Goal: Information Seeking & Learning: Find specific fact

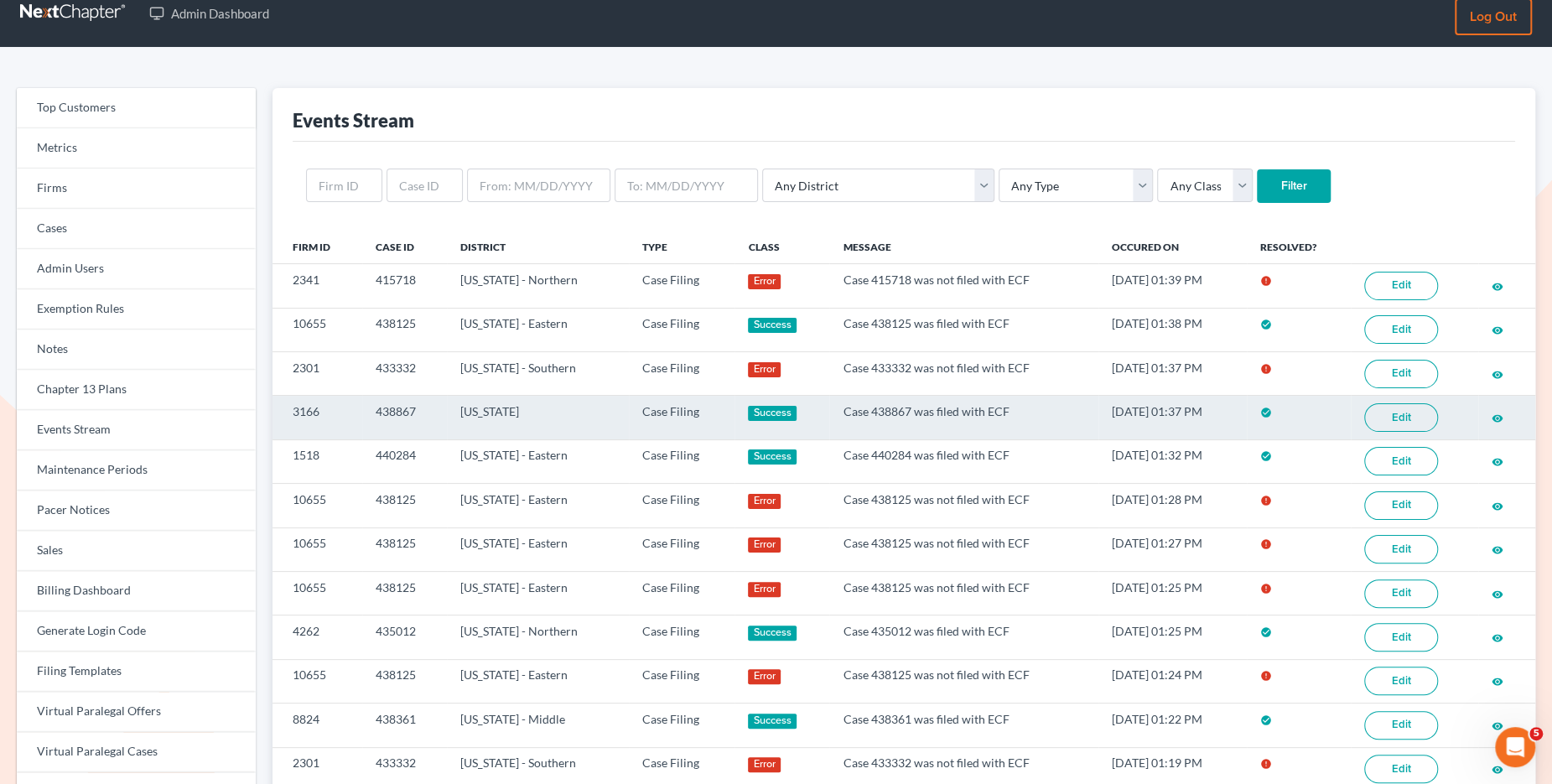
scroll to position [21, 0]
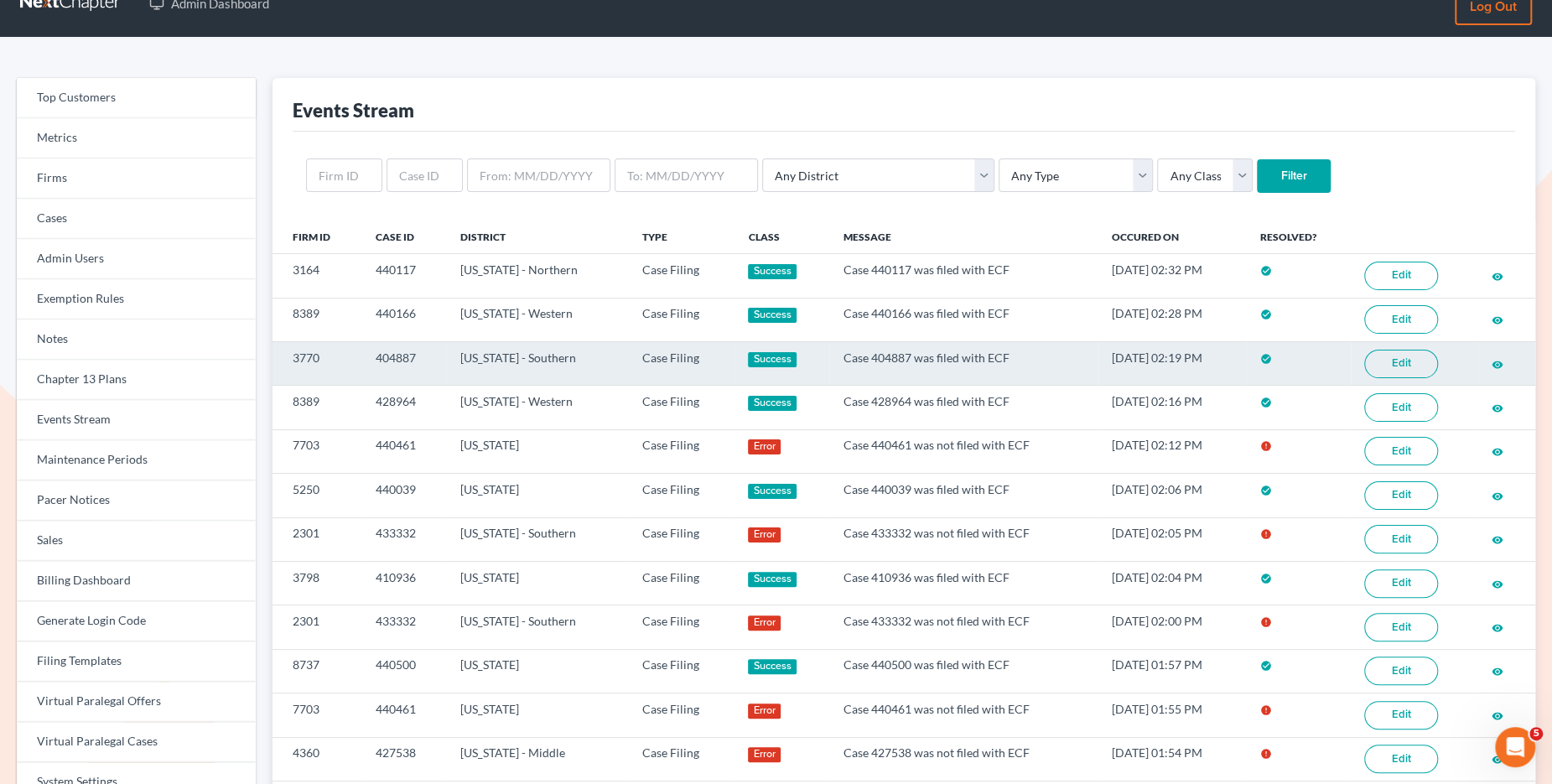
scroll to position [31, 0]
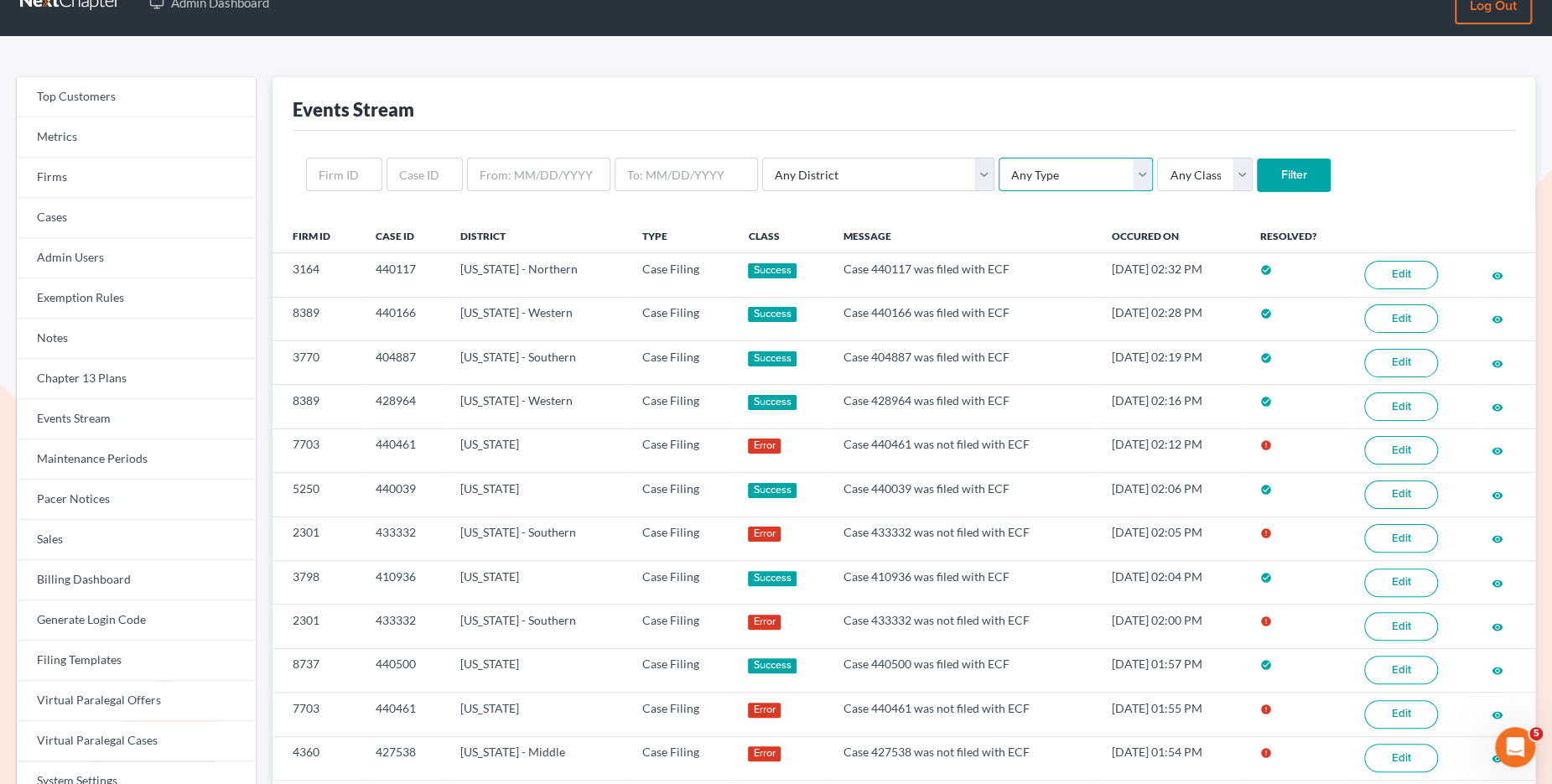
click at [1016, 178] on select "Any Type Case Applied To Plan Case Archive Case Duplicate Case Filing Chapter 1…" at bounding box center [1076, 174] width 155 height 34
select select "case_filing"
click at [999, 157] on select "Any Type Case Applied To Plan Case Archive Case Duplicate Case Filing Chapter 1…" at bounding box center [1076, 174] width 155 height 34
click at [1257, 173] on input "Filter" at bounding box center [1293, 175] width 74 height 34
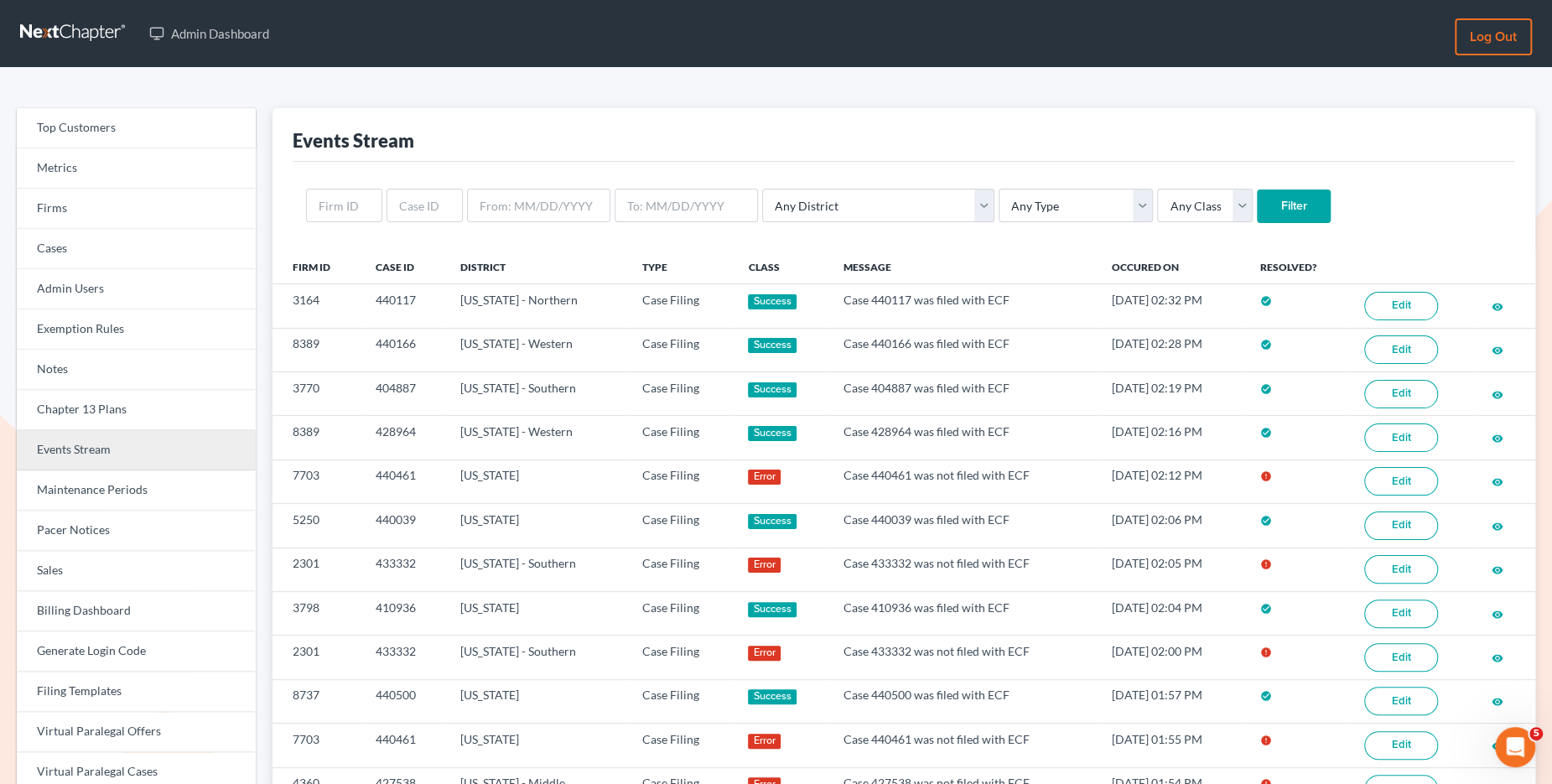
click at [114, 443] on link "Events Stream" at bounding box center [136, 450] width 239 height 40
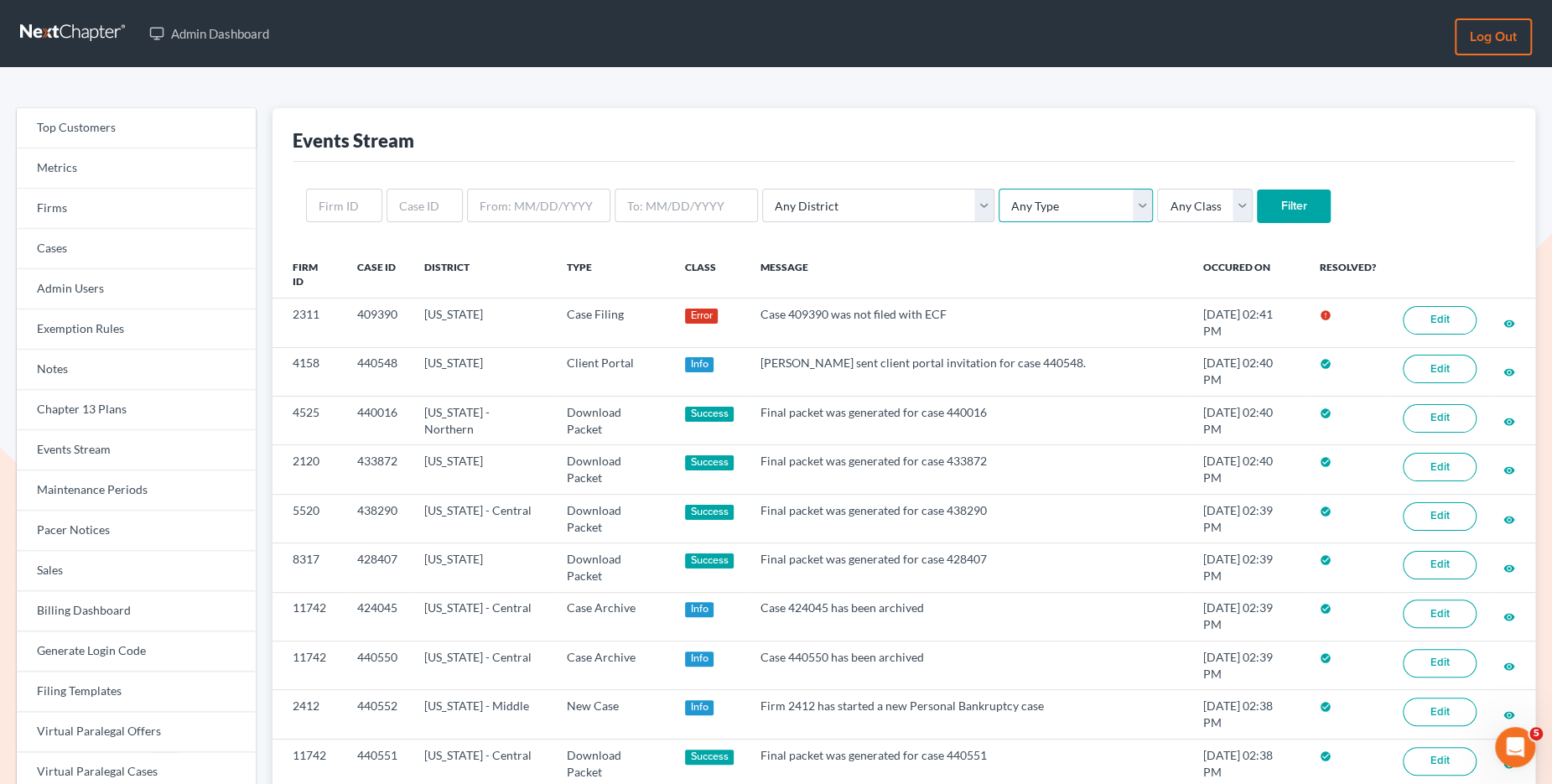
click at [1032, 212] on select "Any Type Case Applied To Plan Case Archive Case Duplicate Case Filing Chapter 1…" at bounding box center [1076, 206] width 155 height 34
select select "case_filing"
click at [999, 189] on select "Any Type Case Applied To Plan Case Archive Case Duplicate Case Filing Chapter 1…" at bounding box center [1076, 206] width 155 height 34
click at [1257, 210] on input "Filter" at bounding box center [1293, 207] width 74 height 34
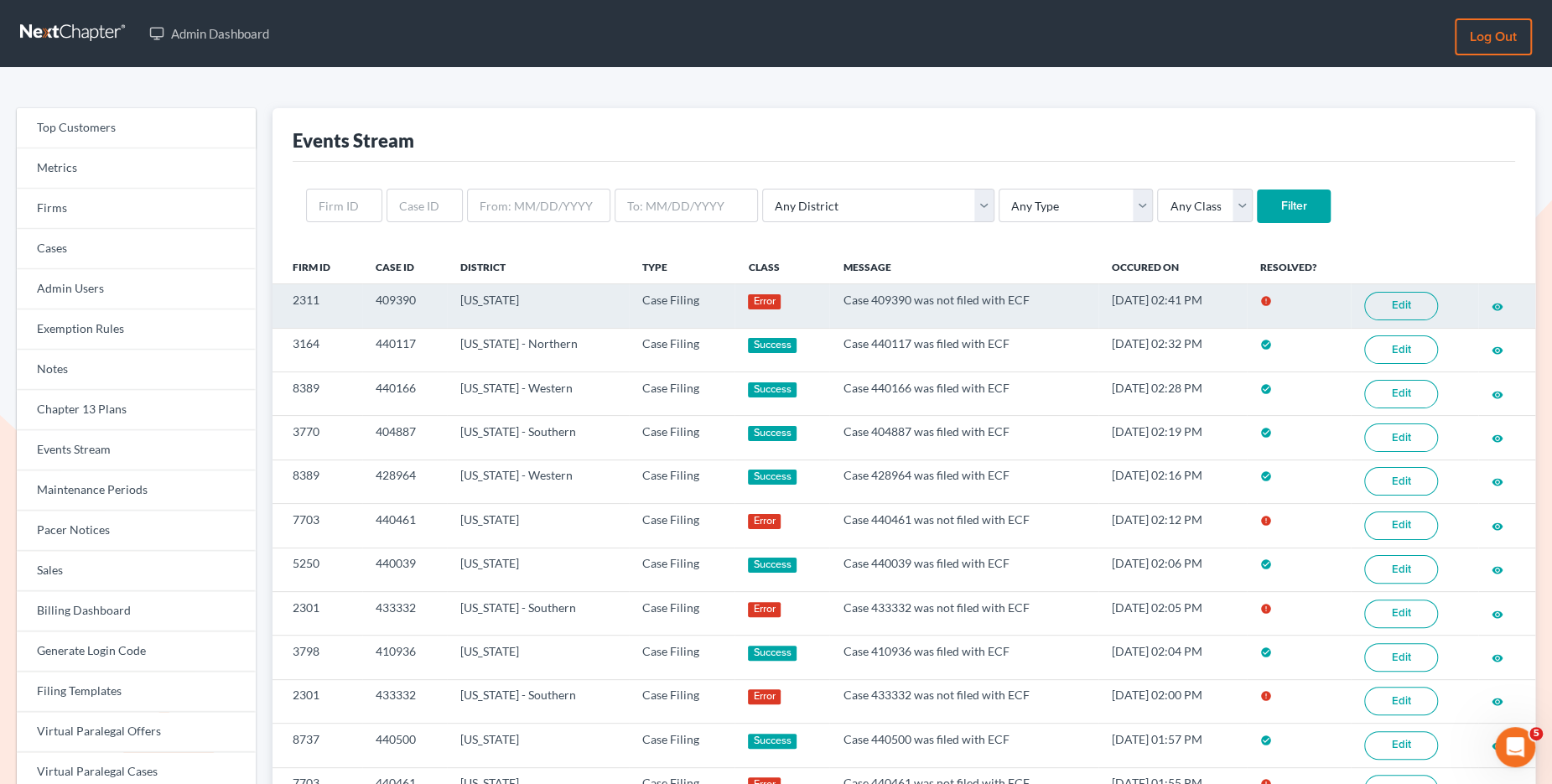
click at [1394, 311] on link "Edit" at bounding box center [1401, 306] width 74 height 29
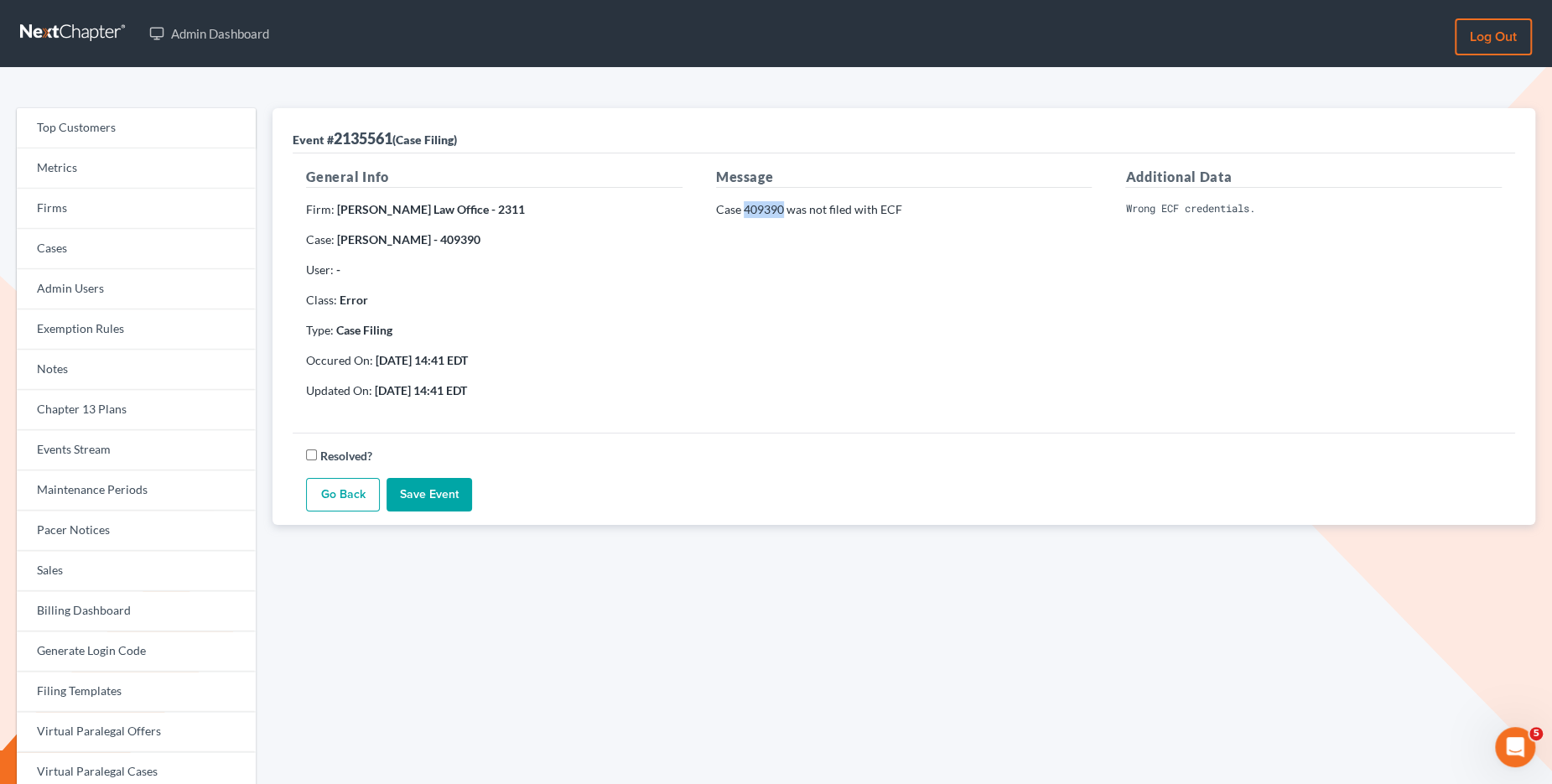
drag, startPoint x: 785, startPoint y: 208, endPoint x: 743, endPoint y: 208, distance: 42.0
click at [743, 208] on p "Case 409390 was not filed with ECF" at bounding box center [904, 209] width 377 height 17
copy p "409390"
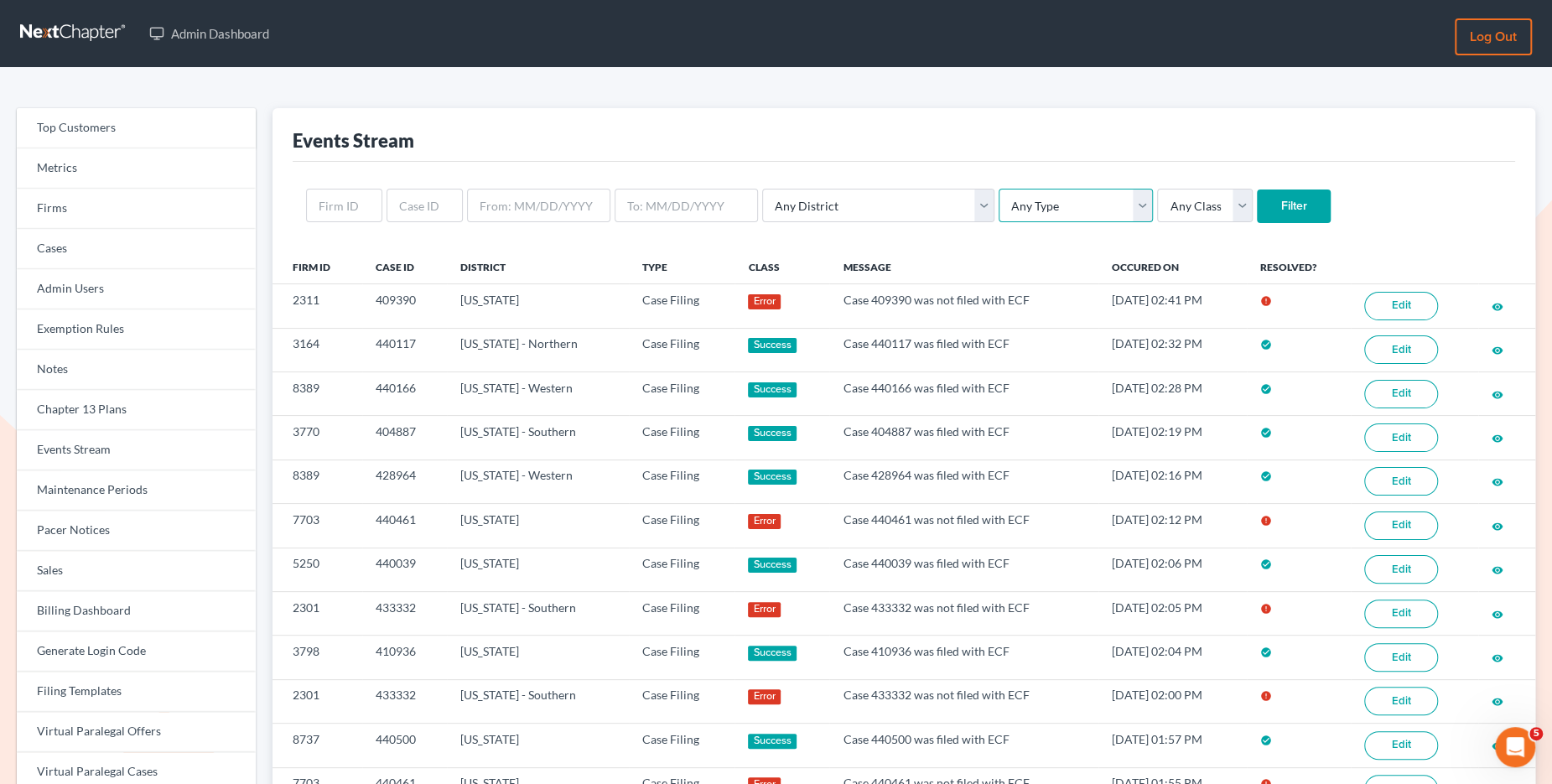
click at [1054, 219] on select "Any Type Case Applied To Plan Case Archive Case Duplicate Case Filing Chapter 1…" at bounding box center [1076, 206] width 155 height 34
select select "case_filing"
click at [999, 189] on select "Any Type Case Applied To Plan Case Archive Case Duplicate Case Filing Chapter 1…" at bounding box center [1076, 206] width 155 height 34
click at [1257, 204] on input "Filter" at bounding box center [1293, 207] width 74 height 34
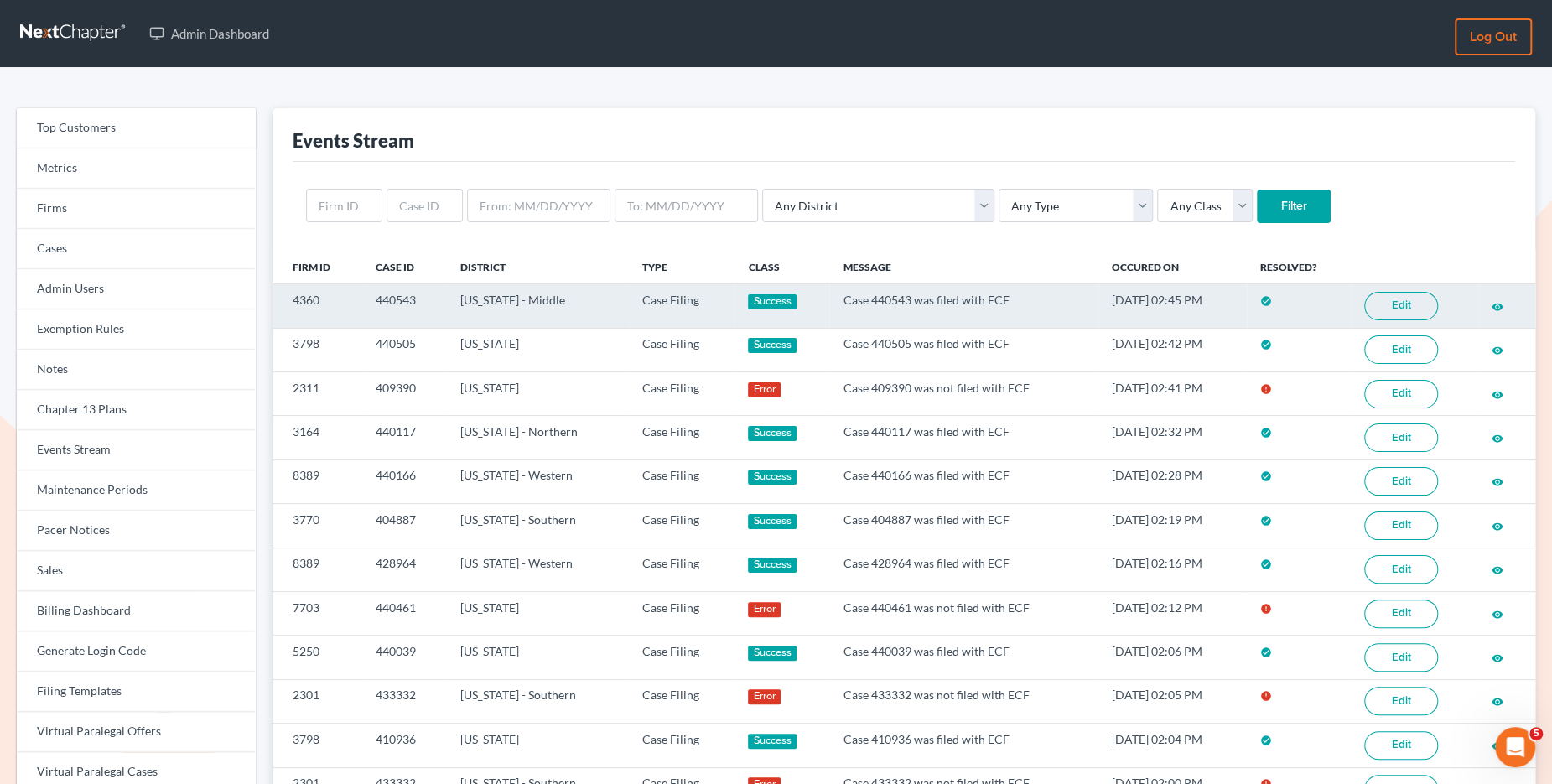
click at [1389, 302] on link "Edit" at bounding box center [1401, 306] width 74 height 29
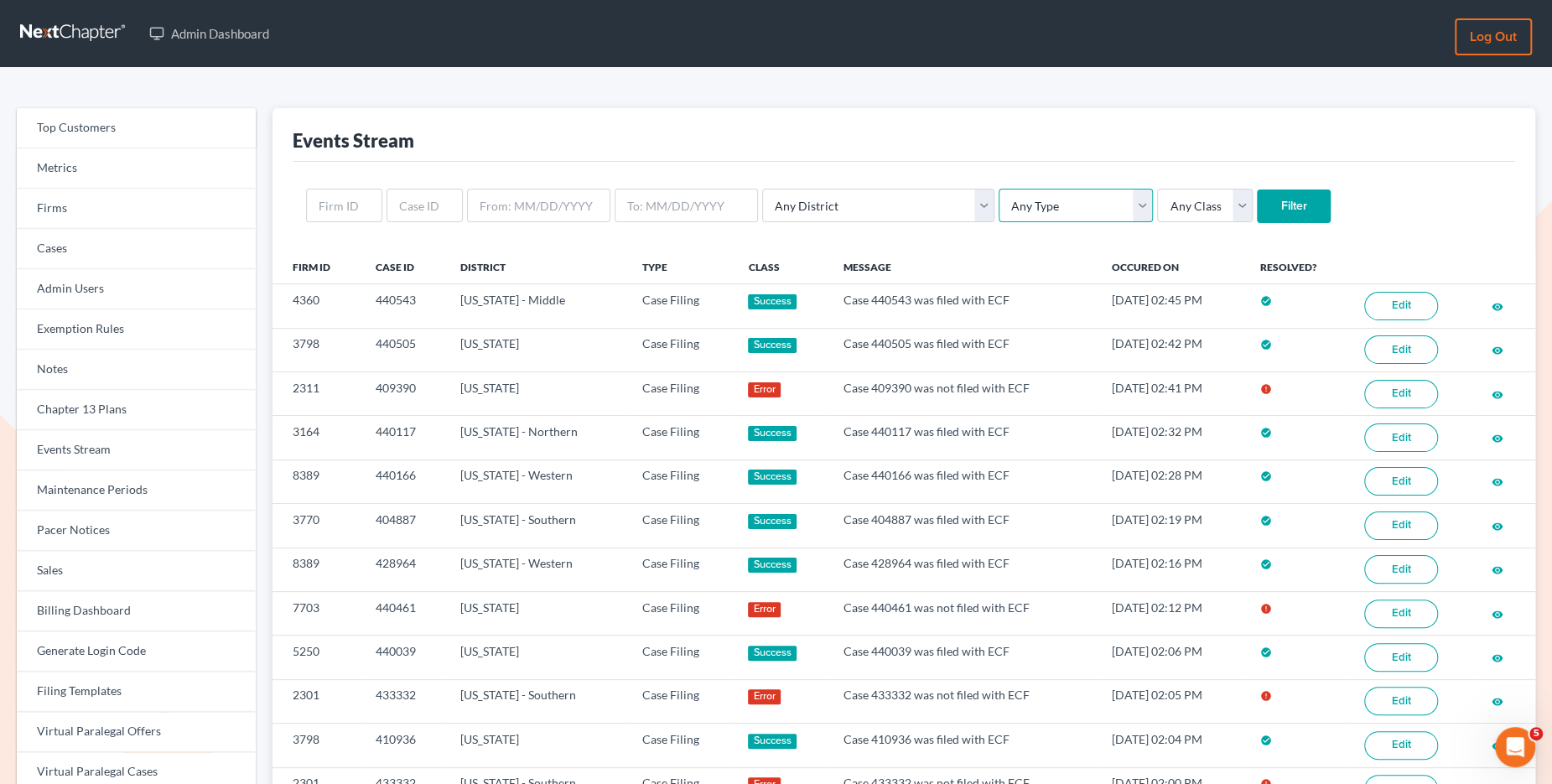
click at [1047, 215] on select "Any Type Case Applied To Plan Case Archive Case Duplicate Case Filing Chapter 1…" at bounding box center [1076, 206] width 155 height 34
select select "case_filing"
click at [999, 189] on select "Any Type Case Applied To Plan Case Archive Case Duplicate Case Filing Chapter 1…" at bounding box center [1076, 206] width 155 height 34
click at [1257, 208] on input "Filter" at bounding box center [1293, 207] width 74 height 34
click at [999, 214] on select "Any Type Case Applied To Plan Case Archive Case Duplicate Case Filing Chapter 1…" at bounding box center [1076, 206] width 155 height 34
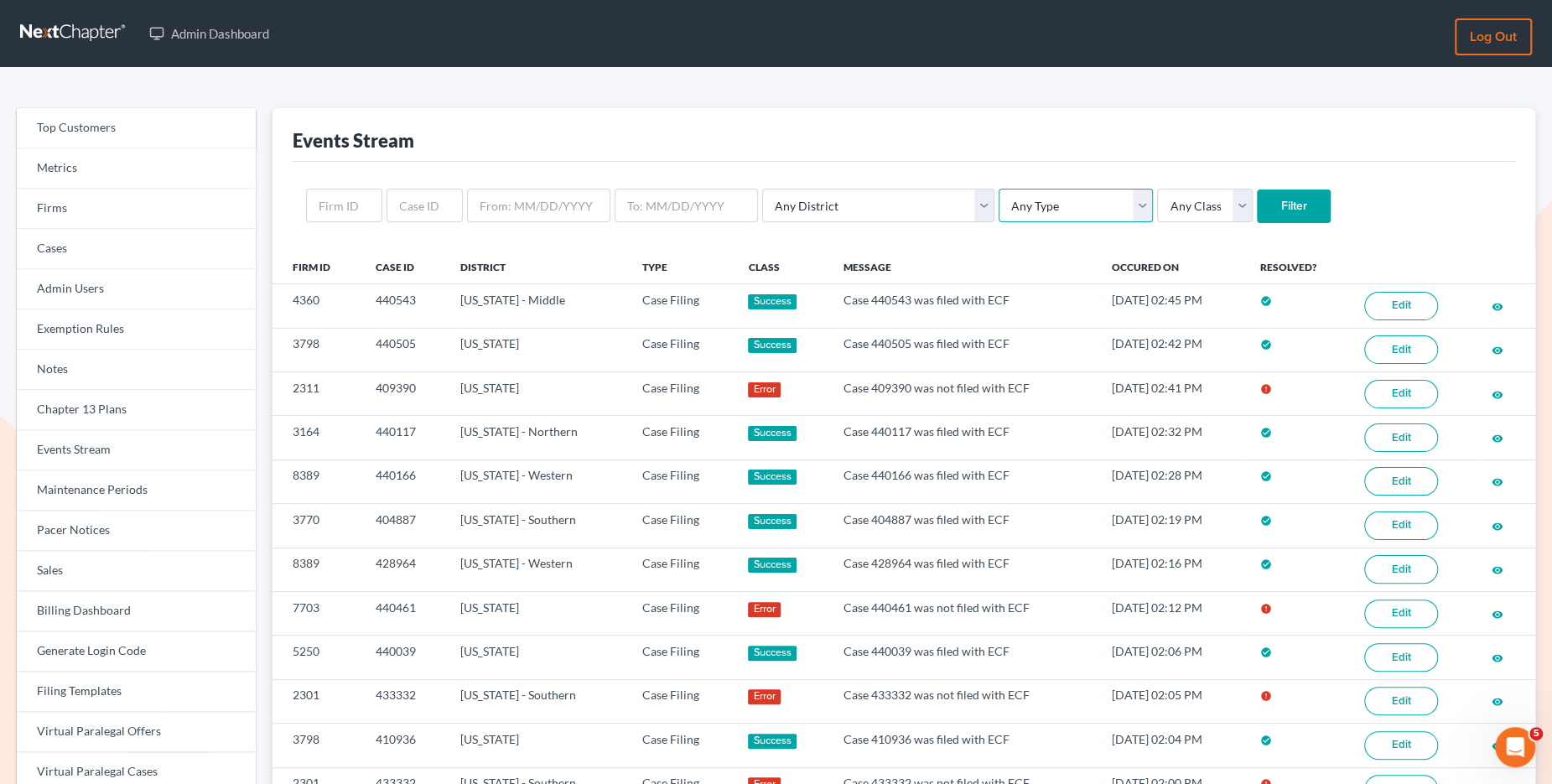
select select "case_filing"
click at [999, 189] on select "Any Type Case Applied To Plan Case Archive Case Duplicate Case Filing Chapter 1…" at bounding box center [1076, 206] width 155 height 34
click at [1257, 218] on input "Filter" at bounding box center [1293, 207] width 74 height 34
click at [999, 206] on select "Any Type Case Applied To Plan Case Archive Case Duplicate Case Filing Chapter 1…" at bounding box center [1076, 206] width 155 height 34
select select "case_filing"
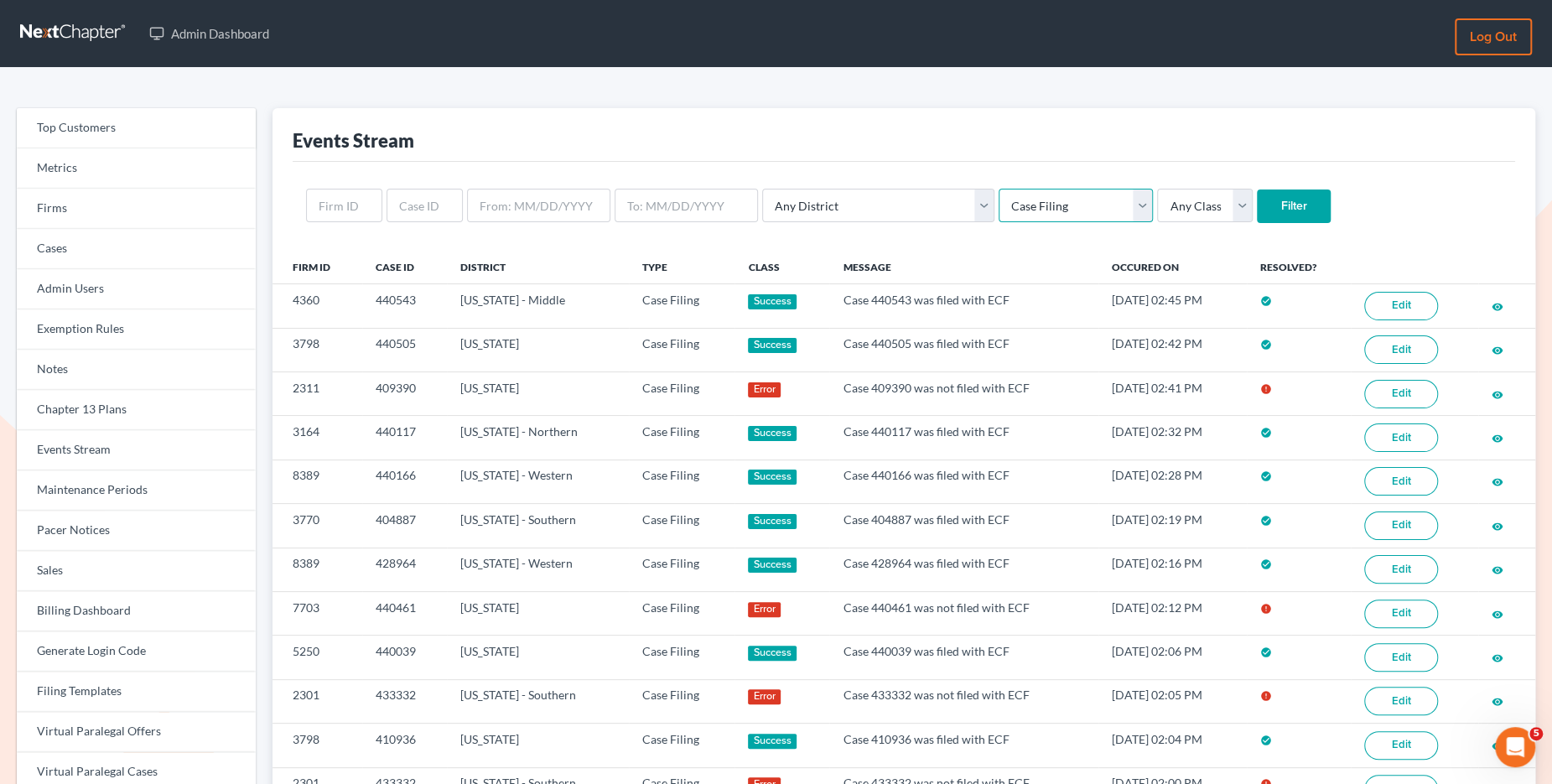
click at [999, 189] on select "Any Type Case Applied To Plan Case Archive Case Duplicate Case Filing Chapter 1…" at bounding box center [1076, 206] width 155 height 34
click at [1257, 206] on input "Filter" at bounding box center [1293, 207] width 74 height 34
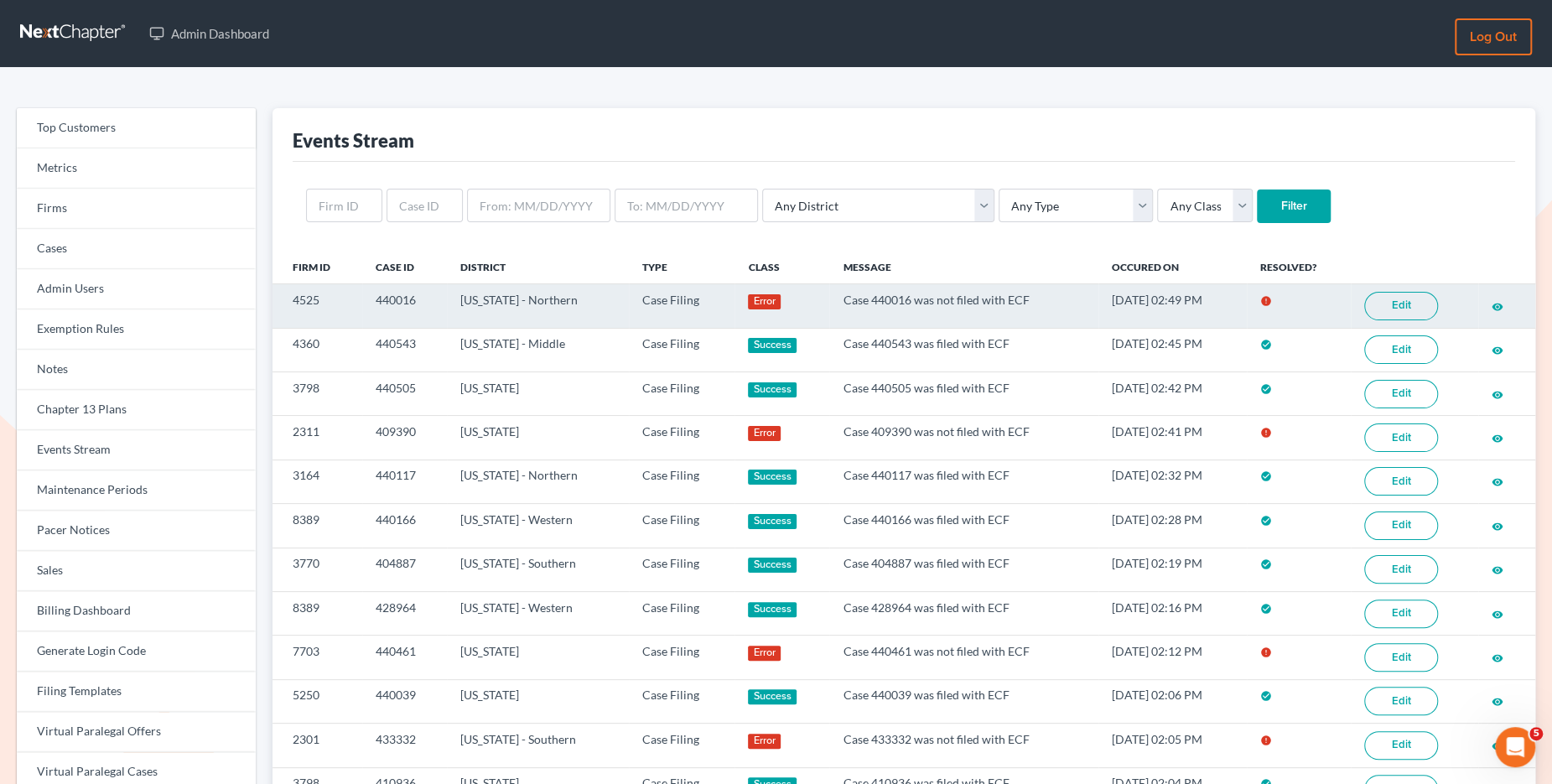
click at [1396, 306] on link "Edit" at bounding box center [1401, 306] width 74 height 29
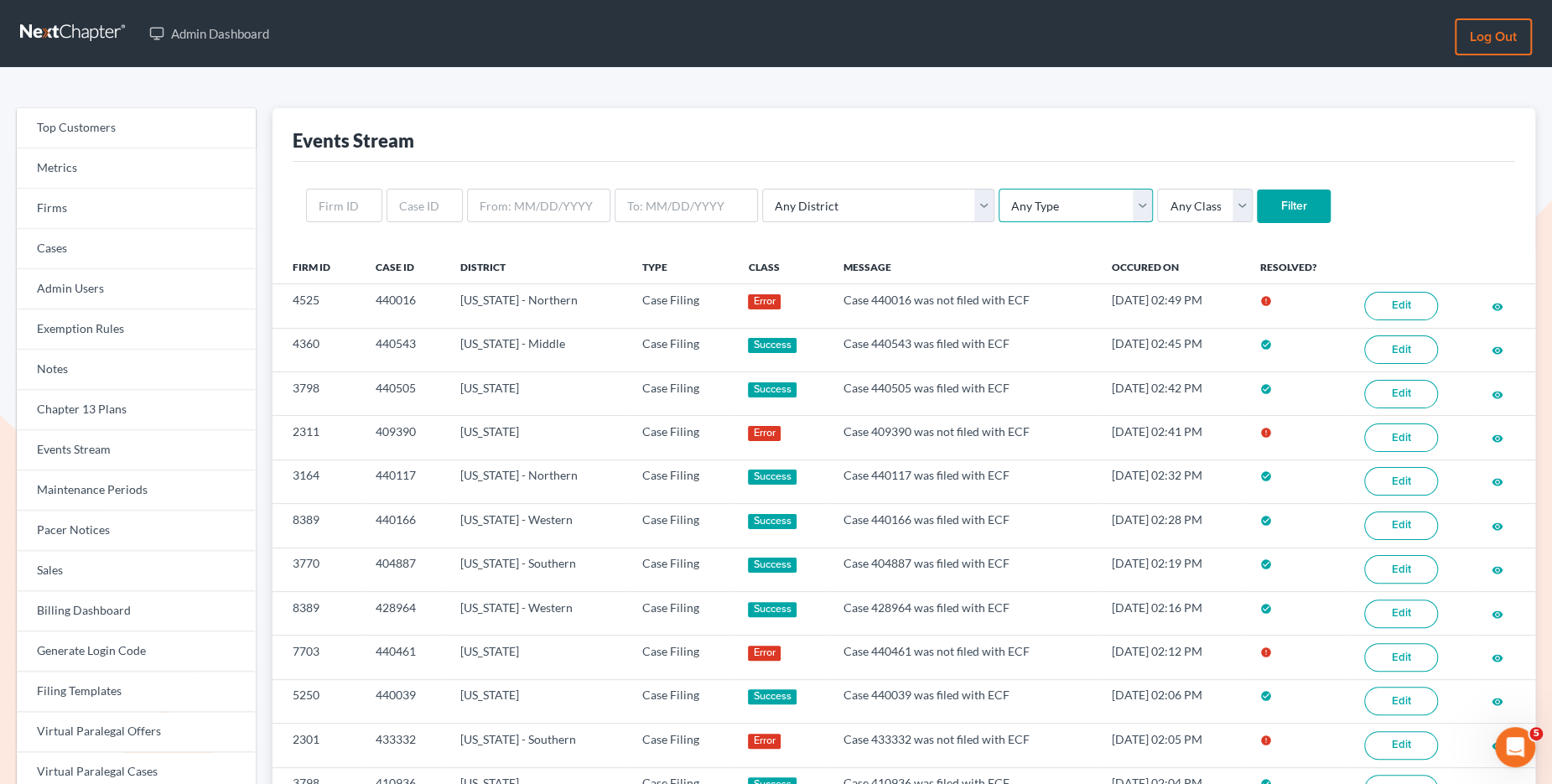
click at [999, 205] on select "Any Type Case Applied To Plan Case Archive Case Duplicate Case Filing Chapter 1…" at bounding box center [1076, 206] width 155 height 34
select select "case_filing"
click at [999, 189] on select "Any Type Case Applied To Plan Case Archive Case Duplicate Case Filing Chapter 1…" at bounding box center [1076, 206] width 155 height 34
click at [1257, 207] on input "Filter" at bounding box center [1293, 207] width 74 height 34
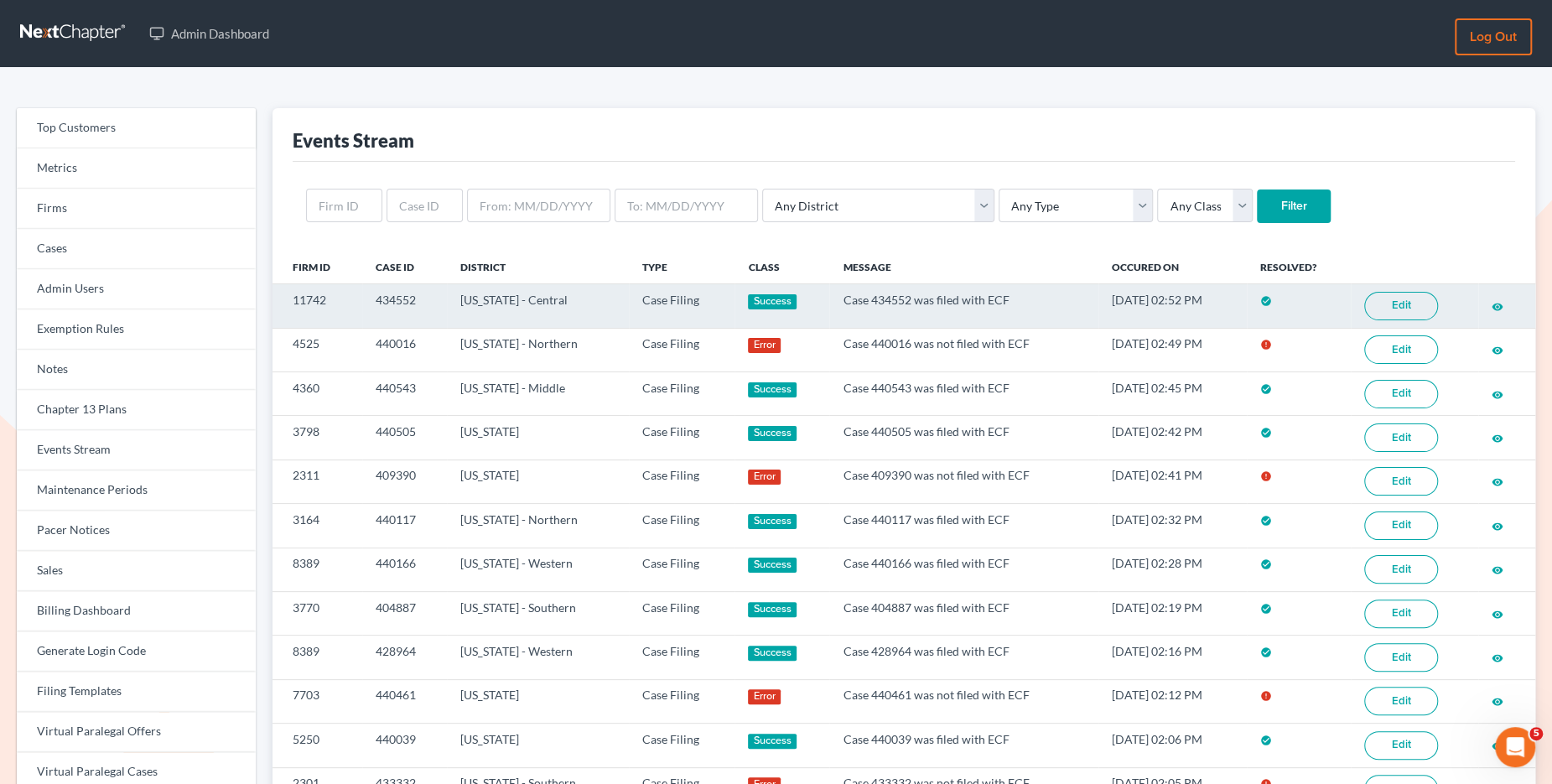
click at [1402, 306] on link "Edit" at bounding box center [1401, 306] width 74 height 29
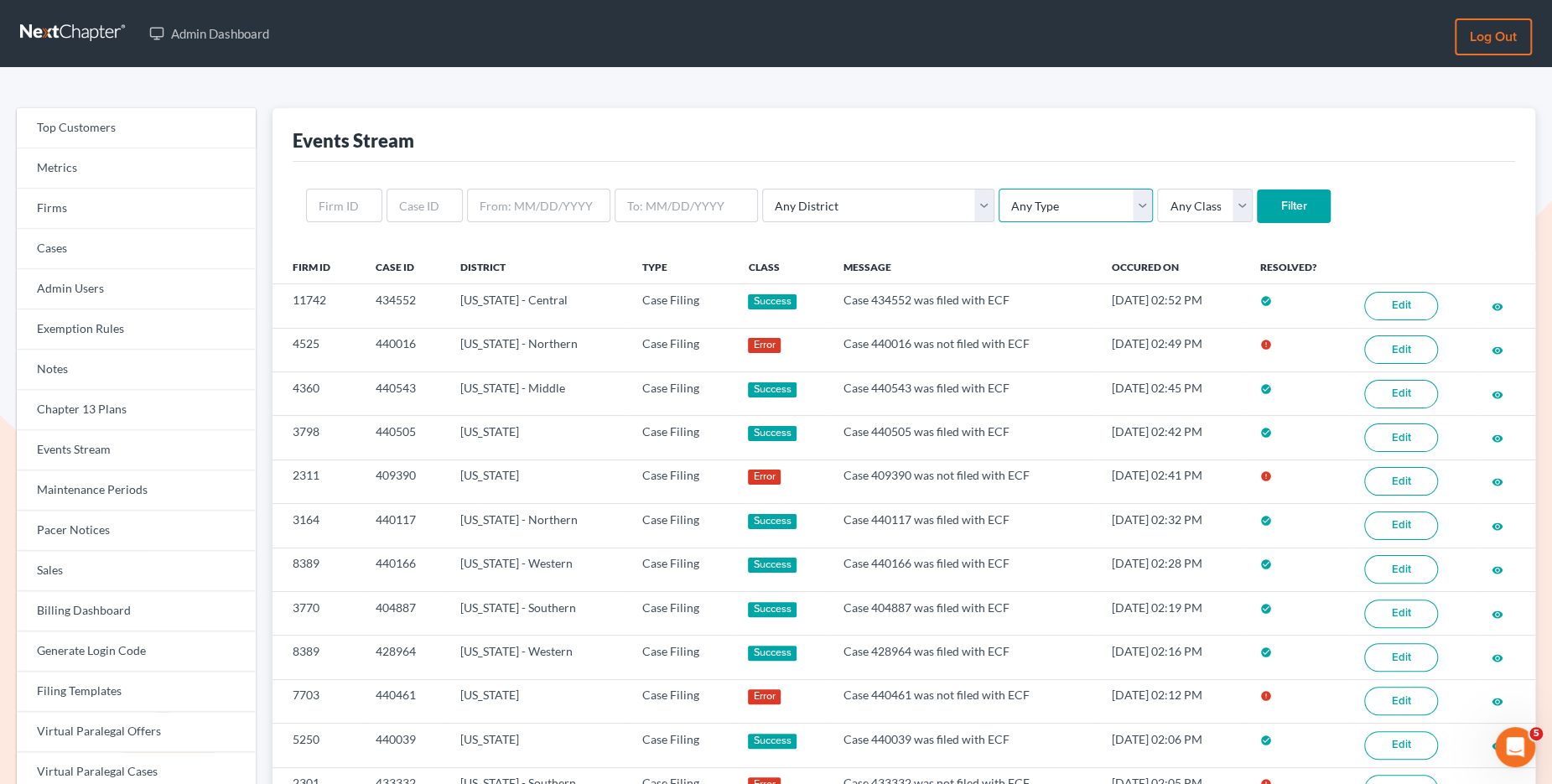
click at [999, 197] on select "Any Type Case Applied To Plan Case Archive Case Duplicate Case Filing Chapter 1…" at bounding box center [1076, 206] width 155 height 34
select select "case_filing"
click at [999, 189] on select "Any Type Case Applied To Plan Case Archive Case Duplicate Case Filing Chapter 1…" at bounding box center [1076, 206] width 155 height 34
click at [1257, 205] on input "Filter" at bounding box center [1293, 207] width 74 height 34
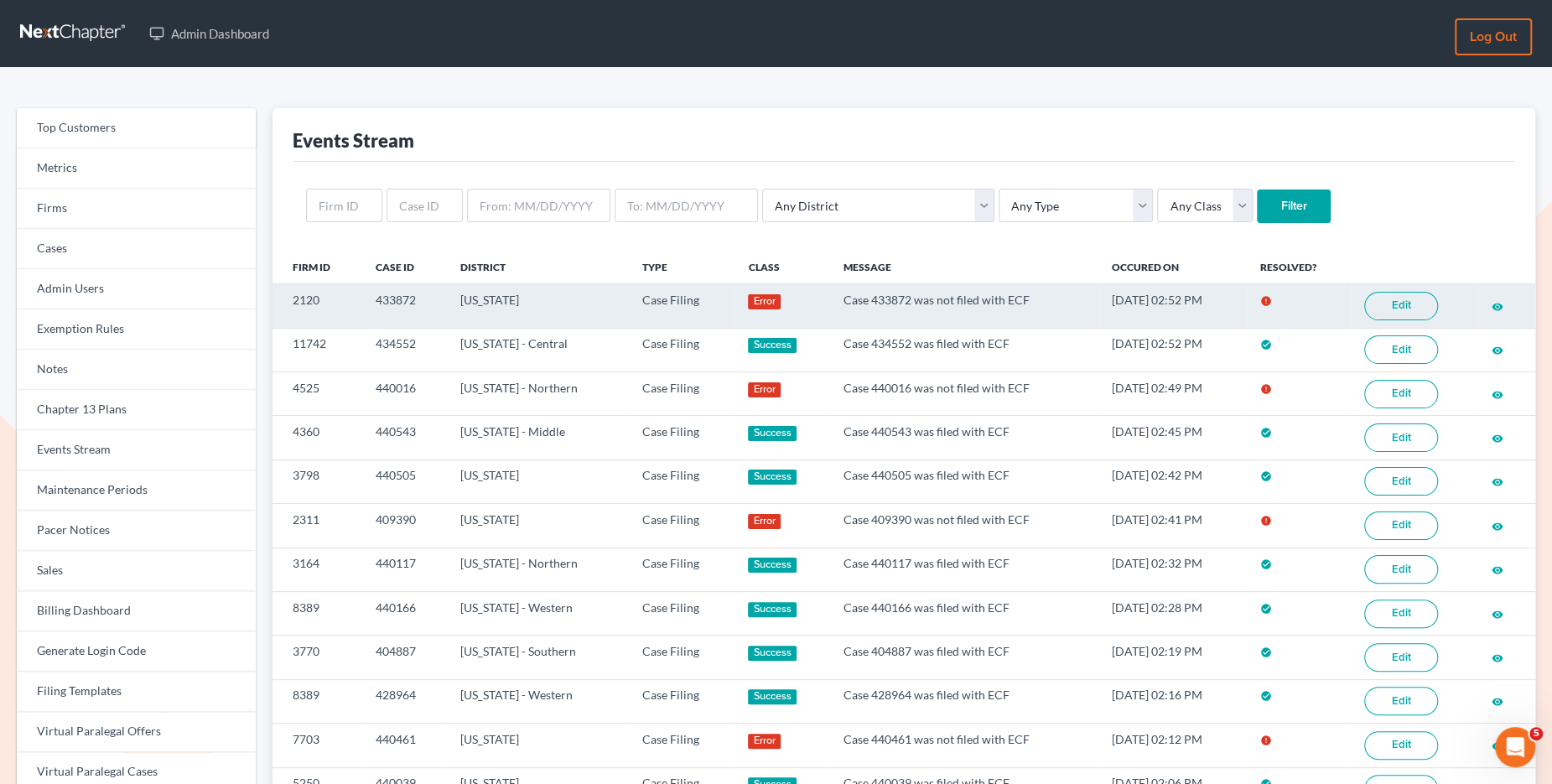
click at [1418, 307] on link "Edit" at bounding box center [1401, 306] width 74 height 29
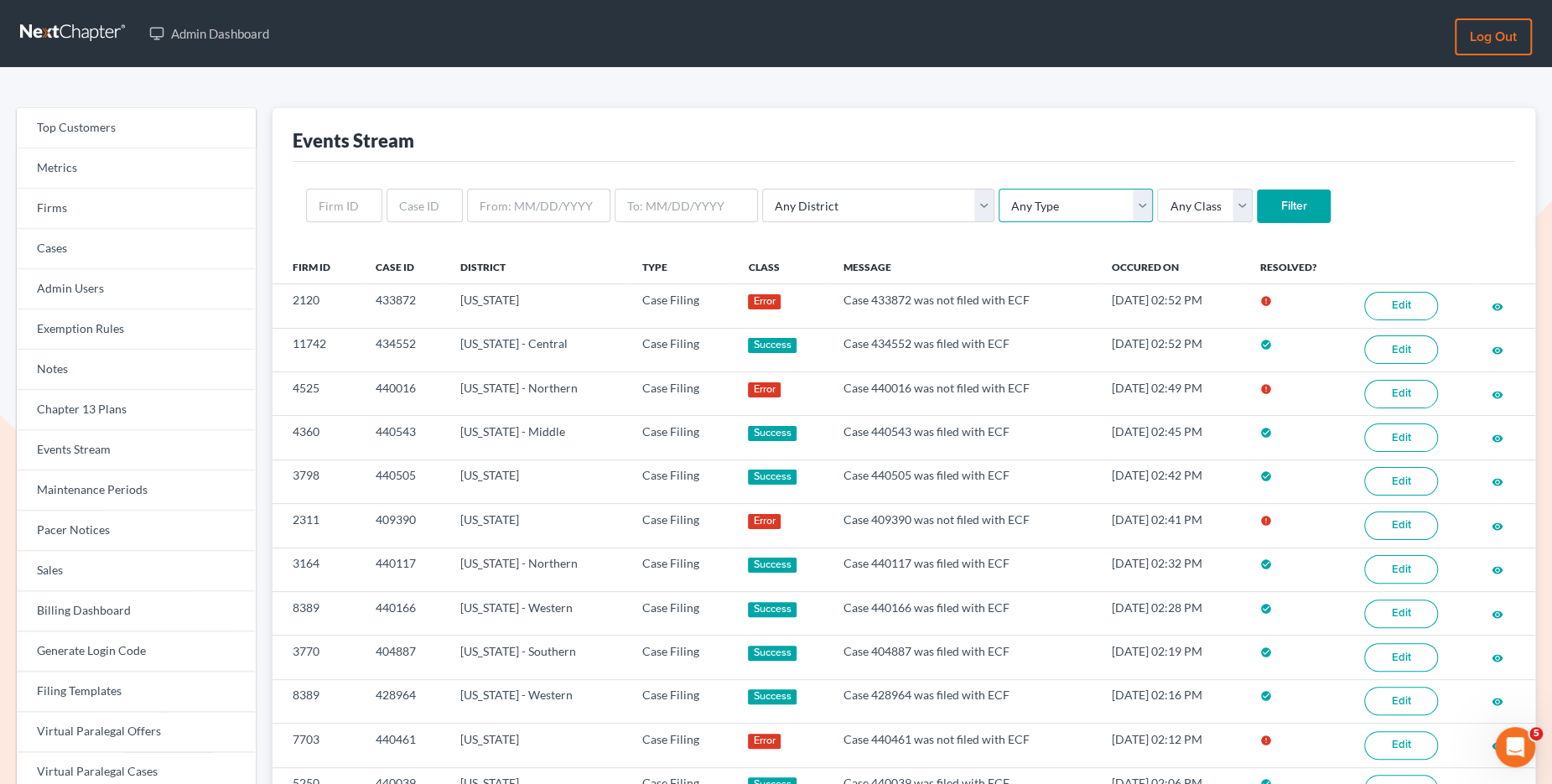
click at [999, 202] on select "Any Type Case Applied To Plan Case Archive Case Duplicate Case Filing Chapter 1…" at bounding box center [1076, 206] width 155 height 34
select select "case_filing"
click at [999, 189] on select "Any Type Case Applied To Plan Case Archive Case Duplicate Case Filing Chapter 1…" at bounding box center [1076, 206] width 155 height 34
click at [1257, 208] on input "Filter" at bounding box center [1293, 207] width 74 height 34
click at [999, 200] on select "Any Type Case Applied To Plan Case Archive Case Duplicate Case Filing Chapter 1…" at bounding box center [1076, 206] width 155 height 34
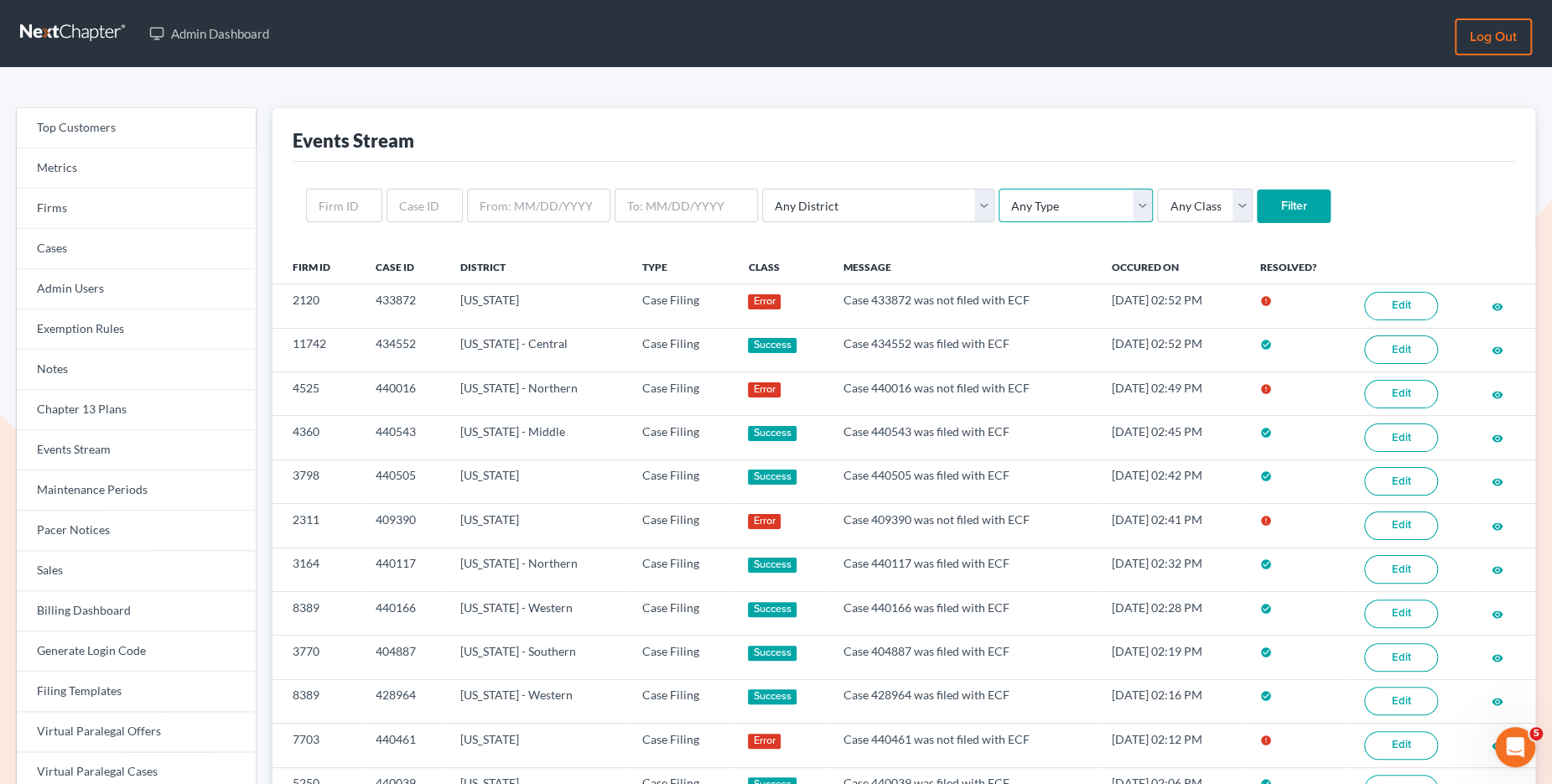
select select "case_filing"
click at [999, 189] on select "Any Type Case Applied To Plan Case Archive Case Duplicate Case Filing Chapter 1…" at bounding box center [1076, 206] width 155 height 34
click at [1257, 207] on input "Filter" at bounding box center [1293, 207] width 74 height 34
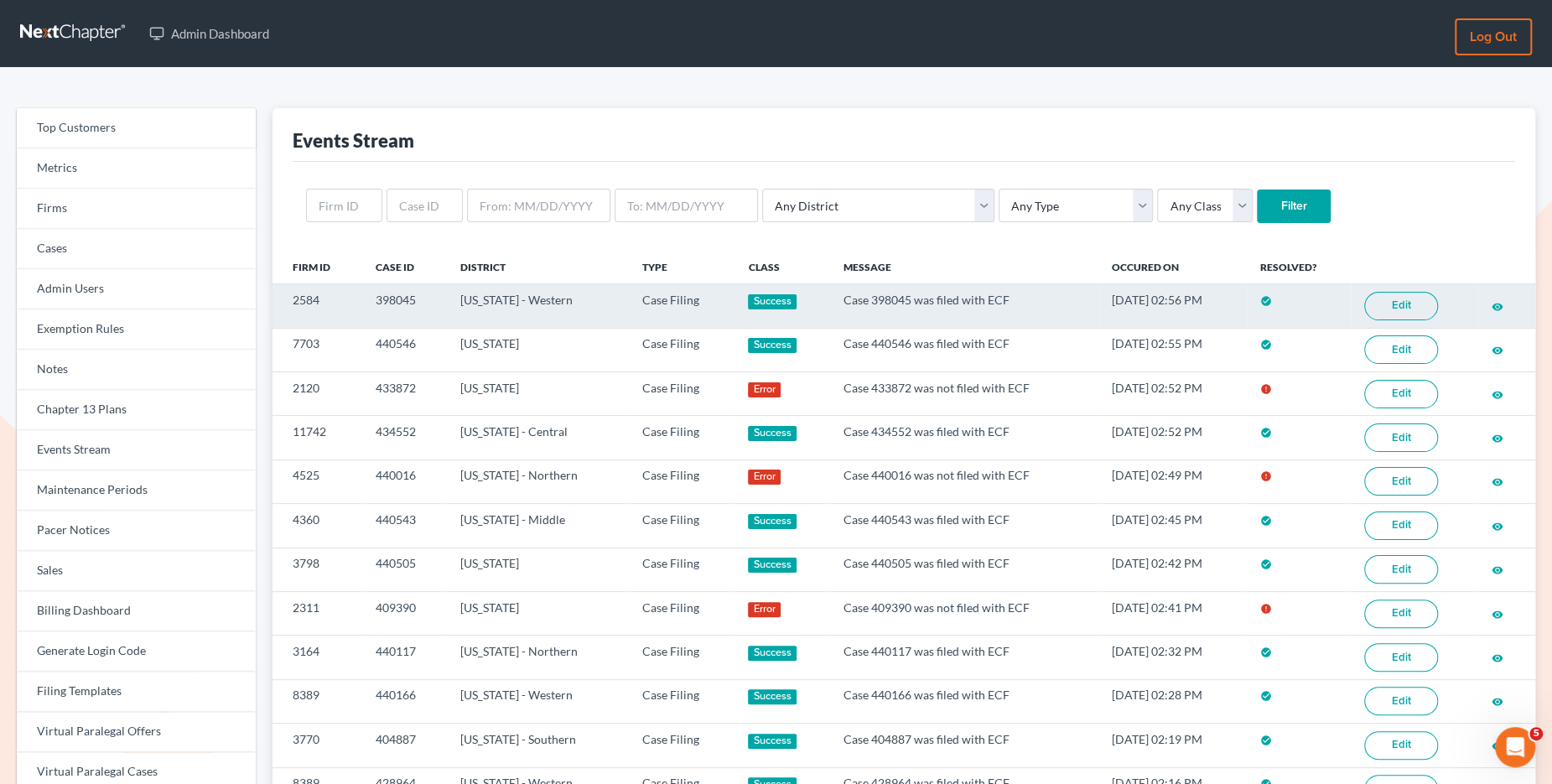
click at [1410, 303] on link "Edit" at bounding box center [1401, 306] width 74 height 29
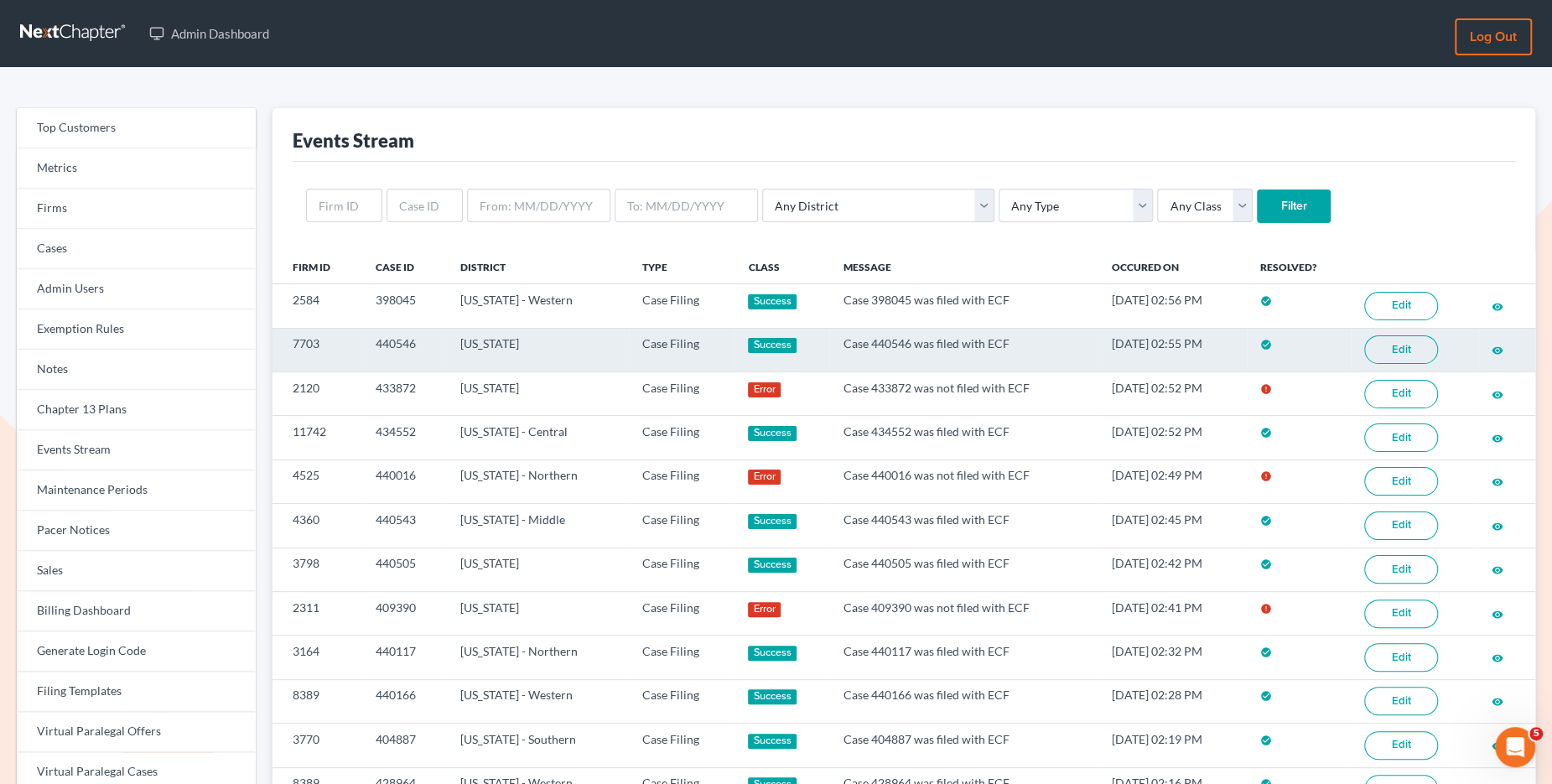
click at [1426, 350] on link "Edit" at bounding box center [1401, 350] width 74 height 29
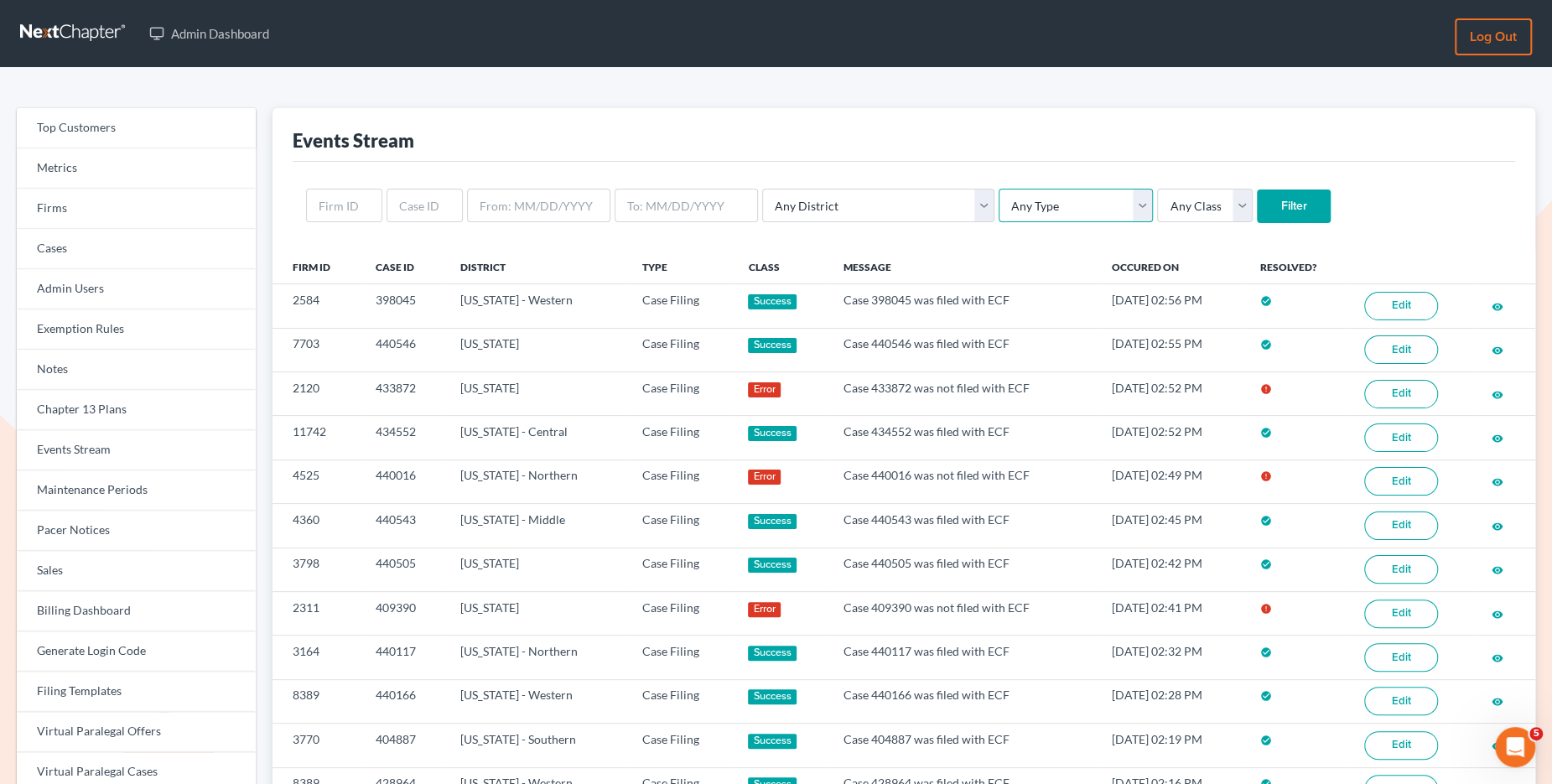
click at [999, 208] on select "Any Type Case Applied To Plan Case Archive Case Duplicate Case Filing Chapter 1…" at bounding box center [1076, 206] width 155 height 34
select select "case_filing"
click at [999, 189] on select "Any Type Case Applied To Plan Case Archive Case Duplicate Case Filing Chapter 1…" at bounding box center [1076, 206] width 155 height 34
click at [1257, 219] on input "Filter" at bounding box center [1293, 207] width 74 height 34
click at [1009, 214] on select "Any Type Case Applied To Plan Case Archive Case Duplicate Case Filing Chapter 1…" at bounding box center [1076, 206] width 155 height 34
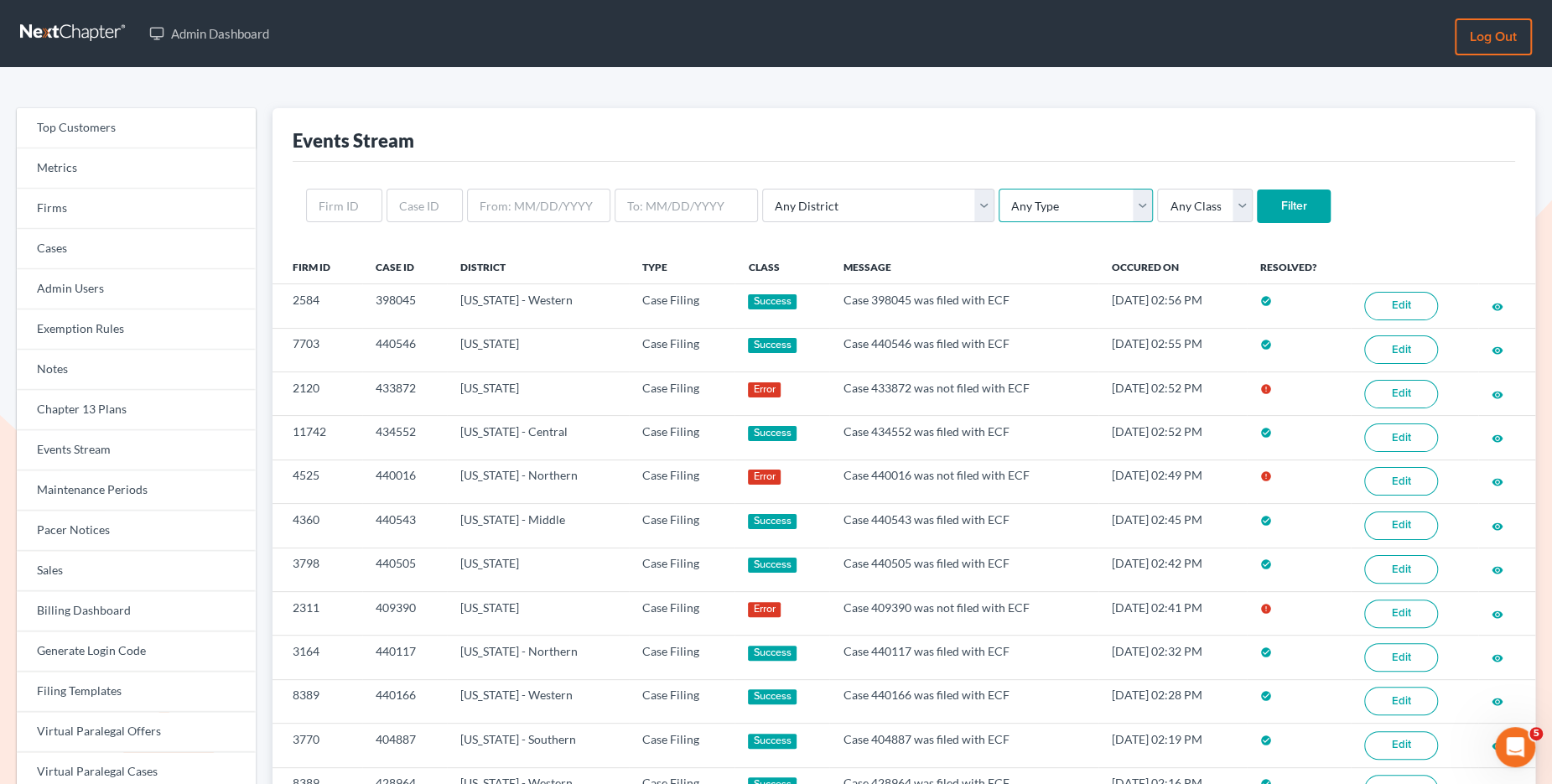
select select "case_filing"
click at [999, 189] on select "Any Type Case Applied To Plan Case Archive Case Duplicate Case Filing Chapter 1…" at bounding box center [1076, 206] width 155 height 34
click at [1257, 199] on input "Filter" at bounding box center [1293, 207] width 74 height 34
click at [1025, 211] on select "Any Type Case Applied To Plan Case Archive Case Duplicate Case Filing Chapter 1…" at bounding box center [1076, 206] width 155 height 34
select select "case_filing"
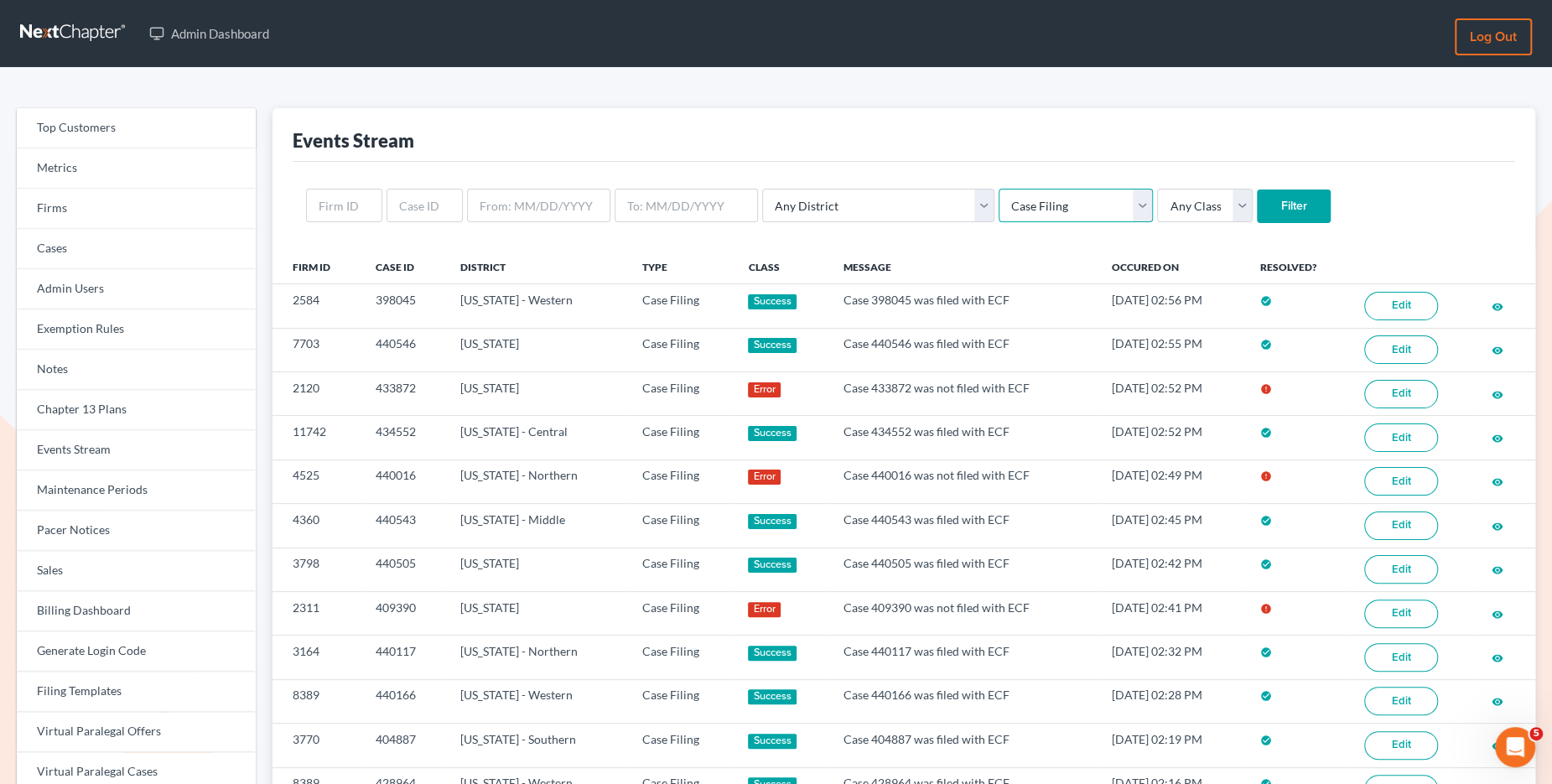
click at [999, 189] on select "Any Type Case Applied To Plan Case Archive Case Duplicate Case Filing Chapter 1…" at bounding box center [1076, 206] width 155 height 34
click at [1257, 207] on input "Filter" at bounding box center [1293, 207] width 74 height 34
click at [999, 207] on select "Any Type Case Applied To Plan Case Archive Case Duplicate Case Filing Chapter 1…" at bounding box center [1076, 206] width 155 height 34
select select "case_filing"
click at [999, 189] on select "Any Type Case Applied To Plan Case Archive Case Duplicate Case Filing Chapter 1…" at bounding box center [1076, 206] width 155 height 34
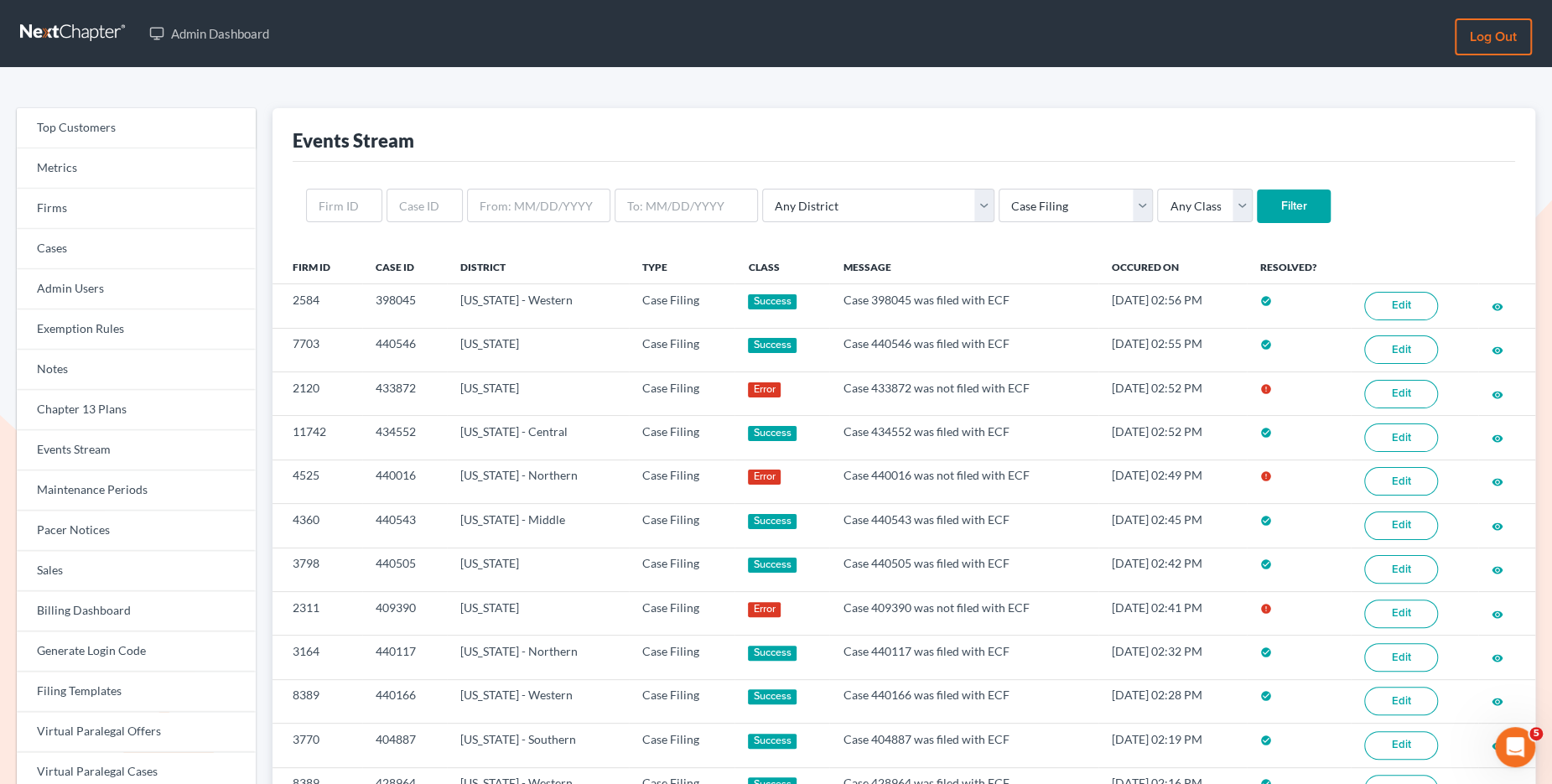
click at [1257, 204] on input "Filter" at bounding box center [1293, 207] width 74 height 34
click at [1013, 194] on select "Any Type Case Applied To Plan Case Archive Case Duplicate Case Filing Chapter 1…" at bounding box center [1076, 206] width 155 height 34
select select "case_filing"
click at [999, 189] on select "Any Type Case Applied To Plan Case Archive Case Duplicate Case Filing Chapter 1…" at bounding box center [1076, 206] width 155 height 34
click at [1257, 206] on input "Filter" at bounding box center [1293, 207] width 74 height 34
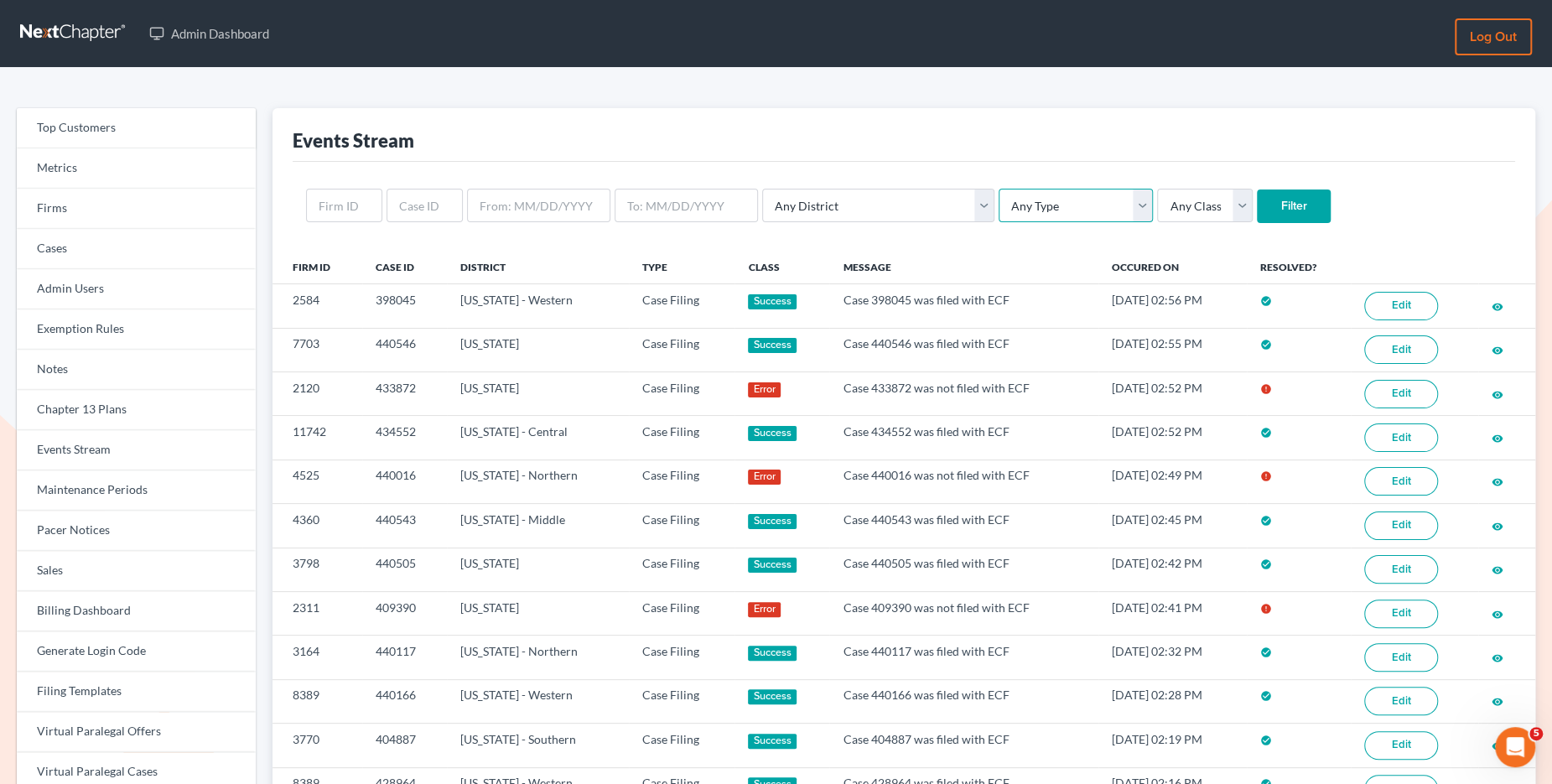
click at [1020, 198] on select "Any Type Case Applied To Plan Case Archive Case Duplicate Case Filing Chapter 1…" at bounding box center [1076, 206] width 155 height 34
click at [999, 205] on select "Any Type Case Applied To Plan Case Archive Case Duplicate Case Filing Chapter 1…" at bounding box center [1076, 206] width 155 height 34
select select "case_filing"
click at [999, 189] on select "Any Type Case Applied To Plan Case Archive Case Duplicate Case Filing Chapter 1…" at bounding box center [1076, 206] width 155 height 34
click at [1257, 200] on input "Filter" at bounding box center [1293, 207] width 74 height 34
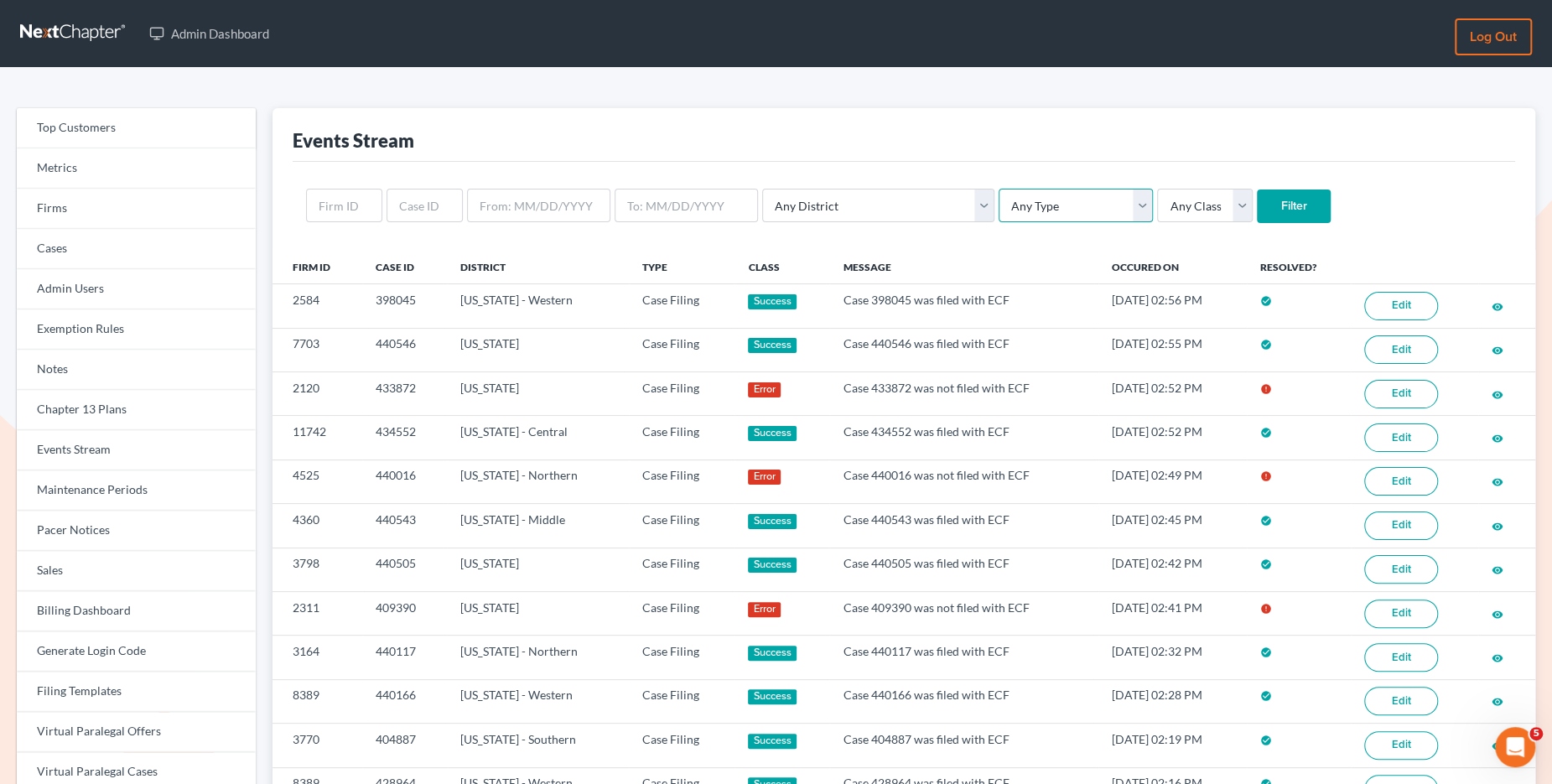
click at [999, 215] on select "Any Type Case Applied To Plan Case Archive Case Duplicate Case Filing Chapter 1…" at bounding box center [1076, 206] width 155 height 34
select select "case_filing"
click at [999, 189] on select "Any Type Case Applied To Plan Case Archive Case Duplicate Case Filing Chapter 1…" at bounding box center [1076, 206] width 155 height 34
click at [1257, 198] on input "Filter" at bounding box center [1293, 207] width 74 height 34
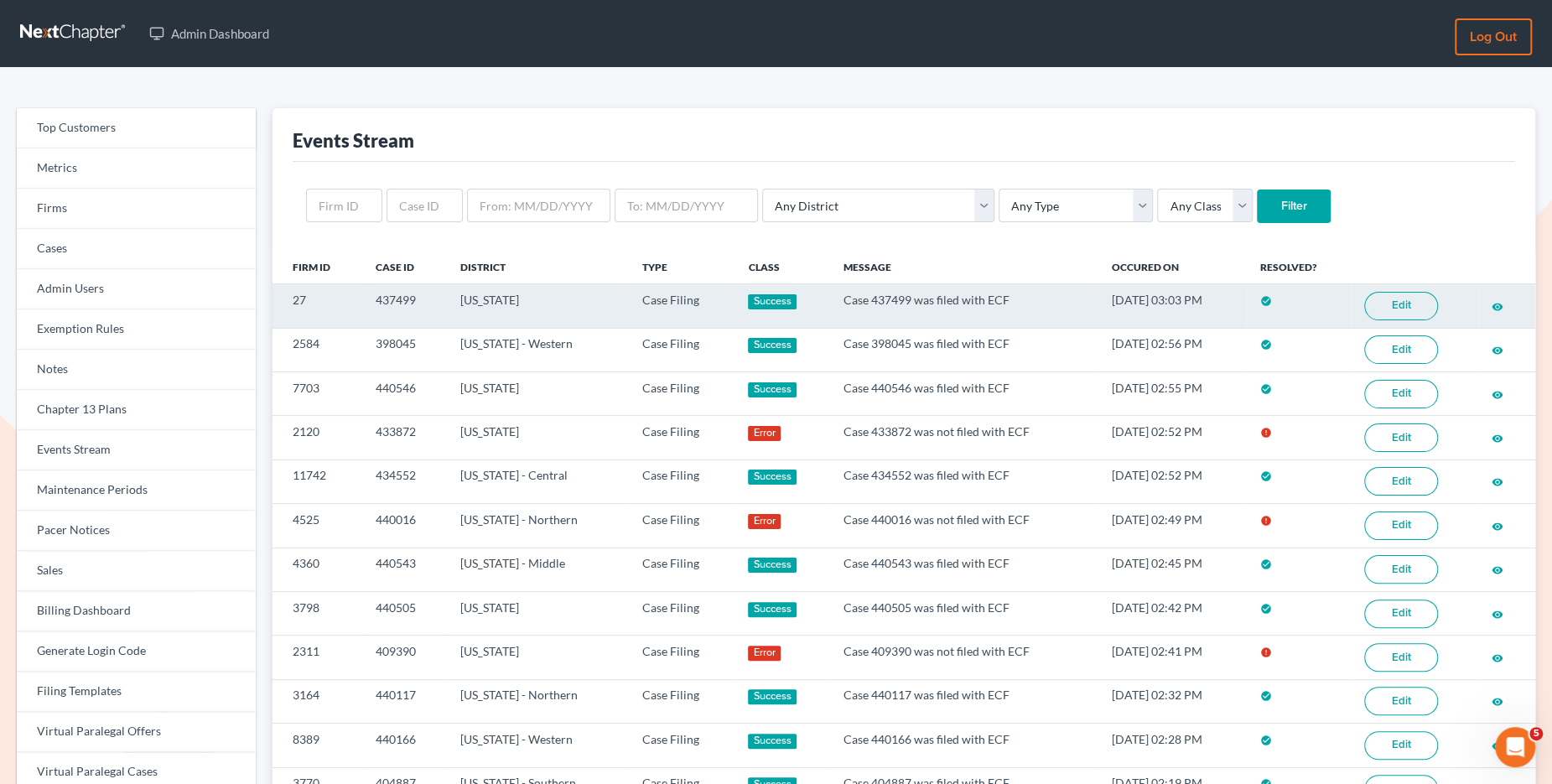
click at [1409, 315] on link "Edit" at bounding box center [1401, 306] width 74 height 29
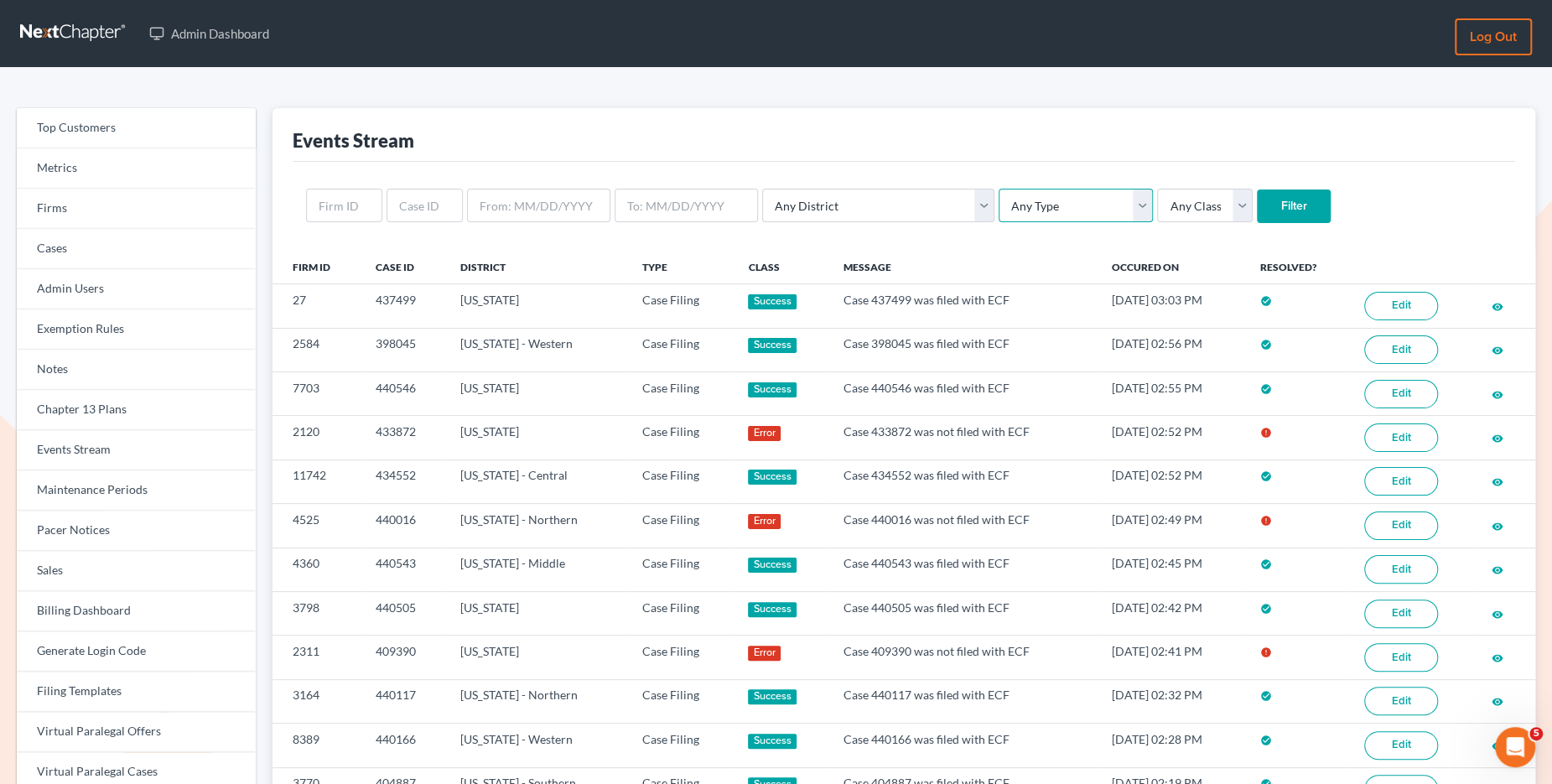
click at [999, 196] on select "Any Type Case Applied To Plan Case Archive Case Duplicate Case Filing Chapter 1…" at bounding box center [1076, 206] width 155 height 34
select select "case_filing"
click at [999, 189] on select "Any Type Case Applied To Plan Case Archive Case Duplicate Case Filing Chapter 1…" at bounding box center [1076, 206] width 155 height 34
click at [1257, 214] on input "Filter" at bounding box center [1293, 207] width 74 height 34
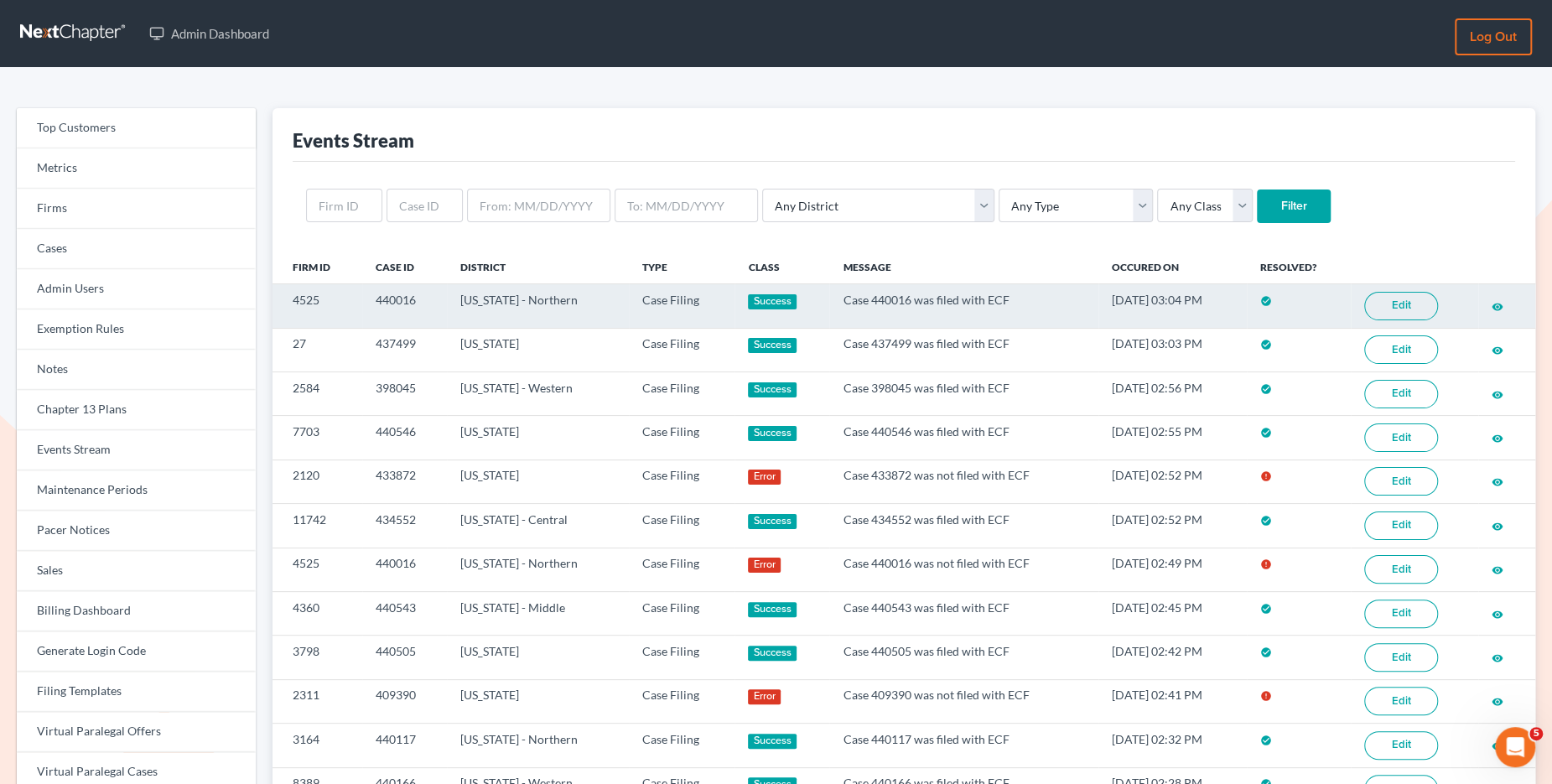
click at [1411, 304] on link "Edit" at bounding box center [1401, 306] width 74 height 29
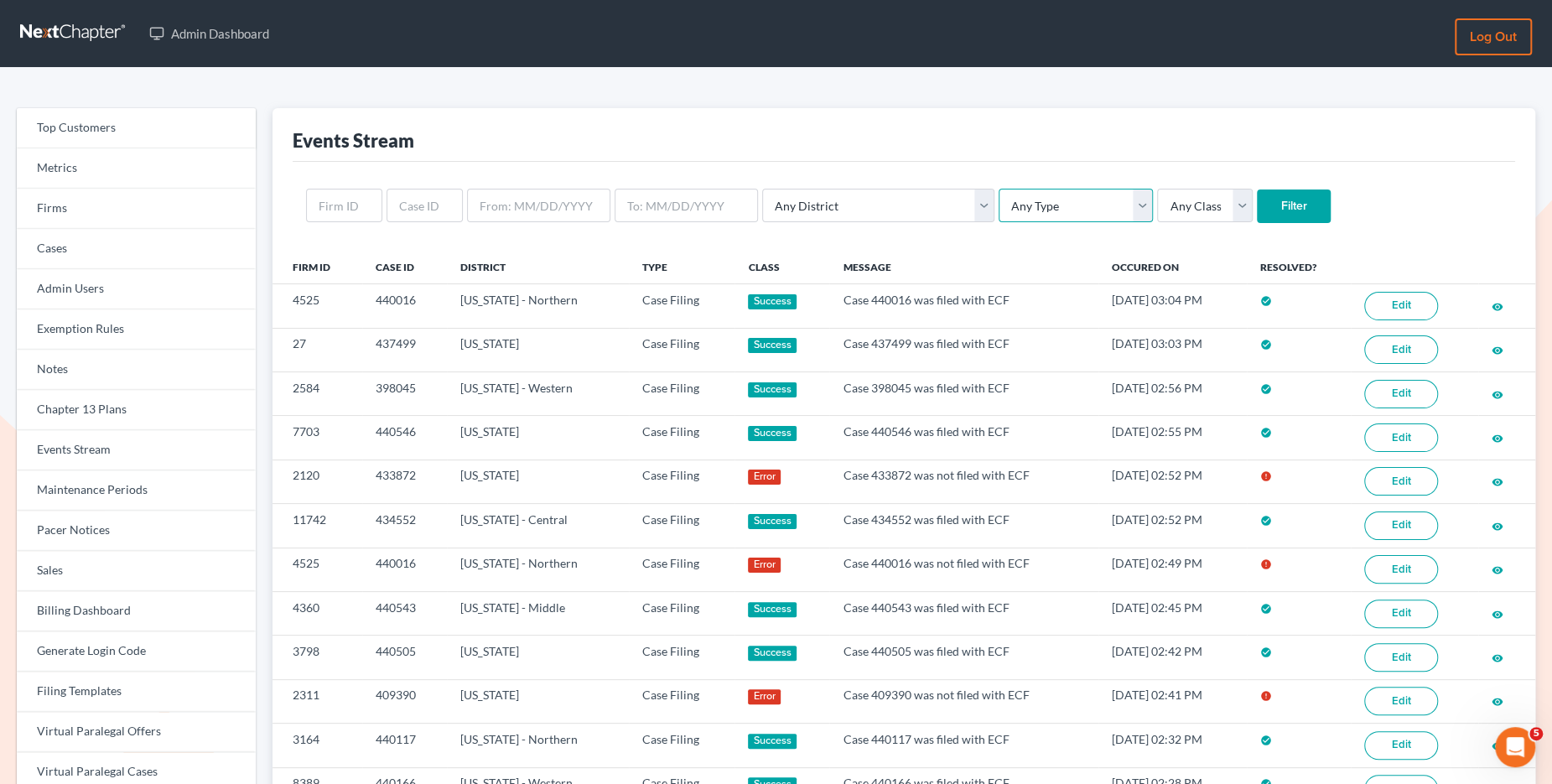
click at [999, 208] on select "Any Type Case Applied To Plan Case Archive Case Duplicate Case Filing Chapter 1…" at bounding box center [1076, 206] width 155 height 34
select select "case_filing"
click at [999, 189] on select "Any Type Case Applied To Plan Case Archive Case Duplicate Case Filing Chapter 1…" at bounding box center [1076, 206] width 155 height 34
click at [1213, 222] on form "Any District Alabama - Middle Alabama - Northern Alabama - Southern Alaska Ariz…" at bounding box center [903, 206] width 1196 height 34
click at [1257, 220] on input "Filter" at bounding box center [1293, 207] width 74 height 34
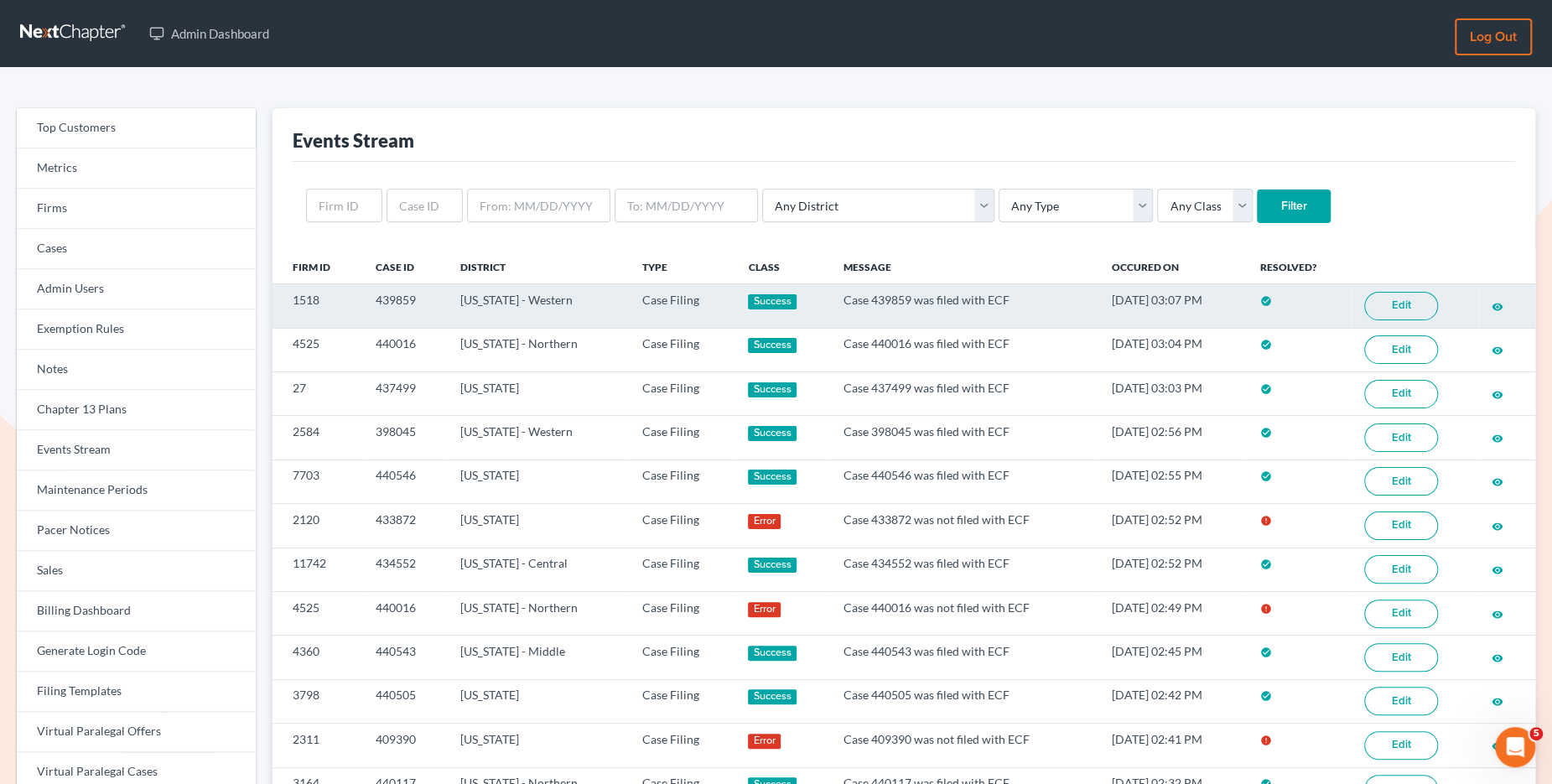
click at [1400, 299] on link "Edit" at bounding box center [1401, 306] width 74 height 29
click at [1409, 312] on link "Edit" at bounding box center [1401, 306] width 74 height 29
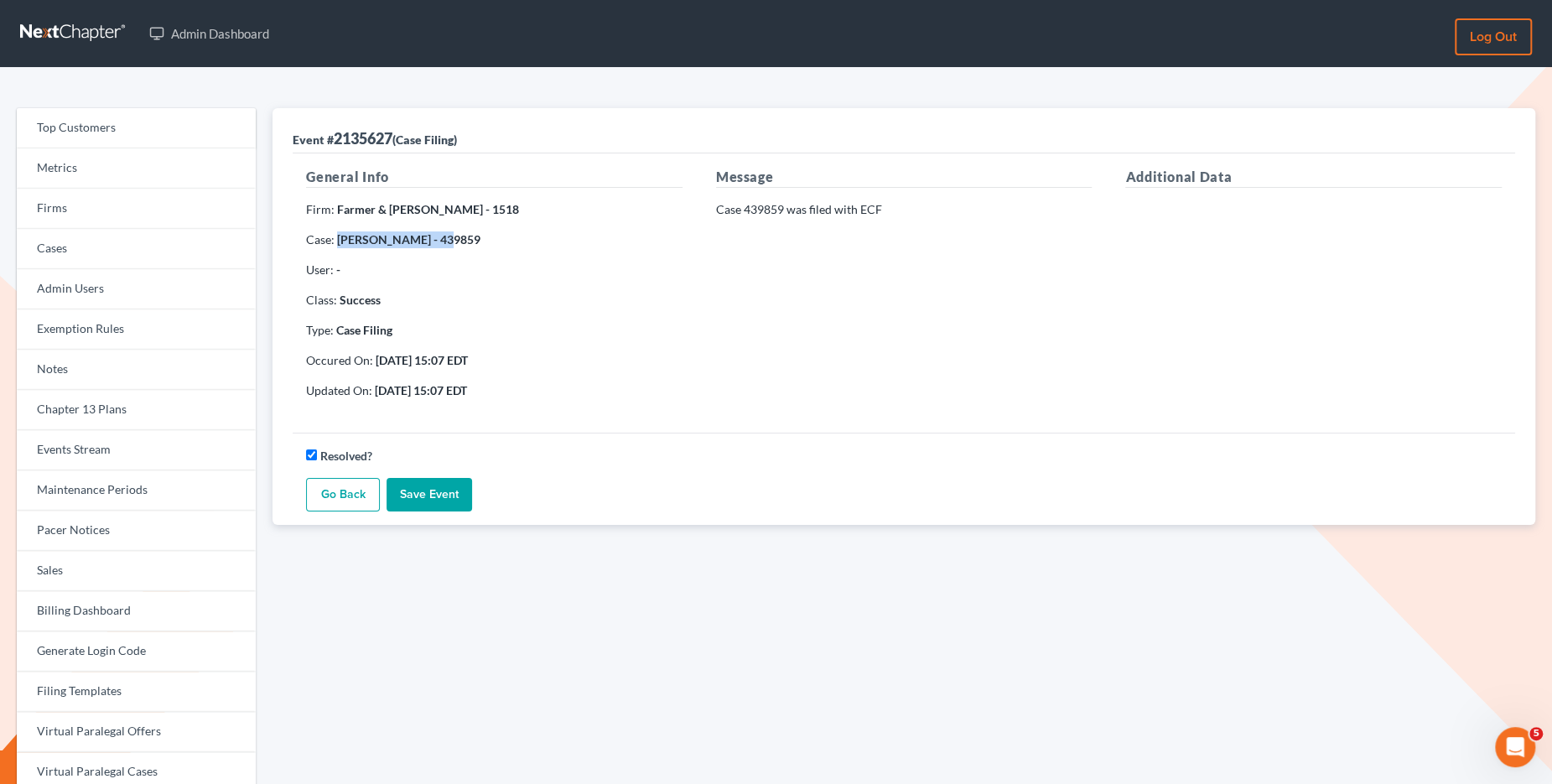
drag, startPoint x: 430, startPoint y: 240, endPoint x: 336, endPoint y: 235, distance: 94.1
click at [337, 235] on strong "[PERSON_NAME] - 439859" at bounding box center [409, 240] width 143 height 14
copy strong "[PERSON_NAME]"
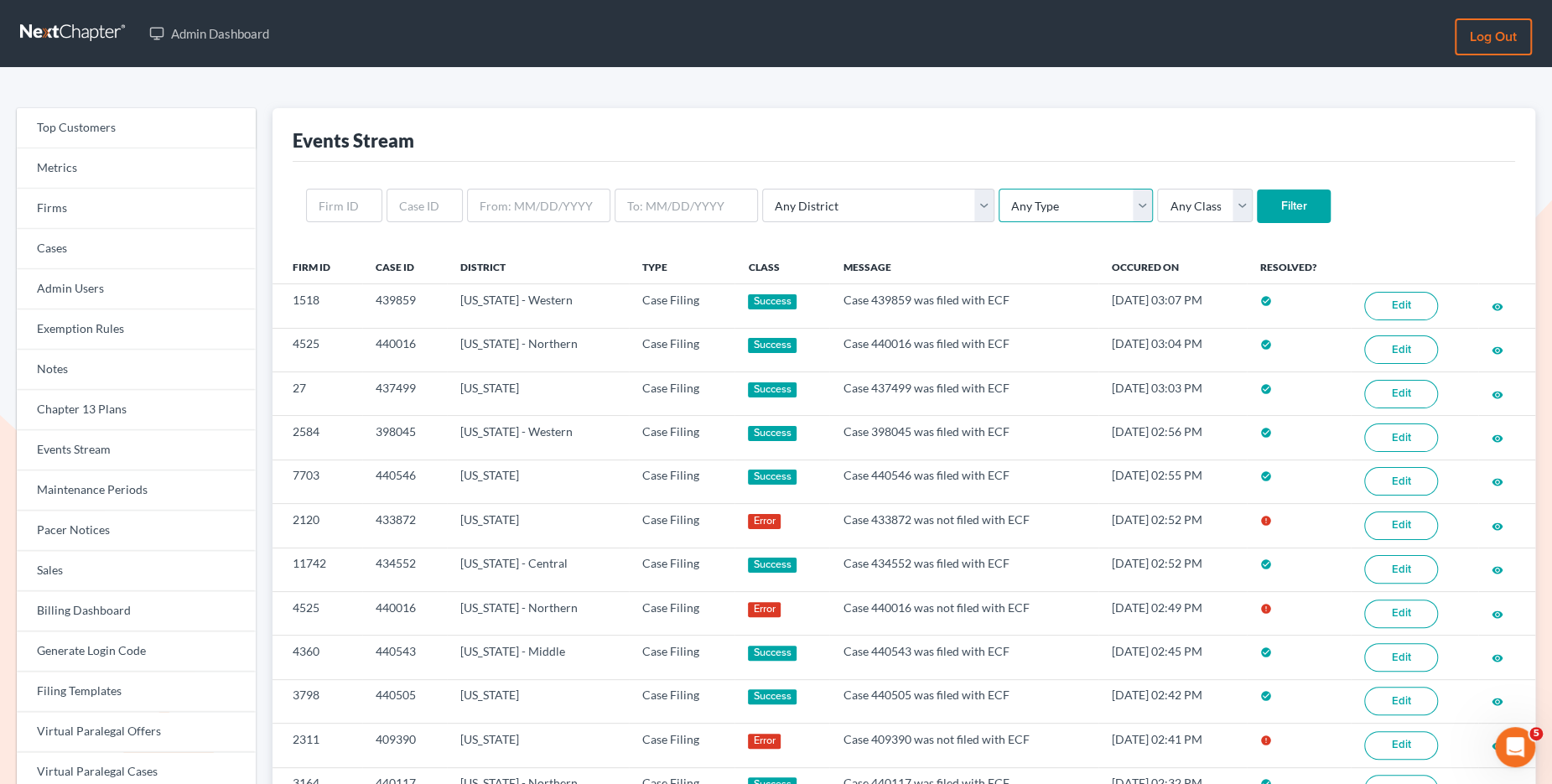
click at [1039, 206] on select "Any Type Case Applied To Plan Case Archive Case Duplicate Case Filing Chapter 1…" at bounding box center [1076, 206] width 155 height 34
select select "case_filing"
click at [999, 189] on select "Any Type Case Applied To Plan Case Archive Case Duplicate Case Filing Chapter 1…" at bounding box center [1076, 206] width 155 height 34
click at [1257, 207] on input "Filter" at bounding box center [1293, 207] width 74 height 34
click at [999, 206] on select "Any Type Case Applied To Plan Case Archive Case Duplicate Case Filing Chapter 1…" at bounding box center [1076, 206] width 155 height 34
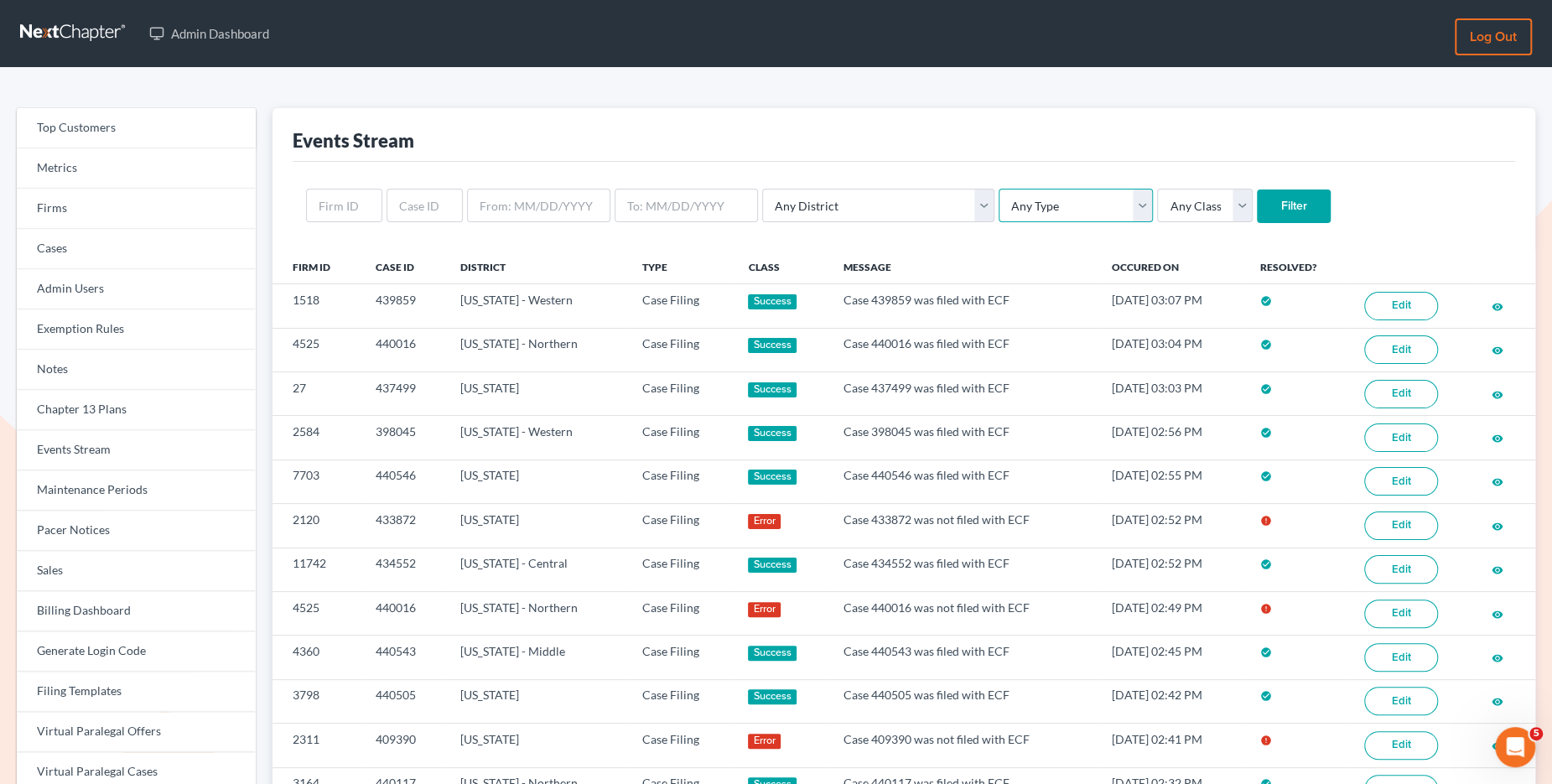
select select "case_filing"
click at [999, 189] on select "Any Type Case Applied To Plan Case Archive Case Duplicate Case Filing Chapter 1…" at bounding box center [1076, 206] width 155 height 34
click at [1257, 210] on input "Filter" at bounding box center [1293, 207] width 74 height 34
click at [999, 217] on select "Any Type Case Applied To Plan Case Archive Case Duplicate Case Filing Chapter 1…" at bounding box center [1076, 206] width 155 height 34
select select "case_filing"
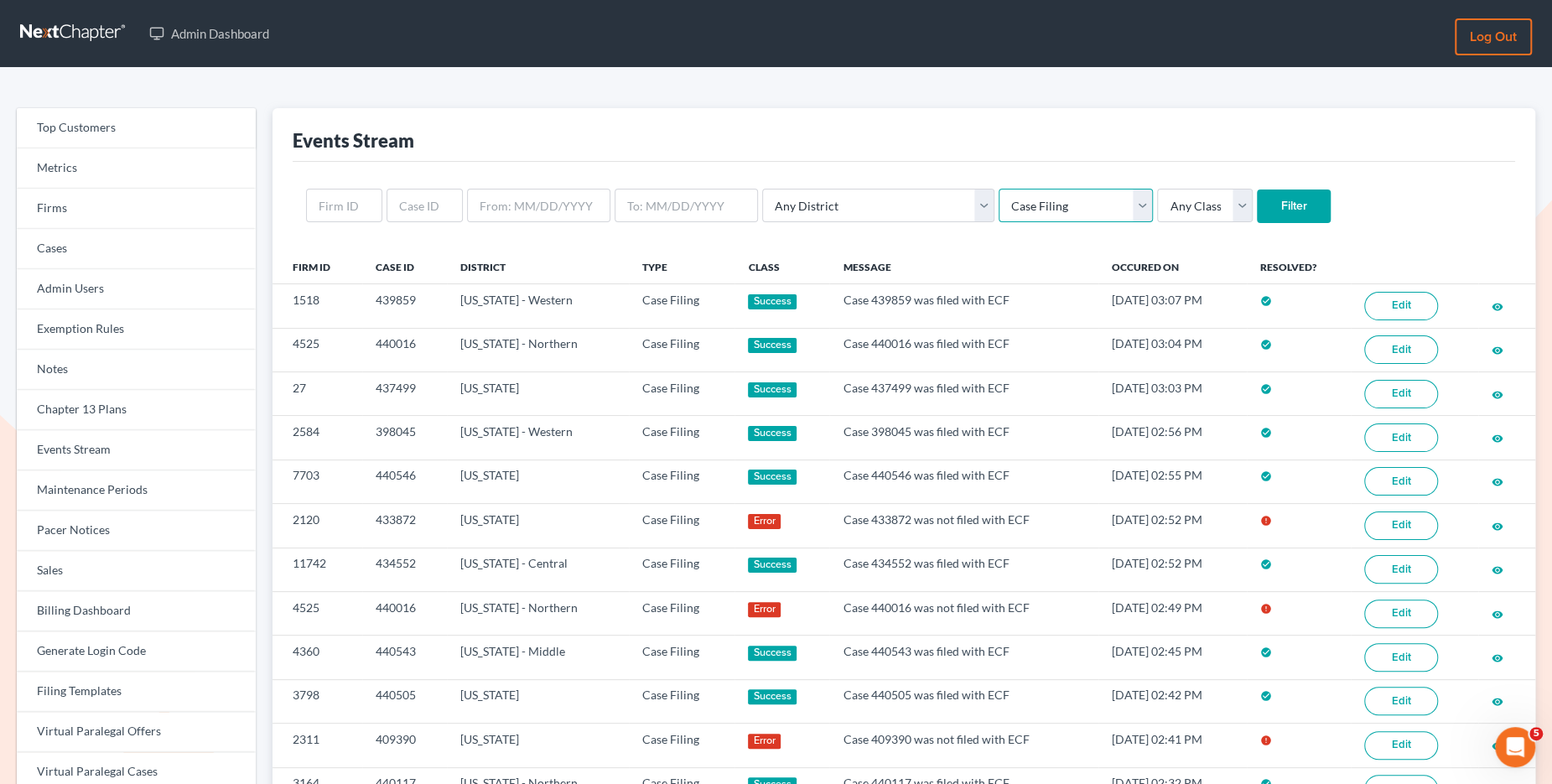
click at [999, 189] on select "Any Type Case Applied To Plan Case Archive Case Duplicate Case Filing Chapter 1…" at bounding box center [1076, 206] width 155 height 34
click at [1257, 215] on input "Filter" at bounding box center [1293, 207] width 74 height 34
click at [1004, 207] on select "Any Type Case Applied To Plan Case Archive Case Duplicate Case Filing Chapter 1…" at bounding box center [1076, 206] width 155 height 34
select select "case_filing"
click at [999, 189] on select "Any Type Case Applied To Plan Case Archive Case Duplicate Case Filing Chapter 1…" at bounding box center [1076, 206] width 155 height 34
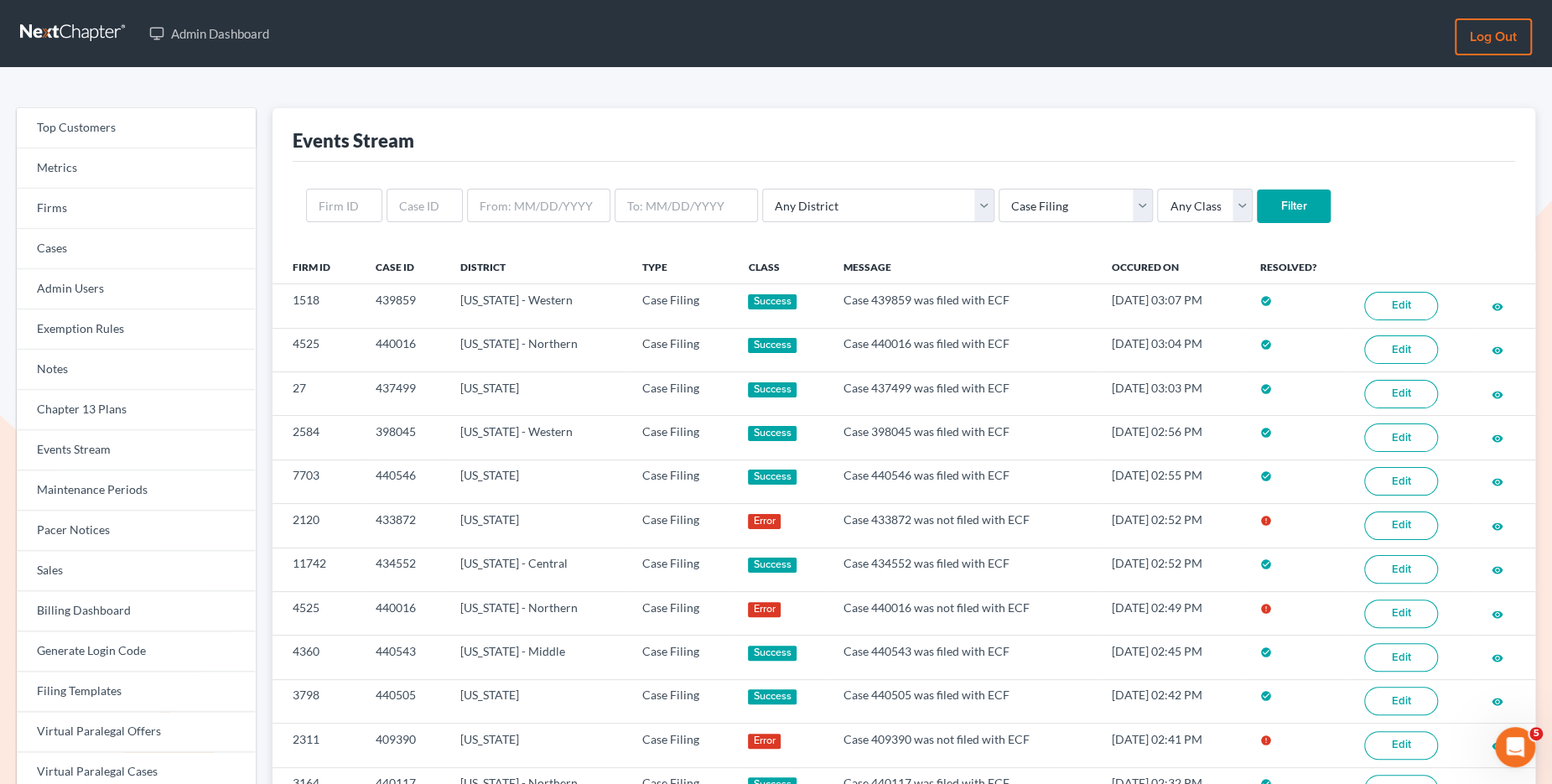
click at [1257, 208] on input "Filter" at bounding box center [1293, 207] width 74 height 34
click at [999, 220] on select "Any Type Case Applied To Plan Case Archive Case Duplicate Case Filing Chapter 1…" at bounding box center [1076, 206] width 155 height 34
select select "case_filing"
click at [999, 189] on select "Any Type Case Applied To Plan Case Archive Case Duplicate Case Filing Chapter 1…" at bounding box center [1076, 206] width 155 height 34
click at [1257, 205] on input "Filter" at bounding box center [1293, 207] width 74 height 34
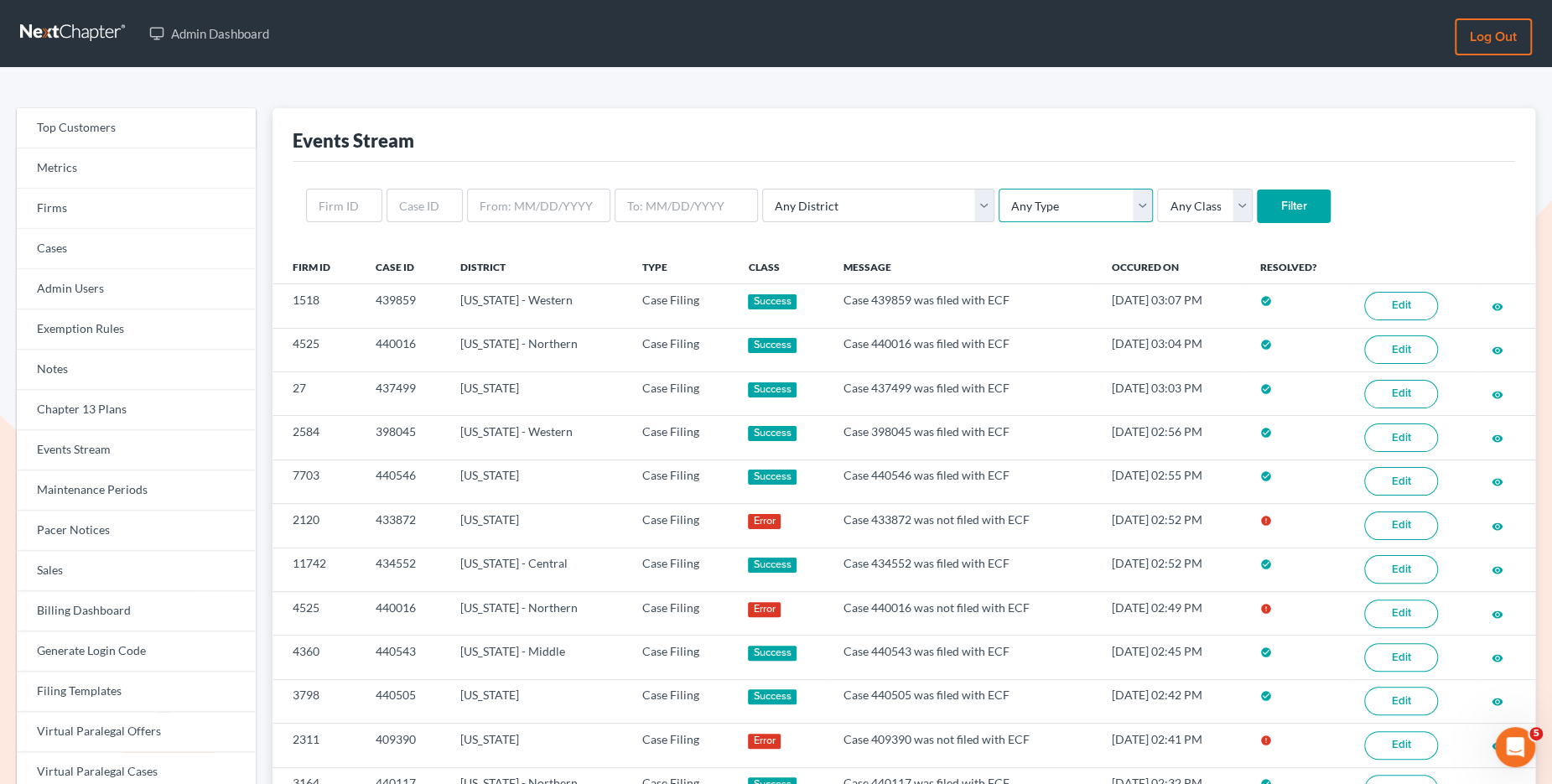
click at [1012, 205] on select "Any Type Case Applied To Plan Case Archive Case Duplicate Case Filing Chapter 1…" at bounding box center [1076, 206] width 155 height 34
select select "case_filing"
click at [999, 189] on select "Any Type Case Applied To Plan Case Archive Case Duplicate Case Filing Chapter 1…" at bounding box center [1076, 206] width 155 height 34
click at [1257, 208] on input "Filter" at bounding box center [1293, 207] width 74 height 34
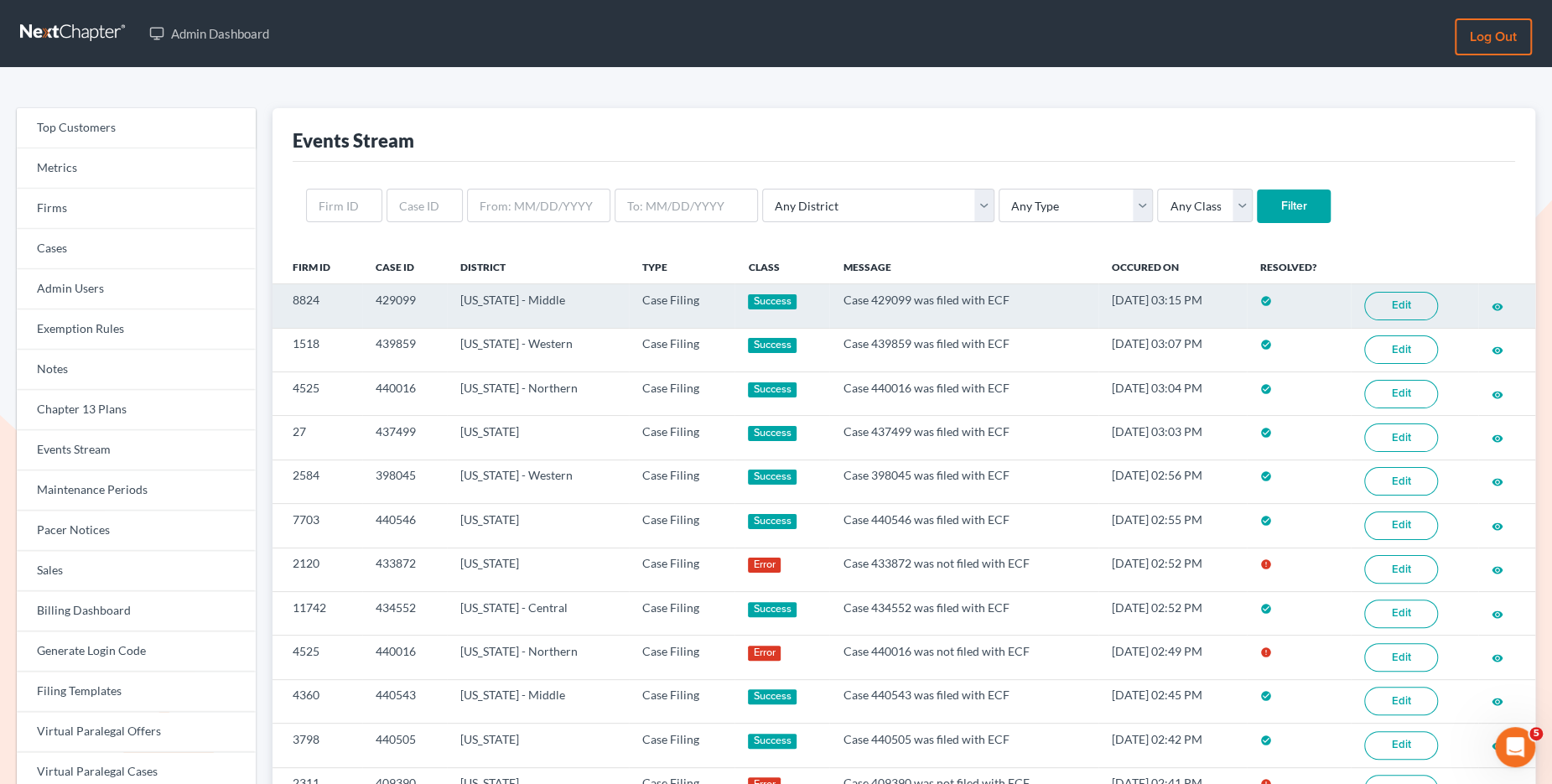
click at [1402, 312] on link "Edit" at bounding box center [1401, 306] width 74 height 29
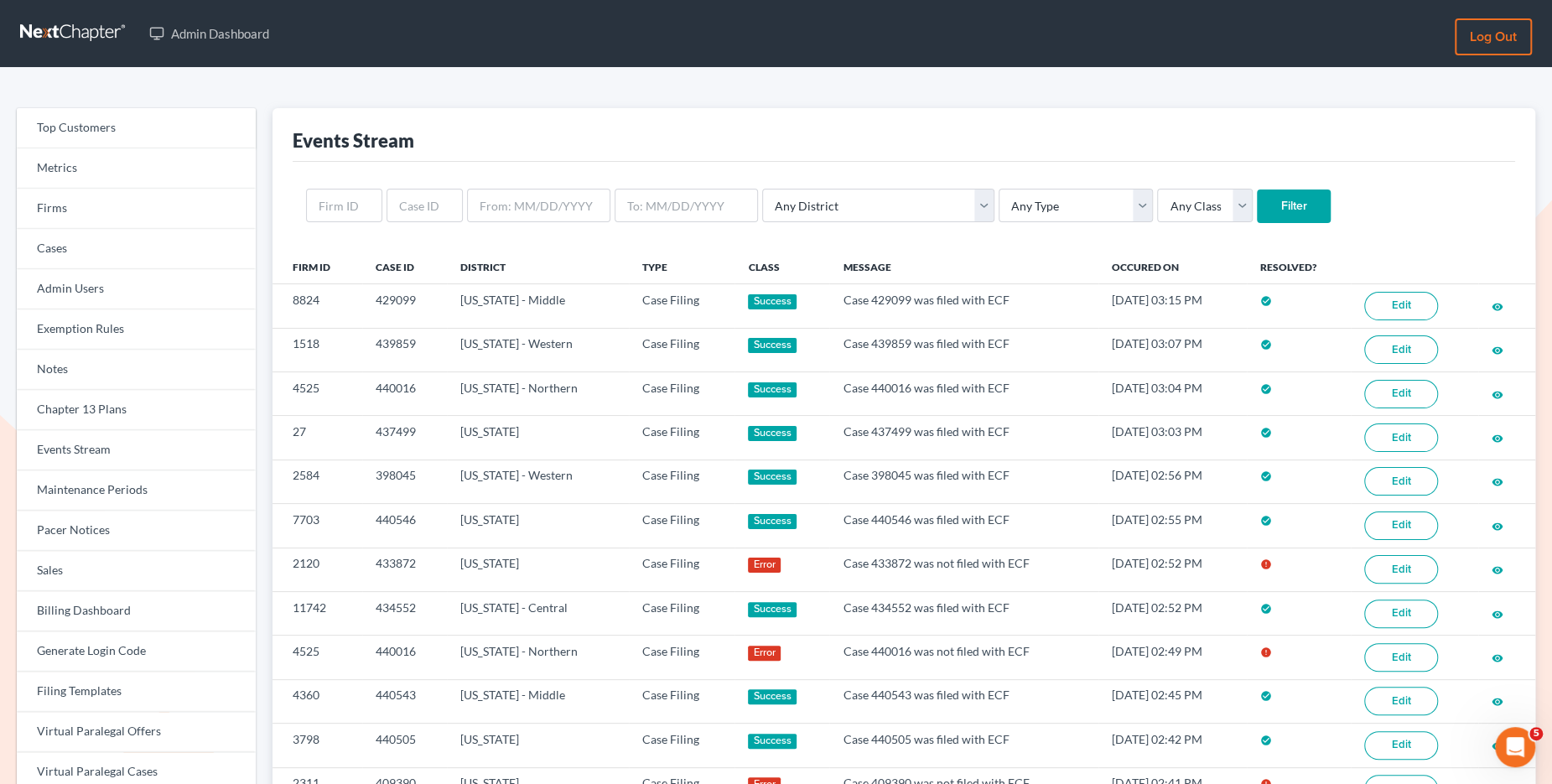
click at [978, 188] on div "Any District Alabama - Middle Alabama - Northern Alabama - Southern Alaska Ariz…" at bounding box center [903, 206] width 1223 height 88
click at [999, 197] on select "Any Type Case Applied To Plan Case Archive Case Duplicate Case Filing Chapter 1…" at bounding box center [1076, 206] width 155 height 34
select select "case_filing"
click at [999, 189] on select "Any Type Case Applied To Plan Case Archive Case Duplicate Case Filing Chapter 1…" at bounding box center [1076, 206] width 155 height 34
click at [1257, 207] on input "Filter" at bounding box center [1293, 207] width 74 height 34
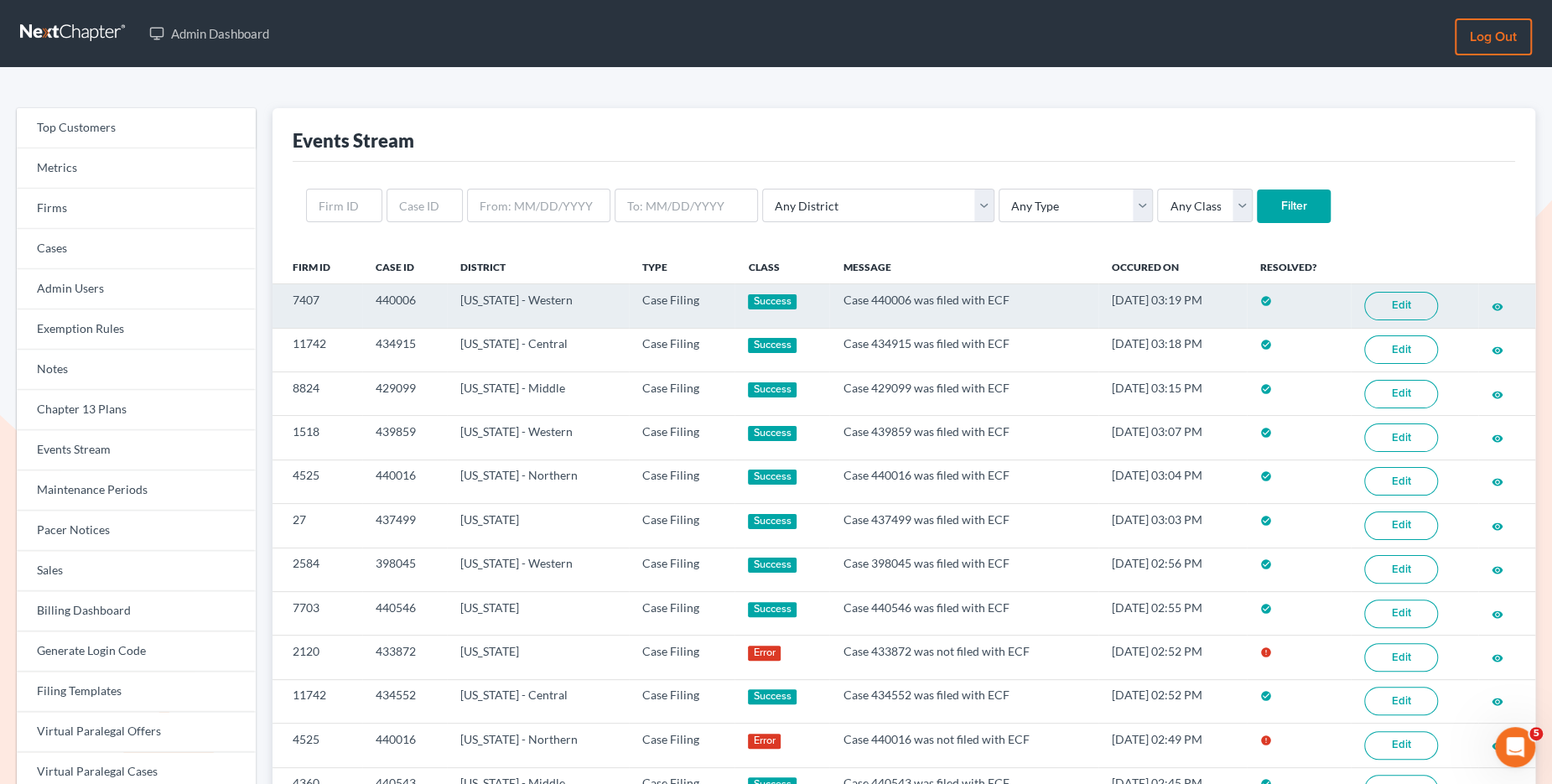
click at [1405, 309] on link "Edit" at bounding box center [1401, 306] width 74 height 29
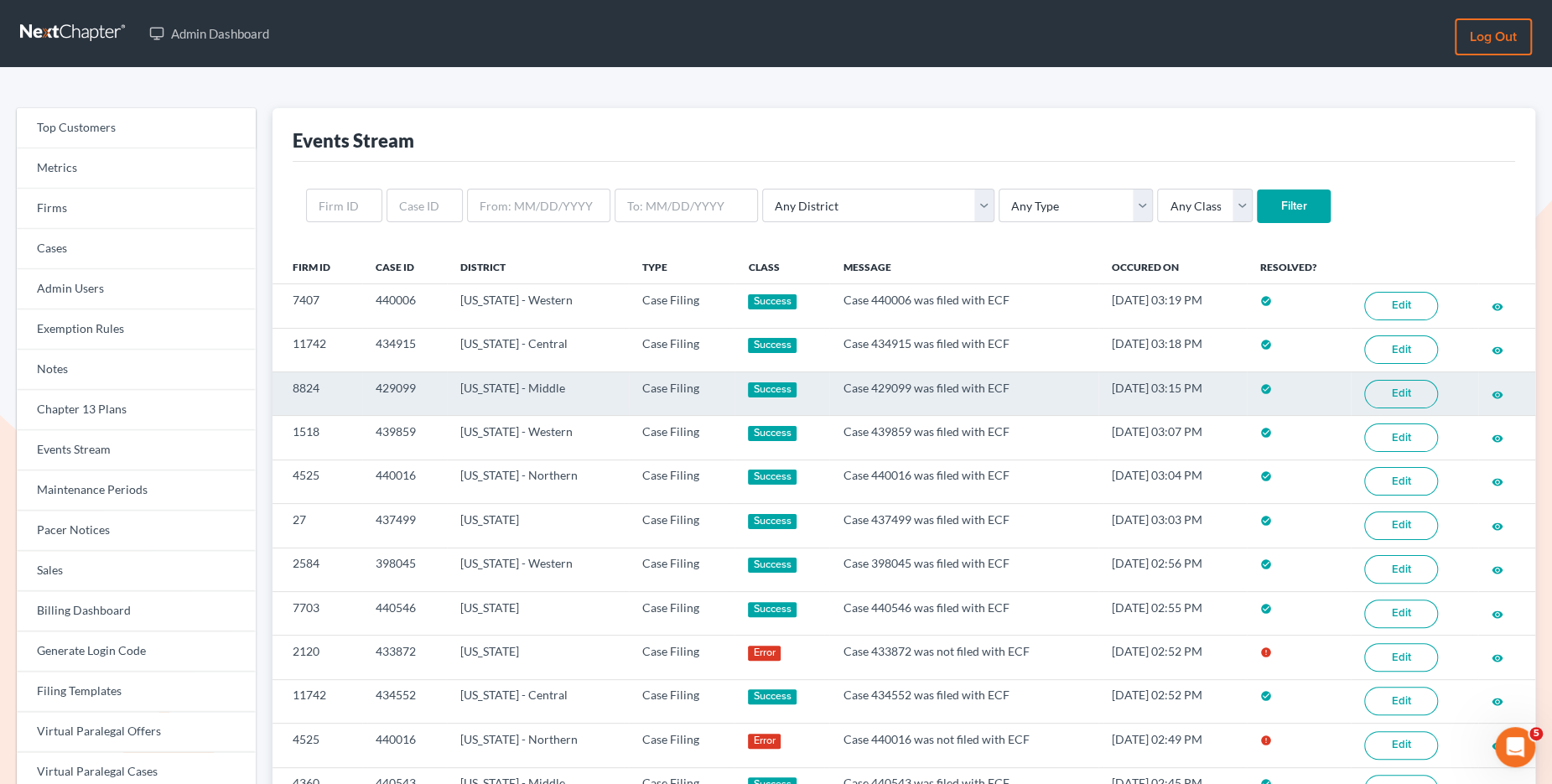
click at [1380, 392] on link "Edit" at bounding box center [1401, 394] width 74 height 29
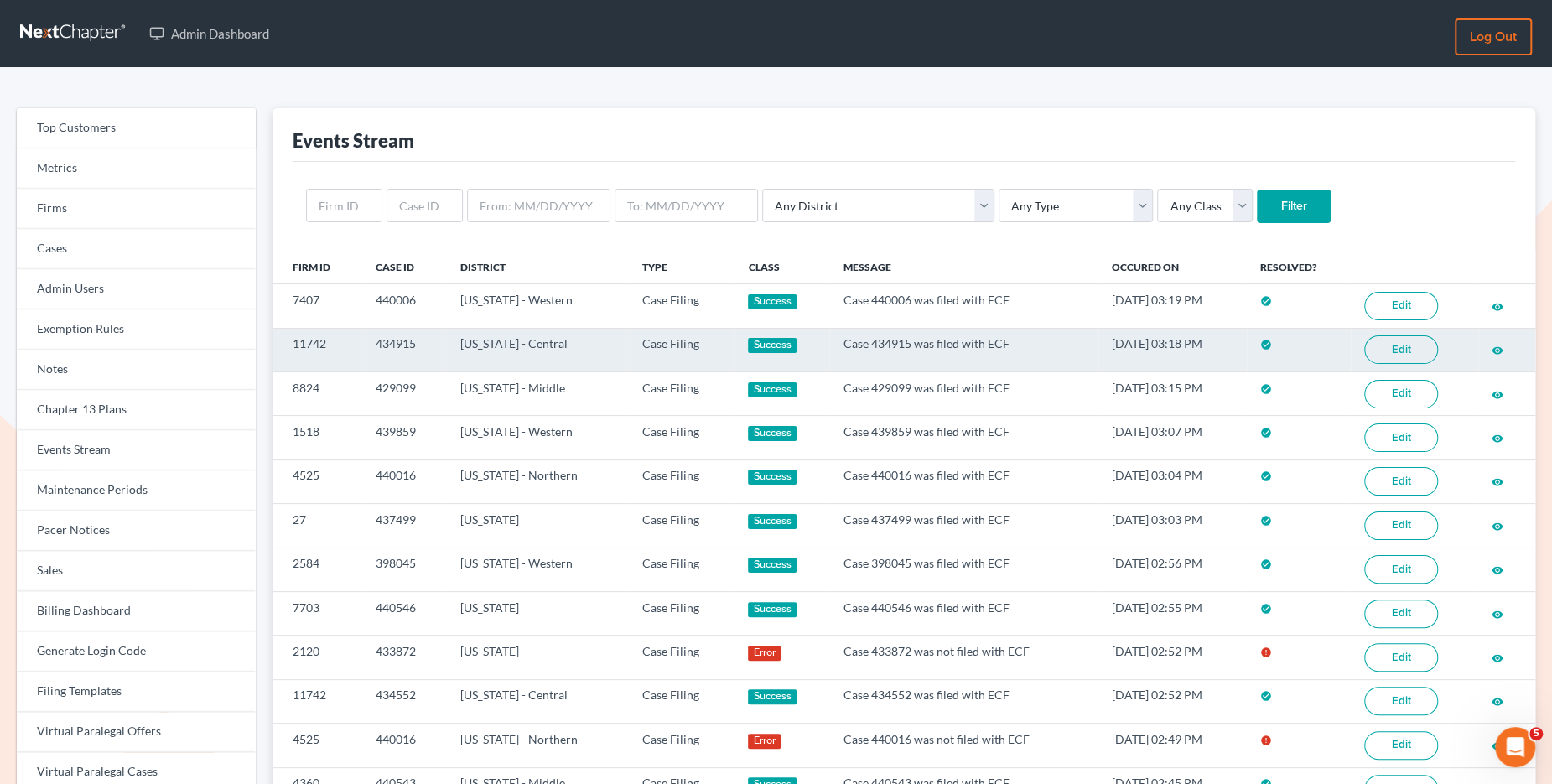
click at [1417, 342] on link "Edit" at bounding box center [1401, 350] width 74 height 29
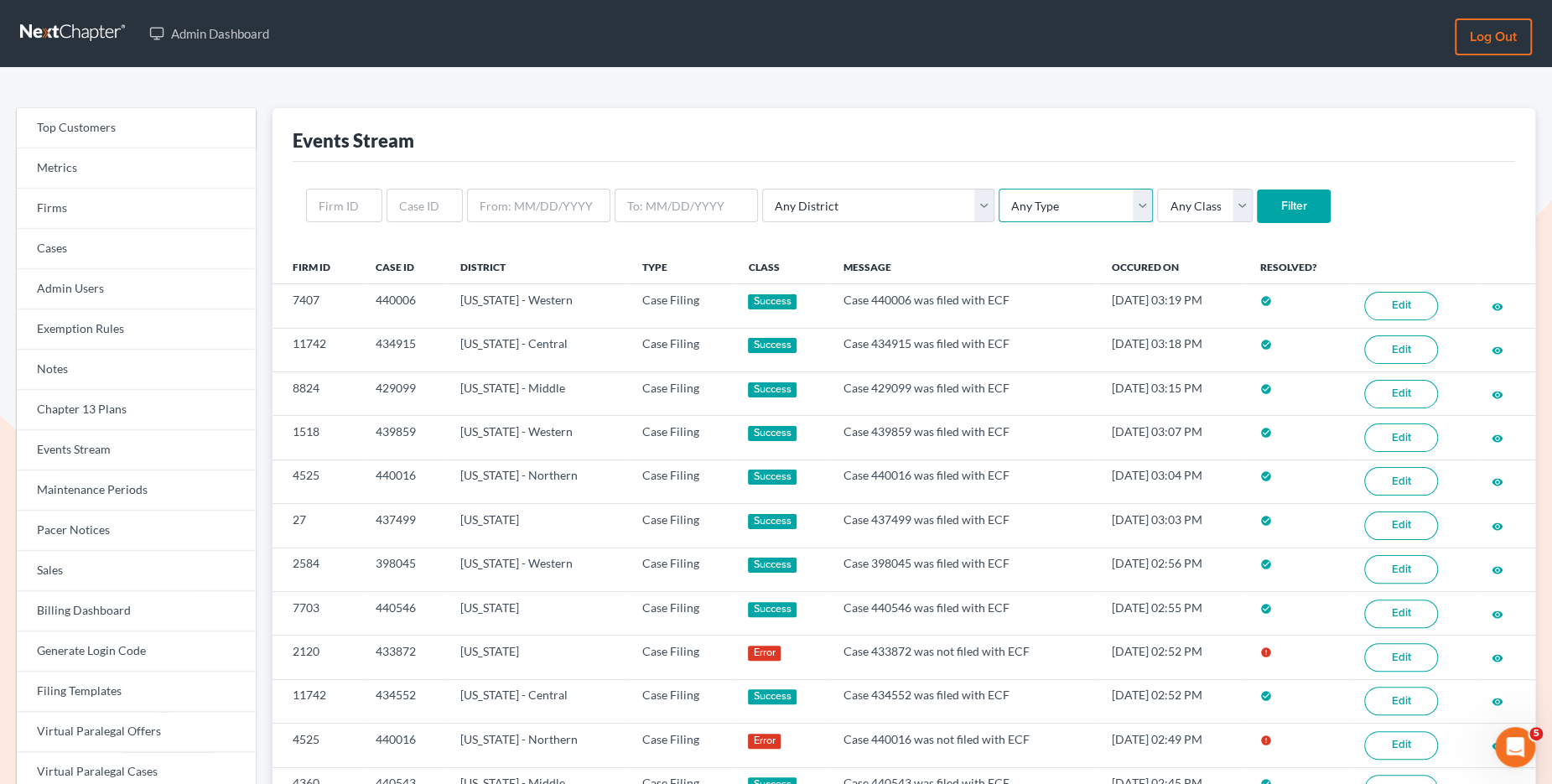
click at [999, 208] on select "Any Type Case Applied To Plan Case Archive Case Duplicate Case Filing Chapter 1…" at bounding box center [1076, 206] width 155 height 34
select select "case_filing"
click at [999, 189] on select "Any Type Case Applied To Plan Case Archive Case Duplicate Case Filing Chapter 1…" at bounding box center [1076, 206] width 155 height 34
click at [1048, 216] on select "Any Type Case Applied To Plan Case Archive Case Duplicate Case Filing Chapter 1…" at bounding box center [1076, 206] width 155 height 34
click at [999, 189] on select "Any Type Case Applied To Plan Case Archive Case Duplicate Case Filing Chapter 1…" at bounding box center [1076, 206] width 155 height 34
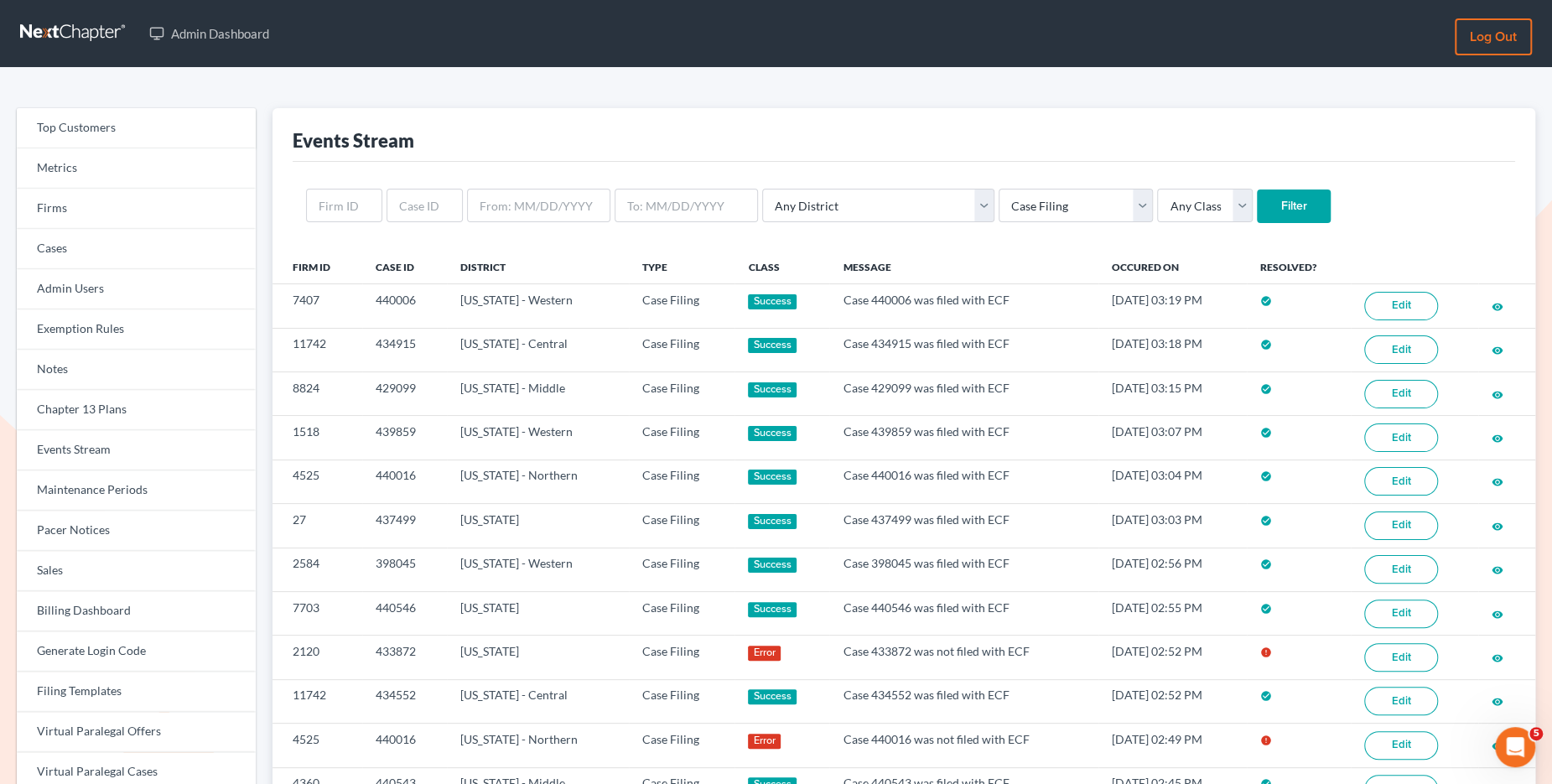
click at [1257, 201] on input "Filter" at bounding box center [1293, 207] width 74 height 34
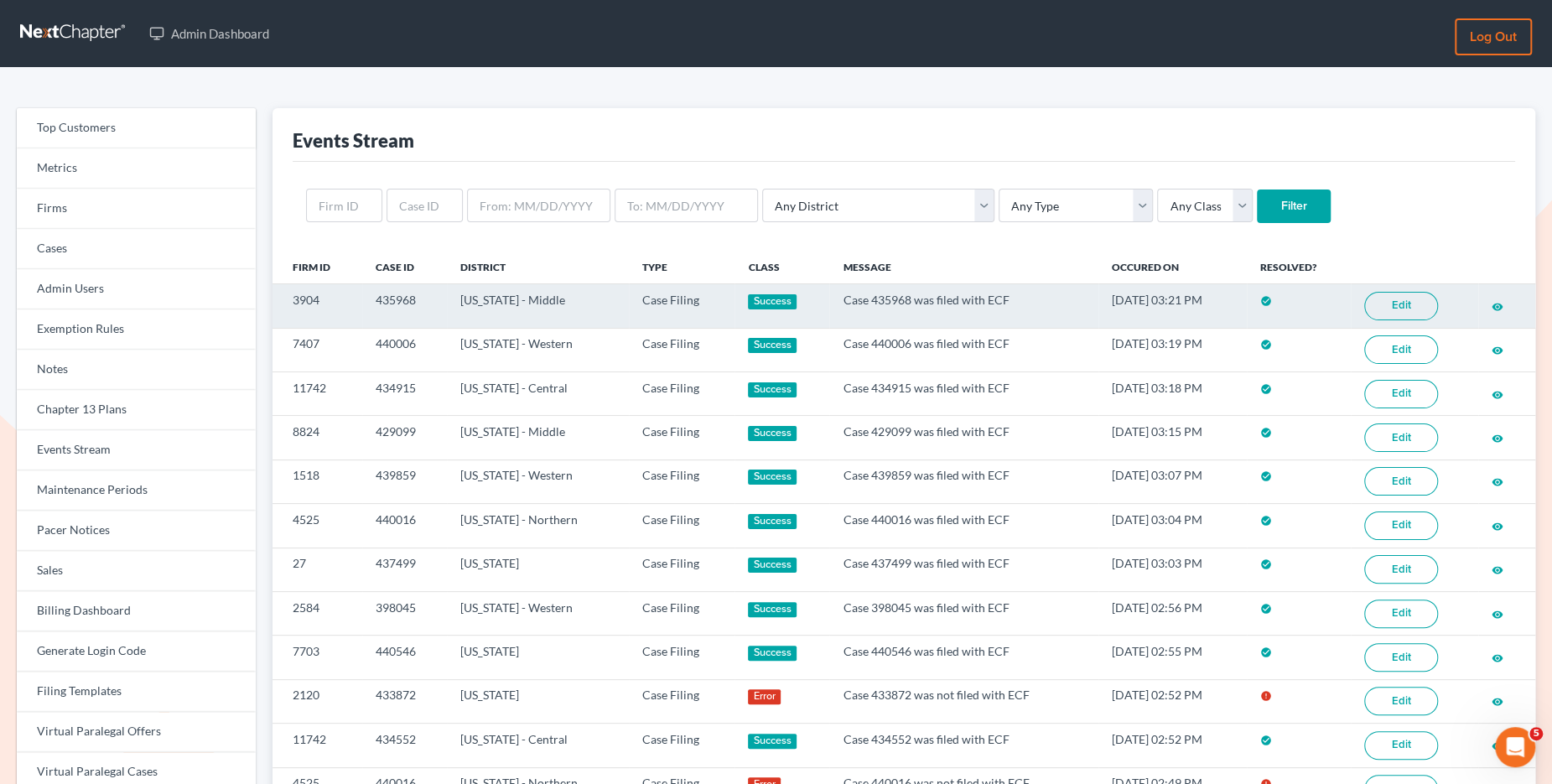
click at [1421, 302] on link "Edit" at bounding box center [1401, 306] width 74 height 29
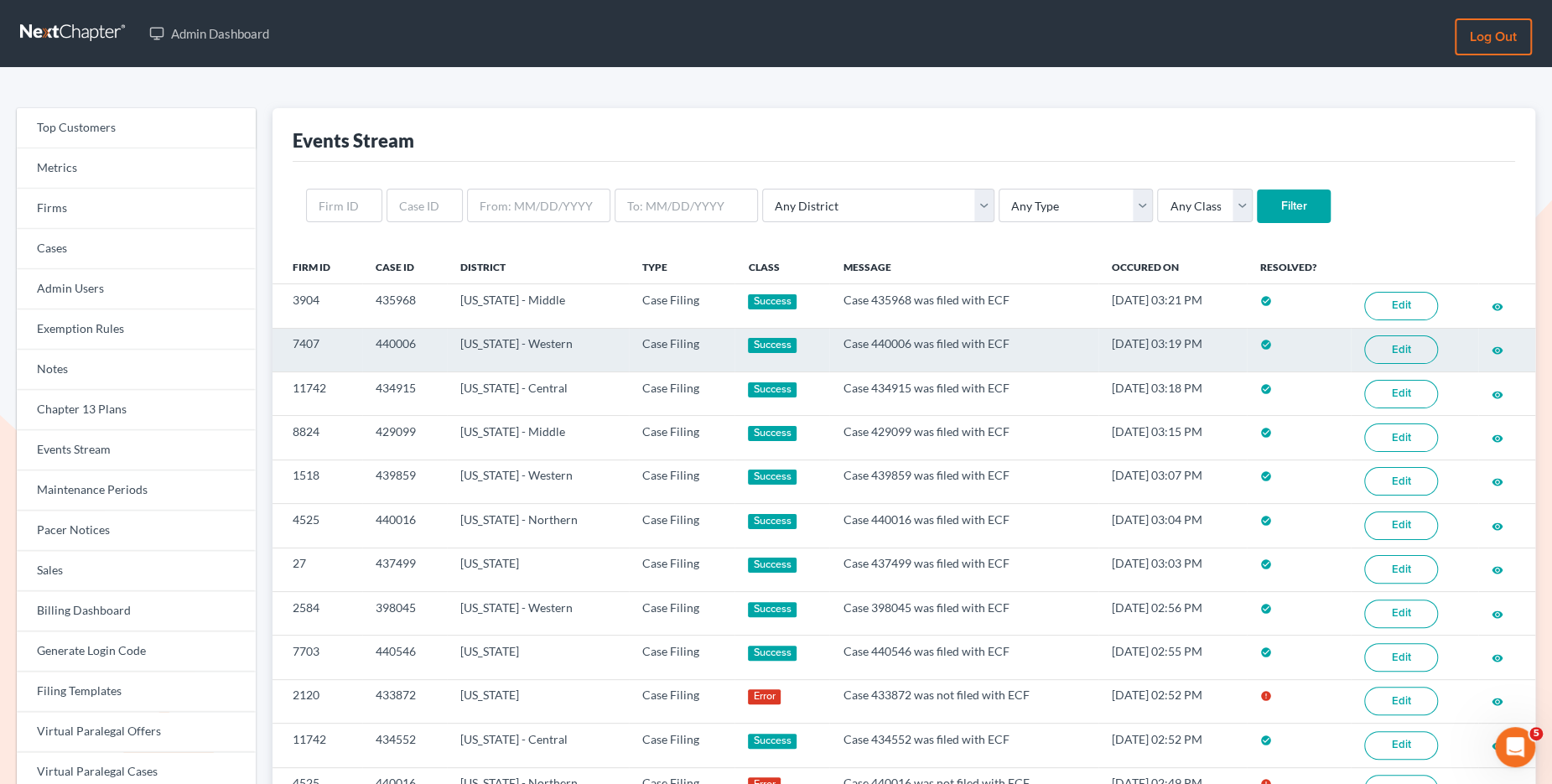
click at [1412, 341] on link "Edit" at bounding box center [1401, 350] width 74 height 29
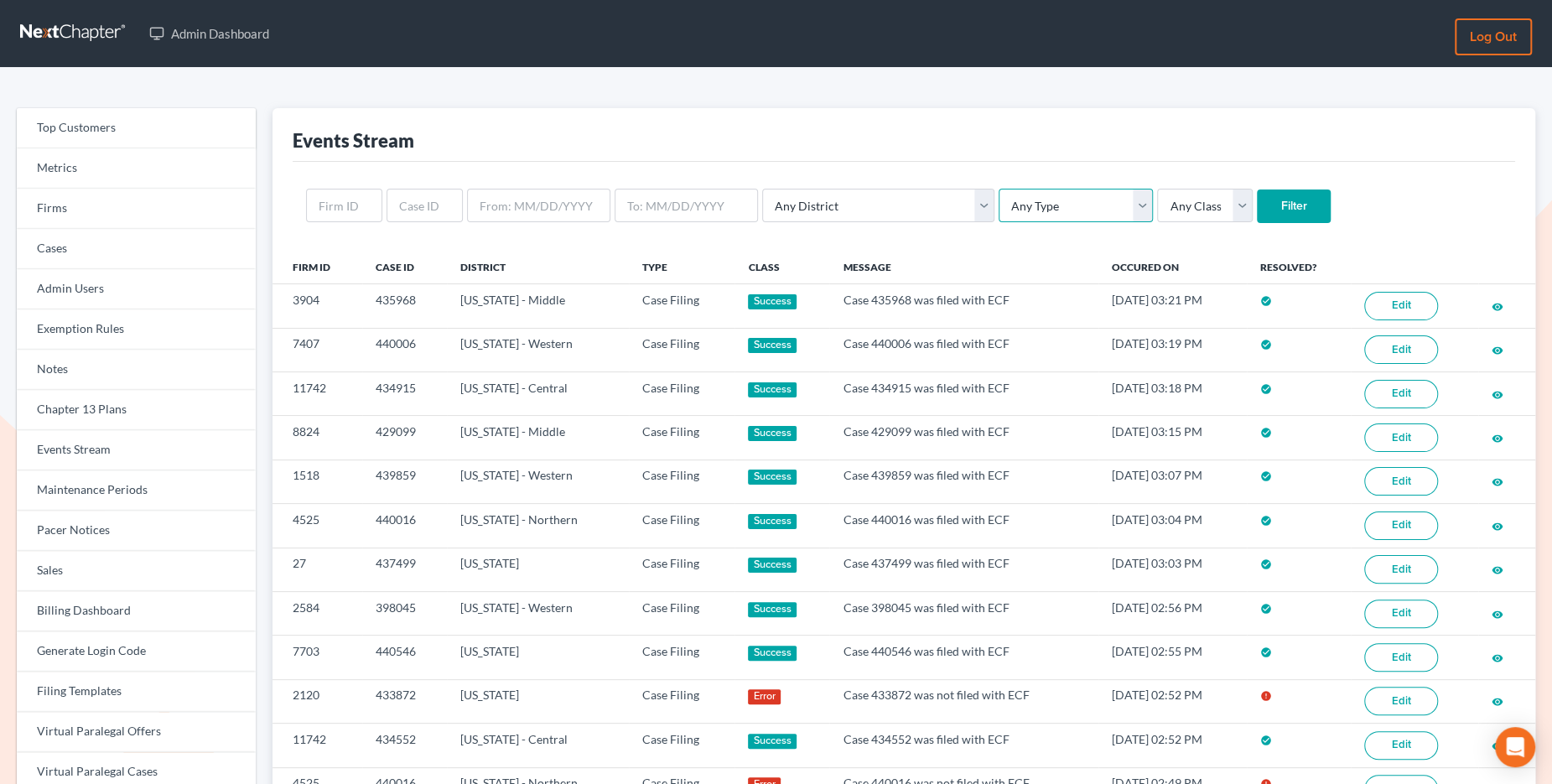
click at [999, 193] on select "Any Type Case Applied To Plan Case Archive Case Duplicate Case Filing Chapter 1…" at bounding box center [1076, 206] width 155 height 34
select select "case_filing"
click at [999, 189] on select "Any Type Case Applied To Plan Case Archive Case Duplicate Case Filing Chapter 1…" at bounding box center [1076, 206] width 155 height 34
click at [1257, 206] on input "Filter" at bounding box center [1293, 207] width 74 height 34
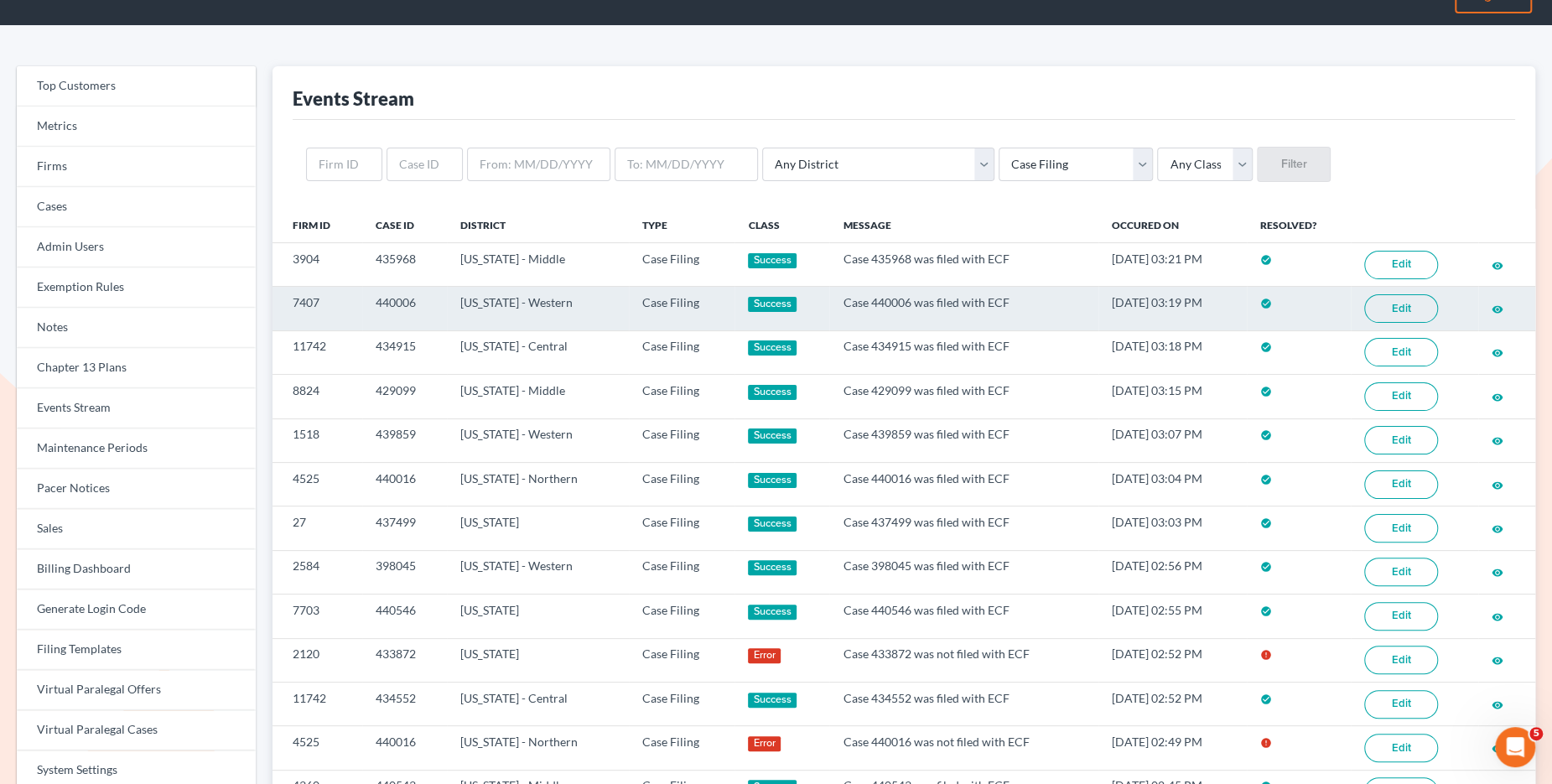
scroll to position [37, 0]
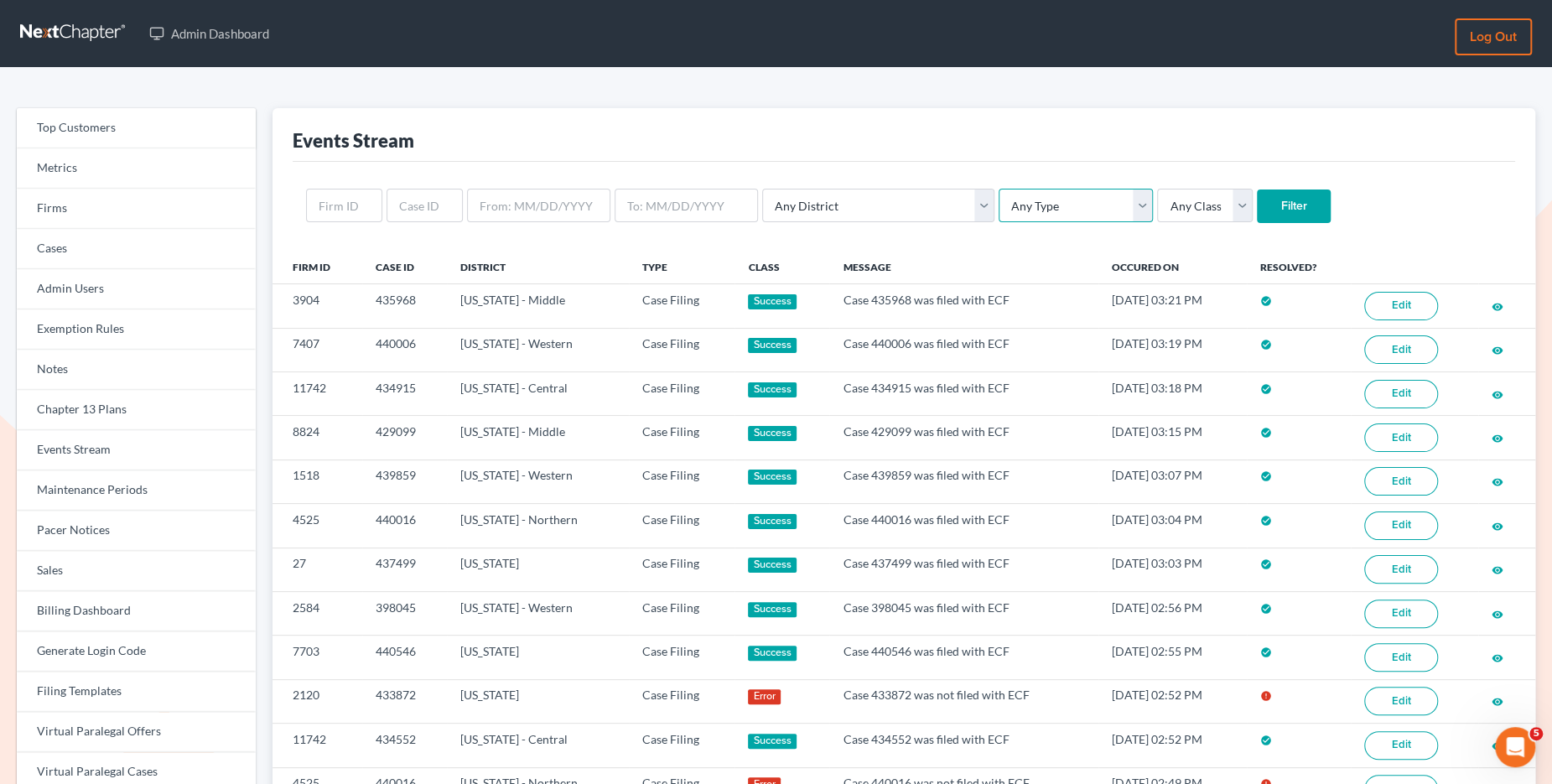
click at [1013, 198] on select "Any Type Case Applied To Plan Case Archive Case Duplicate Case Filing Chapter 1…" at bounding box center [1076, 206] width 155 height 34
select select "case_filing"
click at [999, 189] on select "Any Type Case Applied To Plan Case Archive Case Duplicate Case Filing Chapter 1…" at bounding box center [1076, 206] width 155 height 34
click at [1257, 202] on input "Filter" at bounding box center [1293, 207] width 74 height 34
click at [999, 207] on select "Any Type Case Applied To Plan Case Archive Case Duplicate Case Filing Chapter 1…" at bounding box center [1076, 206] width 155 height 34
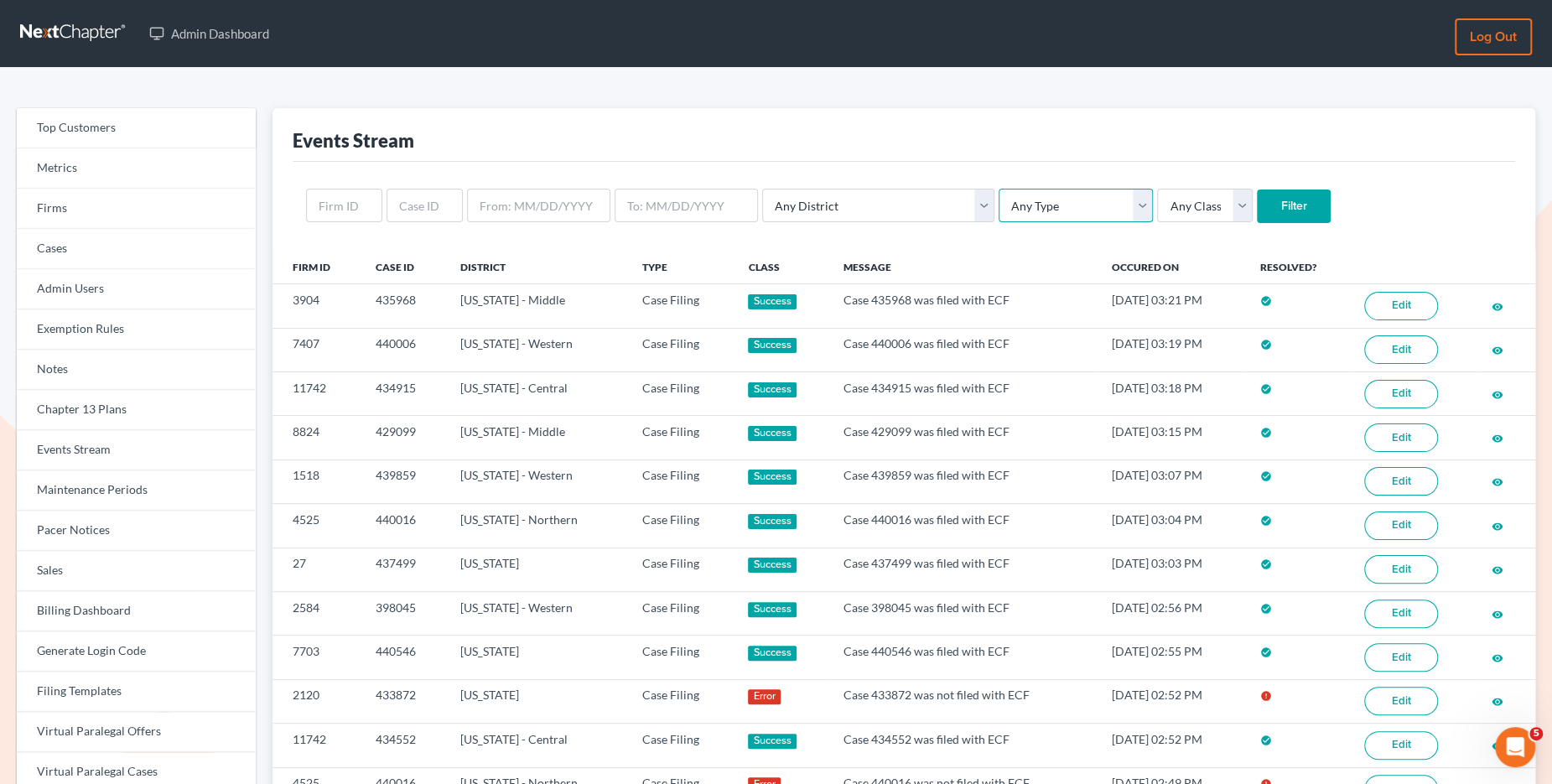
select select "case_filing"
click at [999, 189] on select "Any Type Case Applied To Plan Case Archive Case Duplicate Case Filing Chapter 1…" at bounding box center [1076, 206] width 155 height 34
click at [1257, 207] on input "Filter" at bounding box center [1293, 207] width 74 height 34
click at [1028, 207] on select "Any Type Case Applied To Plan Case Archive Case Duplicate Case Filing Chapter 1…" at bounding box center [1076, 206] width 155 height 34
select select "case_filing"
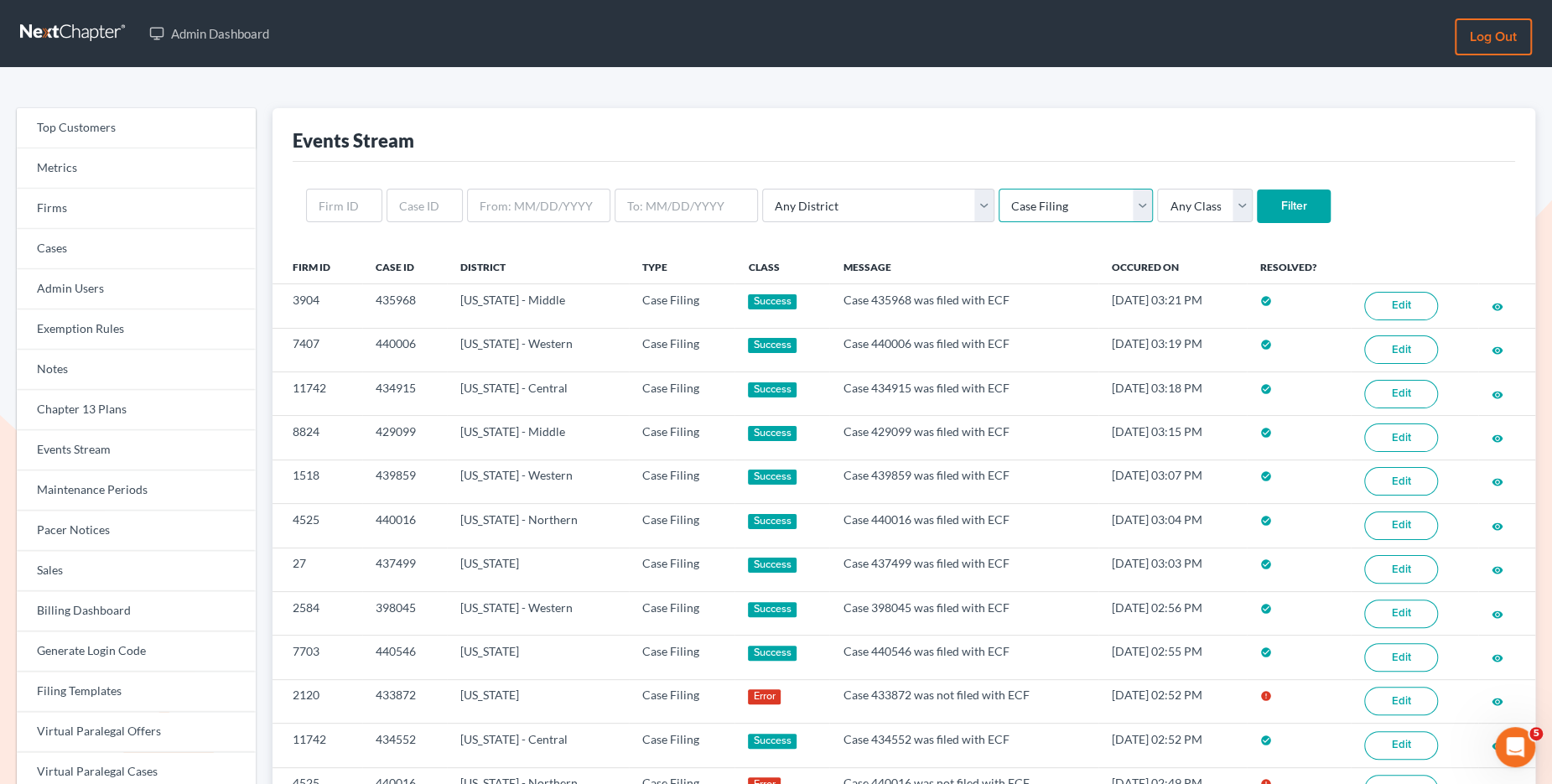
click at [999, 189] on select "Any Type Case Applied To Plan Case Archive Case Duplicate Case Filing Chapter 1…" at bounding box center [1076, 206] width 155 height 34
click at [1257, 206] on input "Filter" at bounding box center [1293, 207] width 74 height 34
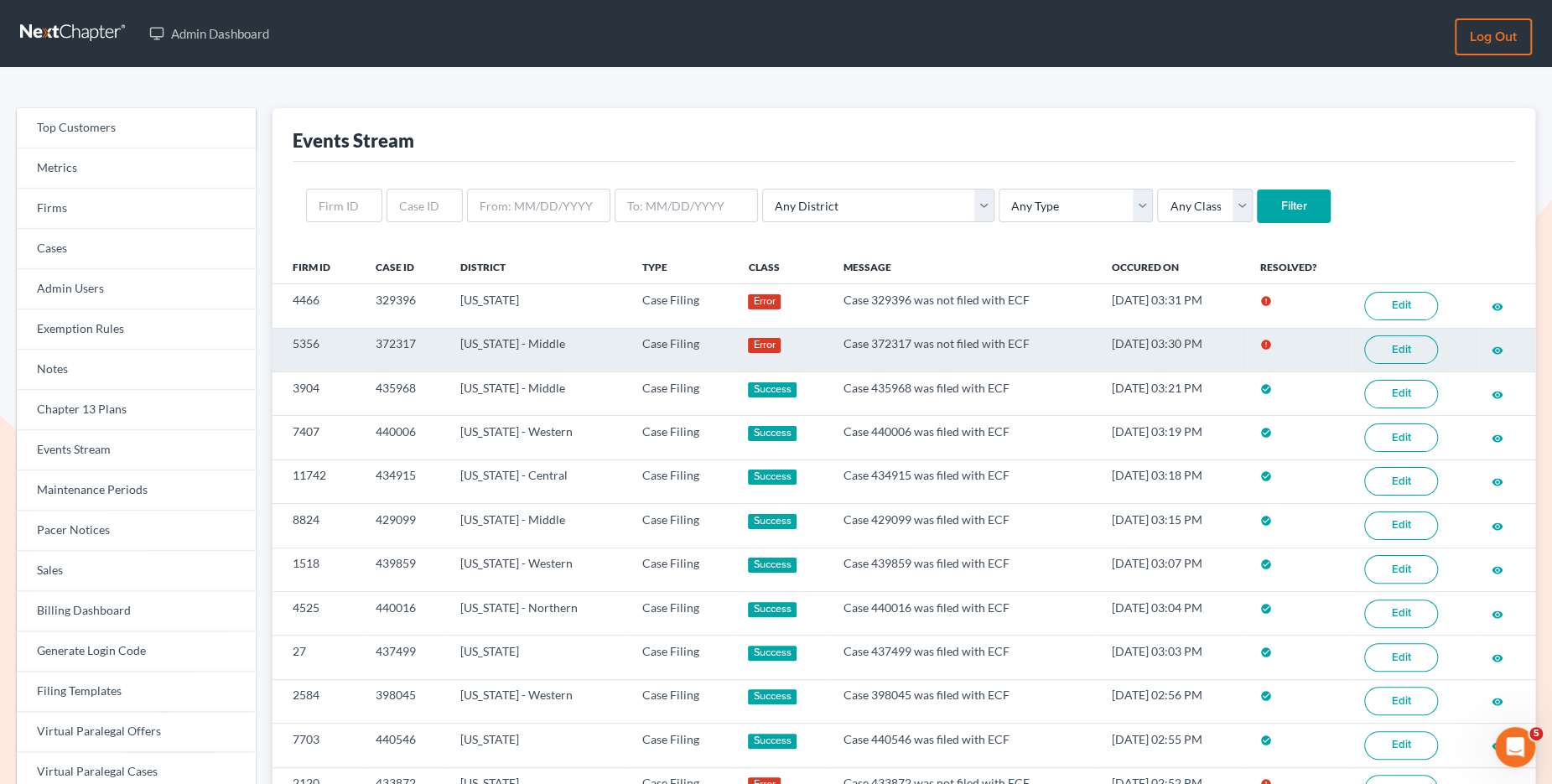
click at [1427, 354] on link "Edit" at bounding box center [1401, 350] width 74 height 29
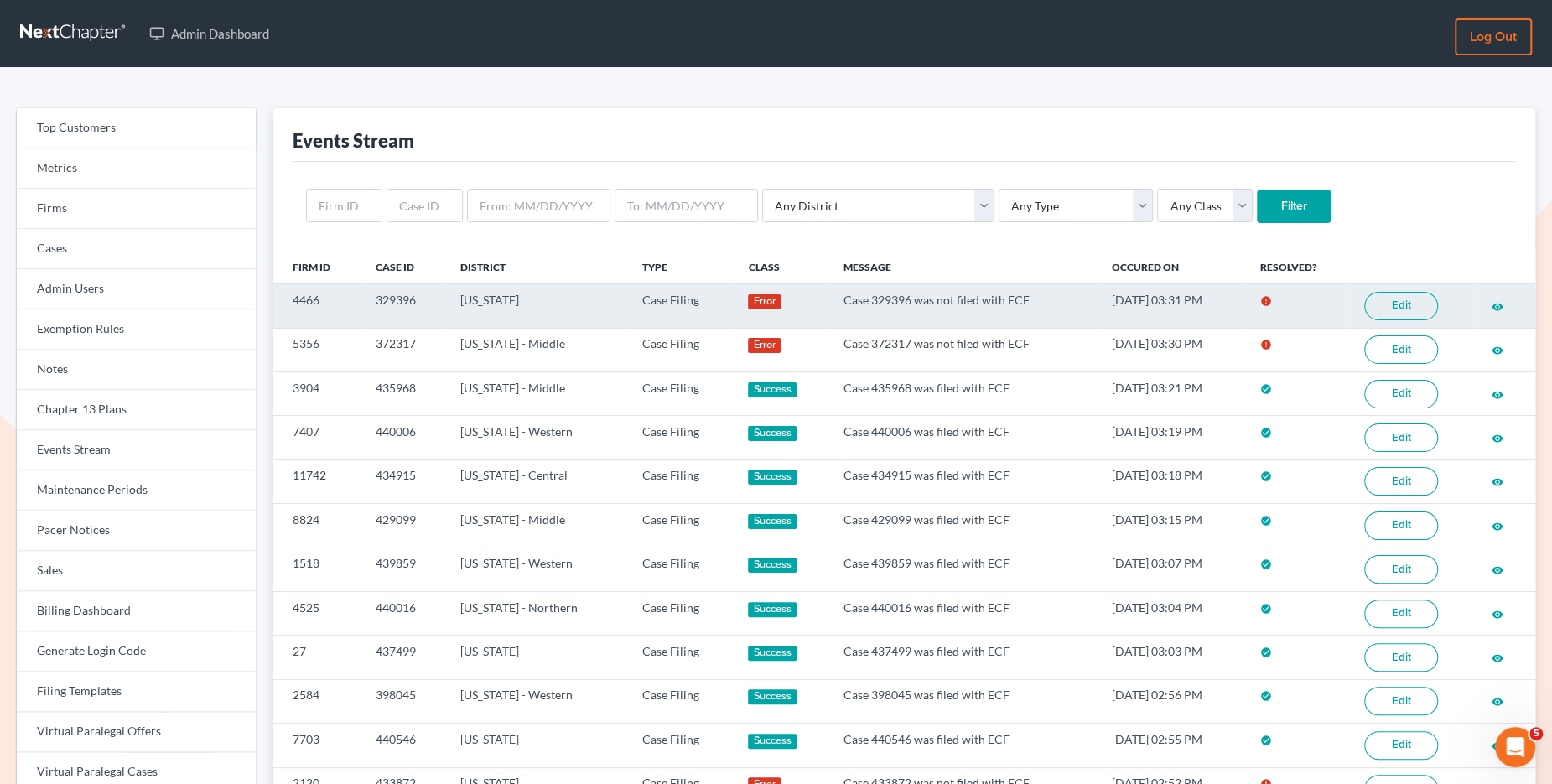
click at [1412, 309] on link "Edit" at bounding box center [1401, 306] width 74 height 29
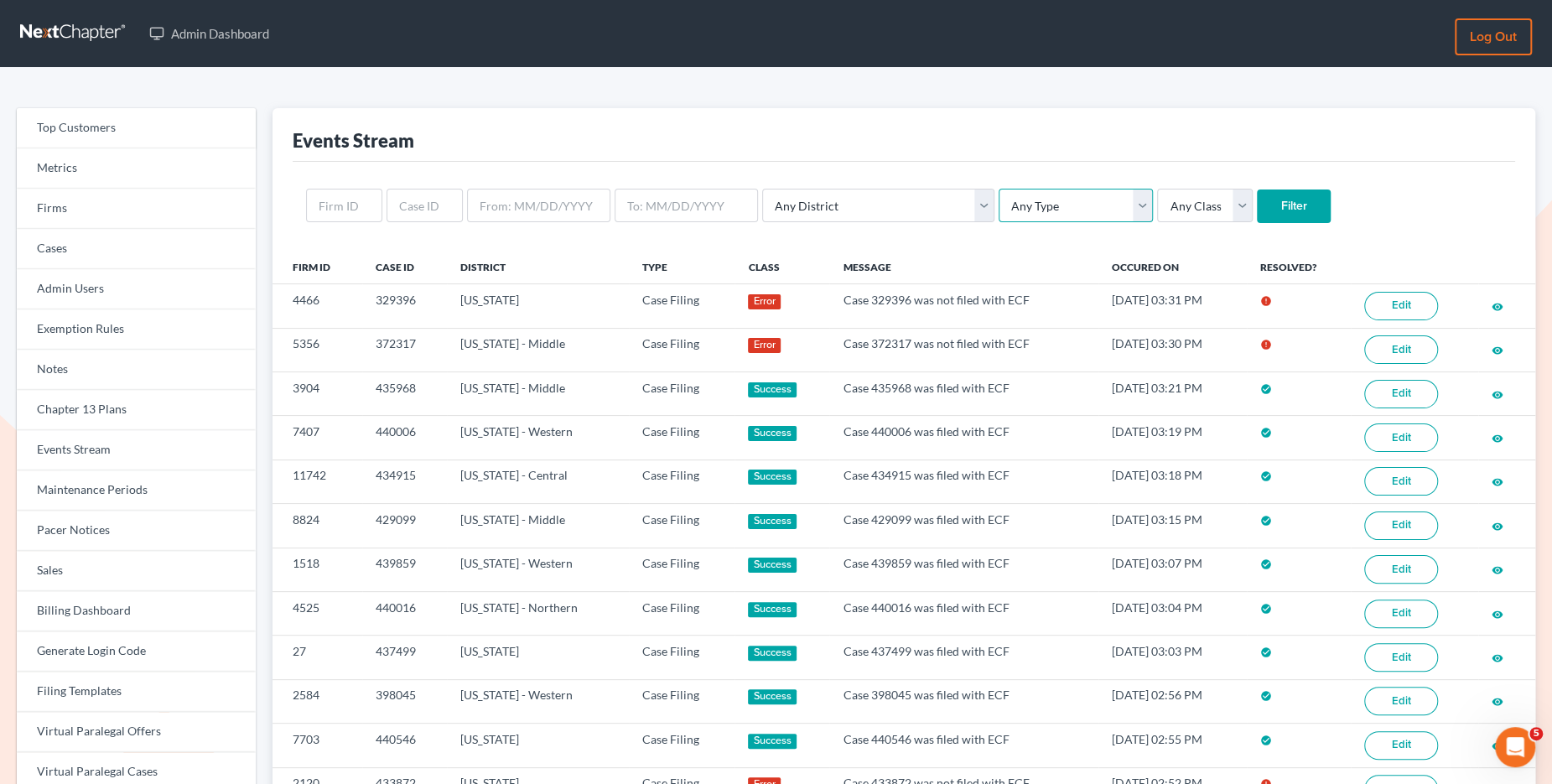
click at [1050, 208] on select "Any Type Case Applied To Plan Case Archive Case Duplicate Case Filing Chapter 1…" at bounding box center [1076, 206] width 155 height 34
select select "case_filing"
click at [999, 189] on select "Any Type Case Applied To Plan Case Archive Case Duplicate Case Filing Chapter 1…" at bounding box center [1076, 206] width 155 height 34
click at [1257, 218] on input "Filter" at bounding box center [1293, 207] width 74 height 34
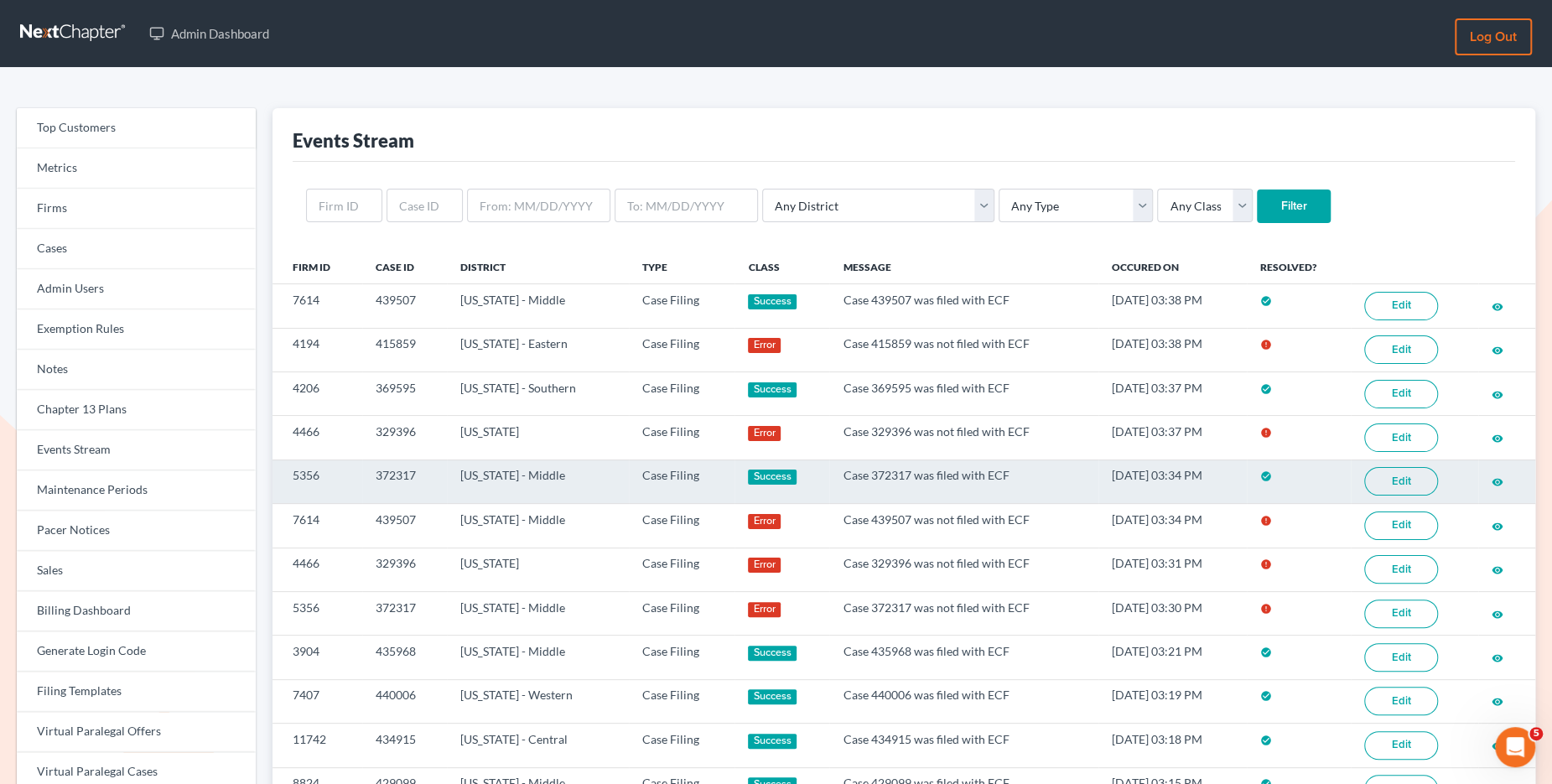
click at [1417, 482] on link "Edit" at bounding box center [1401, 481] width 74 height 29
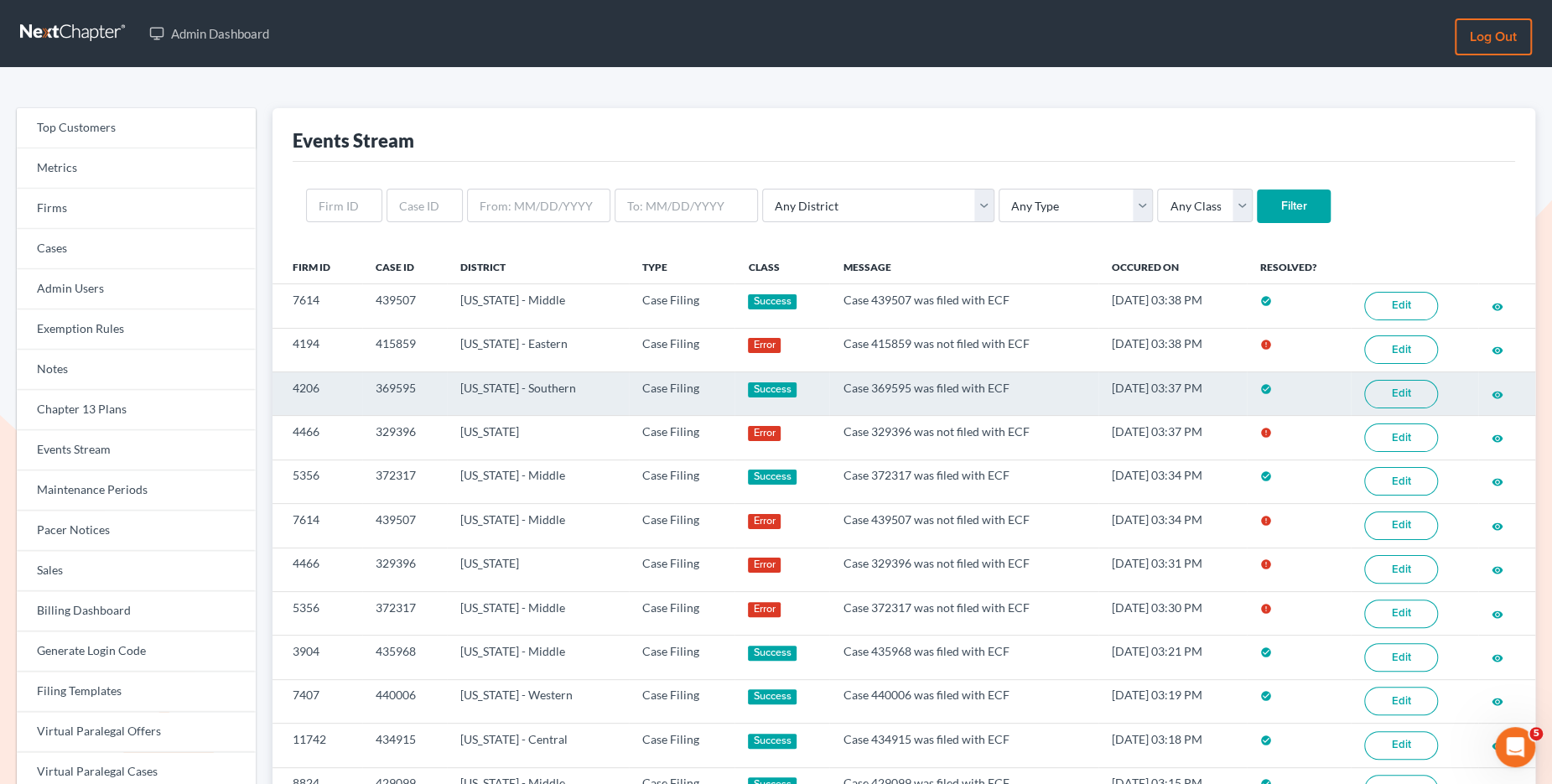
click at [1403, 384] on link "Edit" at bounding box center [1401, 394] width 74 height 29
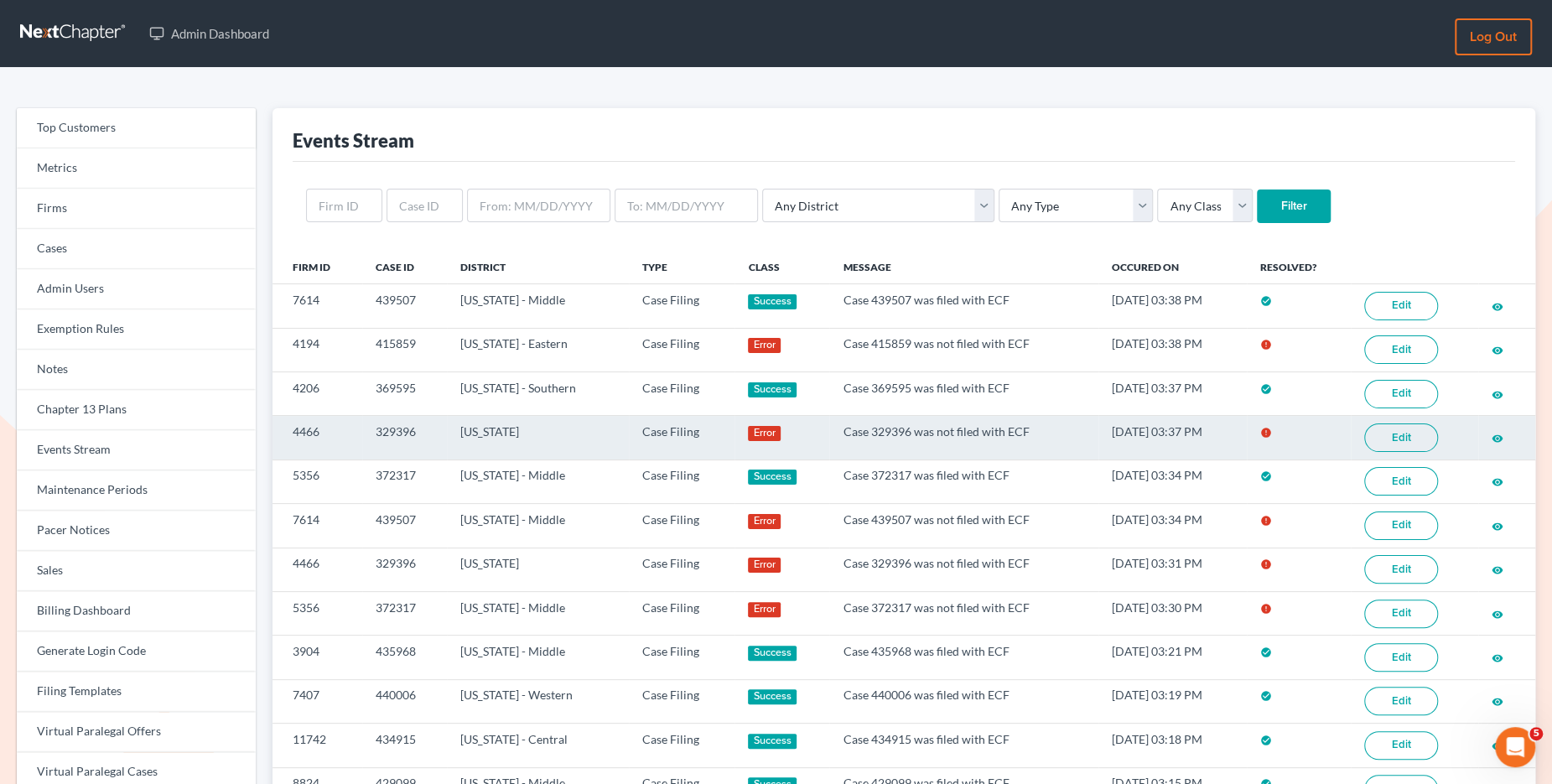
click at [1411, 437] on link "Edit" at bounding box center [1401, 437] width 74 height 29
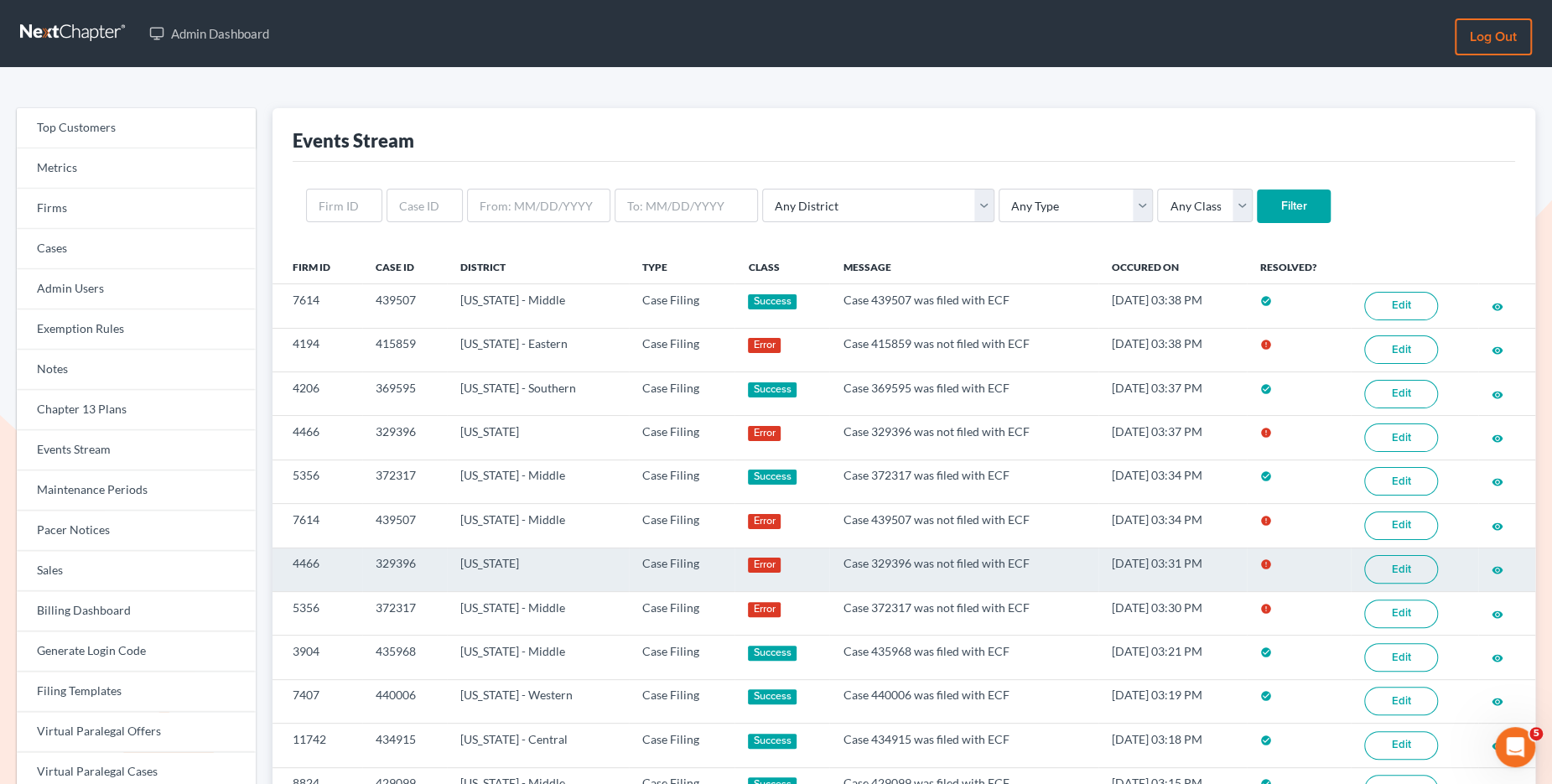
click at [1379, 563] on link "Edit" at bounding box center [1401, 569] width 74 height 29
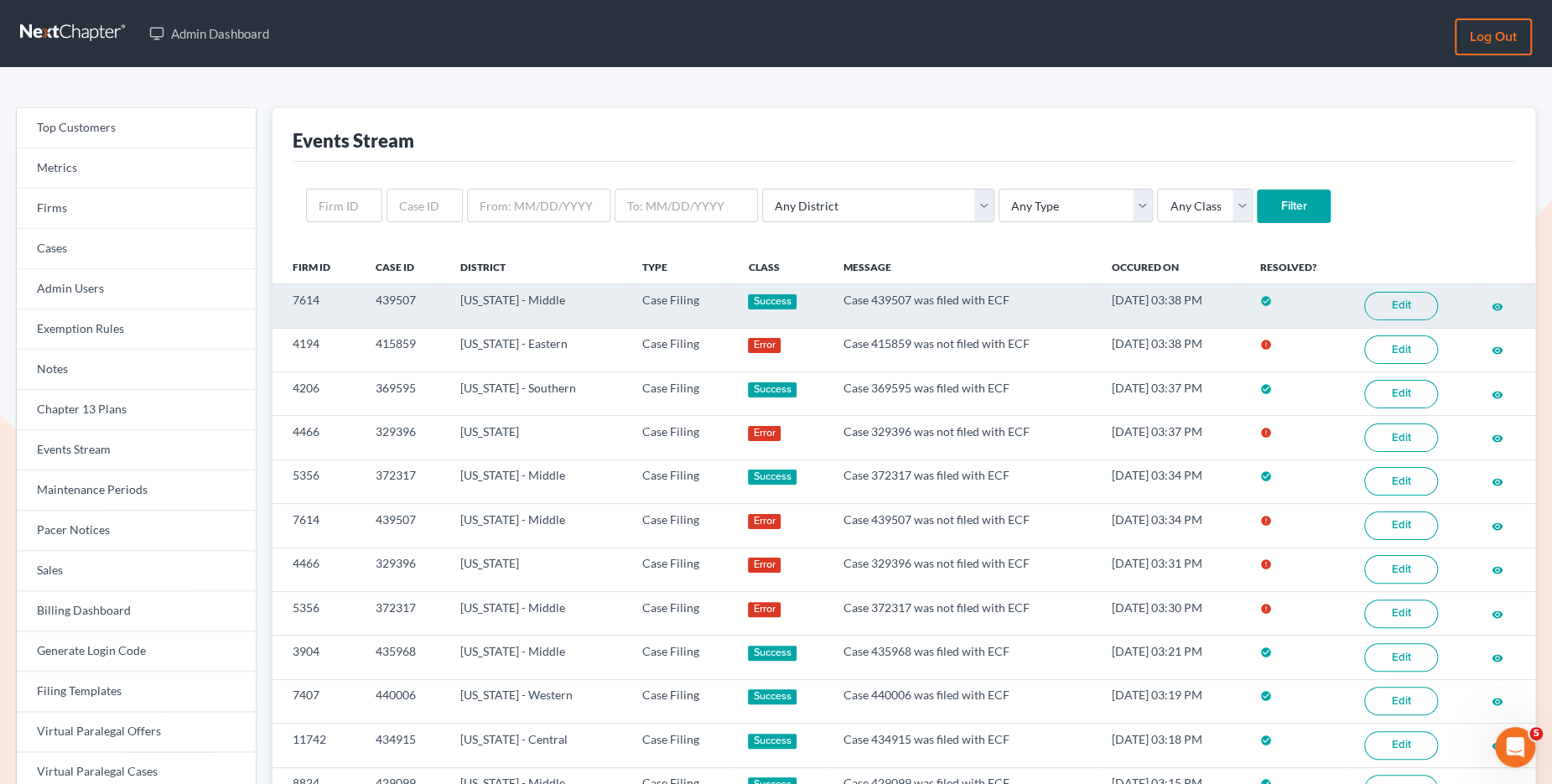
click at [1411, 306] on link "Edit" at bounding box center [1401, 306] width 74 height 29
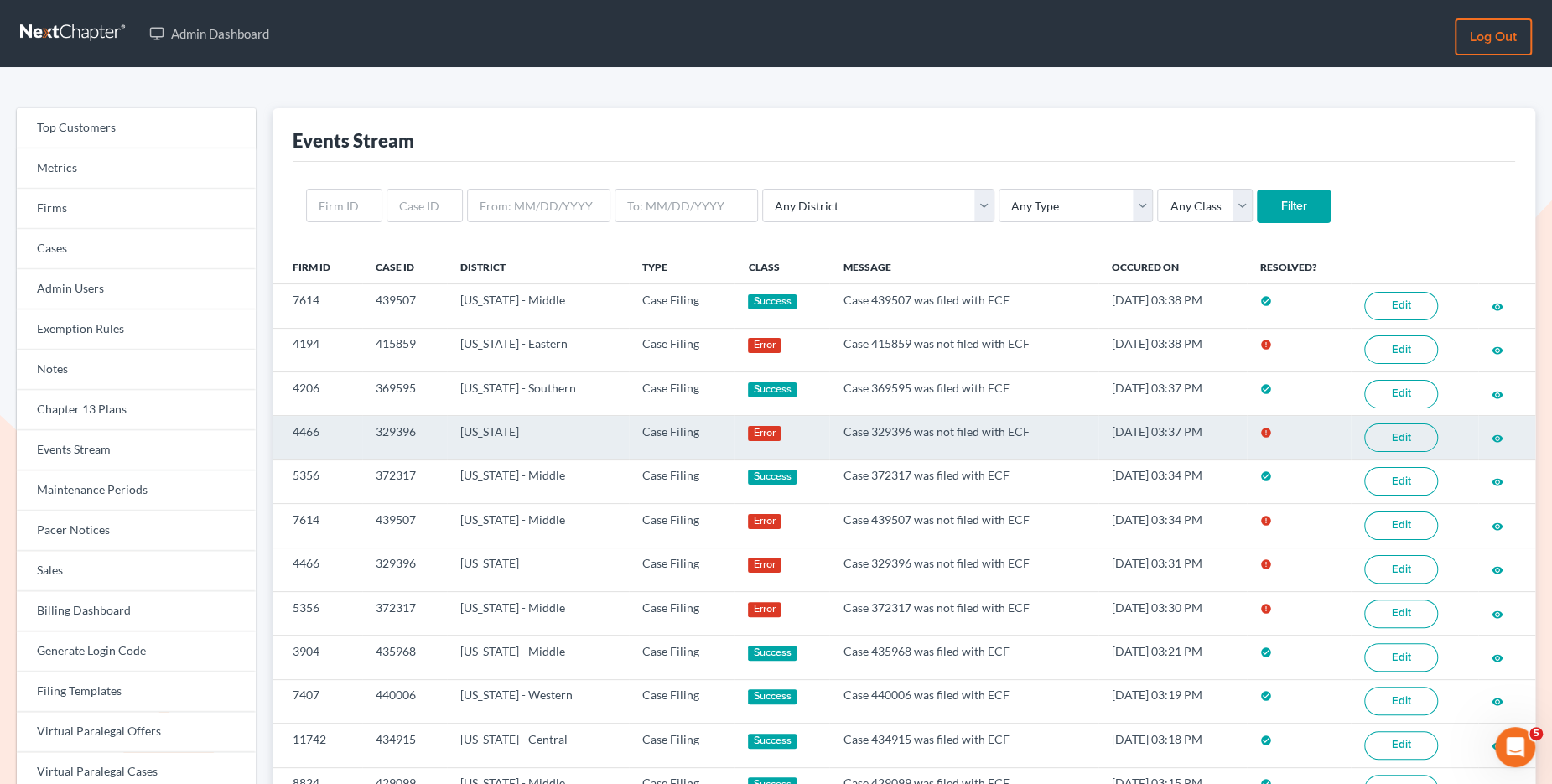
scroll to position [12, 0]
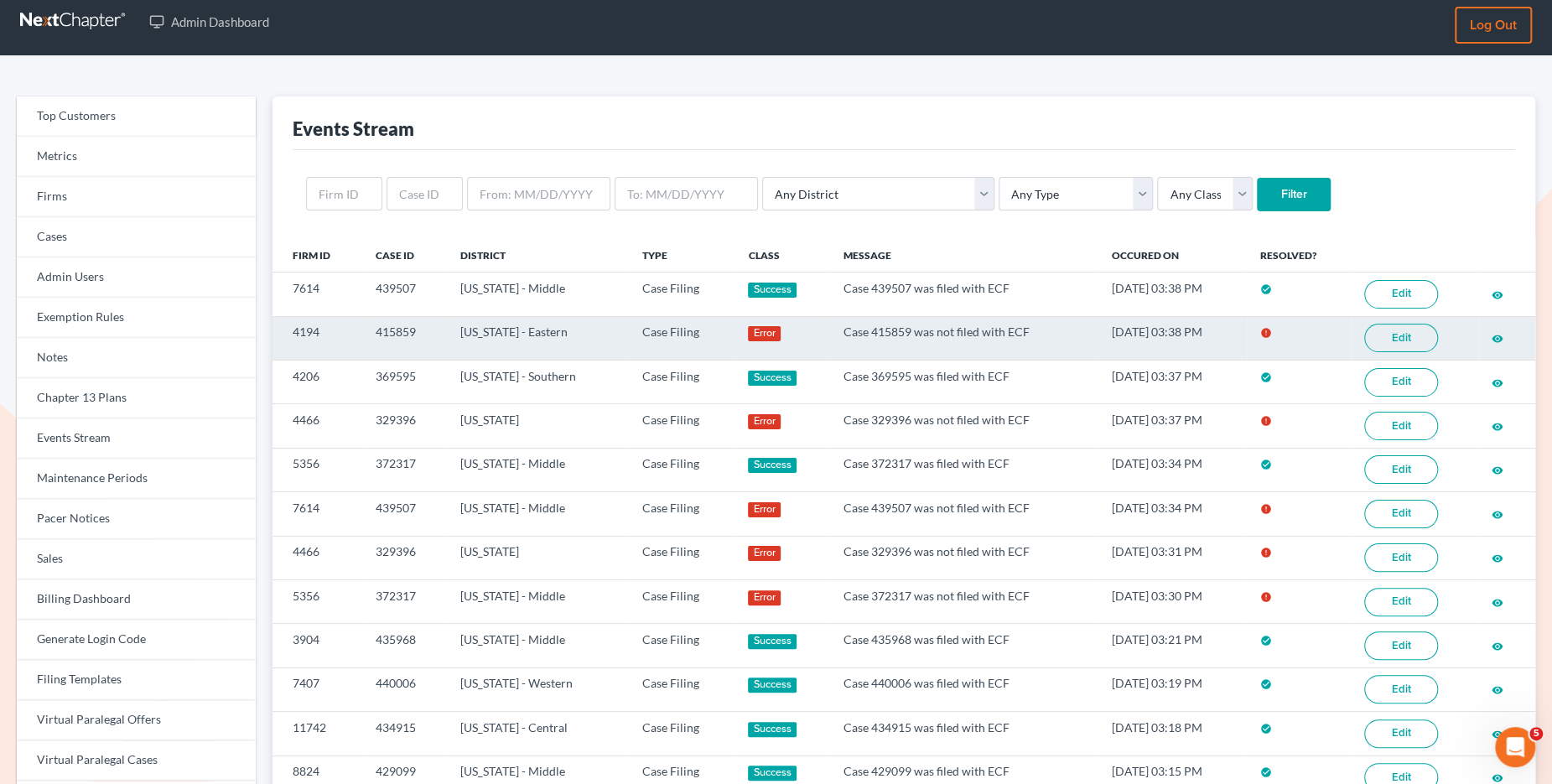
click at [1429, 331] on link "Edit" at bounding box center [1401, 338] width 74 height 29
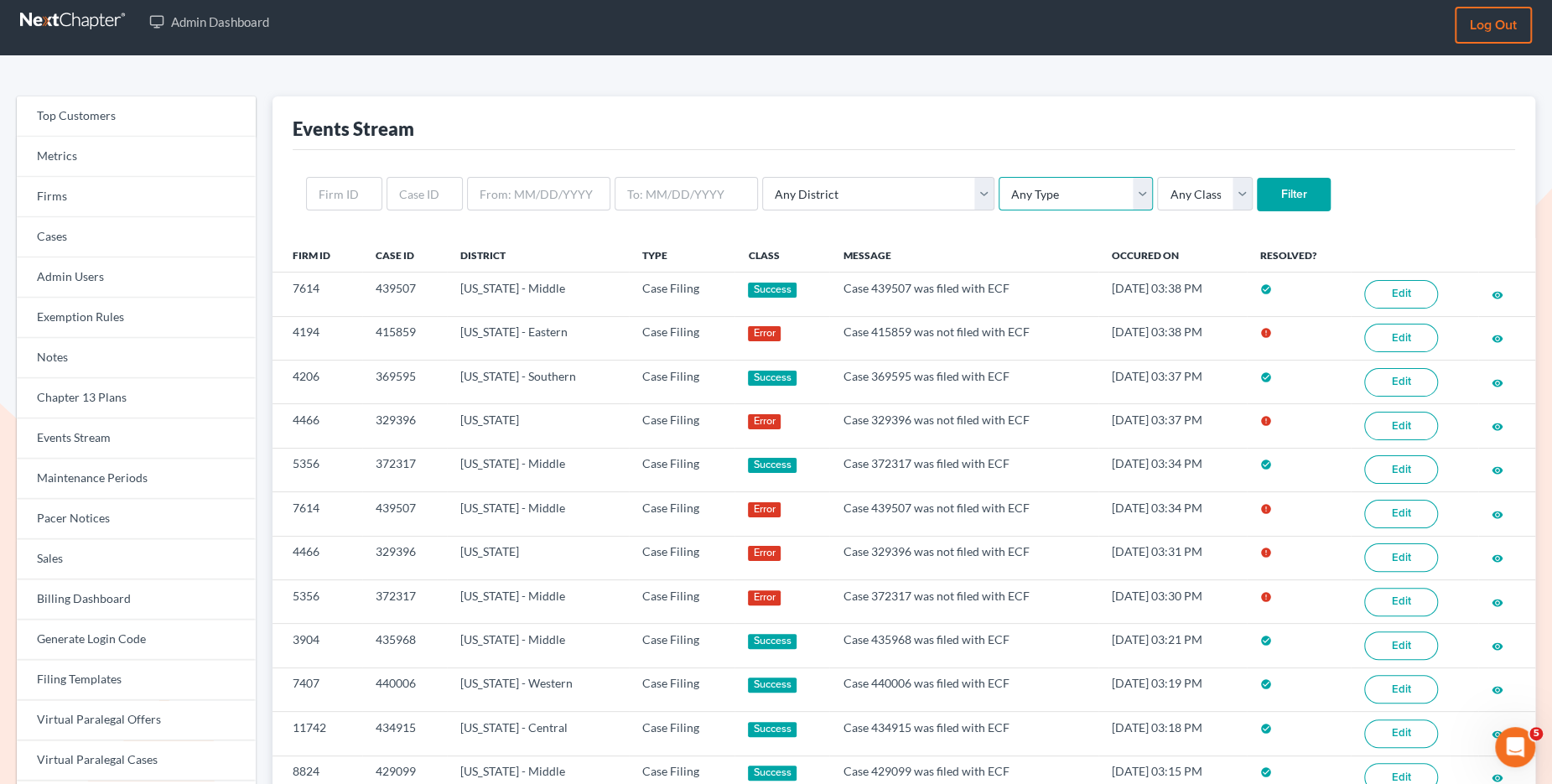
click at [1033, 198] on select "Any Type Case Applied To Plan Case Archive Case Duplicate Case Filing Chapter 1…" at bounding box center [1076, 194] width 155 height 34
select select "case_filing"
click at [999, 177] on select "Any Type Case Applied To Plan Case Archive Case Duplicate Case Filing Chapter 1…" at bounding box center [1076, 194] width 155 height 34
click at [1257, 187] on input "Filter" at bounding box center [1293, 195] width 74 height 34
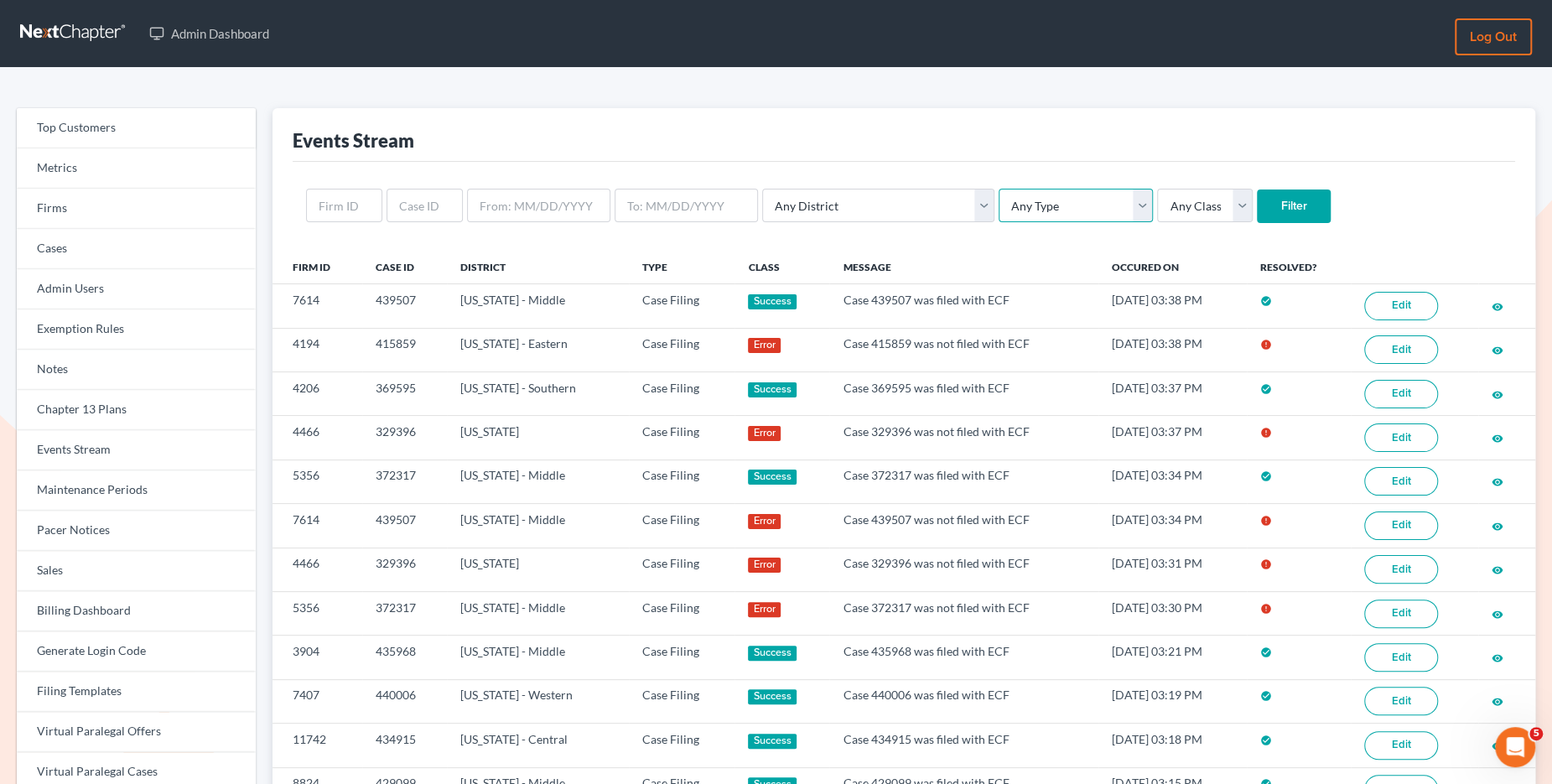
click at [999, 219] on select "Any Type Case Applied To Plan Case Archive Case Duplicate Case Filing Chapter 1…" at bounding box center [1076, 206] width 155 height 34
select select "case_filing"
click at [999, 189] on select "Any Type Case Applied To Plan Case Archive Case Duplicate Case Filing Chapter 1…" at bounding box center [1076, 206] width 155 height 34
click at [1257, 207] on input "Filter" at bounding box center [1293, 207] width 74 height 34
click at [1022, 209] on select "Any Type Case Applied To Plan Case Archive Case Duplicate Case Filing Chapter 1…" at bounding box center [1076, 206] width 155 height 34
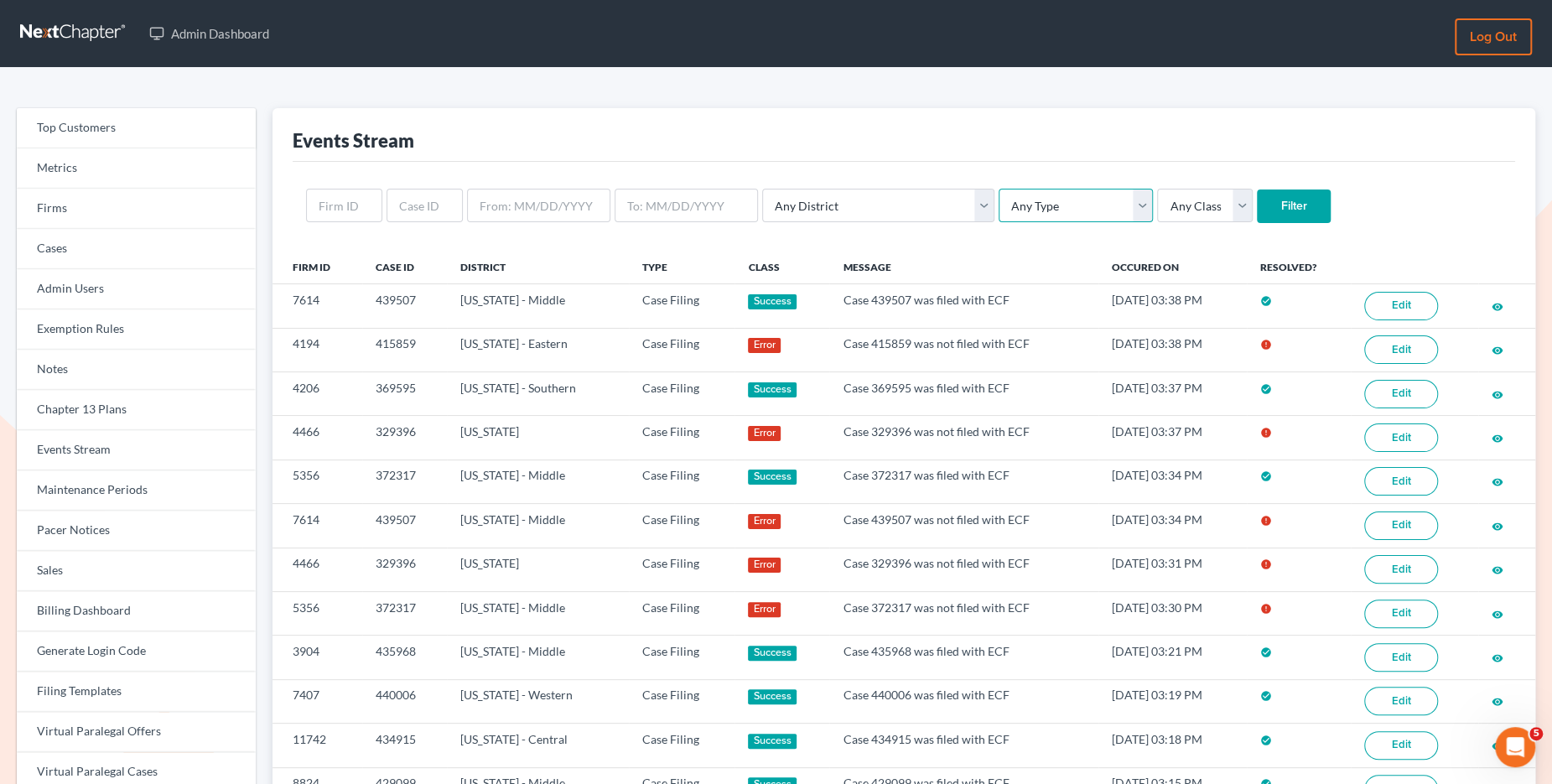
select select "case_filing"
click at [999, 189] on select "Any Type Case Applied To Plan Case Archive Case Duplicate Case Filing Chapter 1…" at bounding box center [1076, 206] width 155 height 34
click at [1257, 209] on input "Filter" at bounding box center [1293, 207] width 74 height 34
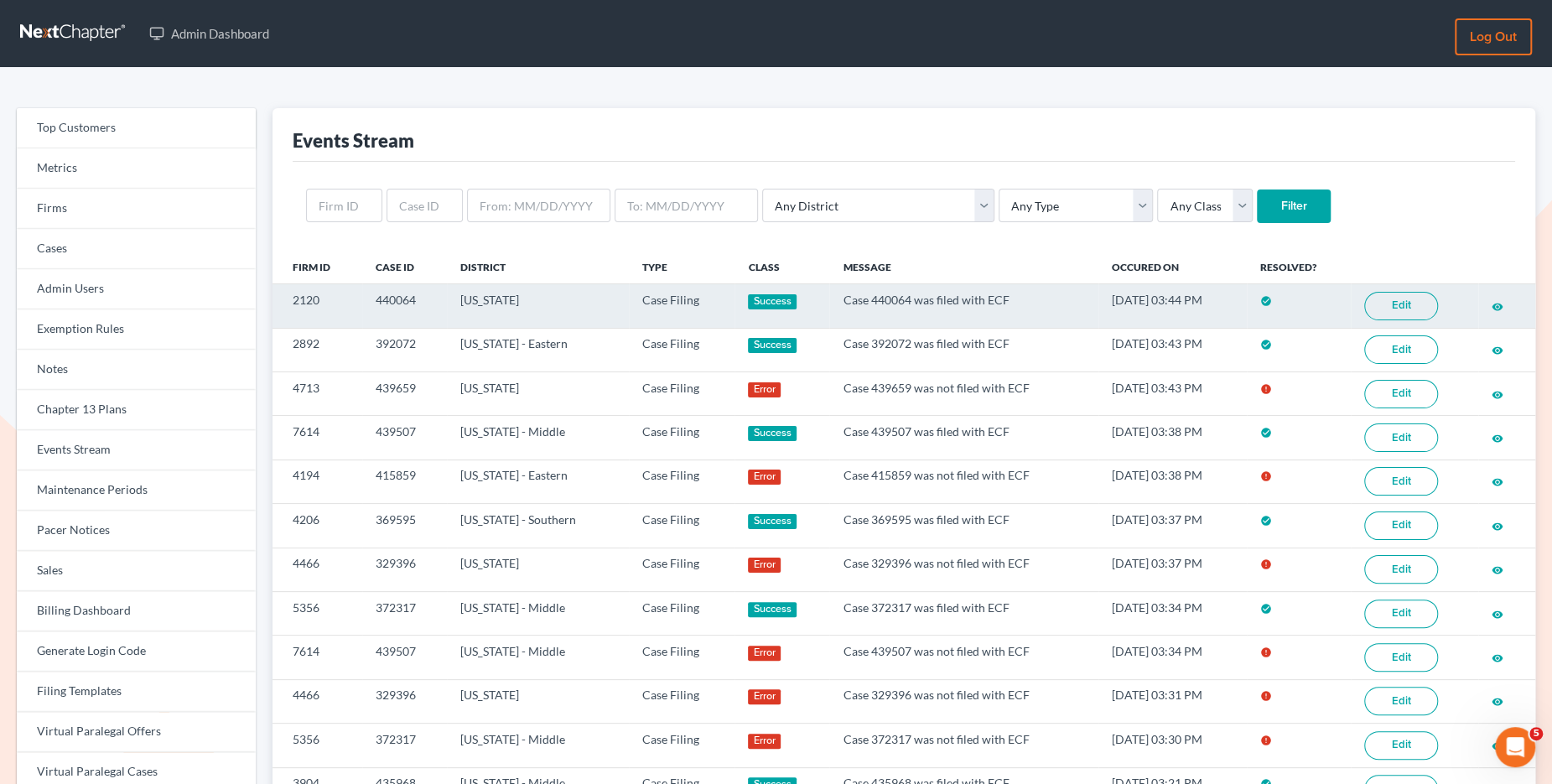
click at [1393, 298] on link "Edit" at bounding box center [1401, 306] width 74 height 29
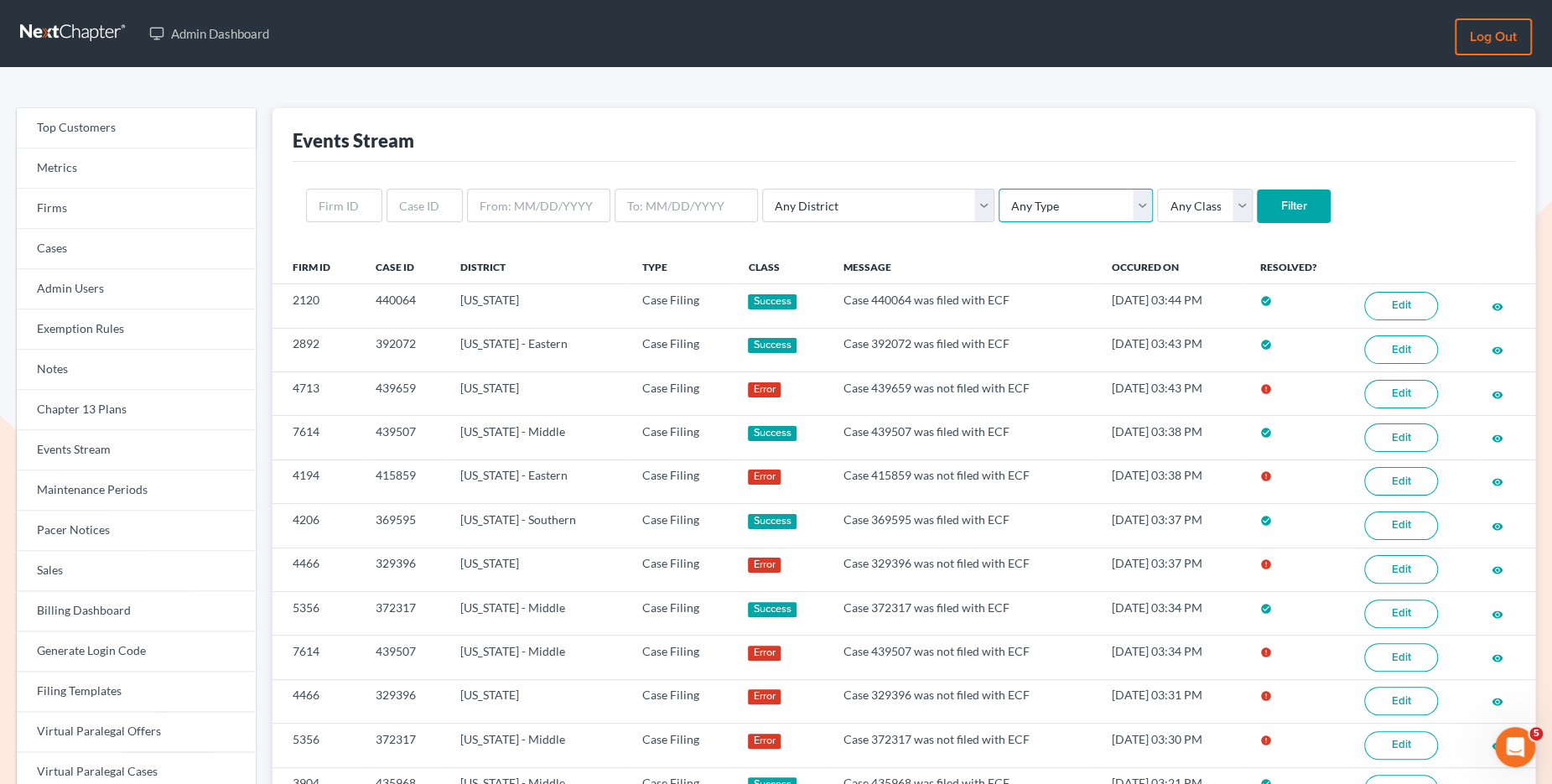
click at [1028, 201] on select "Any Type Case Applied To Plan Case Archive Case Duplicate Case Filing Chapter 1…" at bounding box center [1076, 206] width 155 height 34
select select "case_filing"
click at [999, 189] on select "Any Type Case Applied To Plan Case Archive Case Duplicate Case Filing Chapter 1…" at bounding box center [1076, 206] width 155 height 34
click at [1257, 211] on input "Filter" at bounding box center [1293, 207] width 74 height 34
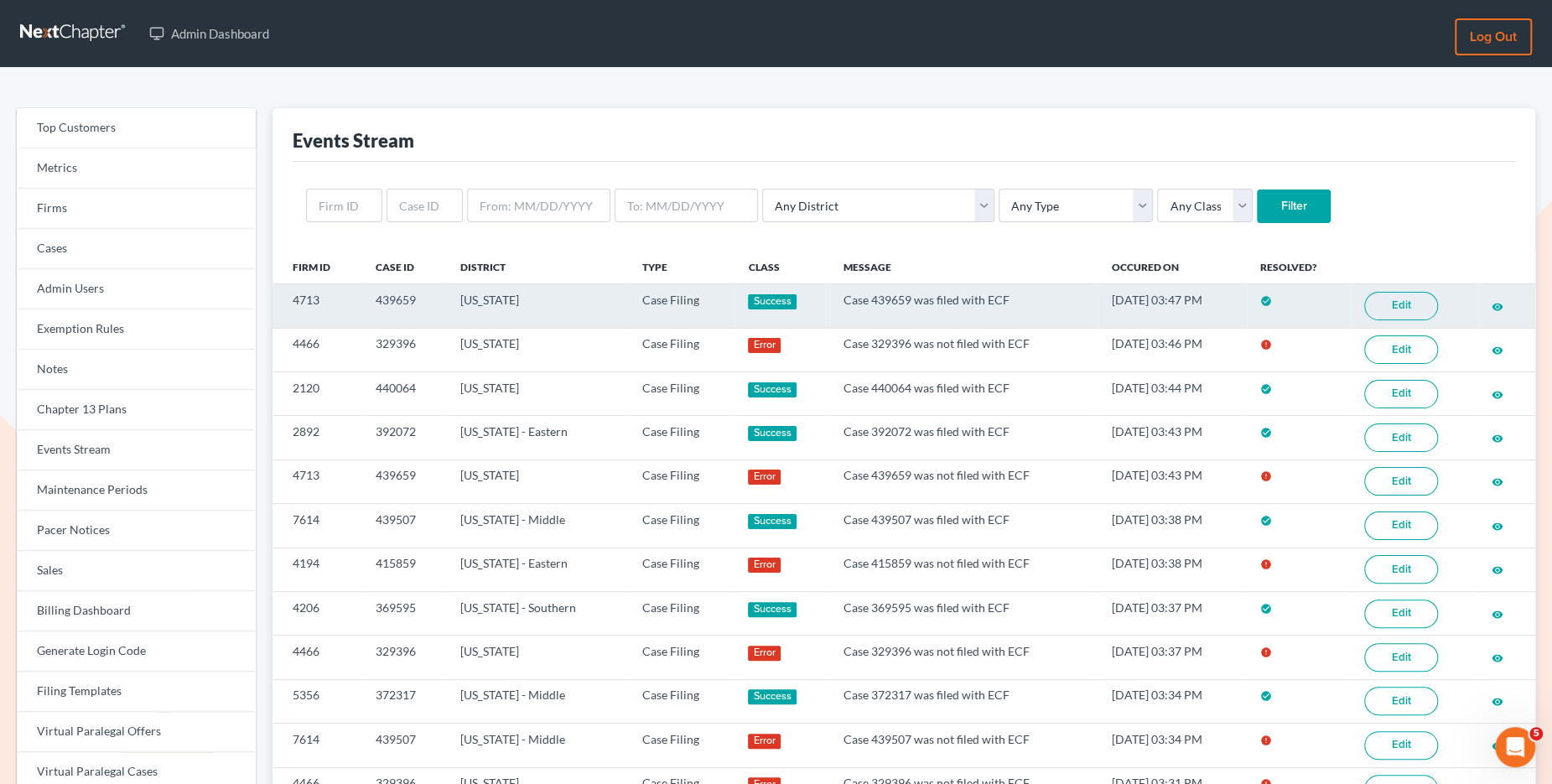
click at [1417, 299] on link "Edit" at bounding box center [1401, 306] width 74 height 29
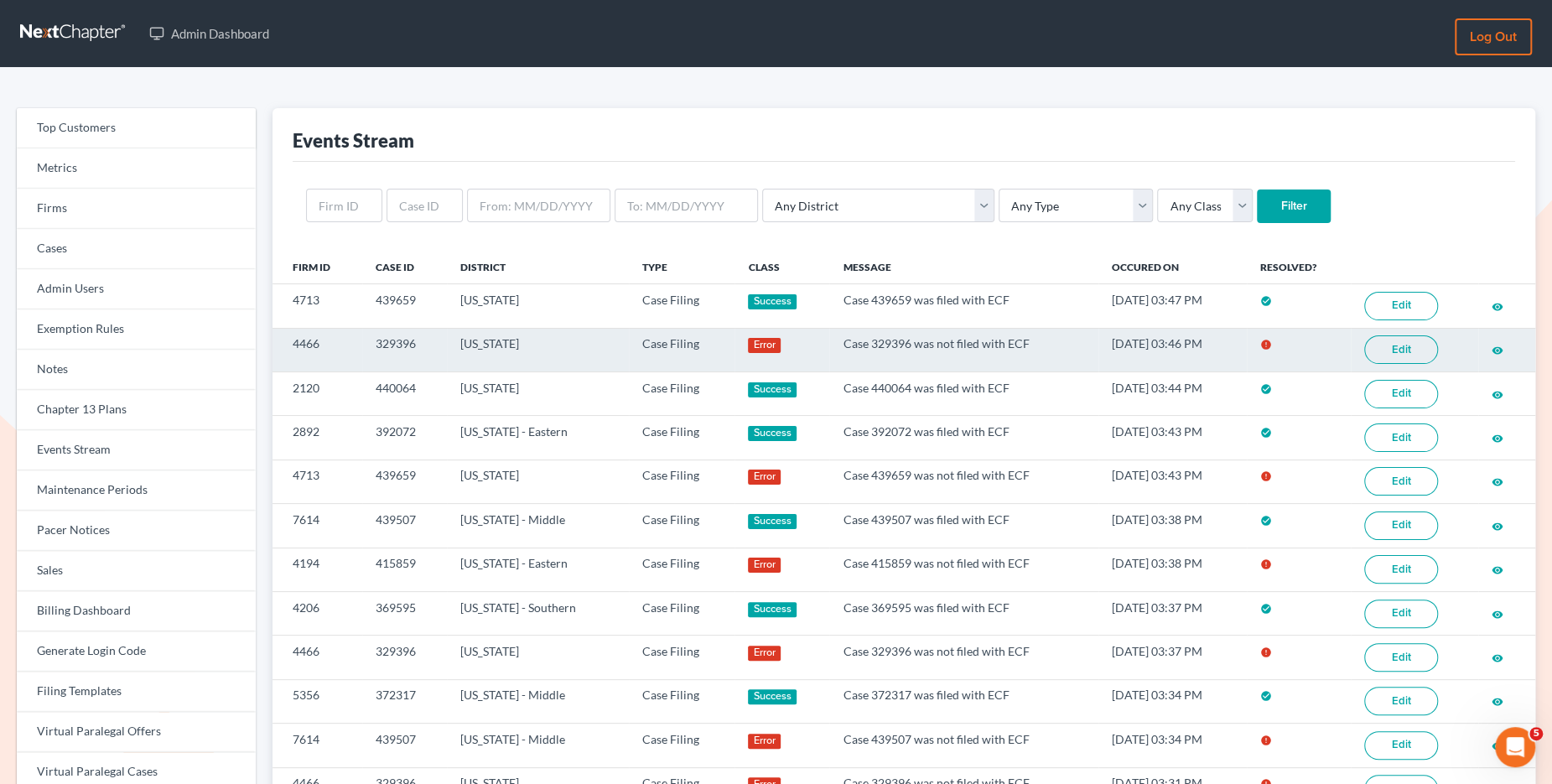
click at [1387, 341] on link "Edit" at bounding box center [1401, 350] width 74 height 29
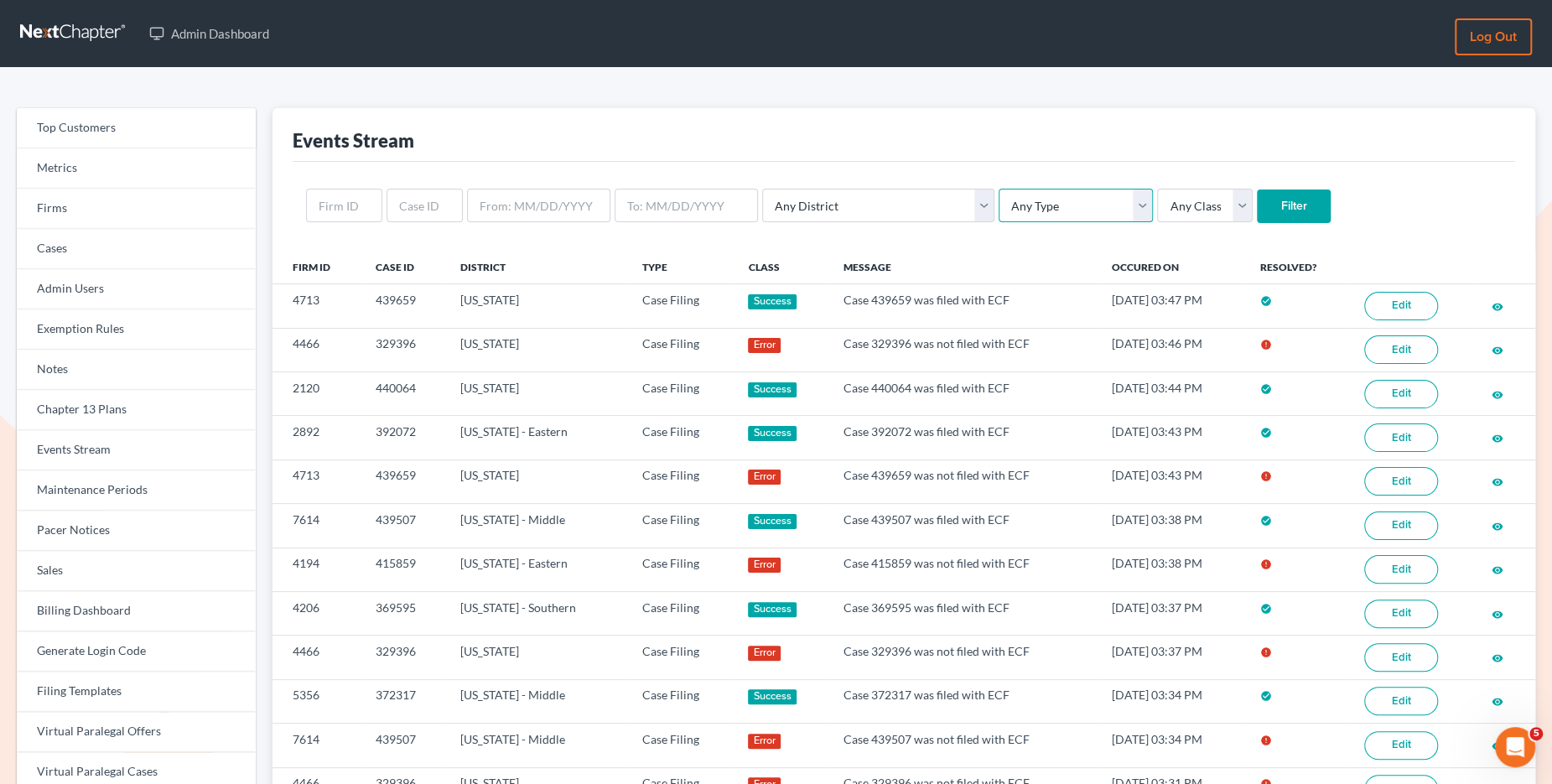
click at [999, 214] on select "Any Type Case Applied To Plan Case Archive Case Duplicate Case Filing Chapter 1…" at bounding box center [1076, 206] width 155 height 34
select select "case_filing"
click at [999, 189] on select "Any Type Case Applied To Plan Case Archive Case Duplicate Case Filing Chapter 1…" at bounding box center [1076, 206] width 155 height 34
click at [1257, 198] on input "Filter" at bounding box center [1293, 207] width 74 height 34
click at [1040, 202] on select "Any Type Case Applied To Plan Case Archive Case Duplicate Case Filing Chapter 1…" at bounding box center [1076, 206] width 155 height 34
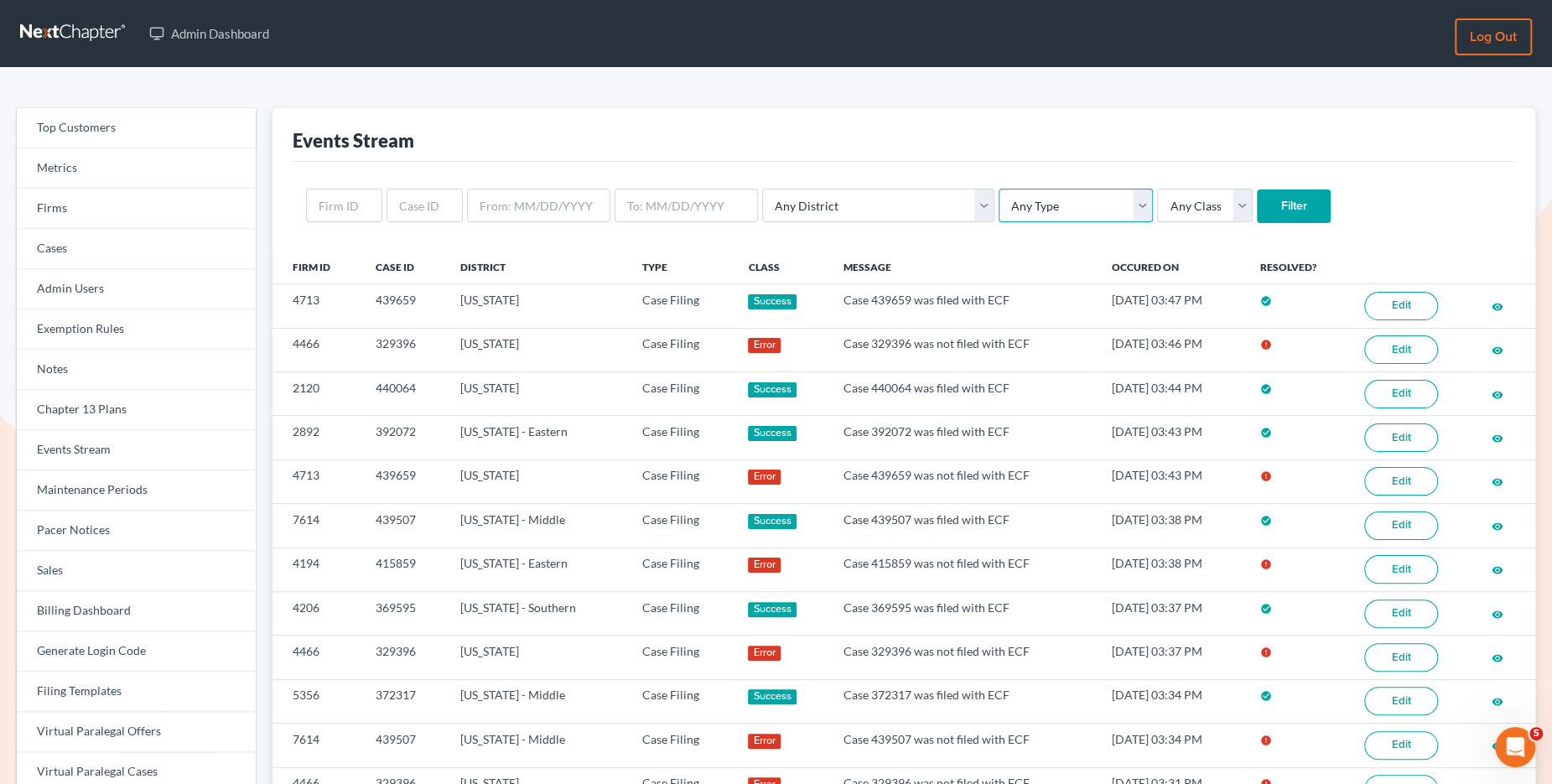
select select "case_filing"
click at [999, 189] on select "Any Type Case Applied To Plan Case Archive Case Duplicate Case Filing Chapter 1…" at bounding box center [1076, 206] width 155 height 34
click at [1257, 204] on input "Filter" at bounding box center [1293, 207] width 74 height 34
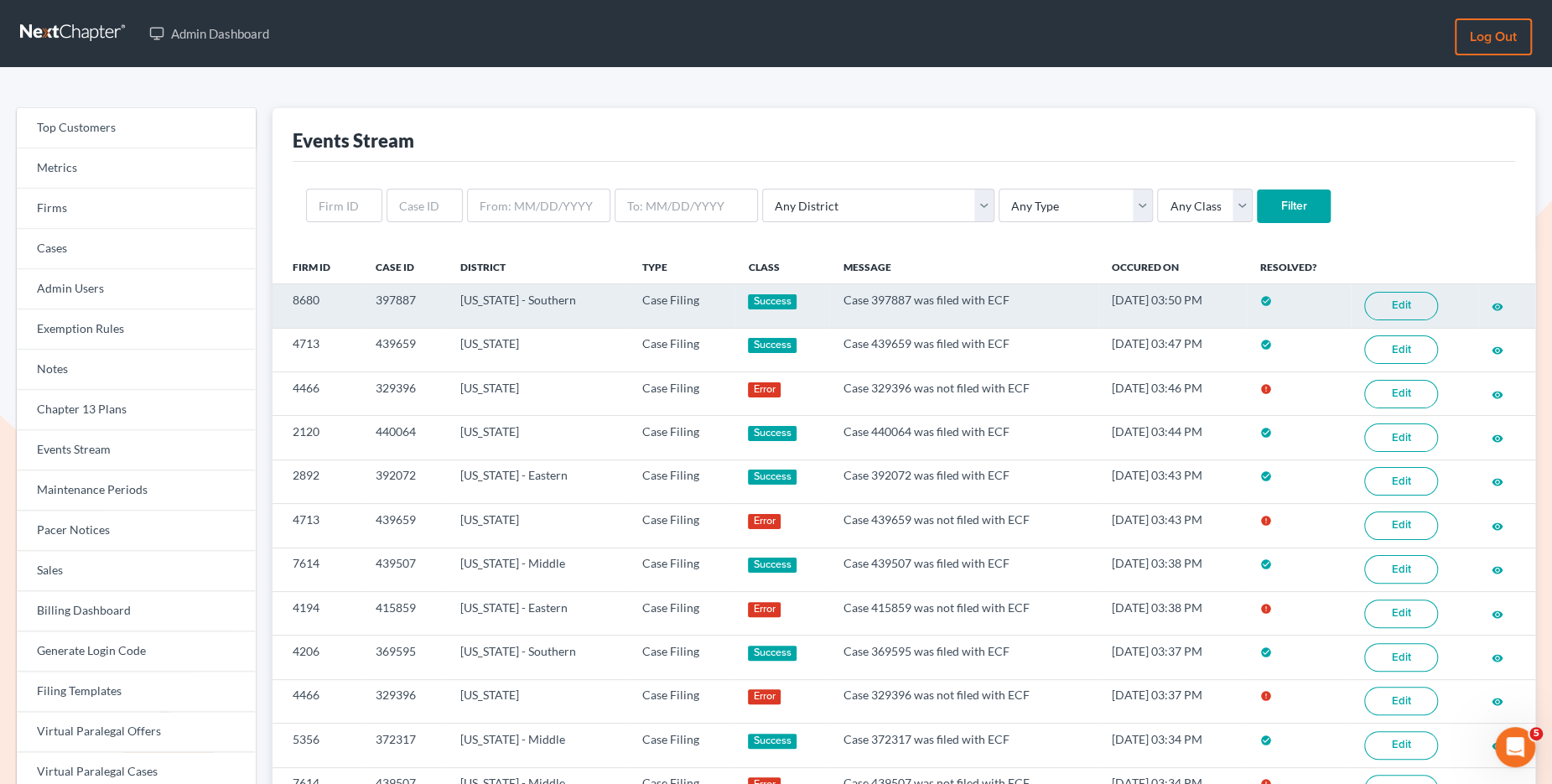
click at [1411, 301] on link "Edit" at bounding box center [1401, 306] width 74 height 29
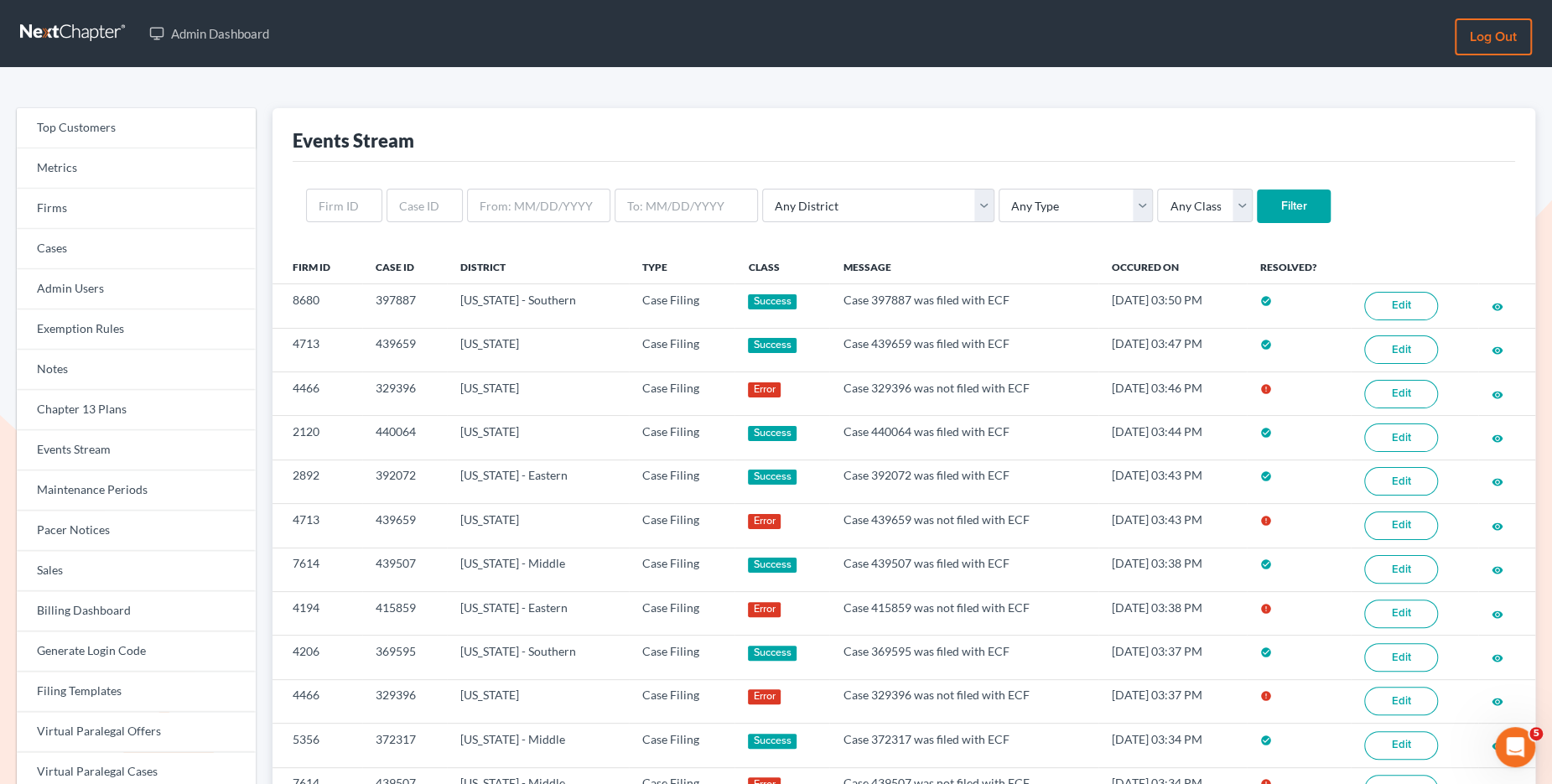
click at [1009, 223] on div "Any District [US_STATE] - [GEOGRAPHIC_DATA] [US_STATE] - [GEOGRAPHIC_DATA] [US_…" at bounding box center [903, 206] width 1223 height 88
click at [1011, 209] on select "Any Type Case Applied To Plan Case Archive Case Duplicate Case Filing Chapter 1…" at bounding box center [1076, 206] width 155 height 34
select select "case_filing"
click at [999, 189] on select "Any Type Case Applied To Plan Case Archive Case Duplicate Case Filing Chapter 1…" at bounding box center [1076, 206] width 155 height 34
click at [1257, 192] on input "Filter" at bounding box center [1293, 207] width 74 height 34
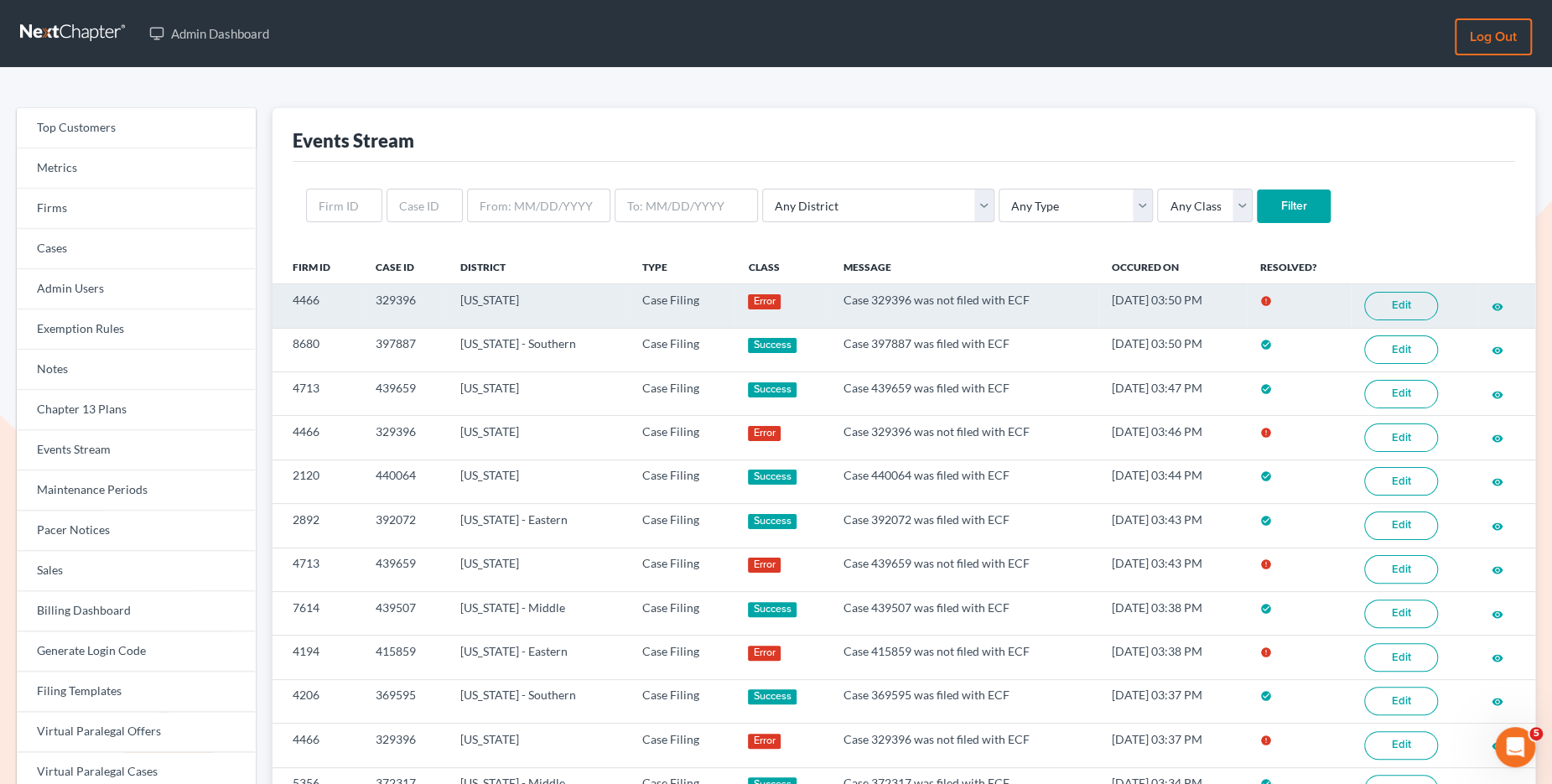
click at [1397, 308] on link "Edit" at bounding box center [1401, 306] width 74 height 29
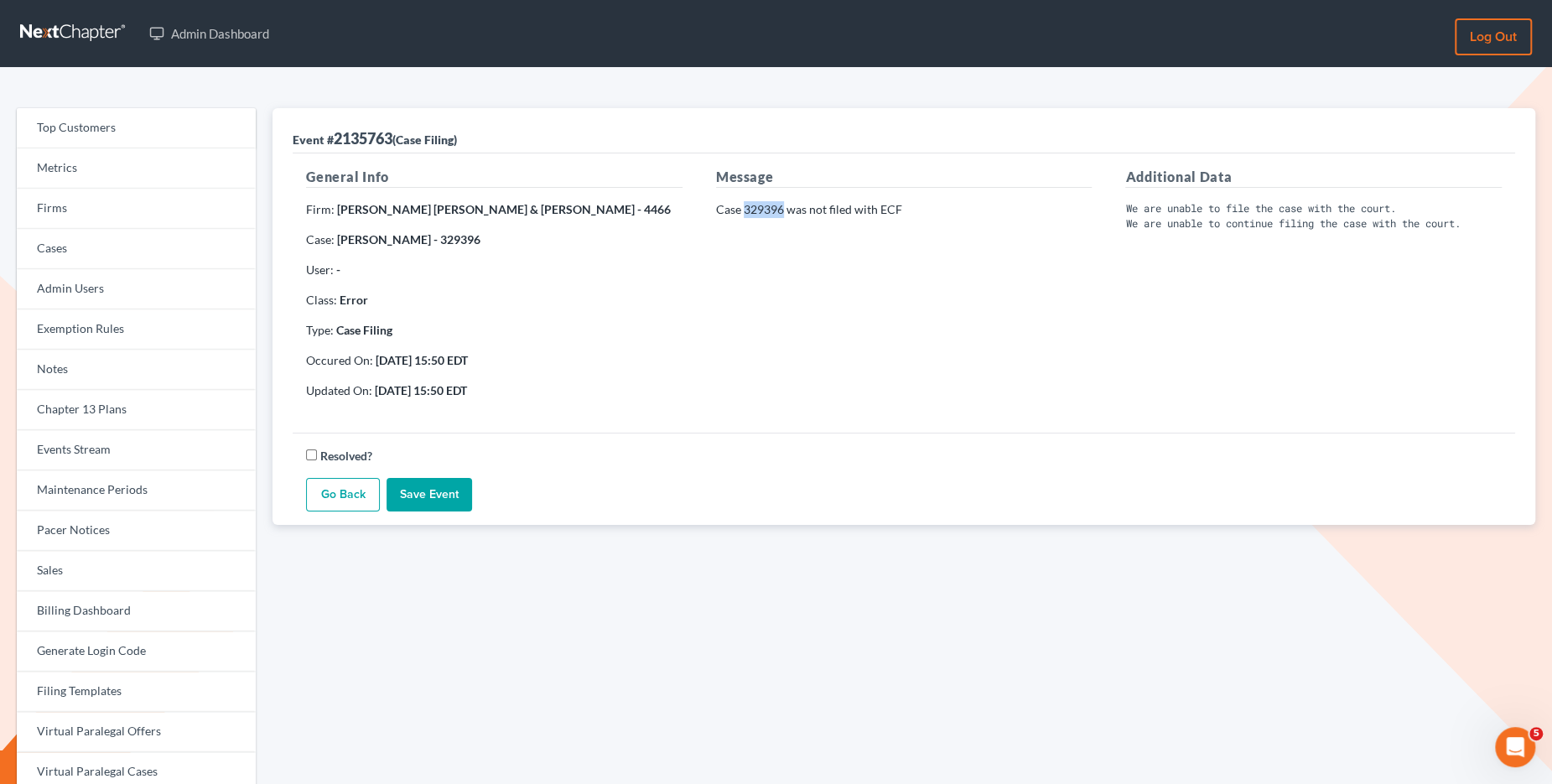
drag, startPoint x: 784, startPoint y: 208, endPoint x: 746, endPoint y: 210, distance: 38.1
click at [746, 210] on p "Case 329396 was not filed with ECF" at bounding box center [904, 209] width 377 height 17
copy p "329396"
click at [117, 444] on link "Events Stream" at bounding box center [136, 450] width 239 height 40
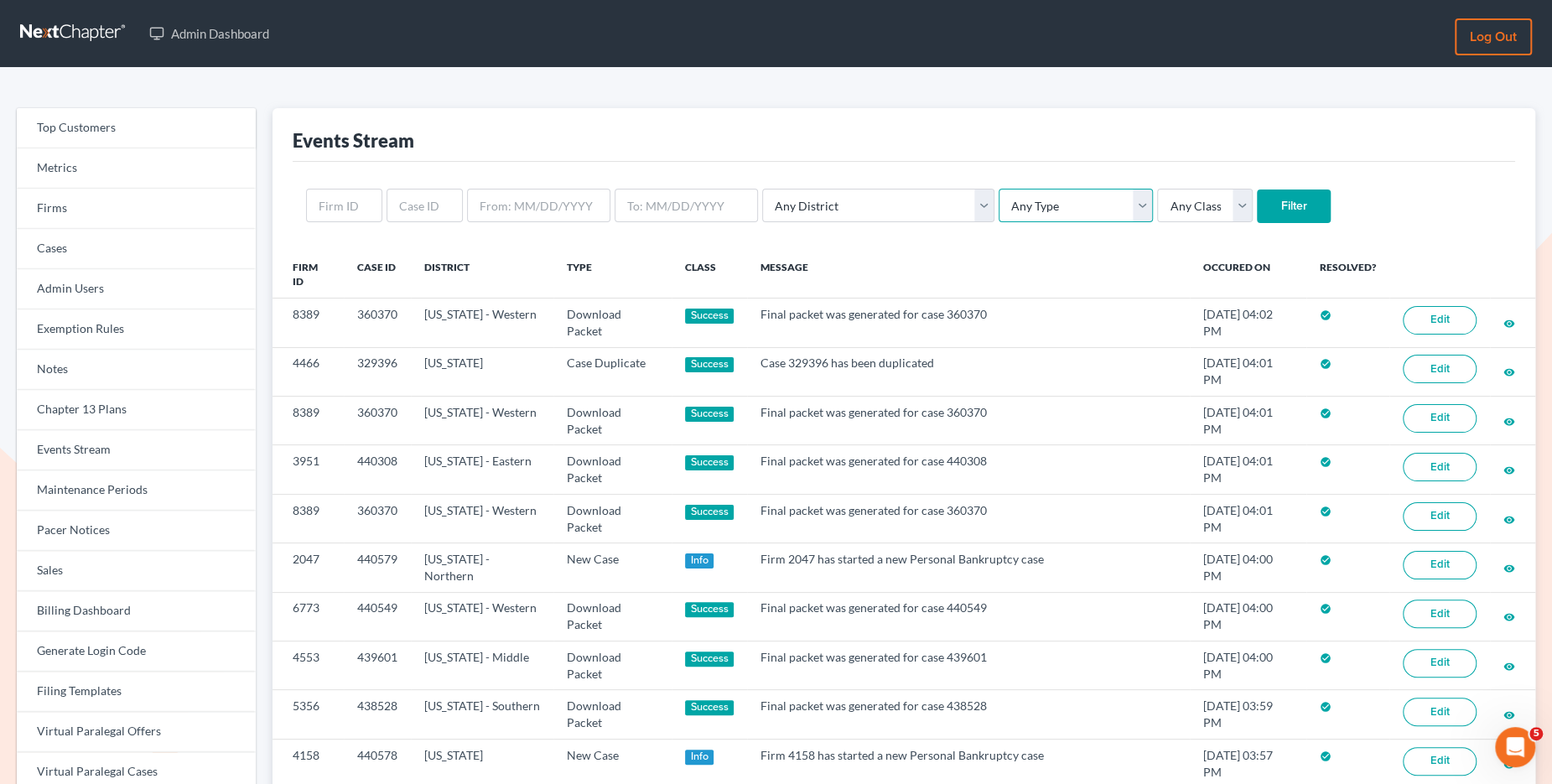
click at [1000, 212] on select "Any Type Case Applied To Plan Case Archive Case Duplicate Case Filing Chapter 1…" at bounding box center [1076, 206] width 155 height 34
click at [1033, 216] on select "Any Type Case Applied To Plan Case Archive Case Duplicate Case Filing Chapter 1…" at bounding box center [1076, 206] width 155 height 34
select select "case_filing"
click at [999, 189] on select "Any Type Case Applied To Plan Case Archive Case Duplicate Case Filing Chapter 1…" at bounding box center [1076, 206] width 155 height 34
click at [1257, 206] on input "Filter" at bounding box center [1293, 207] width 74 height 34
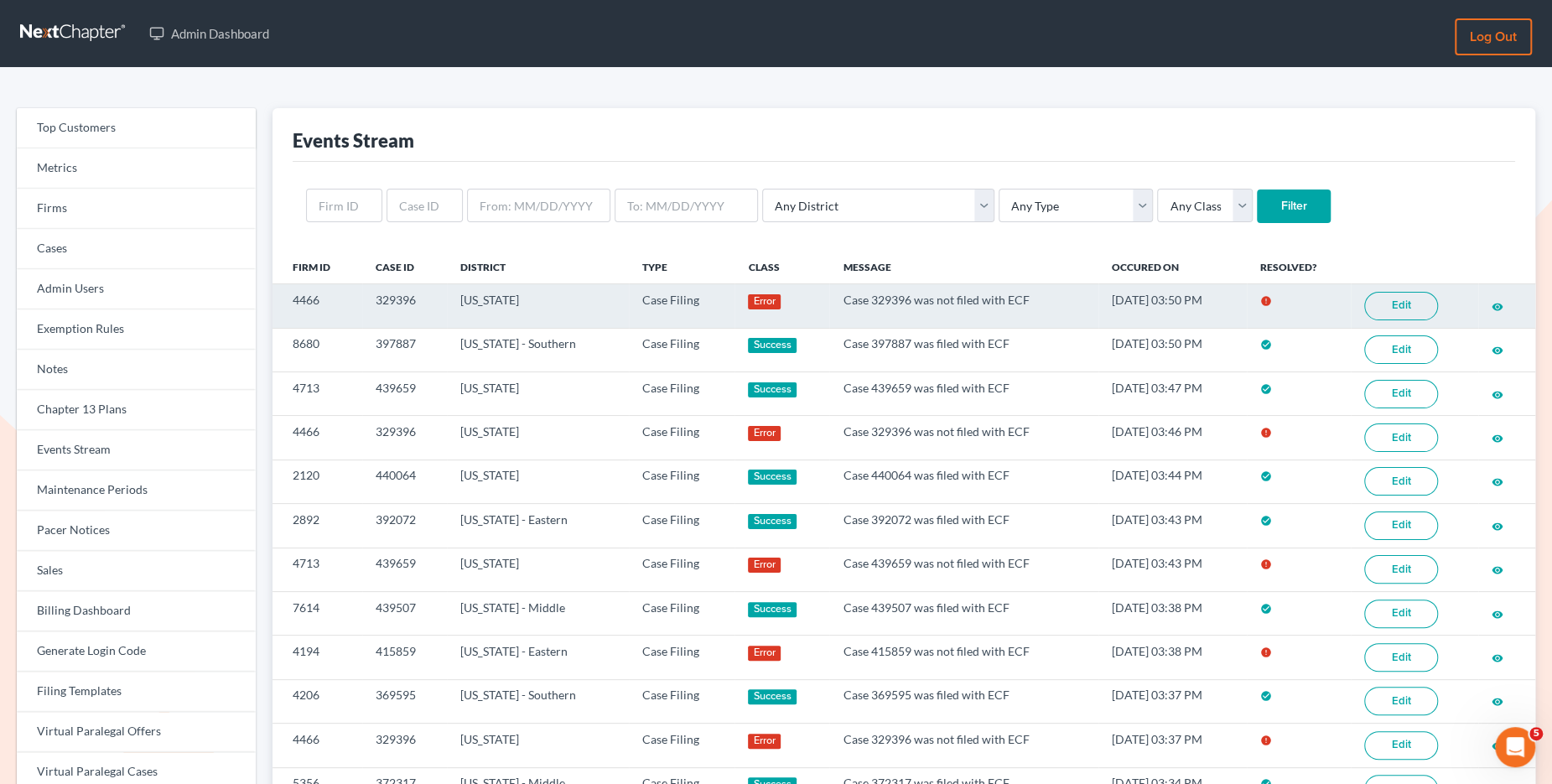
click at [1403, 312] on link "Edit" at bounding box center [1401, 306] width 74 height 29
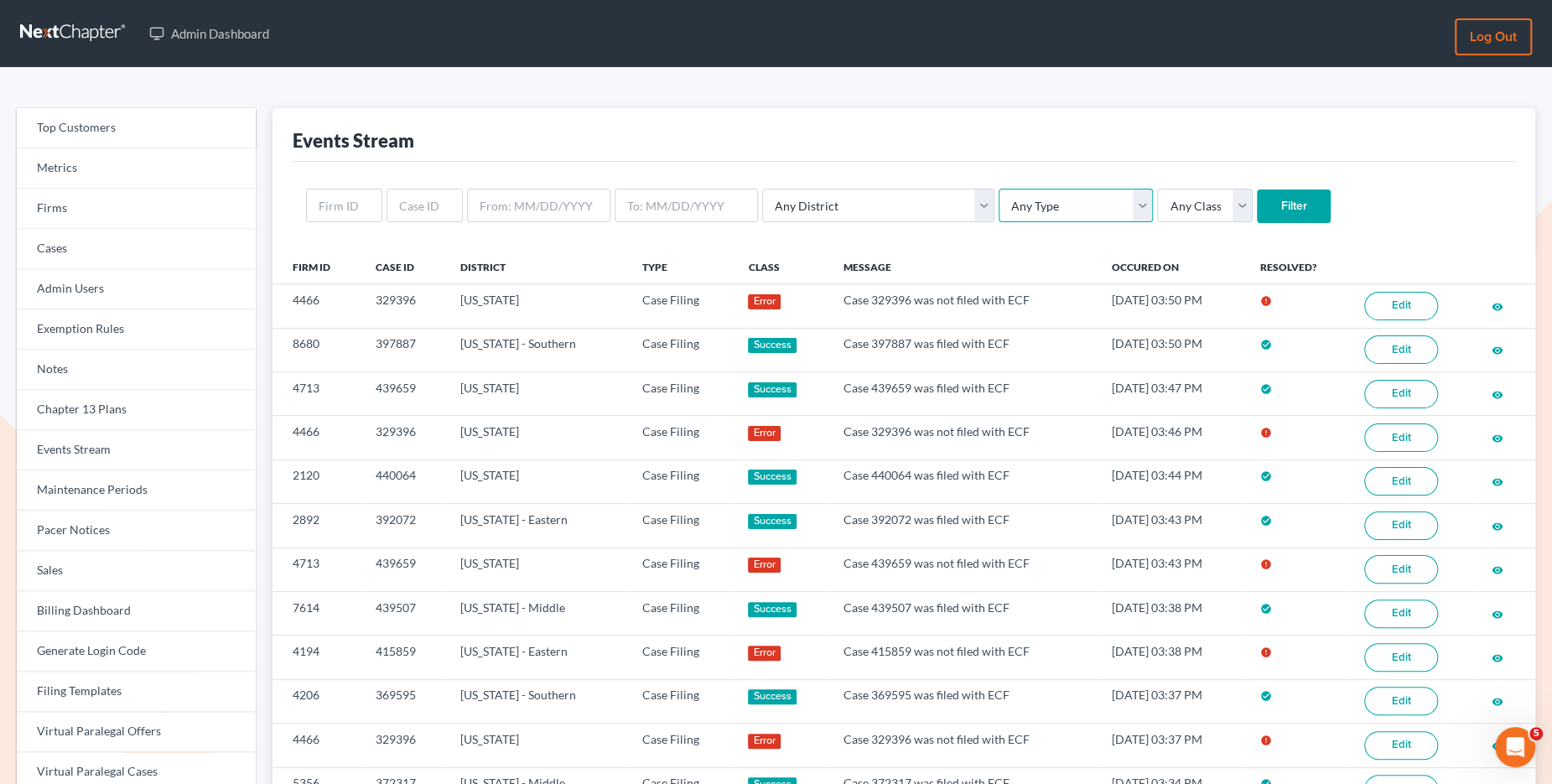
click at [1038, 207] on select "Any Type Case Applied To Plan Case Archive Case Duplicate Case Filing Chapter 1…" at bounding box center [1076, 206] width 155 height 34
select select "case_filing"
click at [999, 189] on select "Any Type Case Applied To Plan Case Archive Case Duplicate Case Filing Chapter 1…" at bounding box center [1076, 206] width 155 height 34
click at [1257, 209] on input "Filter" at bounding box center [1293, 207] width 74 height 34
click at [999, 198] on select "Any Type Case Applied To Plan Case Archive Case Duplicate Case Filing Chapter 1…" at bounding box center [1076, 206] width 155 height 34
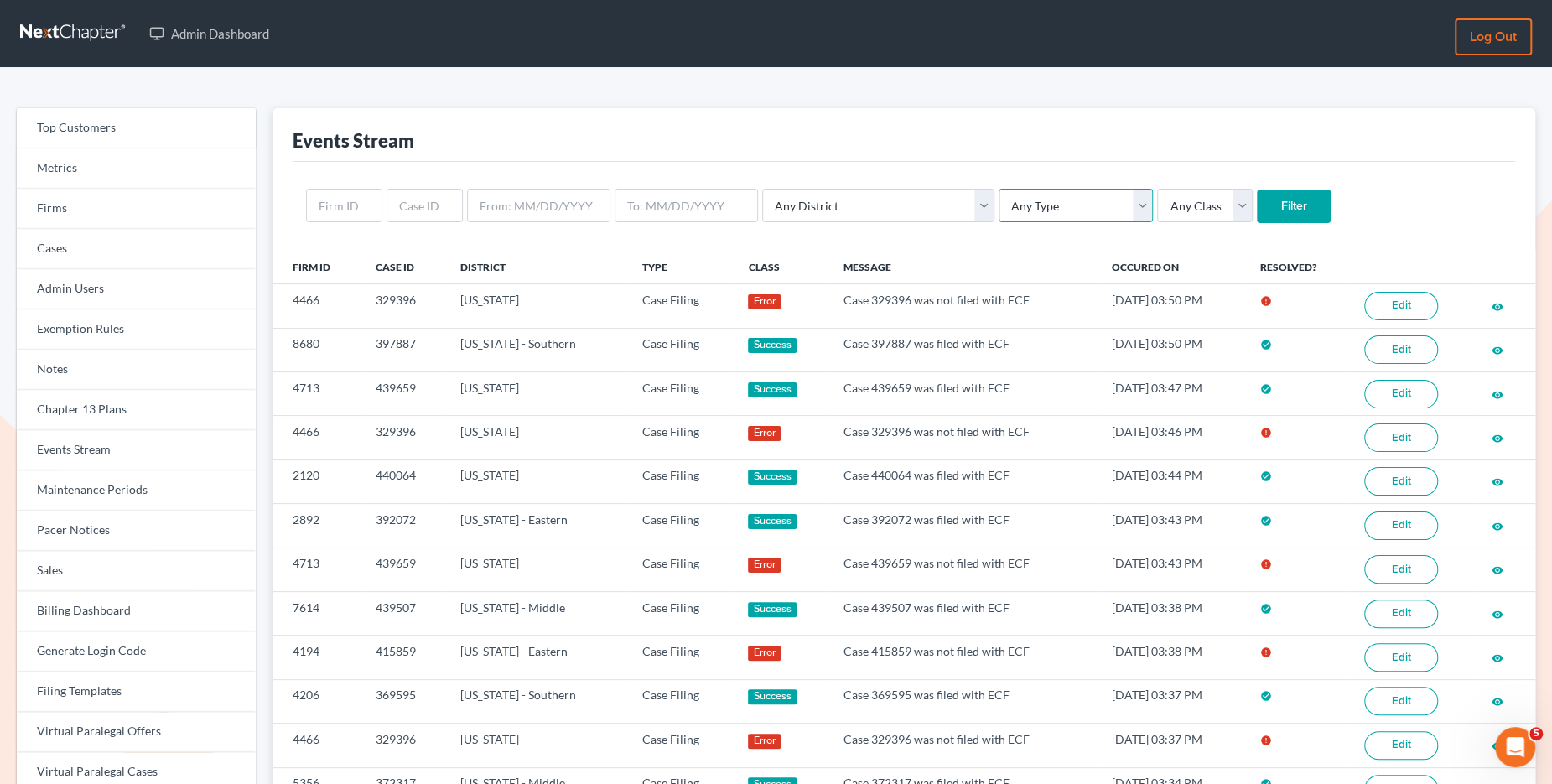
select select "case_filing"
click at [999, 189] on select "Any Type Case Applied To Plan Case Archive Case Duplicate Case Filing Chapter 1…" at bounding box center [1076, 206] width 155 height 34
click at [1257, 215] on input "Filter" at bounding box center [1293, 207] width 74 height 34
click at [1039, 208] on select "Any Type Case Applied To Plan Case Archive Case Duplicate Case Filing Chapter 1…" at bounding box center [1076, 206] width 155 height 34
select select "case_filing"
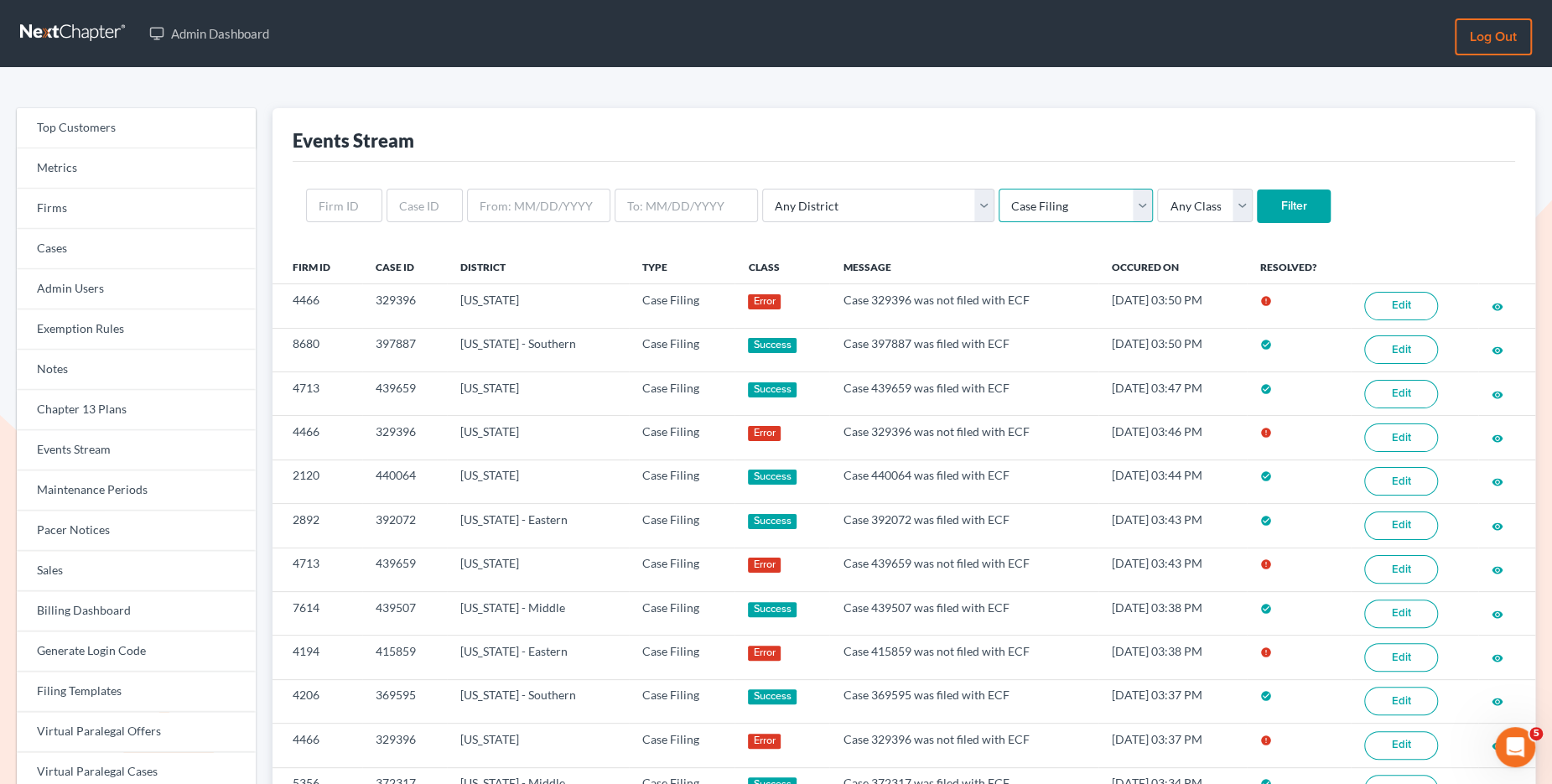
click at [999, 189] on select "Any Type Case Applied To Plan Case Archive Case Duplicate Case Filing Chapter 1…" at bounding box center [1076, 206] width 155 height 34
click at [1047, 213] on select "Any Type Case Applied To Plan Case Archive Case Duplicate Case Filing Chapter 1…" at bounding box center [1076, 206] width 155 height 34
click at [999, 189] on select "Any Type Case Applied To Plan Case Archive Case Duplicate Case Filing Chapter 1…" at bounding box center [1076, 206] width 155 height 34
click at [1257, 203] on input "Filter" at bounding box center [1293, 207] width 74 height 34
click at [1059, 190] on select "Any Type Case Applied To Plan Case Archive Case Duplicate Case Filing Chapter 1…" at bounding box center [1076, 206] width 155 height 34
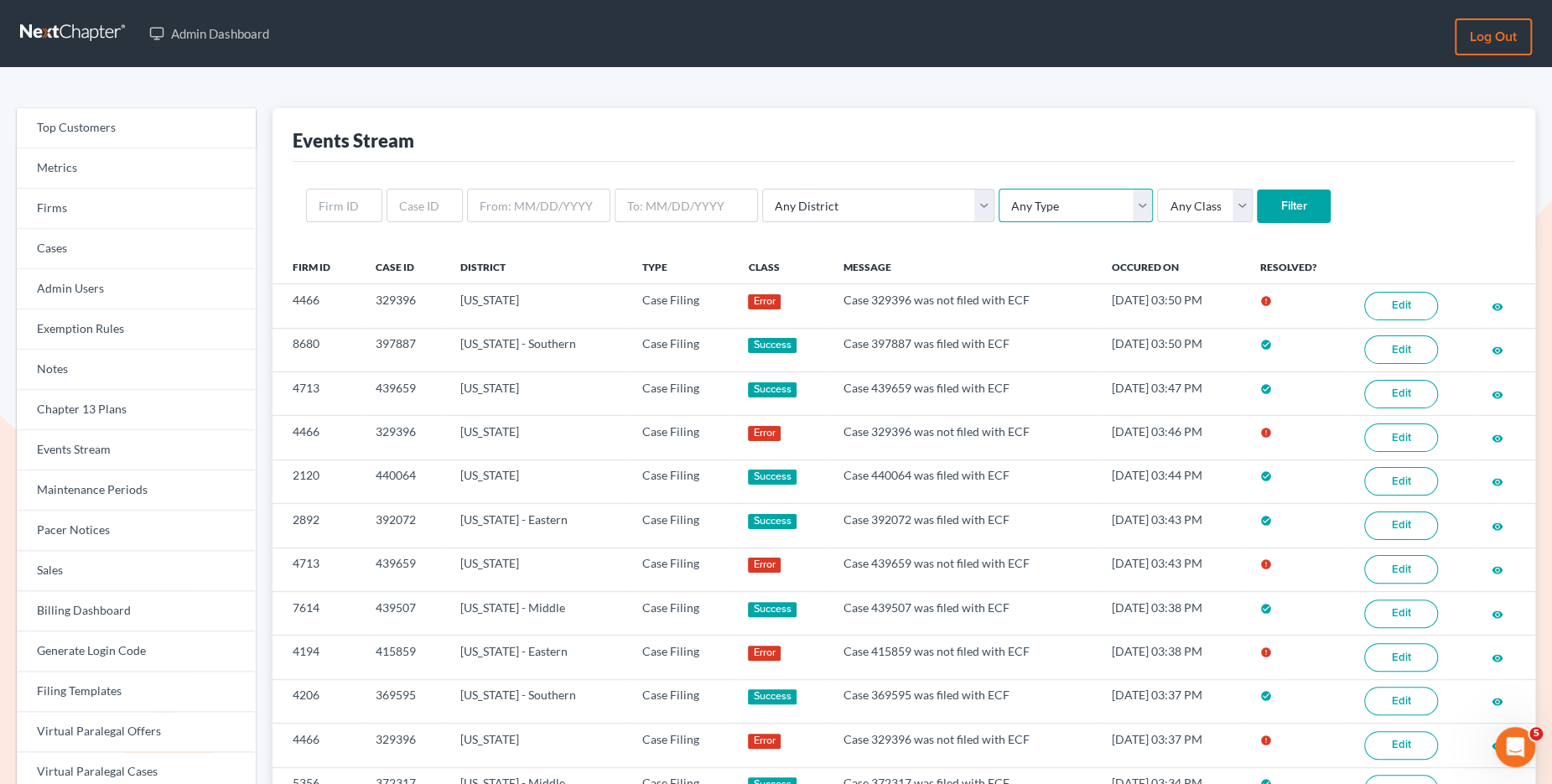
select select "case_filing"
click at [999, 189] on select "Any Type Case Applied To Plan Case Archive Case Duplicate Case Filing Chapter 1…" at bounding box center [1076, 206] width 155 height 34
click at [1257, 191] on input "Filter" at bounding box center [1293, 207] width 74 height 34
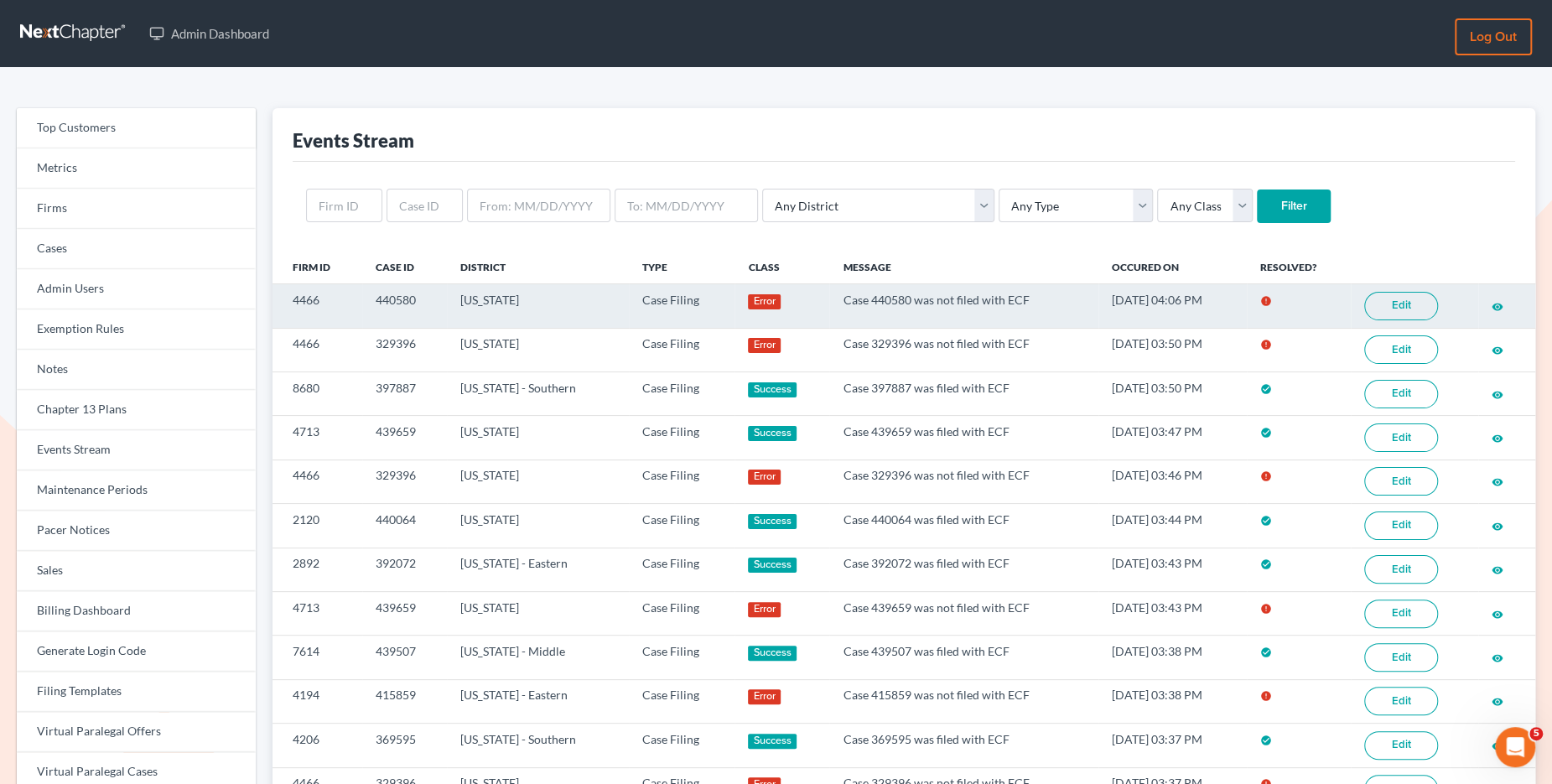
click at [1404, 309] on link "Edit" at bounding box center [1401, 306] width 74 height 29
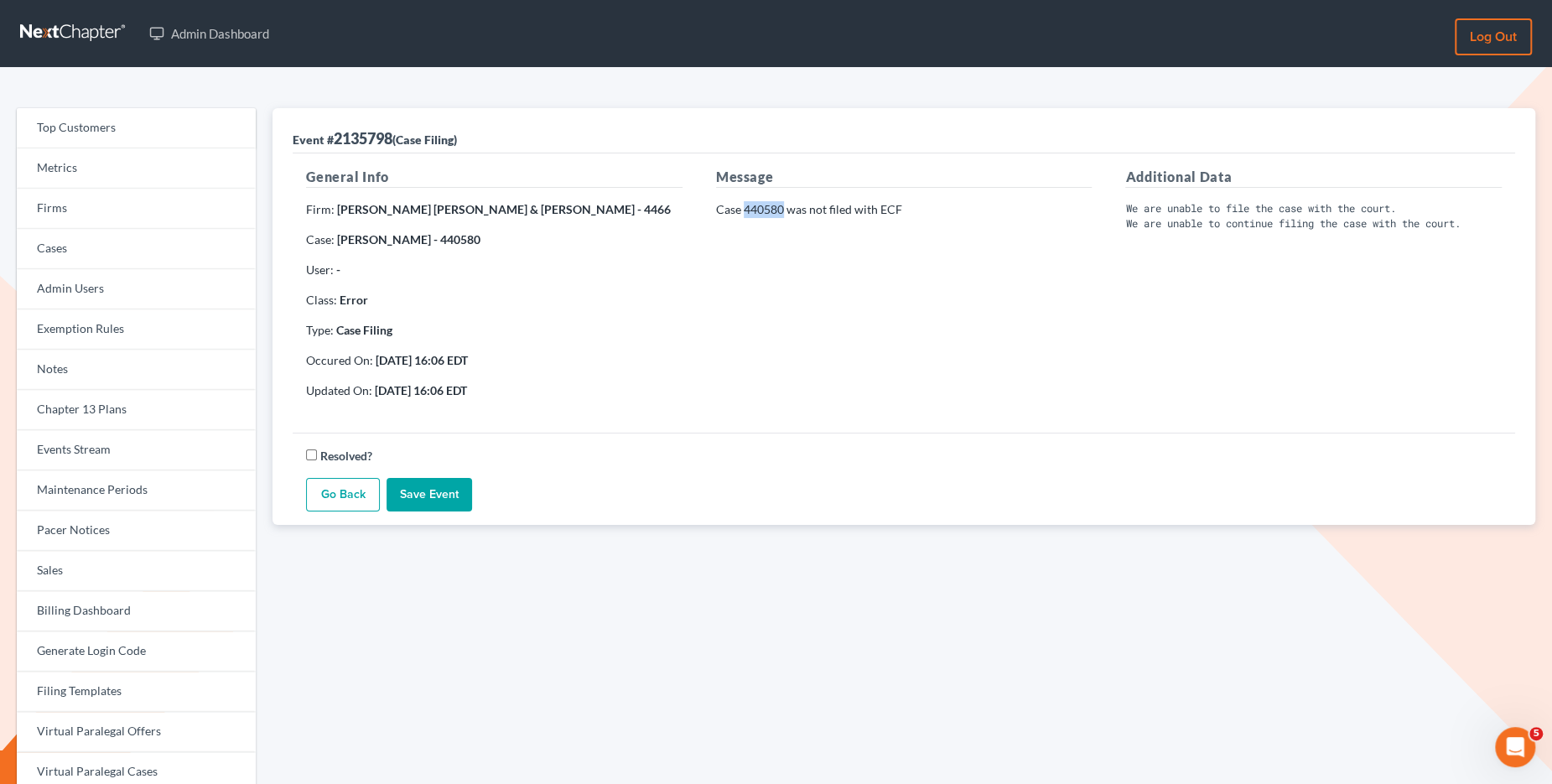
drag, startPoint x: 785, startPoint y: 208, endPoint x: 744, endPoint y: 206, distance: 41.0
click at [744, 206] on p "Case 440580 was not filed with ECF" at bounding box center [904, 209] width 377 height 17
copy p "440580"
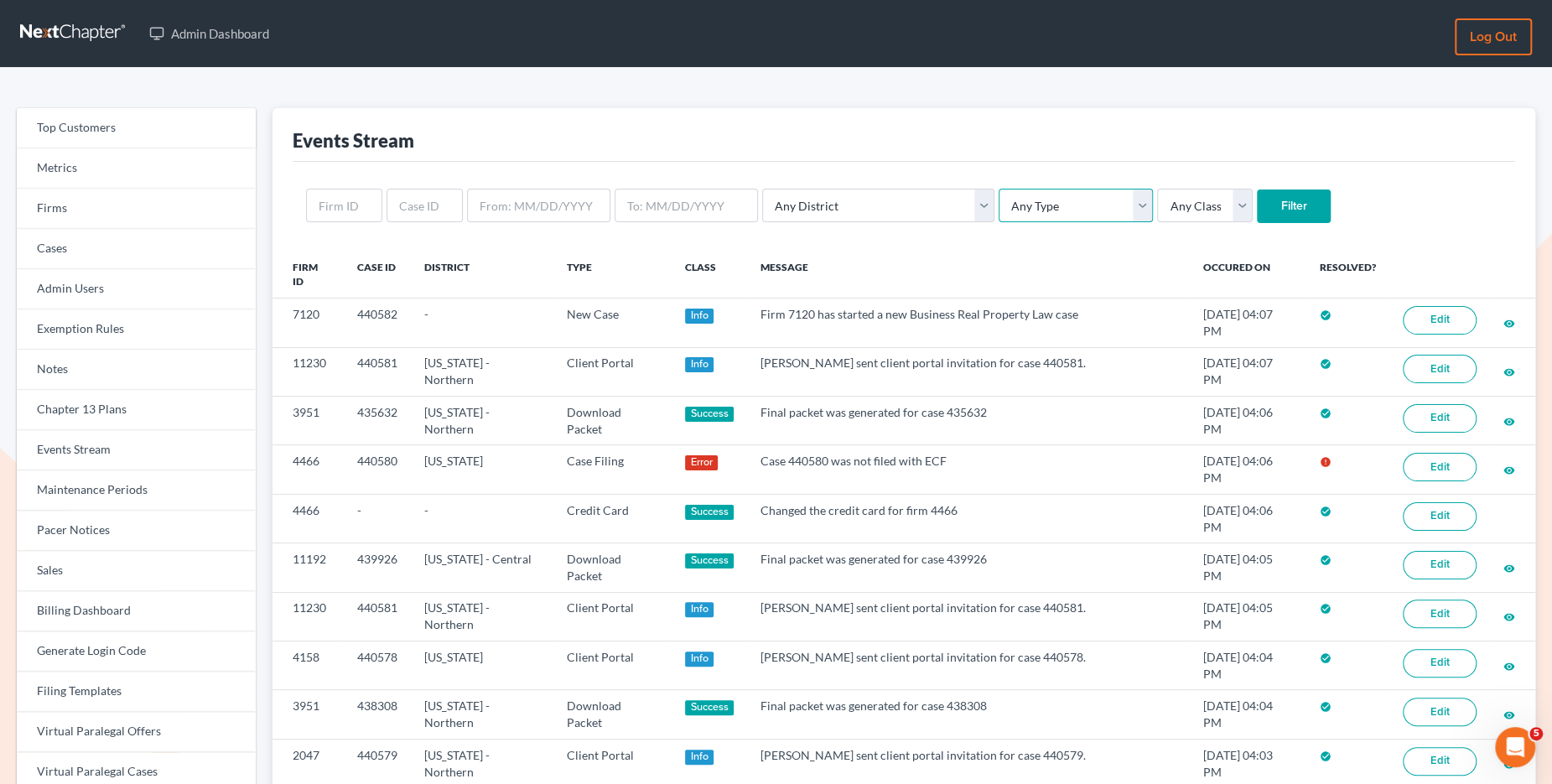
click at [999, 215] on select "Any Type Case Applied To Plan Case Archive Case Duplicate Case Filing Chapter 1…" at bounding box center [1076, 206] width 155 height 34
select select "case_filing"
click at [999, 189] on select "Any Type Case Applied To Plan Case Archive Case Duplicate Case Filing Chapter 1…" at bounding box center [1076, 206] width 155 height 34
click at [1257, 205] on input "Filter" at bounding box center [1293, 207] width 74 height 34
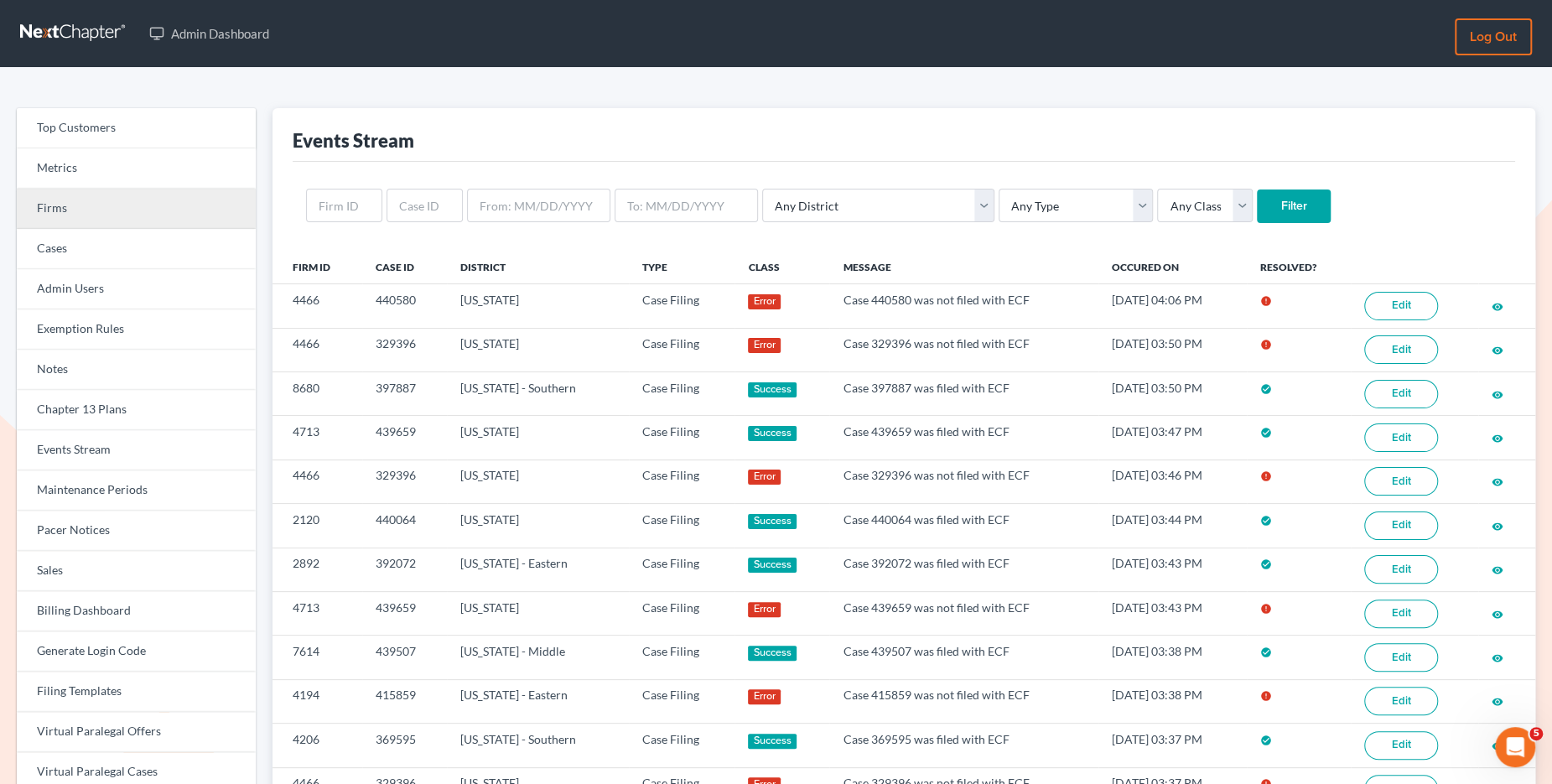
click at [185, 218] on link "Firms" at bounding box center [136, 208] width 239 height 40
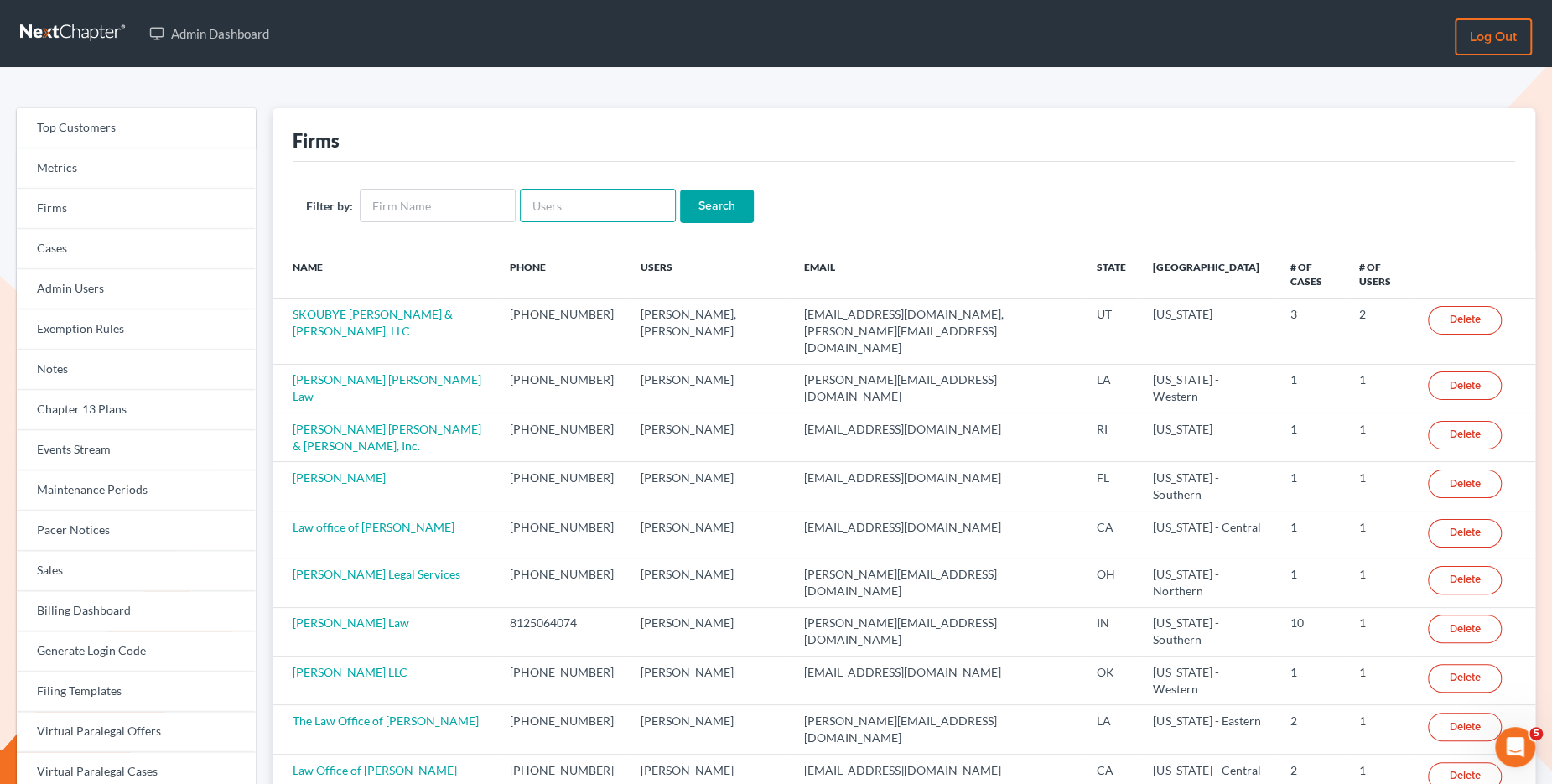
click at [542, 203] on input "text" at bounding box center [598, 206] width 156 height 34
paste input "[PERSON_NAME][EMAIL_ADDRESS][DOMAIN_NAME]"
type input "[PERSON_NAME][EMAIL_ADDRESS][DOMAIN_NAME]"
click at [695, 198] on input "Search" at bounding box center [717, 207] width 74 height 34
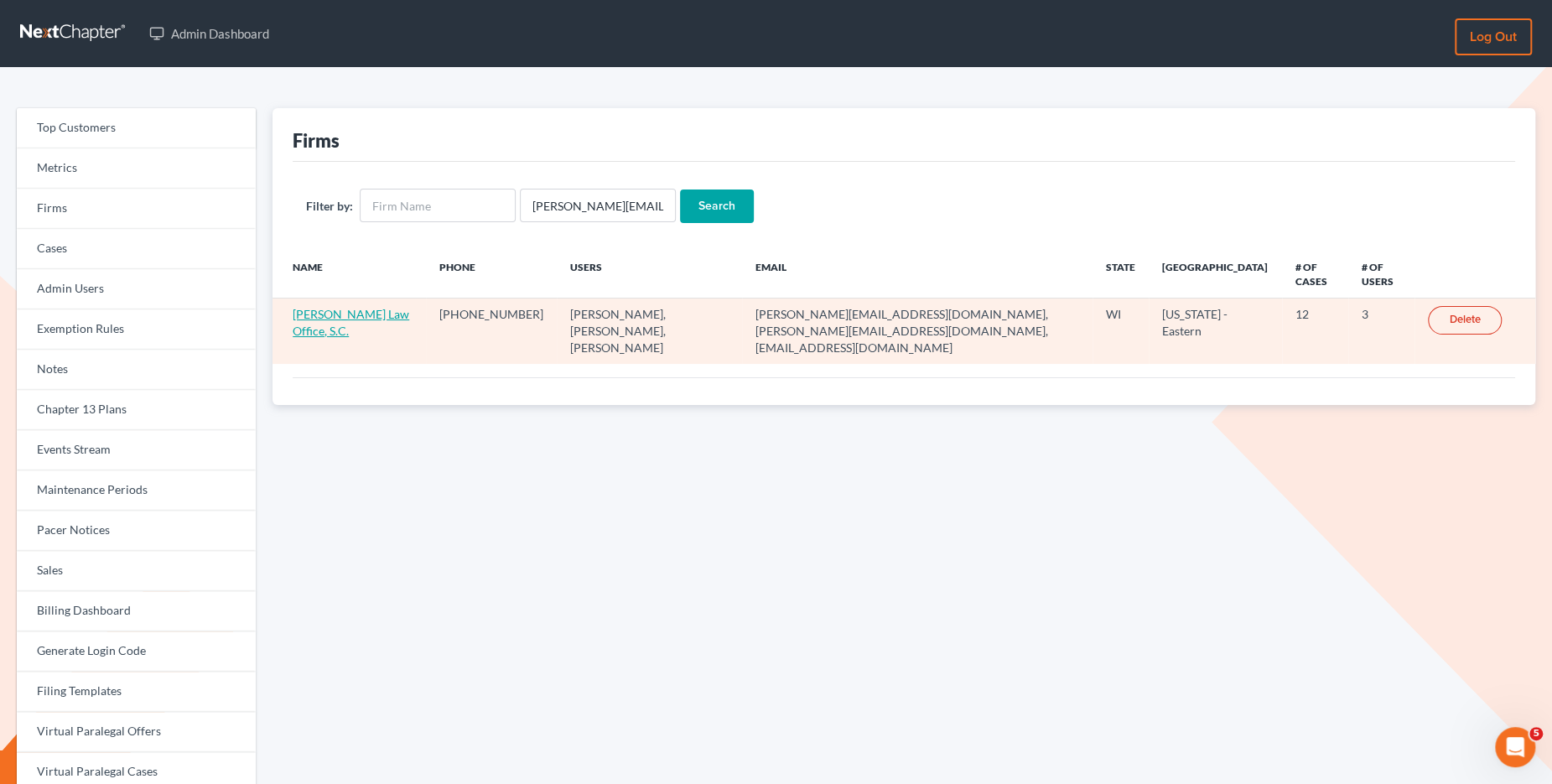
click at [369, 311] on link "[PERSON_NAME] Law Office, S.C." at bounding box center [351, 322] width 116 height 31
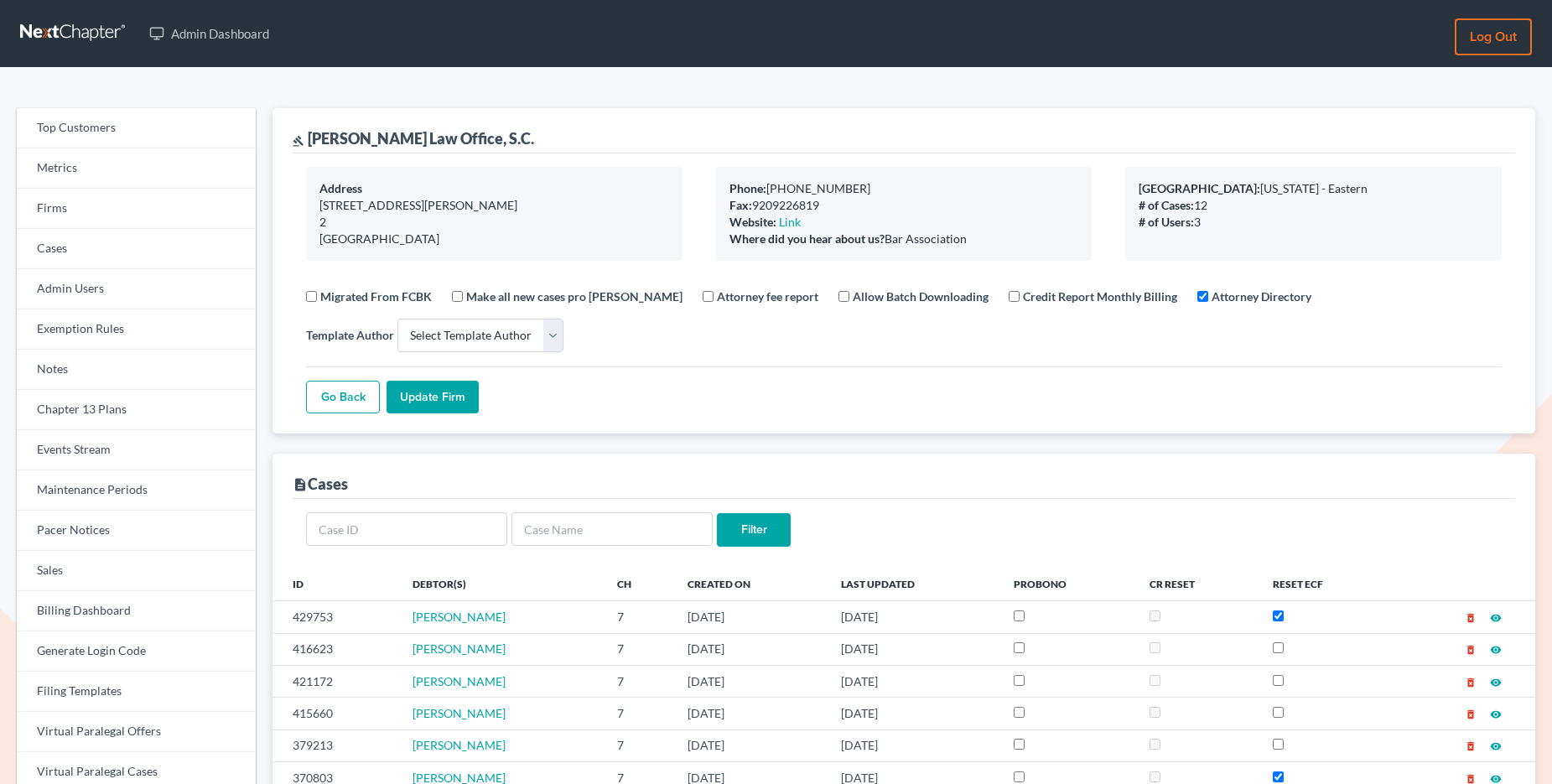
select select
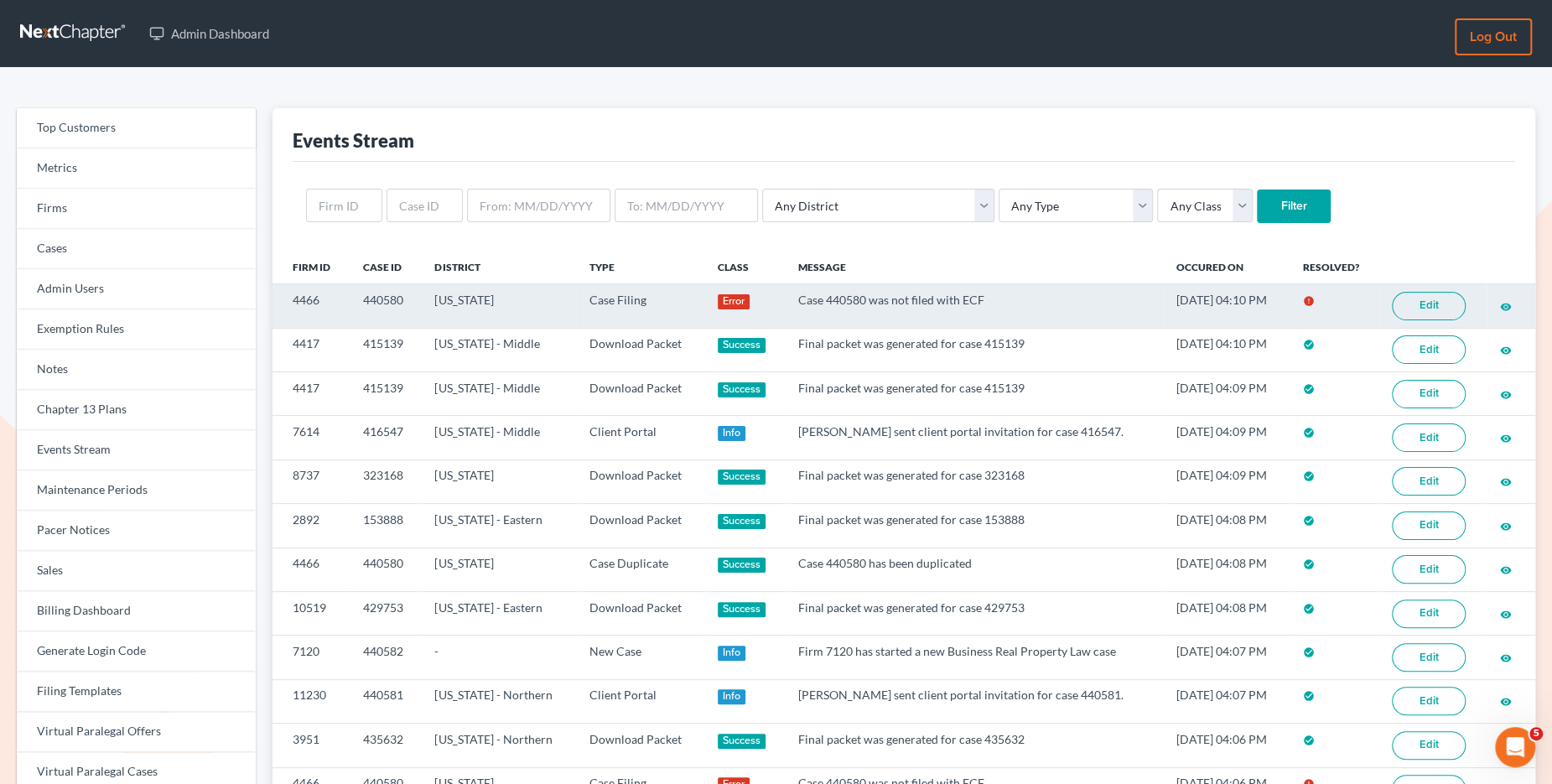
click at [1163, 305] on link "Edit" at bounding box center [1429, 306] width 74 height 29
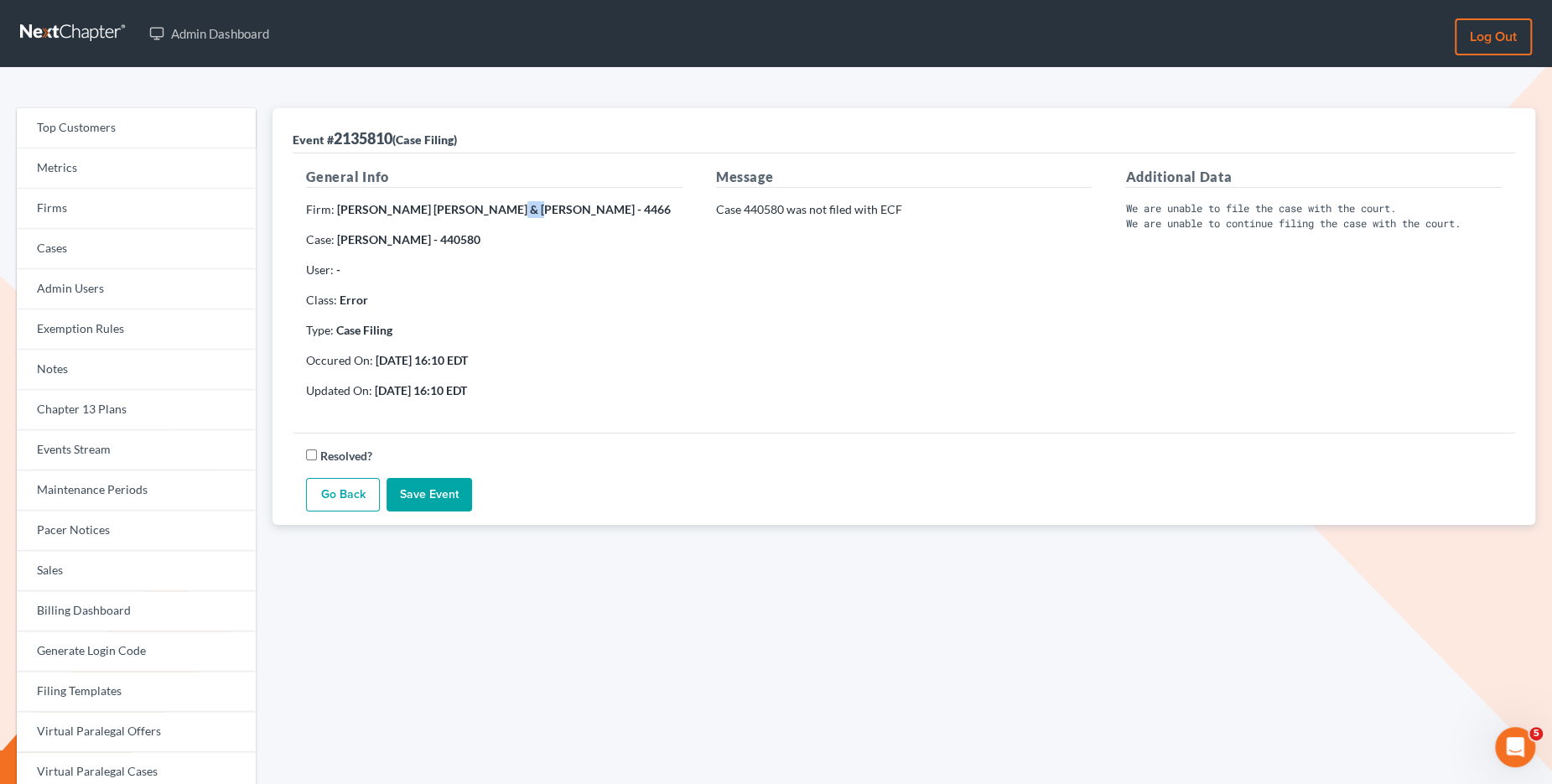
drag, startPoint x: 510, startPoint y: 212, endPoint x: 481, endPoint y: 212, distance: 29.0
click at [481, 212] on p "Firm: [PERSON_NAME] [PERSON_NAME] & [PERSON_NAME] - 4466" at bounding box center [494, 209] width 377 height 17
copy strong "4466"
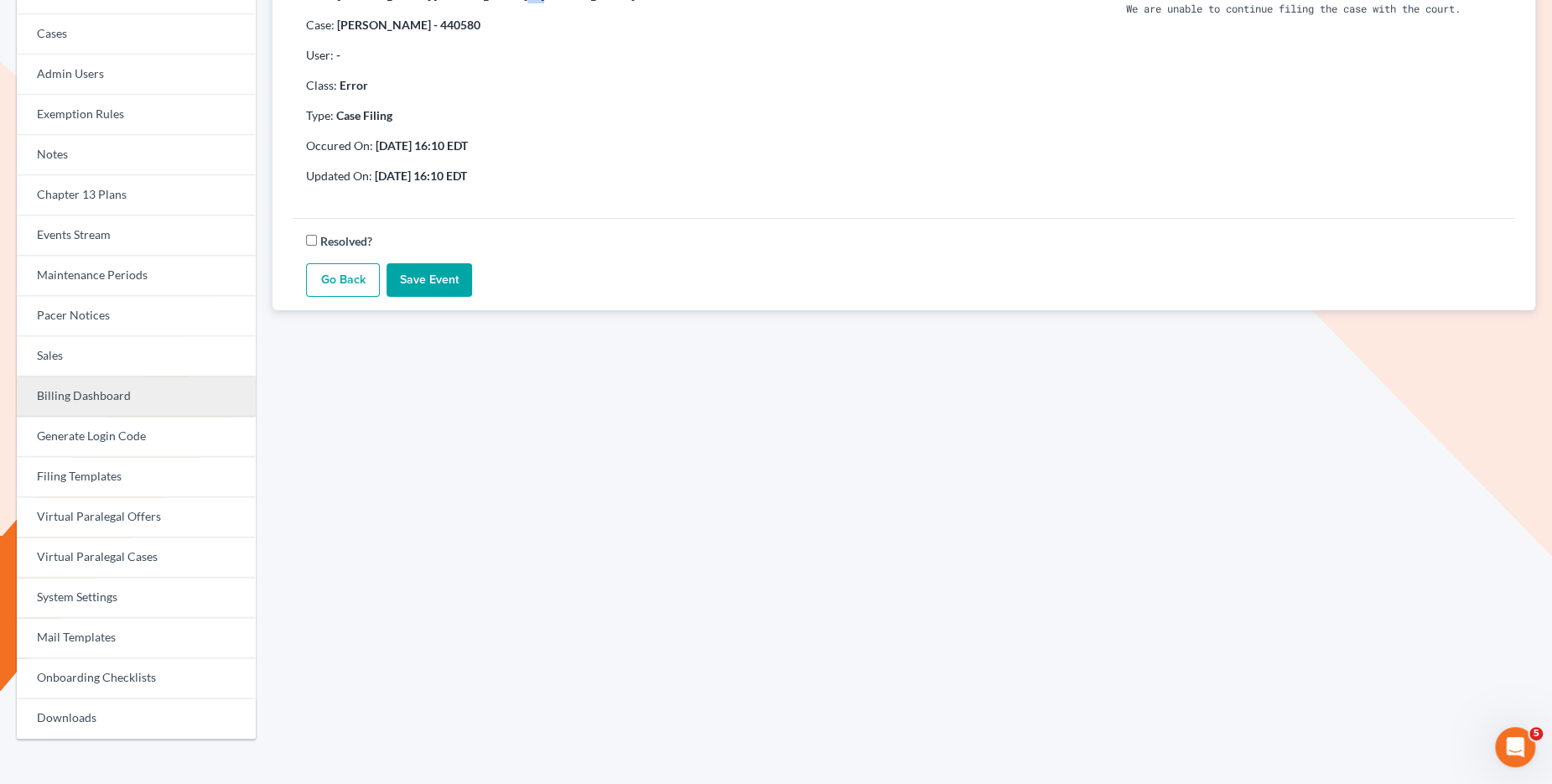
click at [159, 399] on link "Billing Dashboard" at bounding box center [136, 396] width 239 height 40
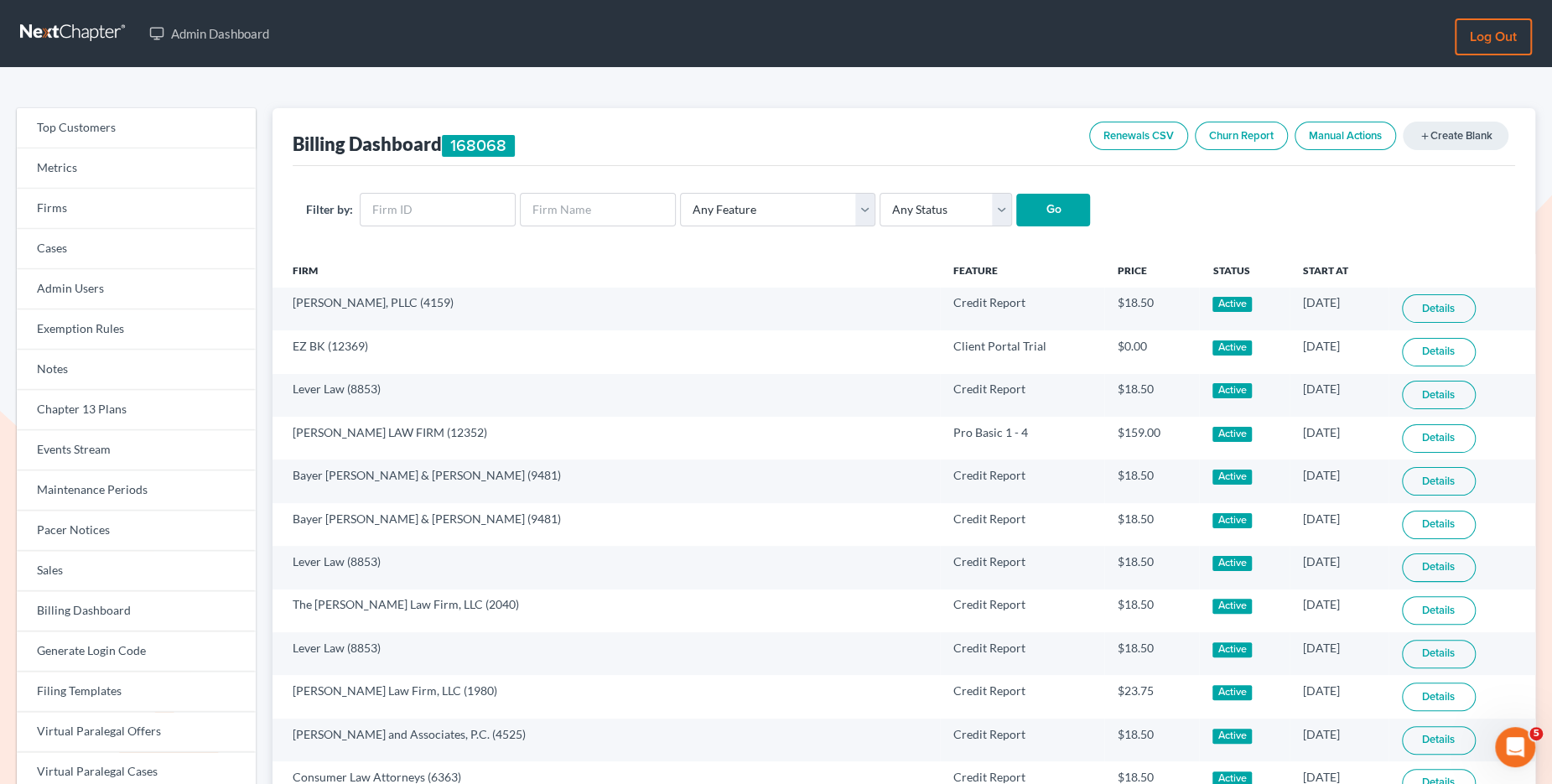
click at [400, 225] on form "Filter by: Any Feature Start Plus Plan Pro Plus Plan Whoa Plan Credit Report Cr…" at bounding box center [903, 210] width 1196 height 34
click at [399, 212] on input "text" at bounding box center [437, 210] width 156 height 34
paste input "4466"
type input "4466"
click at [1019, 208] on input "Go" at bounding box center [1053, 211] width 74 height 34
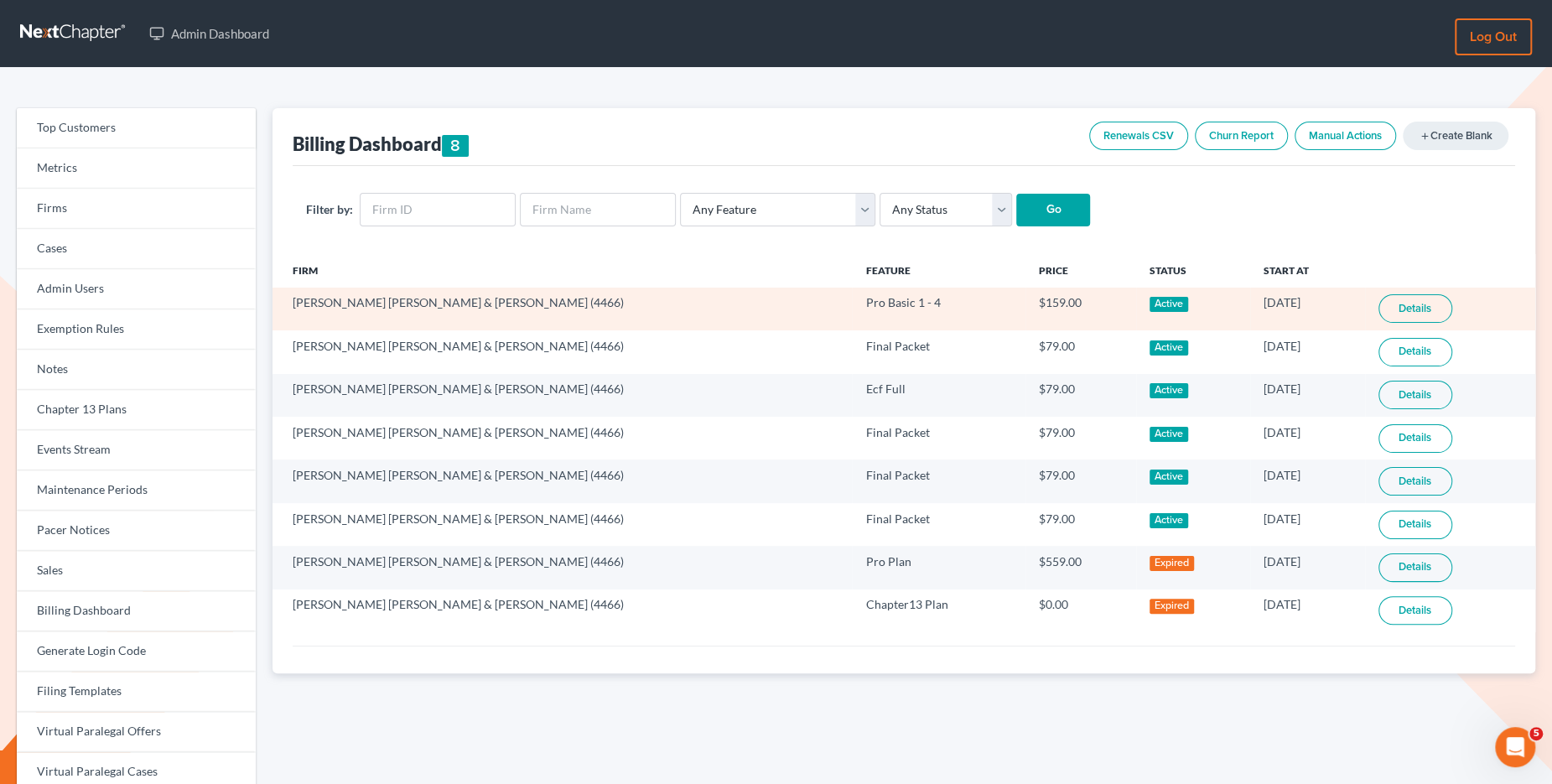
click at [1378, 306] on link "Details" at bounding box center [1415, 308] width 74 height 29
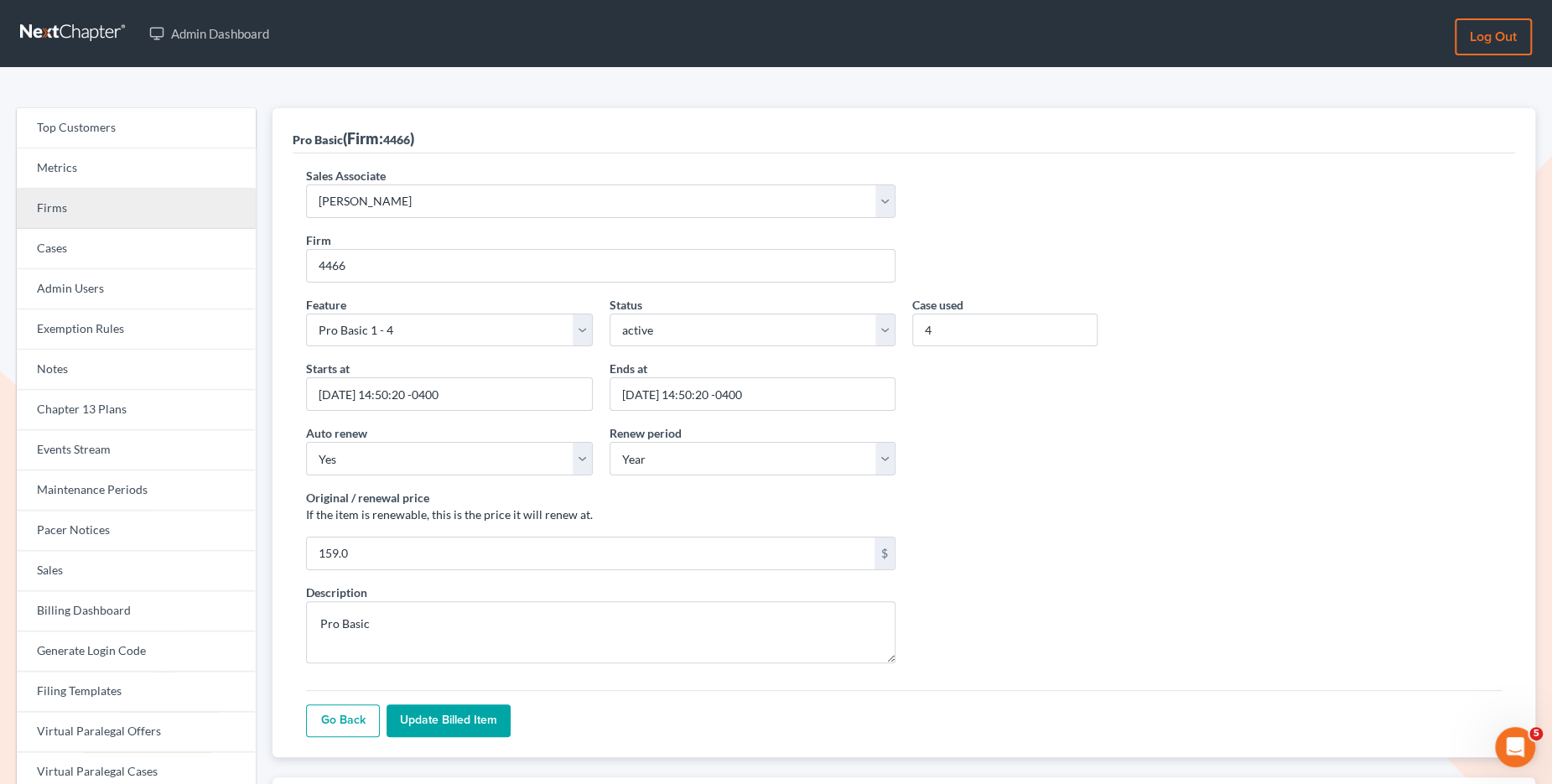
click at [105, 208] on link "Firms" at bounding box center [136, 208] width 239 height 40
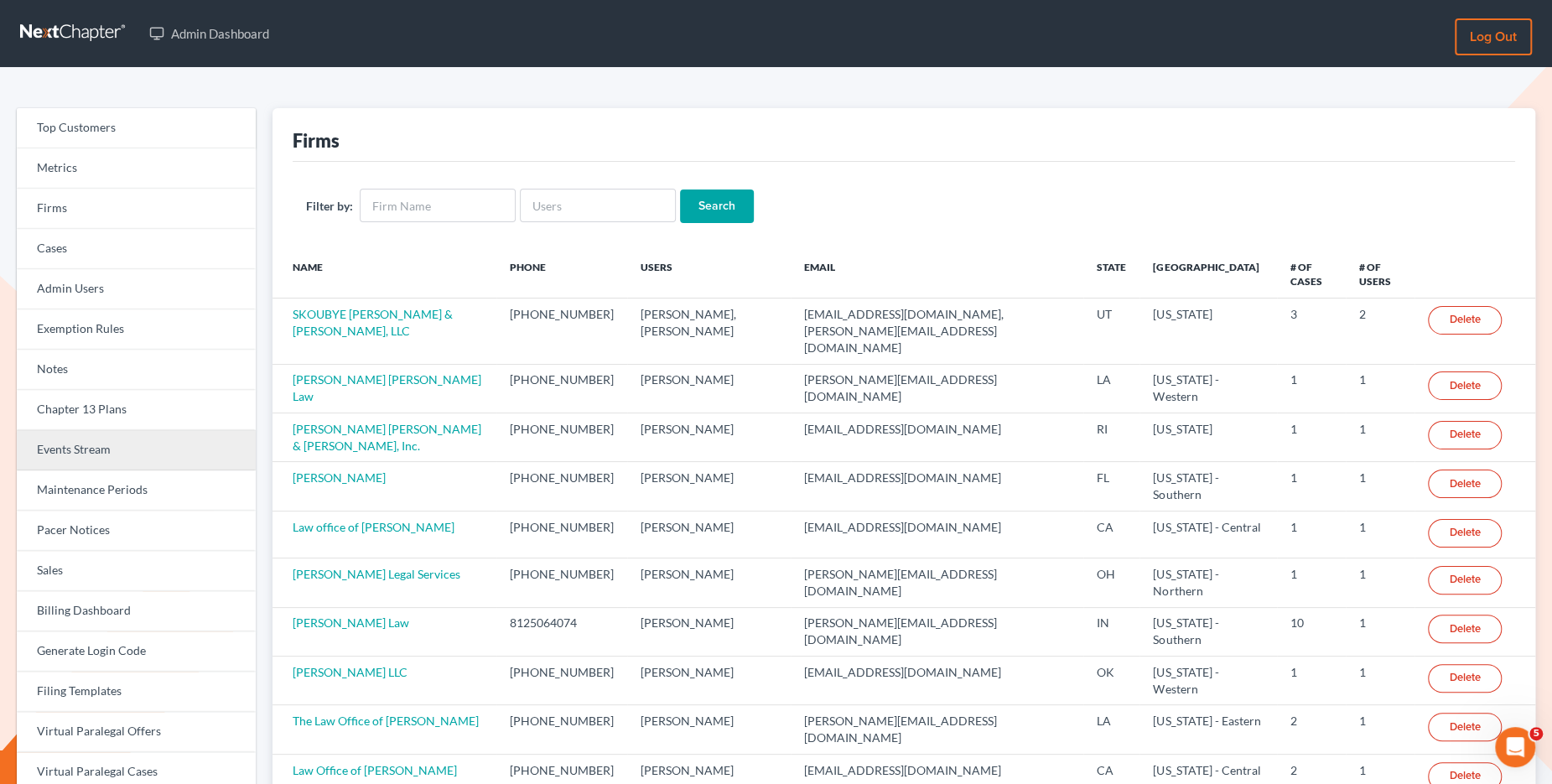
click at [166, 448] on link "Events Stream" at bounding box center [136, 450] width 239 height 40
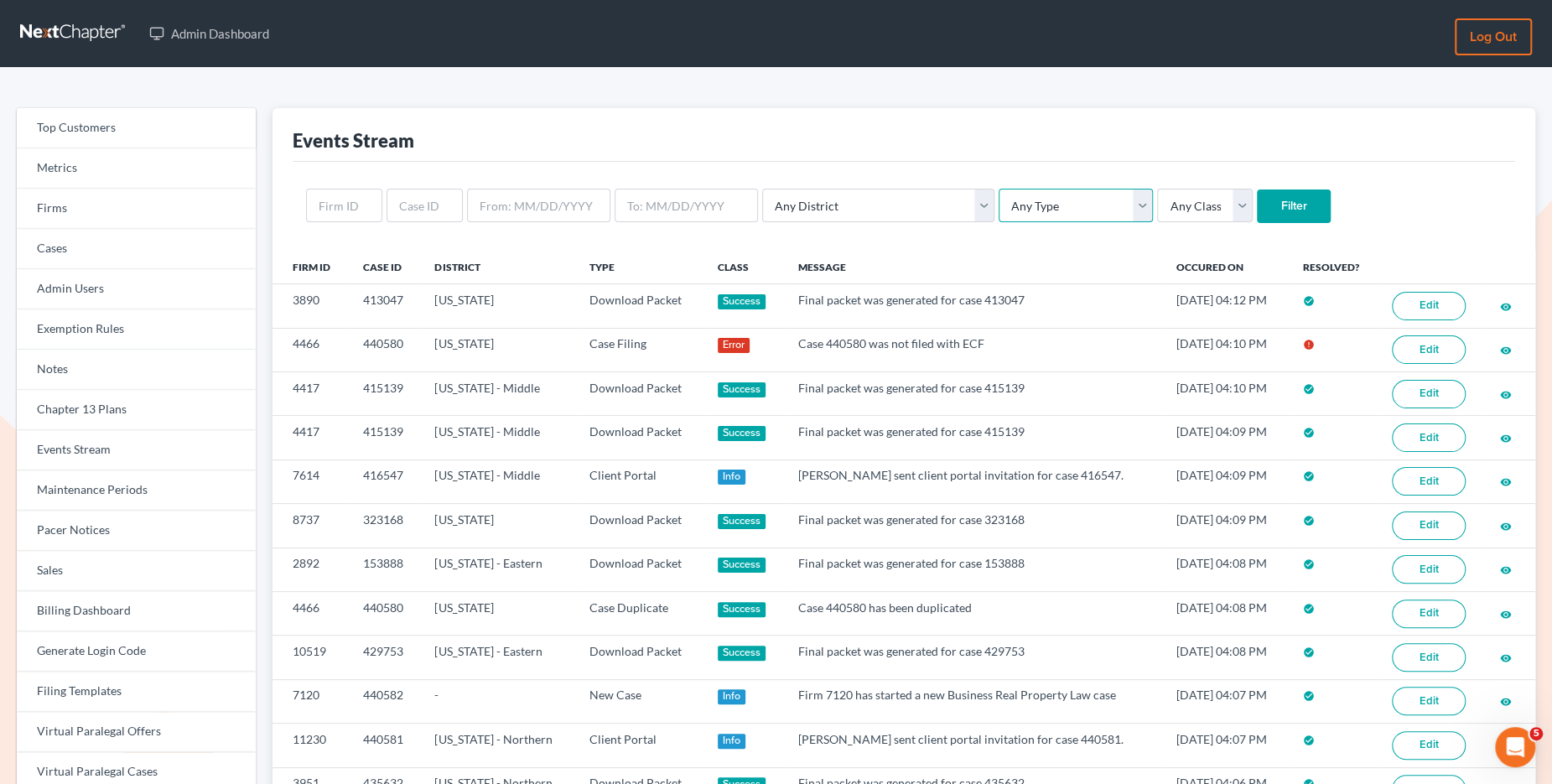
click at [1026, 193] on select "Any Type Case Applied To Plan Case Archive Case Duplicate Case Filing Chapter 1…" at bounding box center [1076, 206] width 155 height 34
select select "case_filing"
click at [999, 189] on select "Any Type Case Applied To Plan Case Archive Case Duplicate Case Filing Chapter 1…" at bounding box center [1076, 206] width 155 height 34
click at [1257, 199] on input "Filter" at bounding box center [1293, 207] width 74 height 34
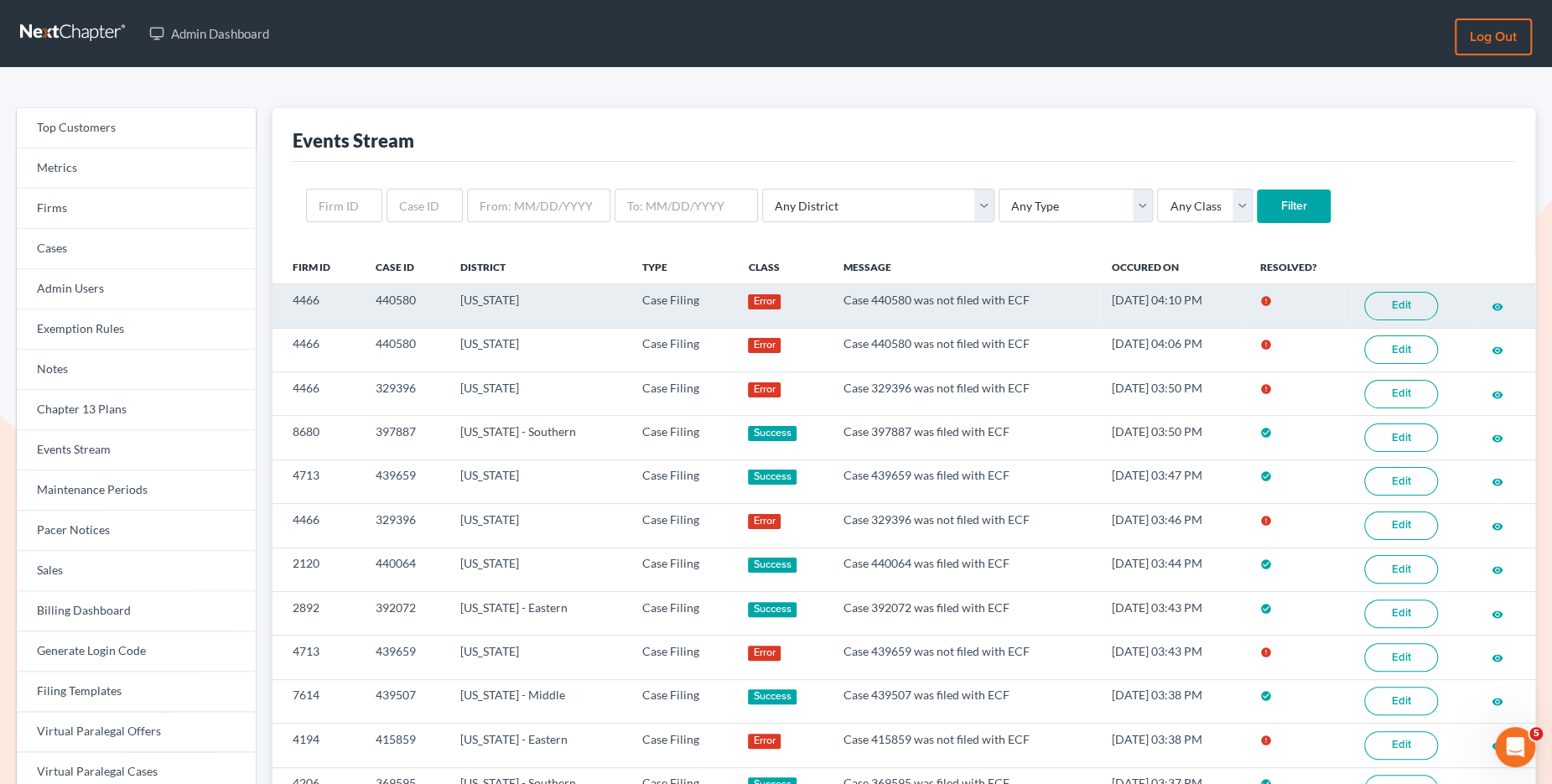
click at [1421, 312] on link "Edit" at bounding box center [1401, 306] width 74 height 29
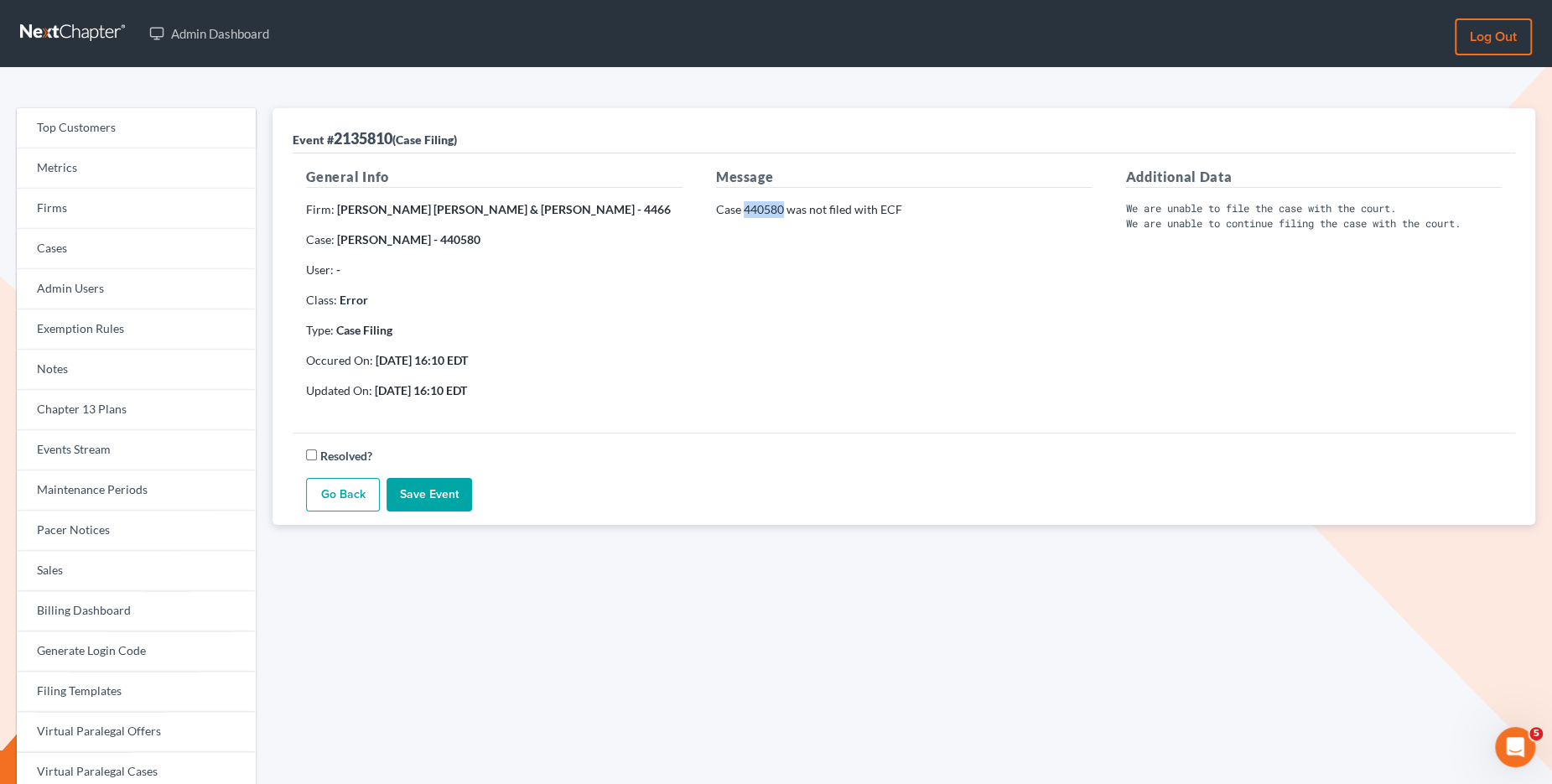
drag, startPoint x: 783, startPoint y: 204, endPoint x: 746, endPoint y: 206, distance: 37.1
click at [746, 206] on p "Case 440580 was not filed with ECF" at bounding box center [904, 209] width 377 height 17
copy p "440580"
click at [111, 461] on link "Events Stream" at bounding box center [136, 450] width 239 height 40
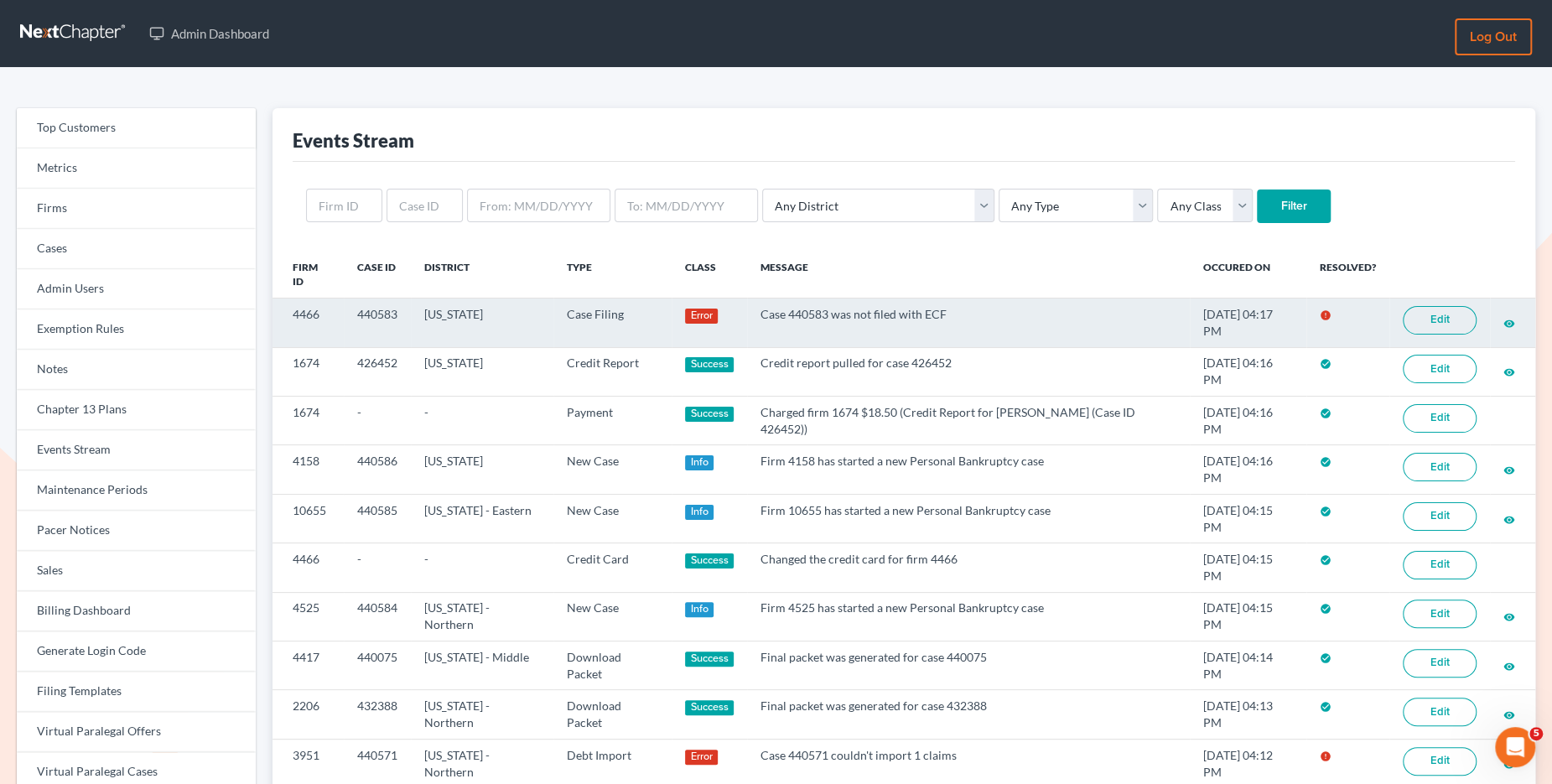
click at [1421, 308] on link "Edit" at bounding box center [1440, 320] width 74 height 29
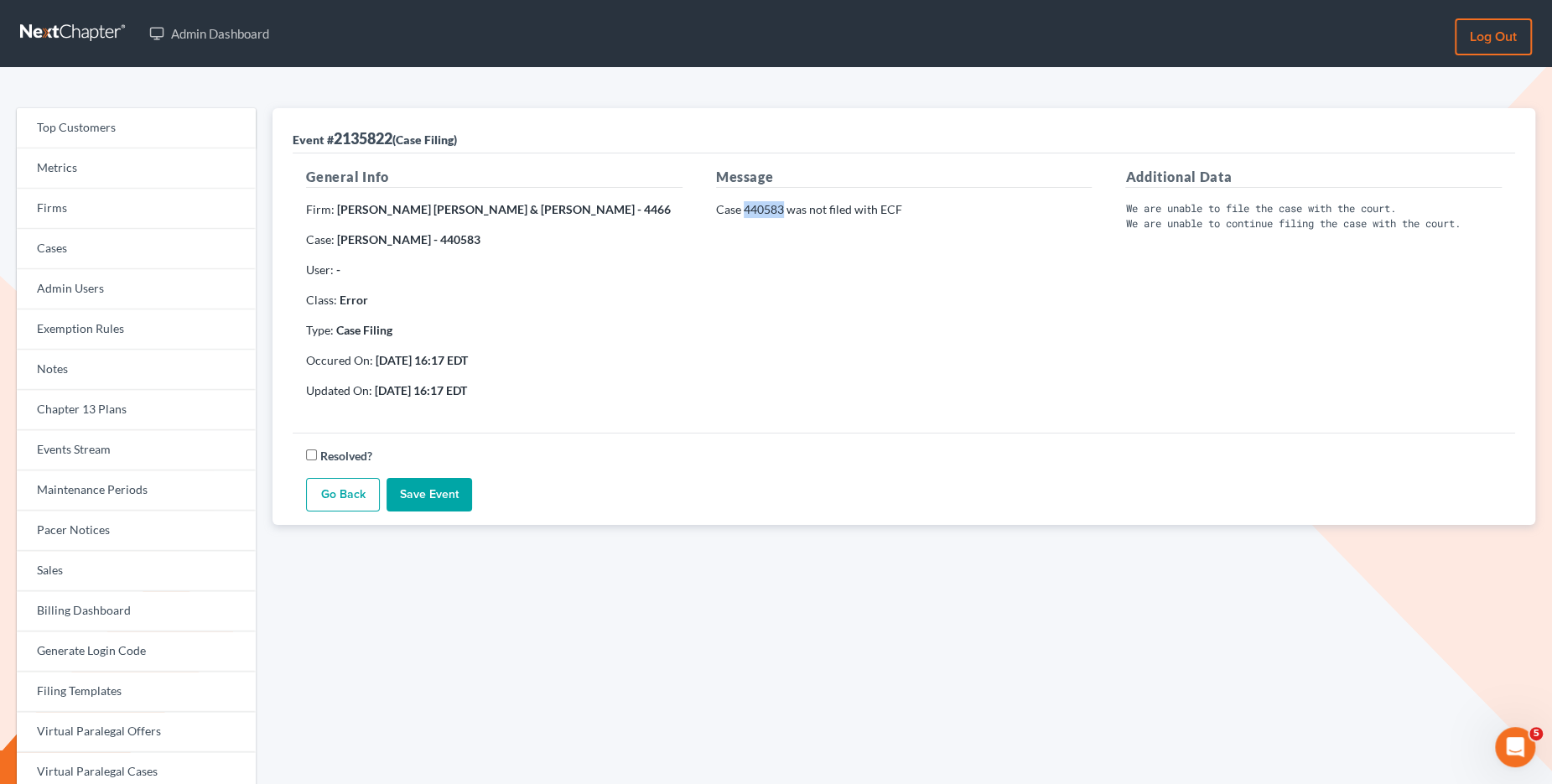
drag, startPoint x: 784, startPoint y: 208, endPoint x: 746, endPoint y: 208, distance: 38.0
click at [746, 208] on p "Case 440583 was not filed with ECF" at bounding box center [904, 209] width 377 height 17
copy p "440583"
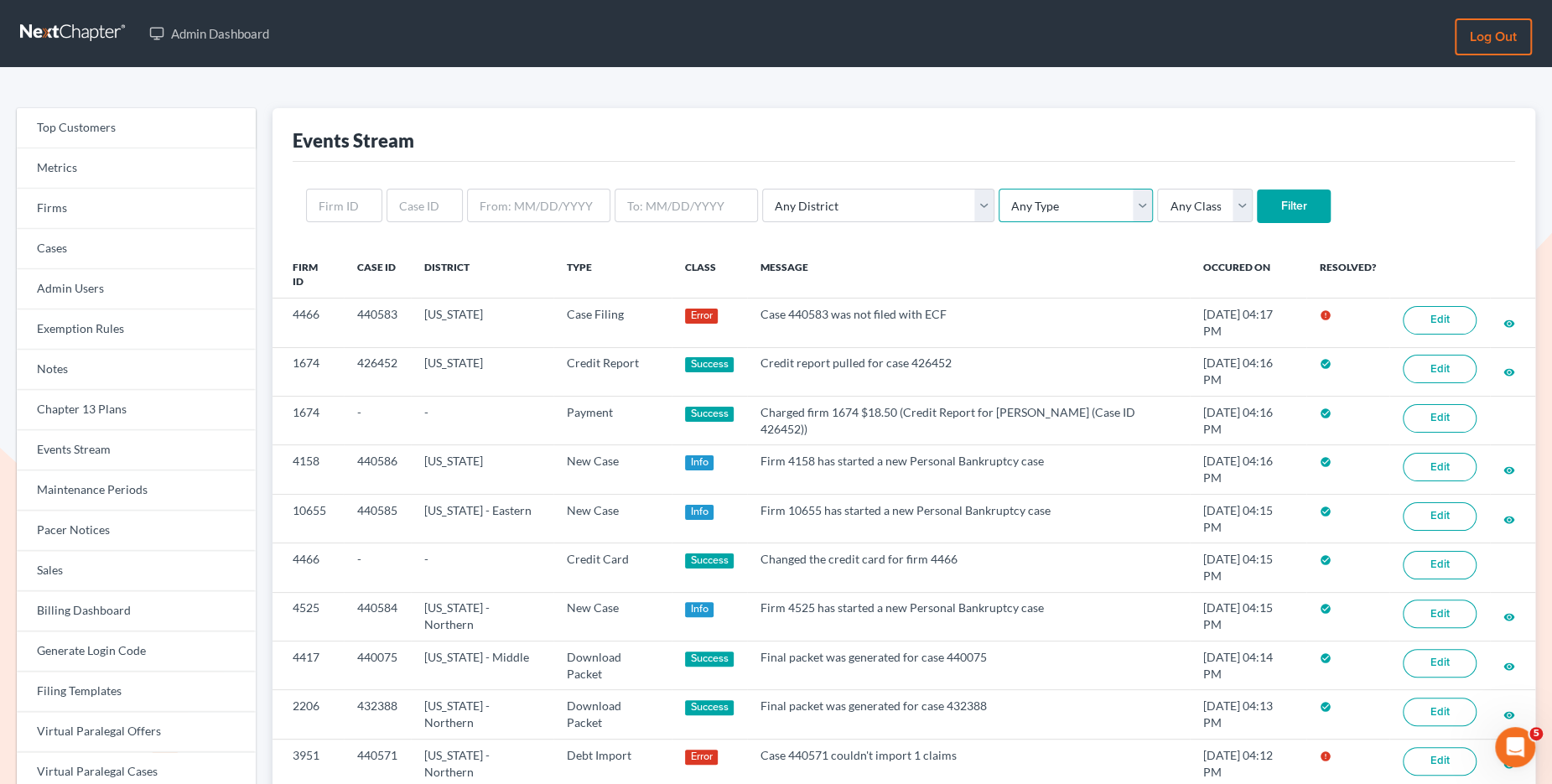
click at [999, 210] on select "Any Type Case Applied To Plan Case Archive Case Duplicate Case Filing Chapter 1…" at bounding box center [1076, 206] width 155 height 34
click at [999, 189] on select "Any Type Case Applied To Plan Case Archive Case Duplicate Case Filing Chapter 1…" at bounding box center [1076, 206] width 155 height 34
click at [999, 207] on select "Any Type Case Applied To Plan Case Archive Case Duplicate Case Filing Chapter 1…" at bounding box center [1076, 206] width 155 height 34
select select "case_filing"
click at [999, 189] on select "Any Type Case Applied To Plan Case Archive Case Duplicate Case Filing Chapter 1…" at bounding box center [1076, 206] width 155 height 34
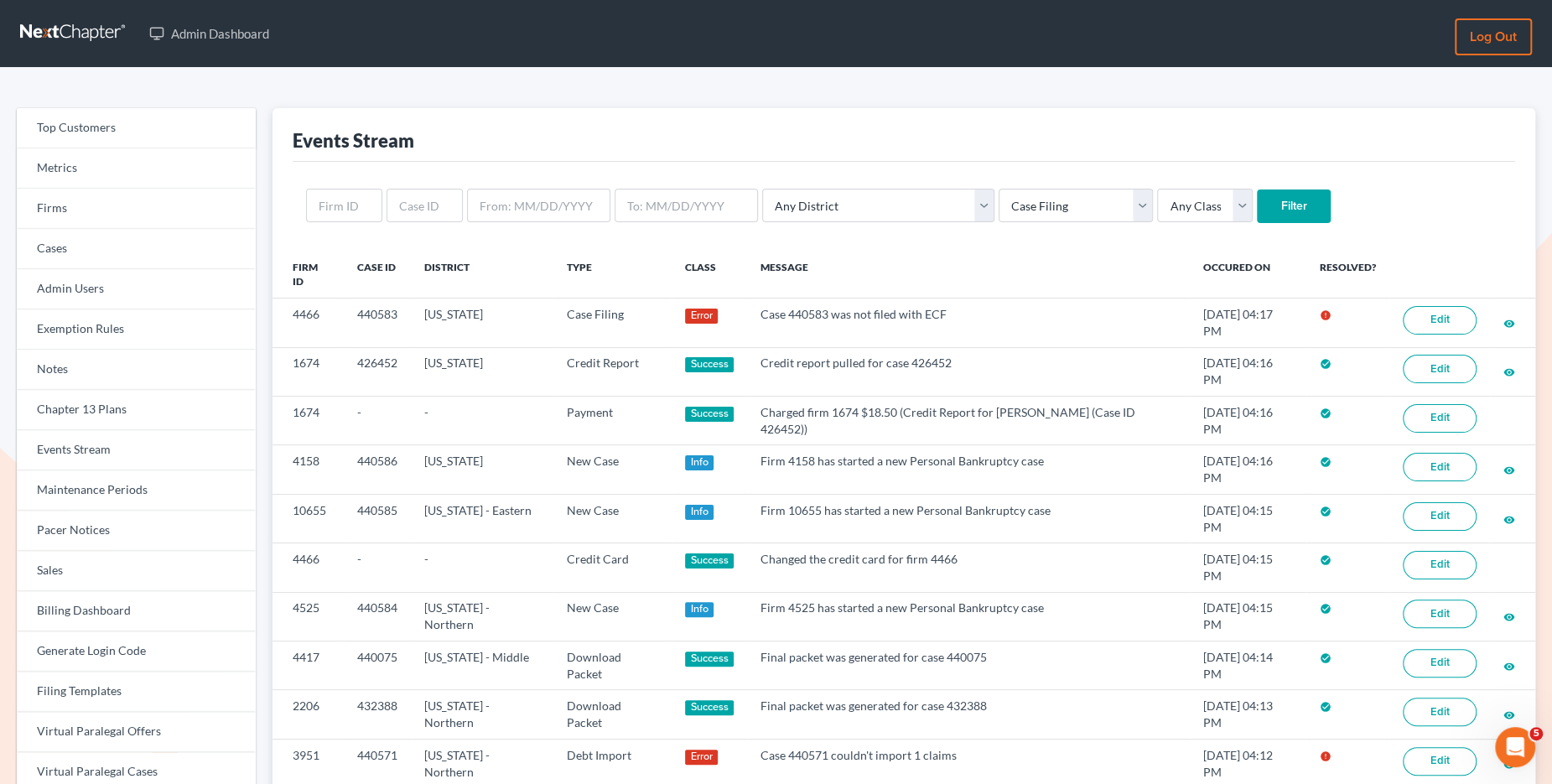
click at [1257, 202] on input "Filter" at bounding box center [1293, 207] width 74 height 34
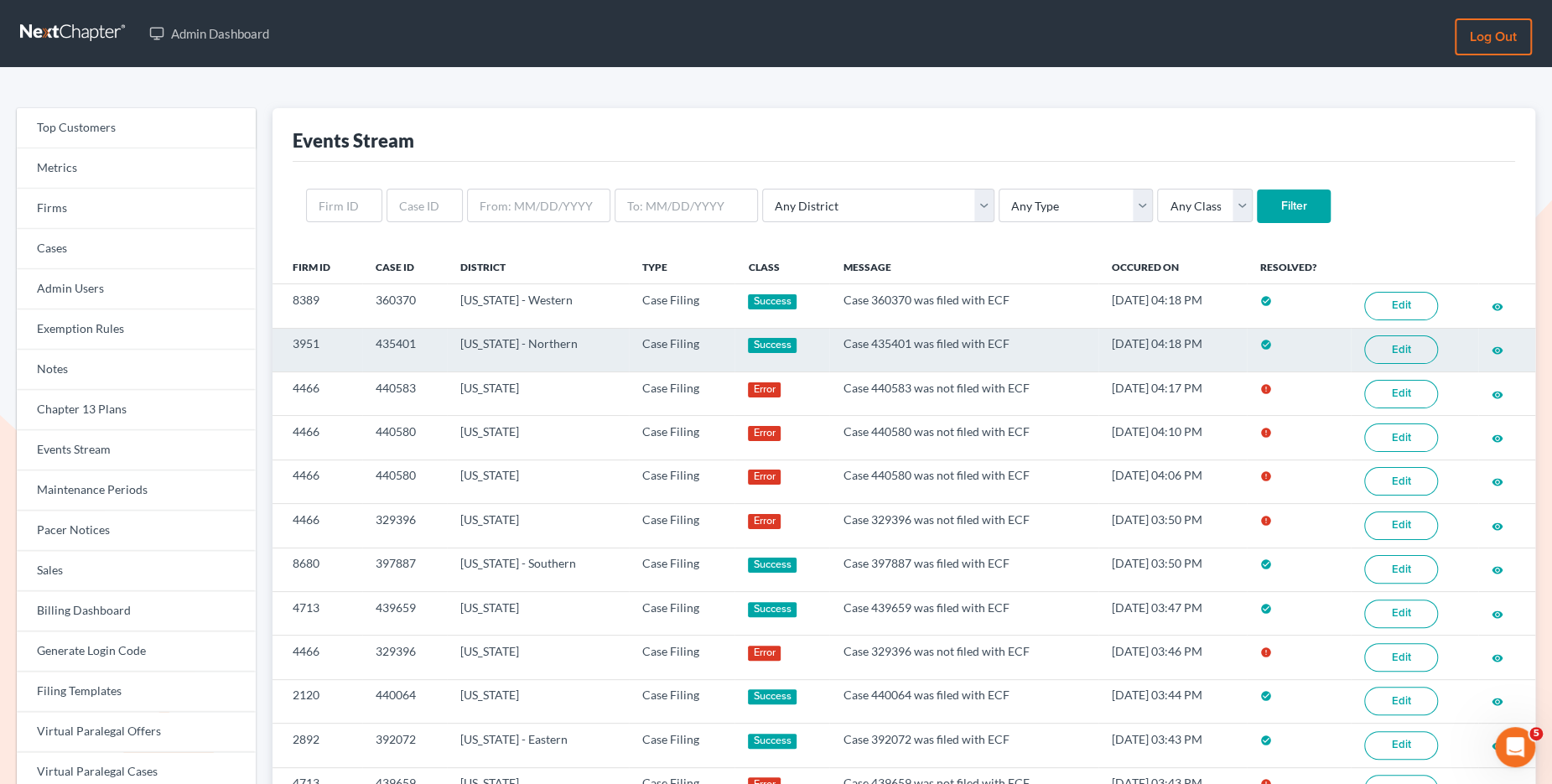
click at [1383, 349] on link "Edit" at bounding box center [1401, 350] width 74 height 29
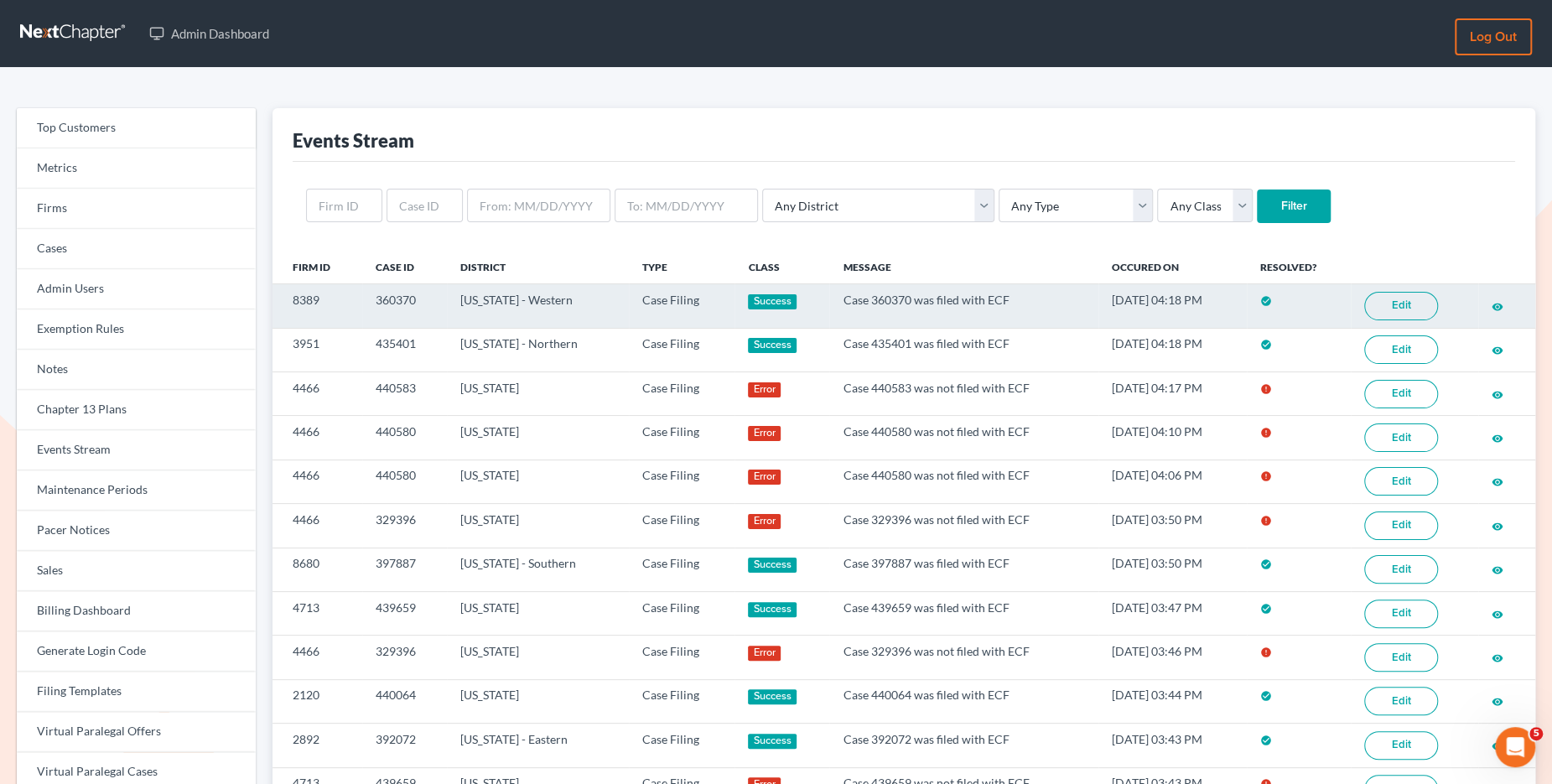
click at [1400, 311] on link "Edit" at bounding box center [1401, 306] width 74 height 29
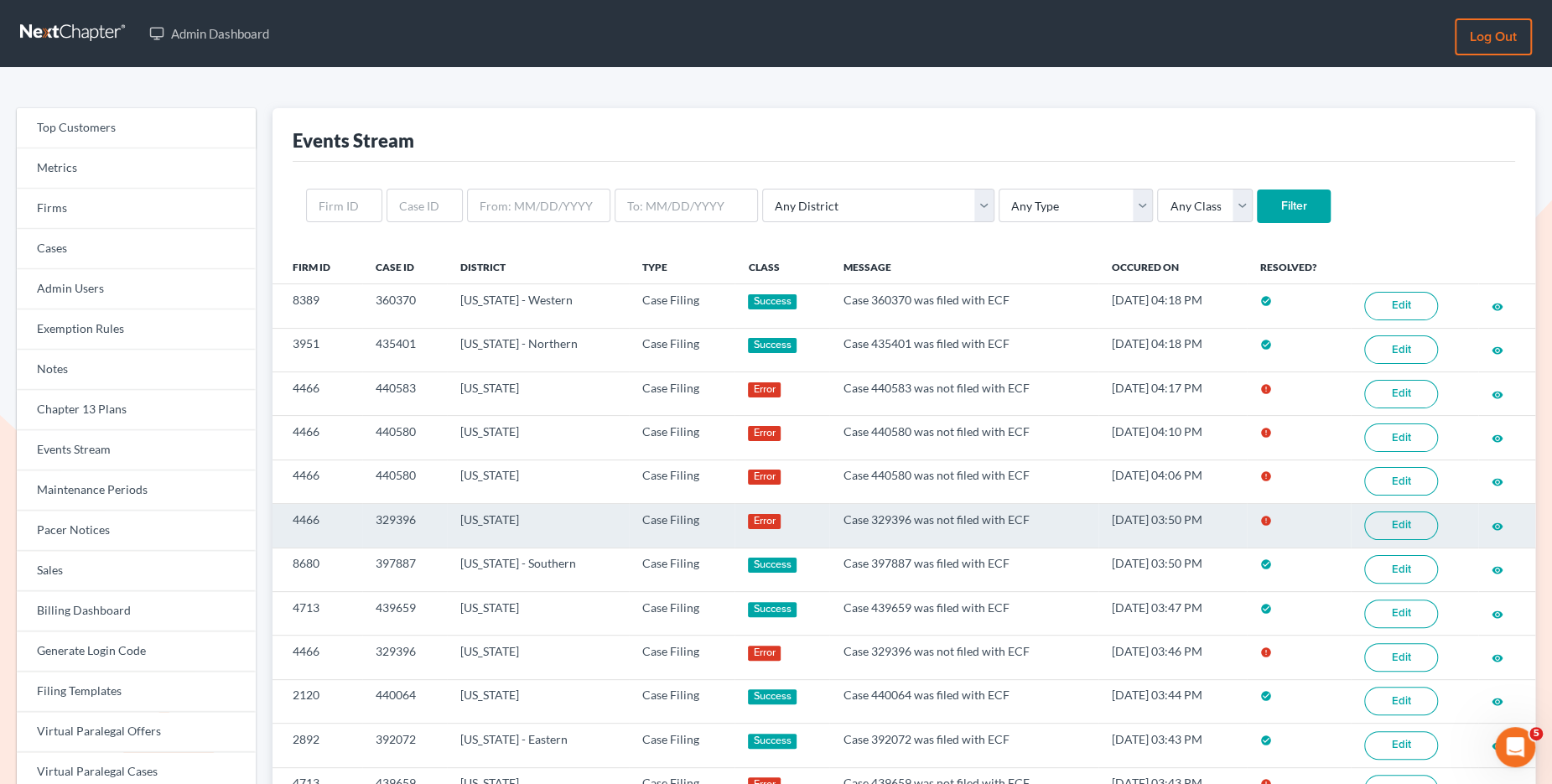
click at [1407, 518] on link "Edit" at bounding box center [1401, 526] width 74 height 29
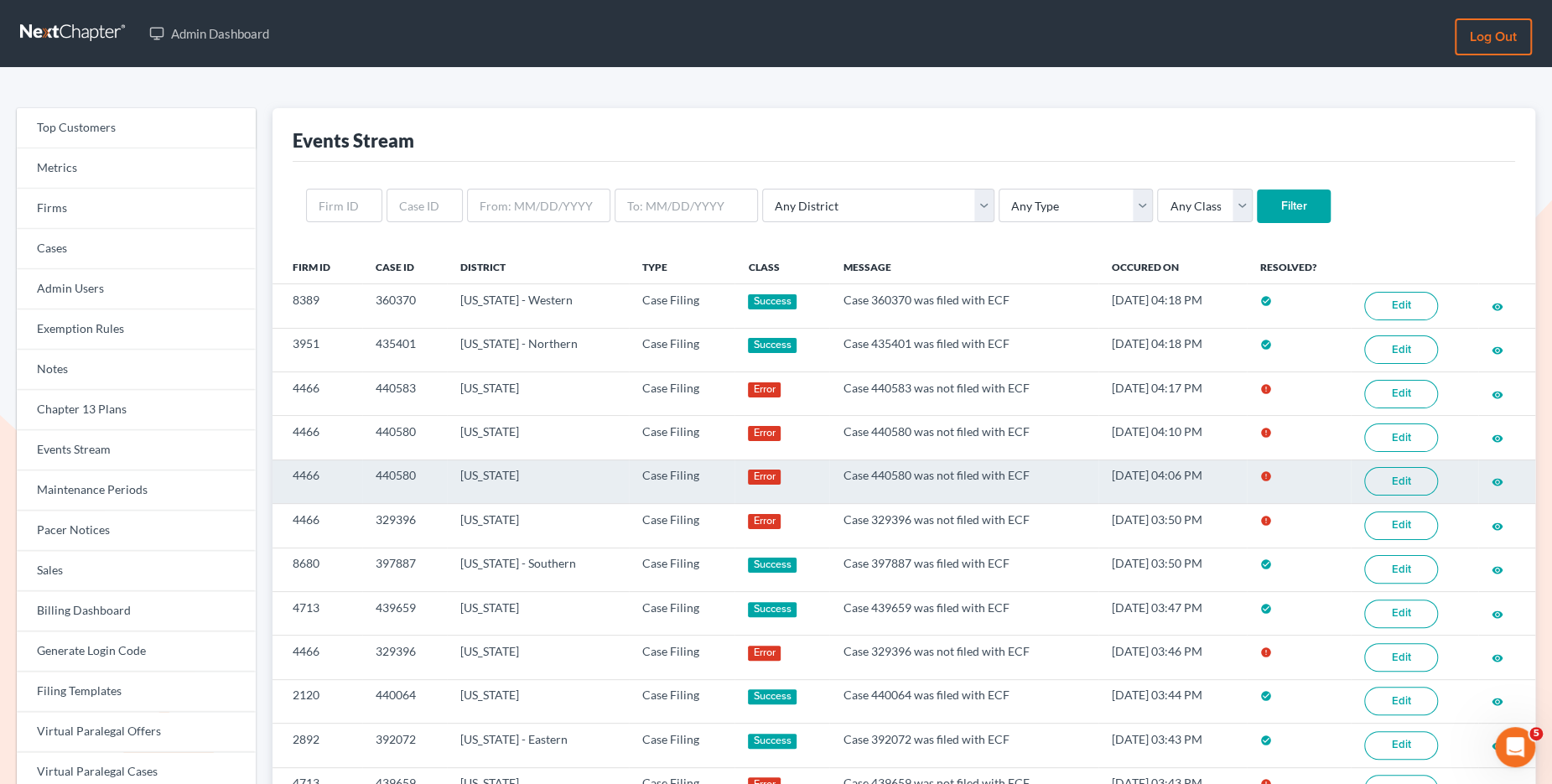
click at [1394, 477] on link "Edit" at bounding box center [1401, 481] width 74 height 29
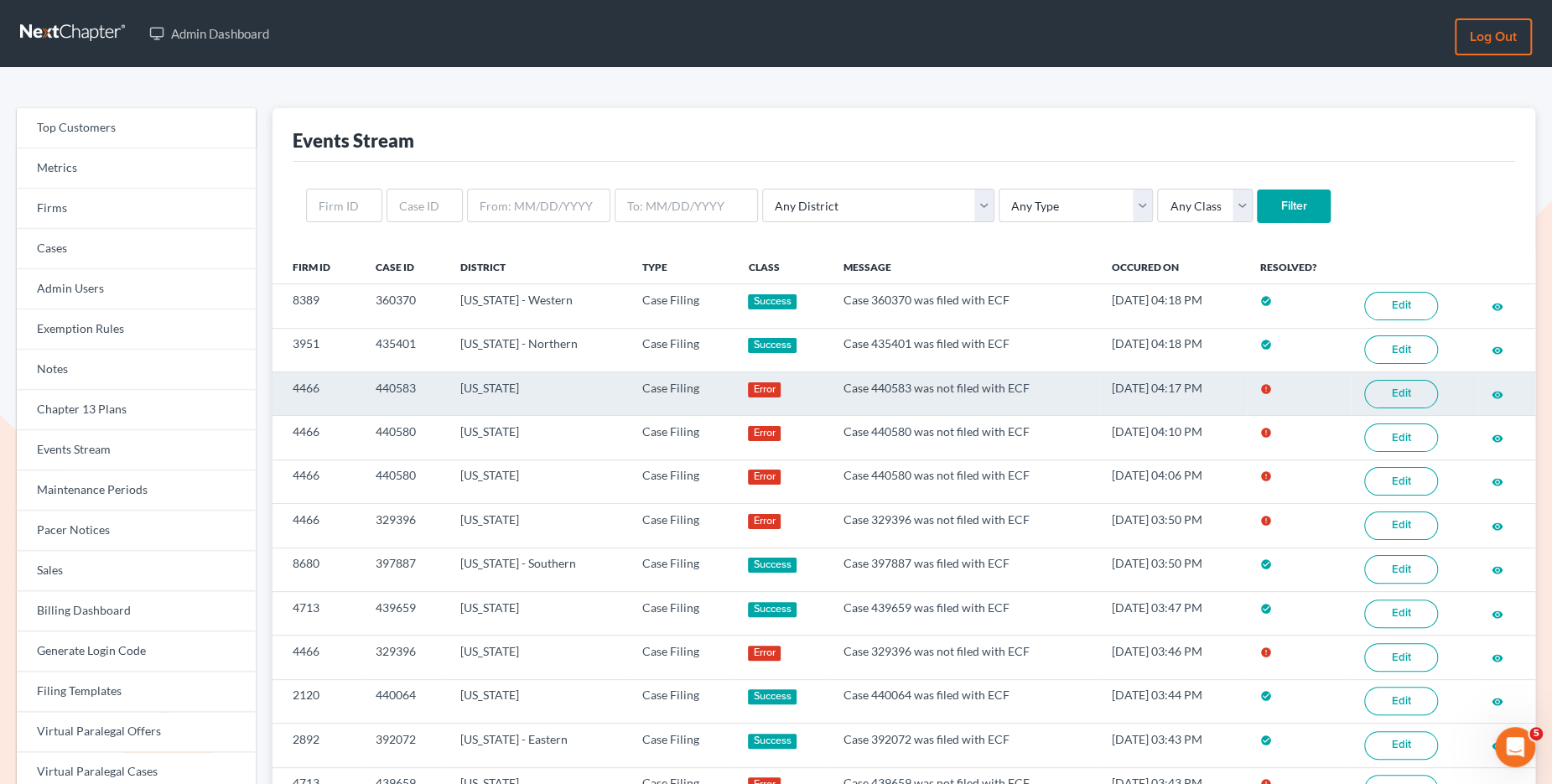
click at [1389, 393] on link "Edit" at bounding box center [1401, 394] width 74 height 29
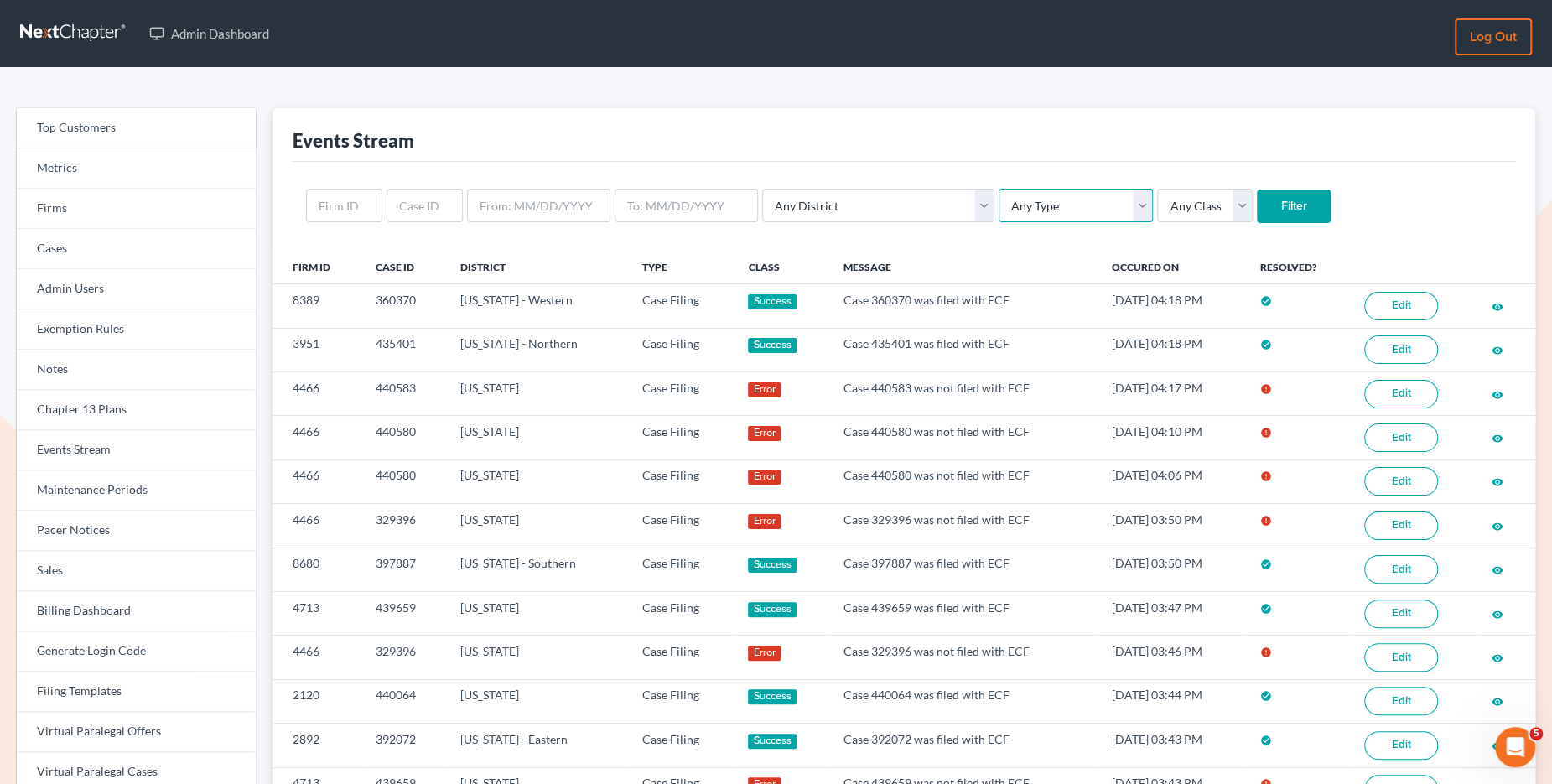
click at [999, 200] on select "Any Type Case Applied To Plan Case Archive Case Duplicate Case Filing Chapter 1…" at bounding box center [1076, 206] width 155 height 34
select select "case_filing"
click at [999, 189] on select "Any Type Case Applied To Plan Case Archive Case Duplicate Case Filing Chapter 1…" at bounding box center [1076, 206] width 155 height 34
click at [1257, 207] on input "Filter" at bounding box center [1293, 207] width 74 height 34
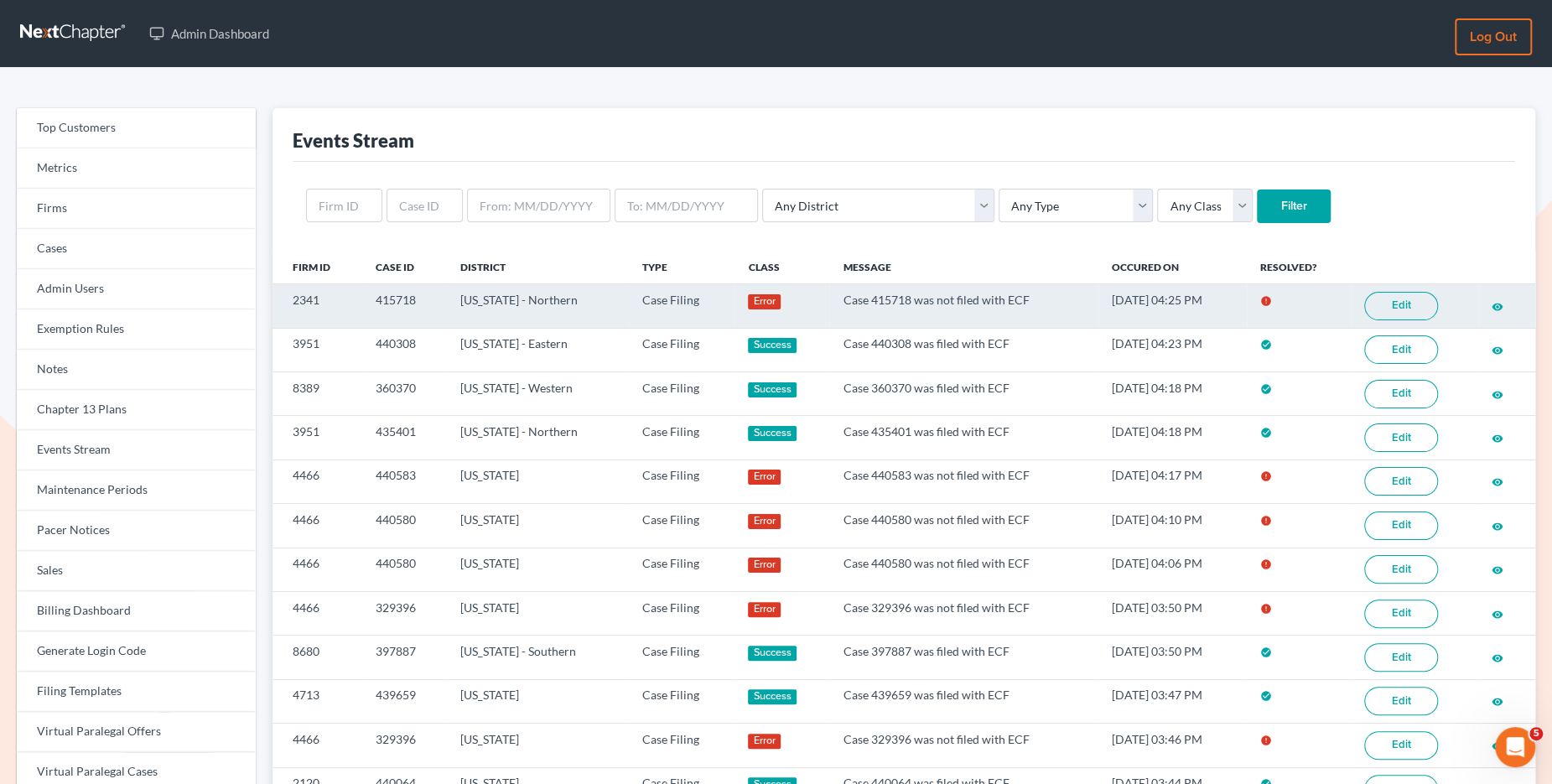
click at [1404, 307] on link "Edit" at bounding box center [1401, 306] width 74 height 29
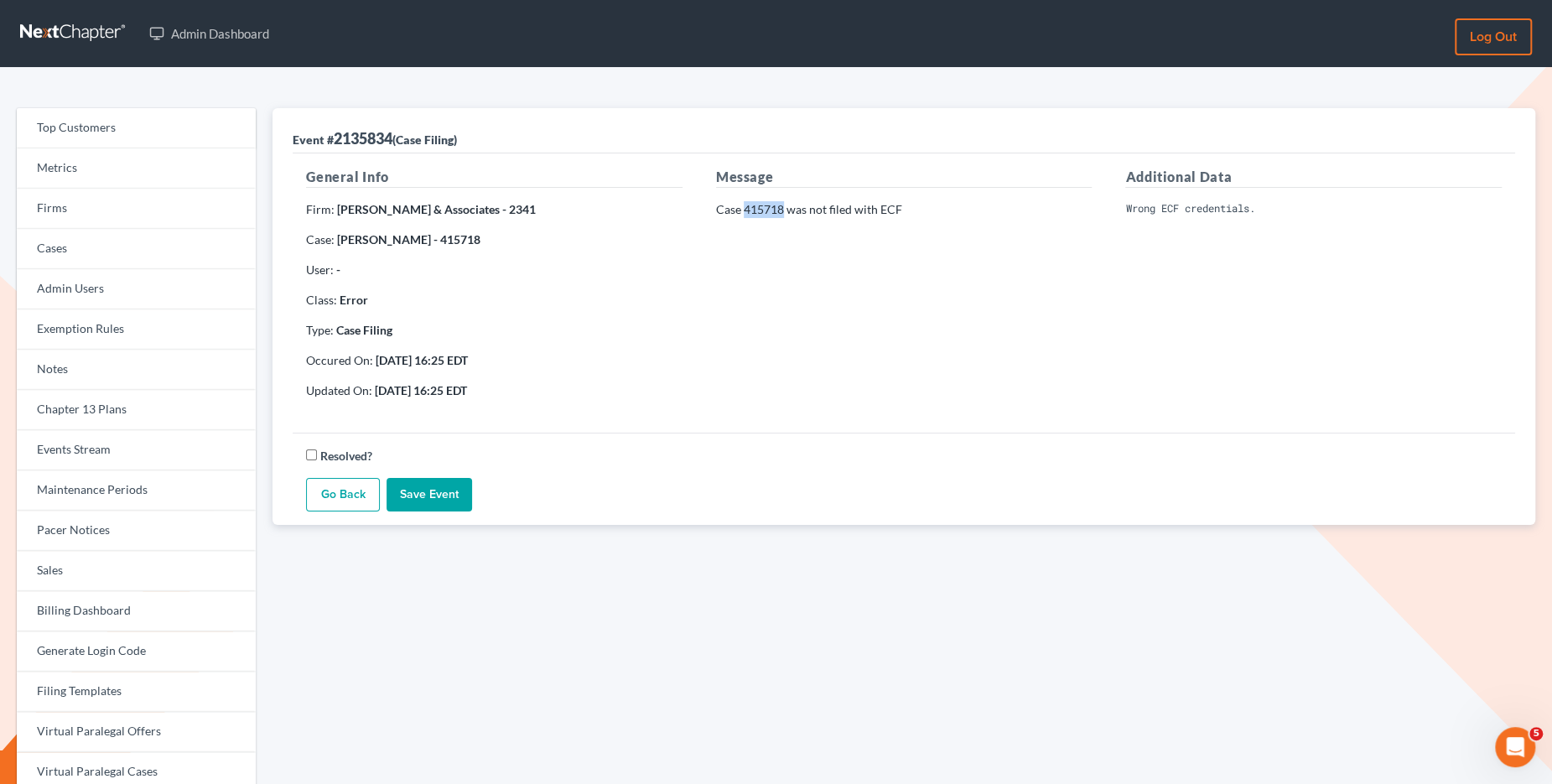
drag, startPoint x: 781, startPoint y: 213, endPoint x: 746, endPoint y: 211, distance: 35.1
click at [746, 211] on p "Case 415718 was not filed with ECF" at bounding box center [904, 209] width 377 height 17
copy p "415718"
click at [174, 224] on link "Firms" at bounding box center [136, 208] width 239 height 40
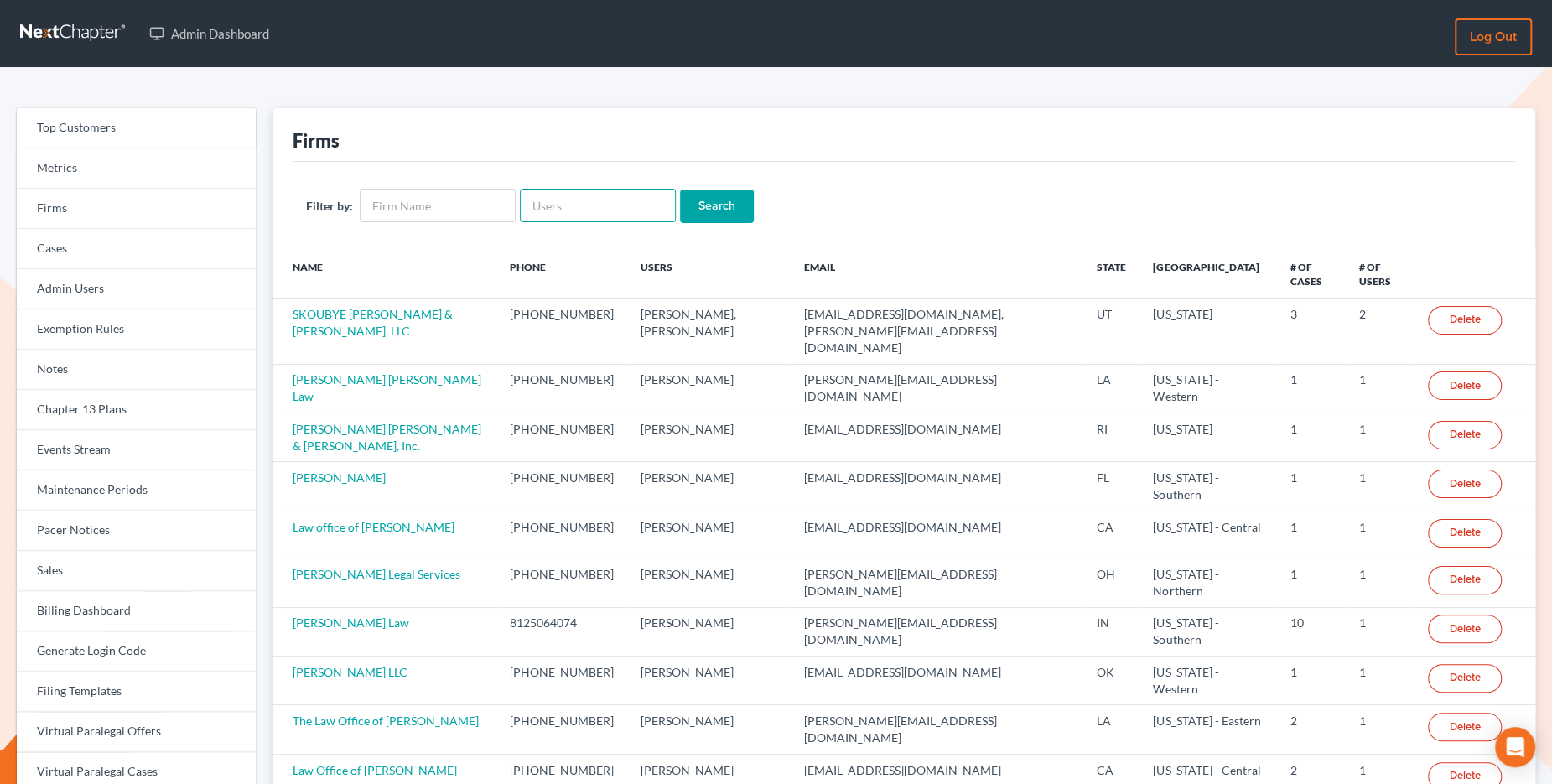
click at [554, 200] on input "text" at bounding box center [598, 206] width 156 height 34
paste input "[EMAIL_ADDRESS][DOMAIN_NAME]"
type input "[EMAIL_ADDRESS][DOMAIN_NAME]"
click at [706, 205] on input "Search" at bounding box center [717, 207] width 74 height 34
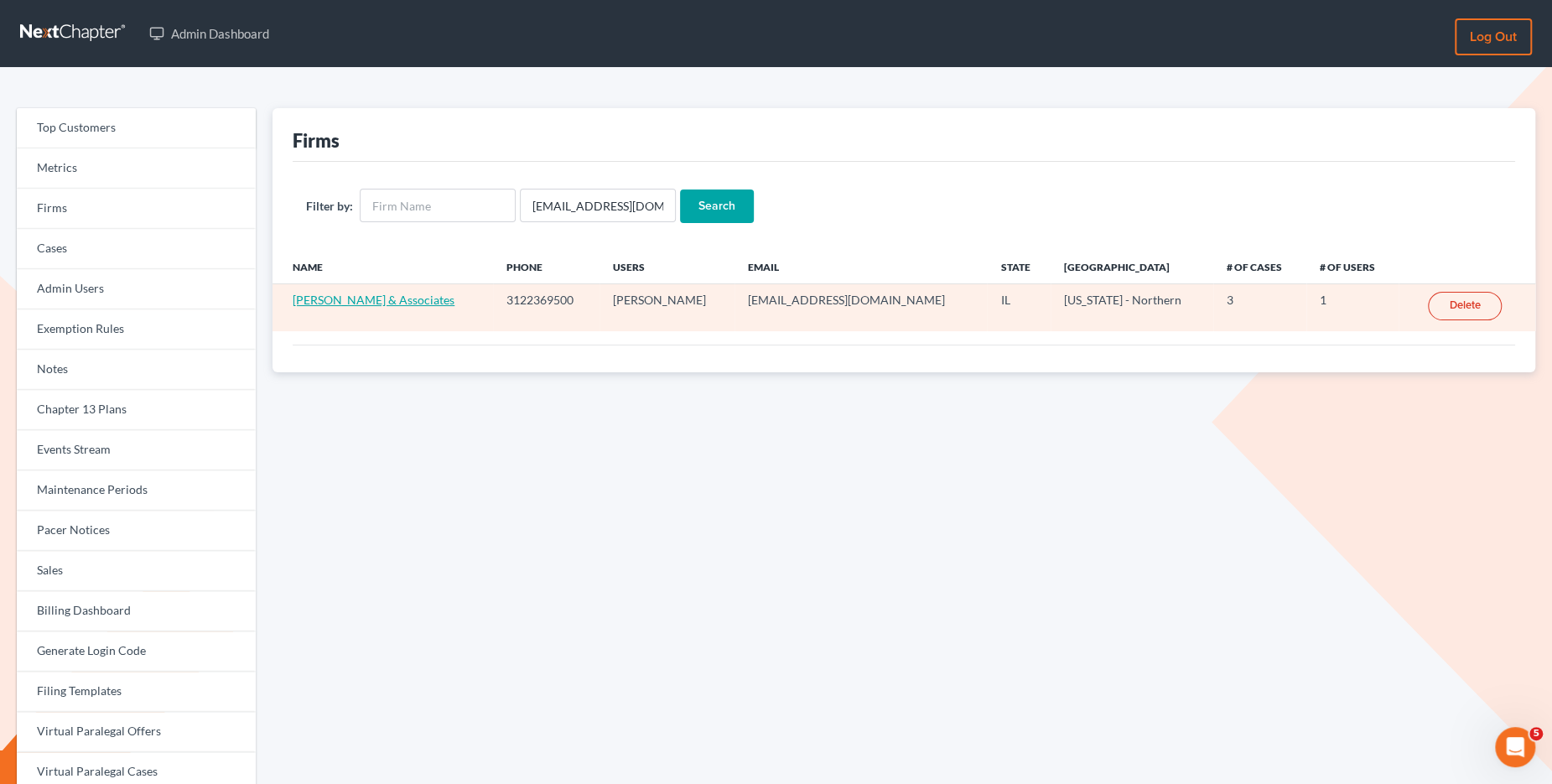
click at [379, 299] on link "[PERSON_NAME] & Associates" at bounding box center [373, 299] width 162 height 14
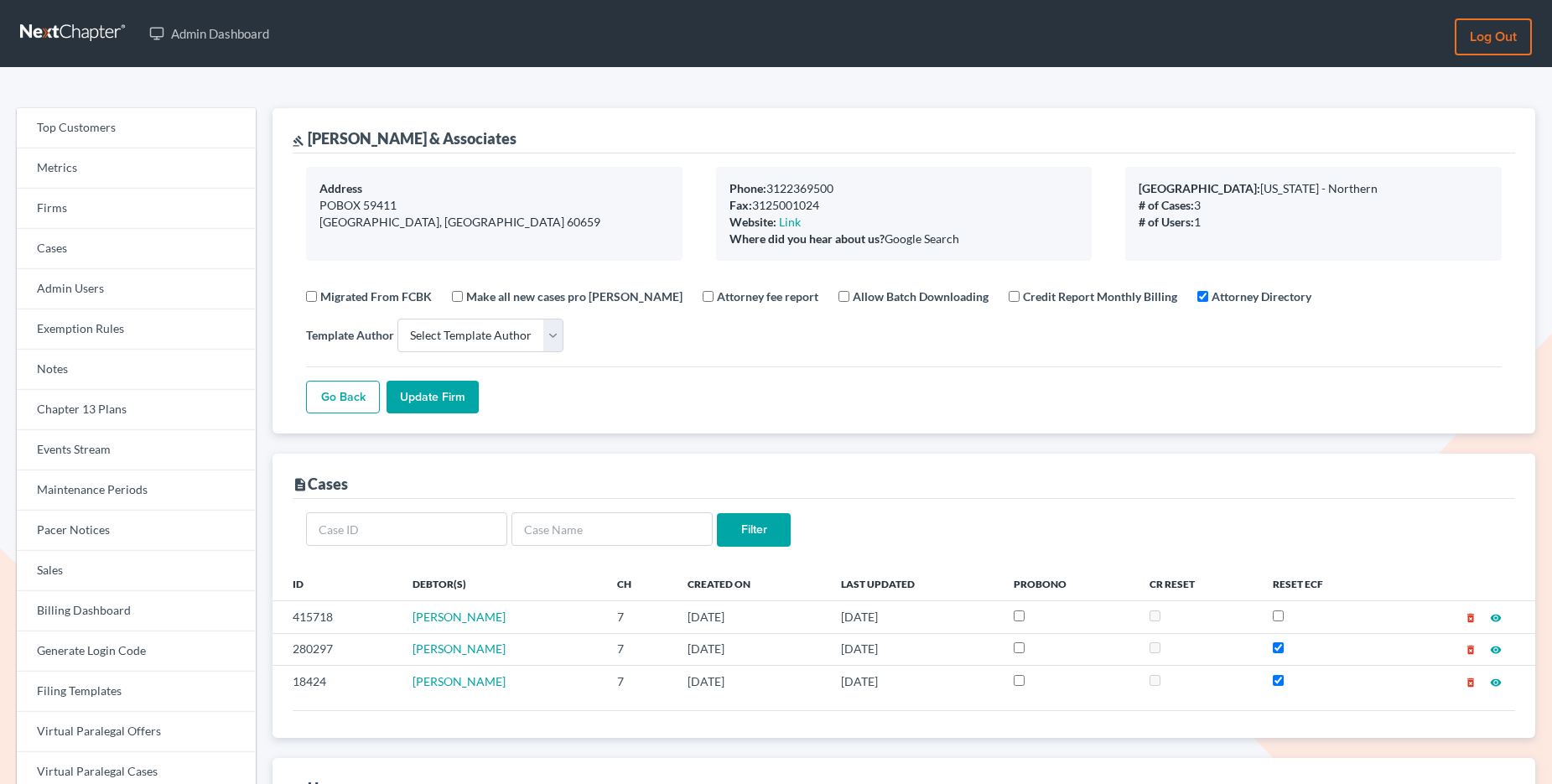
select select
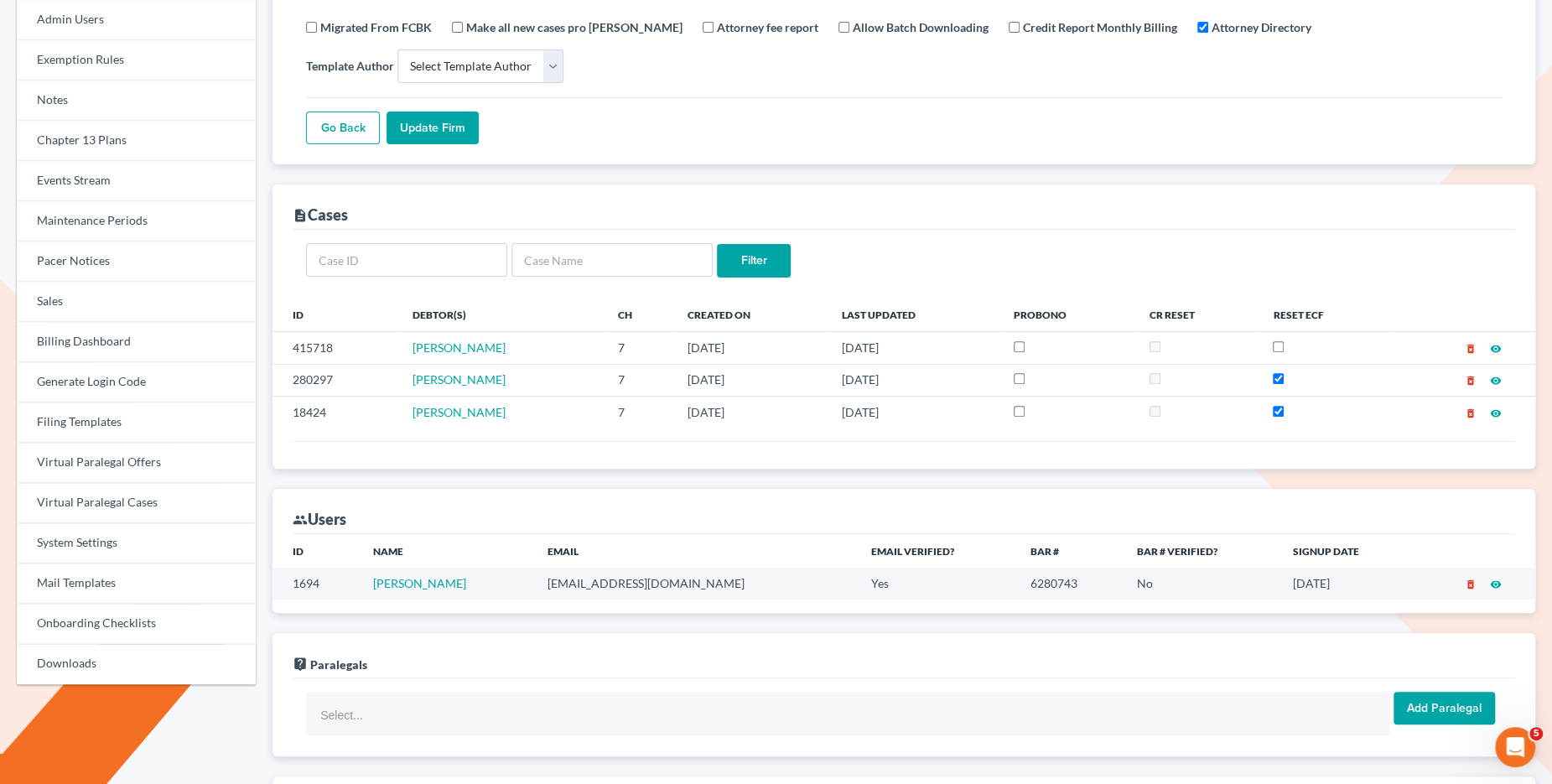
scroll to position [611, 0]
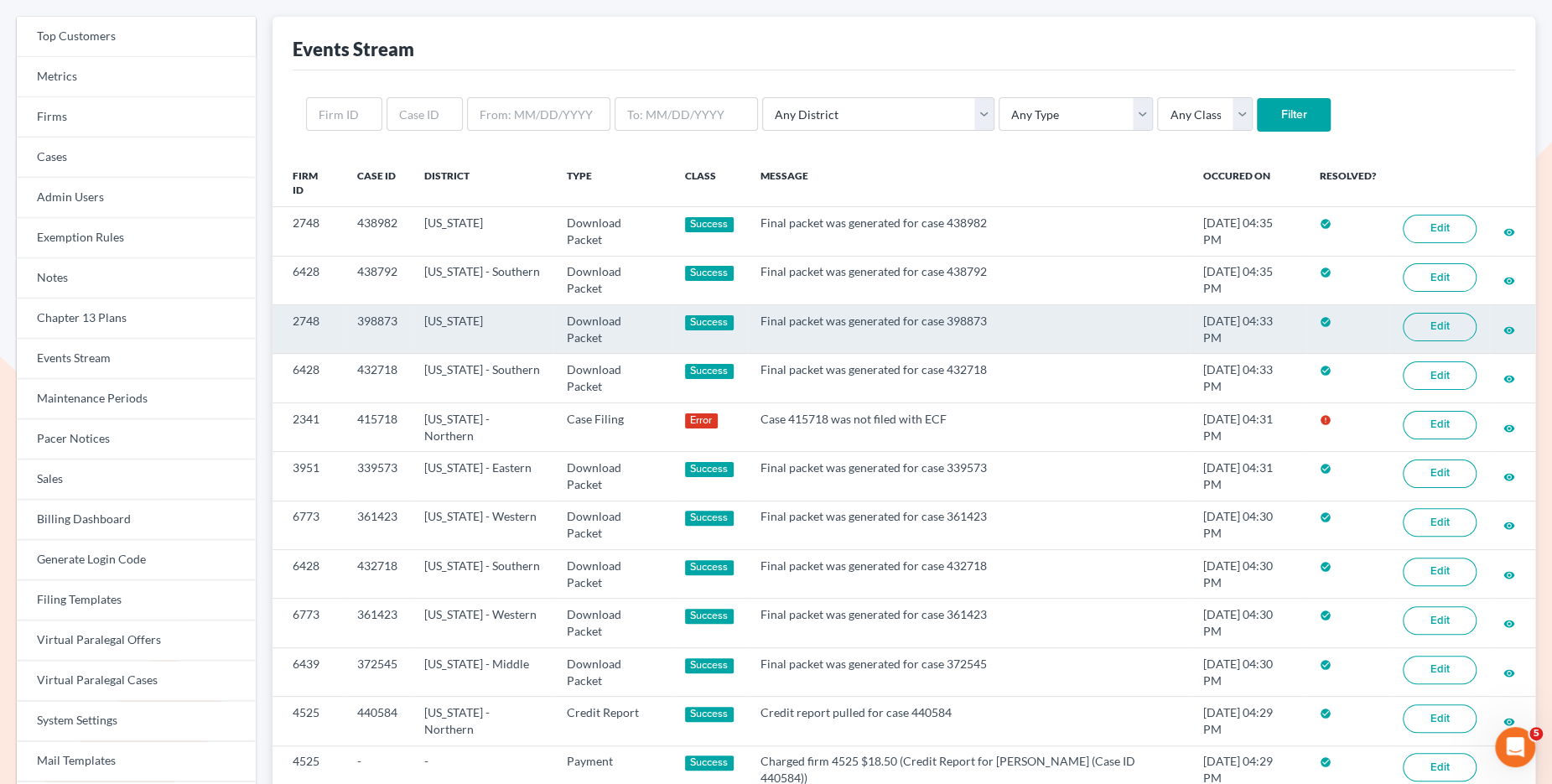
scroll to position [112, 0]
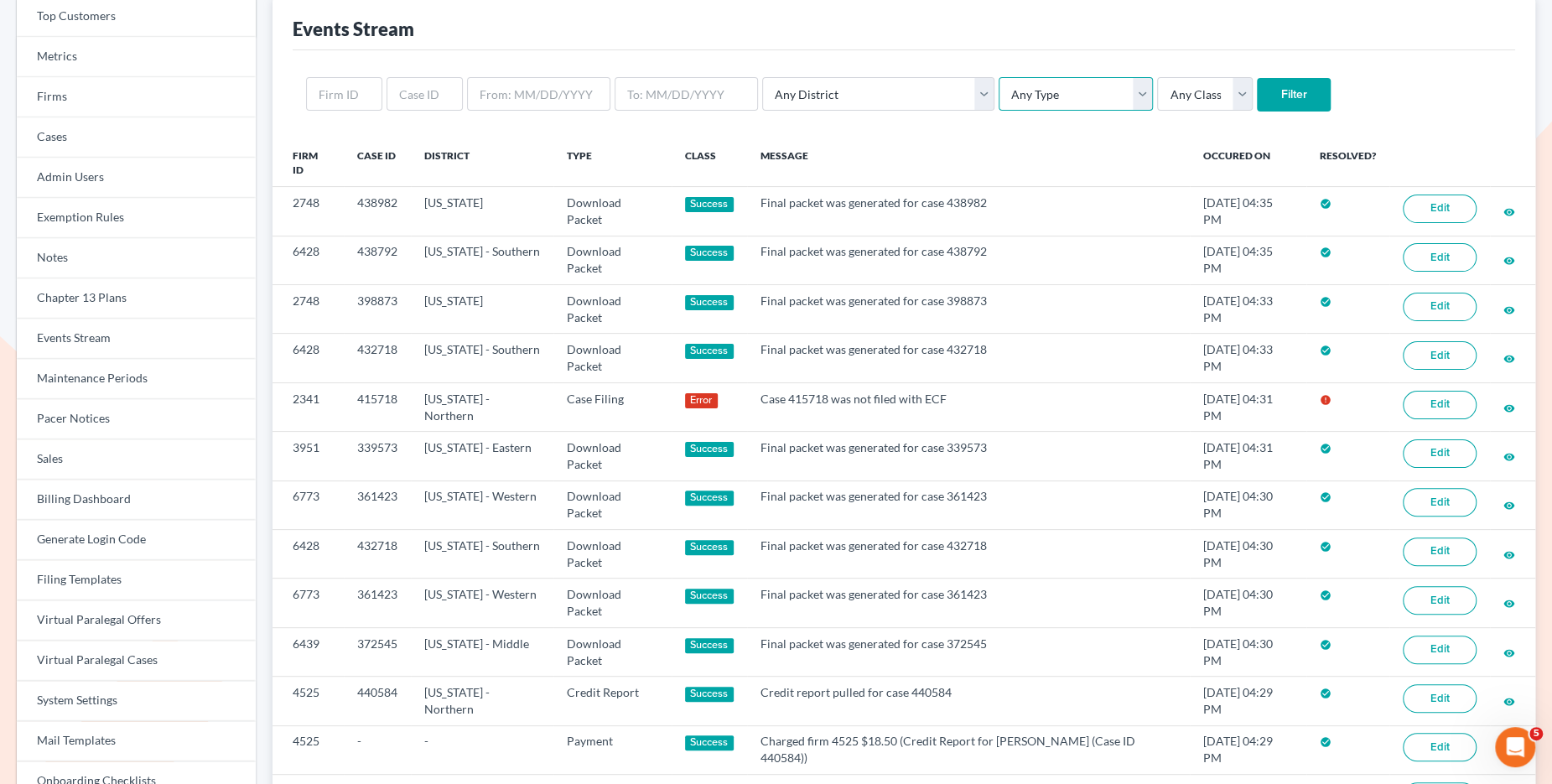
click at [1009, 102] on select "Any Type Case Applied To Plan Case Archive Case Duplicate Case Filing Chapter 1…" at bounding box center [1076, 94] width 155 height 34
click at [999, 77] on select "Any Type Case Applied To Plan Case Archive Case Duplicate Case Filing Chapter 1…" at bounding box center [1076, 94] width 155 height 34
click at [999, 82] on select "Any Type Case Applied To Plan Case Archive Case Duplicate Case Filing Chapter 1…" at bounding box center [1076, 94] width 155 height 34
select select "case_filing"
click at [999, 77] on select "Any Type Case Applied To Plan Case Archive Case Duplicate Case Filing Chapter 1…" at bounding box center [1076, 94] width 155 height 34
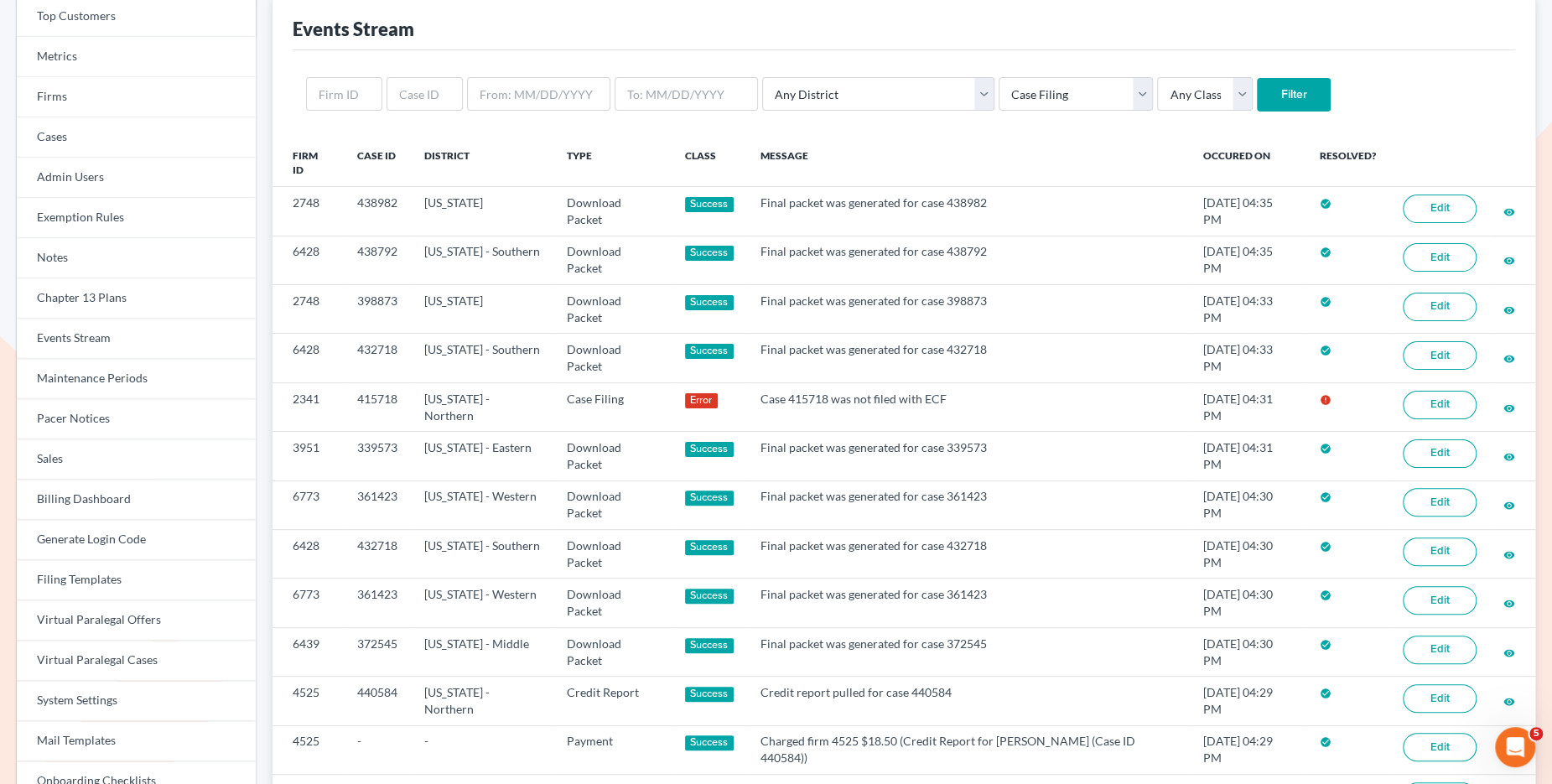
click at [1257, 92] on input "Filter" at bounding box center [1293, 95] width 74 height 34
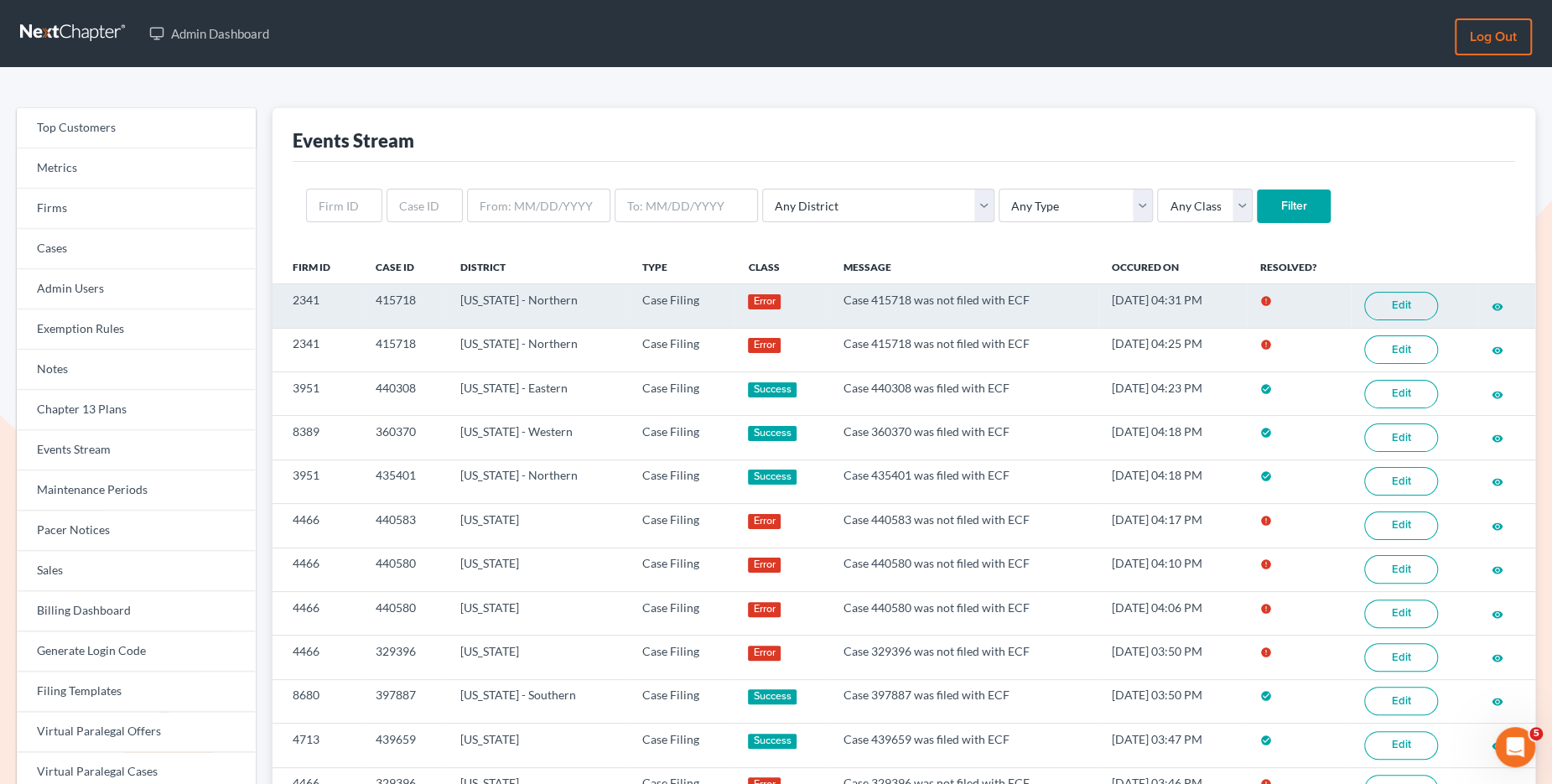
click at [1393, 304] on link "Edit" at bounding box center [1401, 306] width 74 height 29
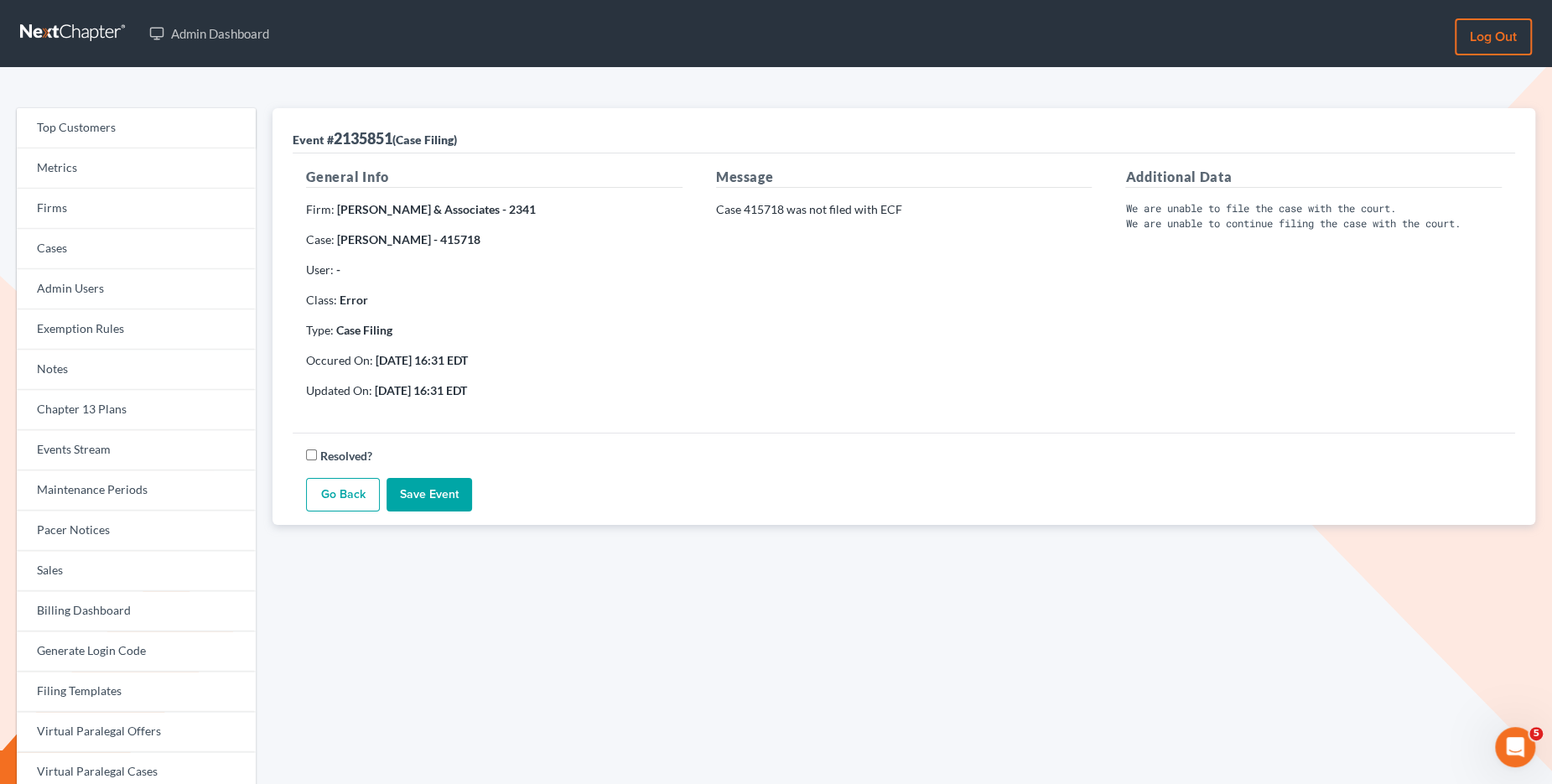
click at [759, 223] on div "Message Case 415718 was not filed with ECF" at bounding box center [904, 290] width 410 height 246
drag, startPoint x: 785, startPoint y: 208, endPoint x: 746, endPoint y: 207, distance: 39.0
click at [746, 207] on p "Case 415718 was not filed with ECF" at bounding box center [904, 209] width 377 height 17
click at [764, 215] on p "Case 415718 was not filed with ECF" at bounding box center [904, 209] width 377 height 17
drag, startPoint x: 784, startPoint y: 215, endPoint x: 744, endPoint y: 215, distance: 40.0
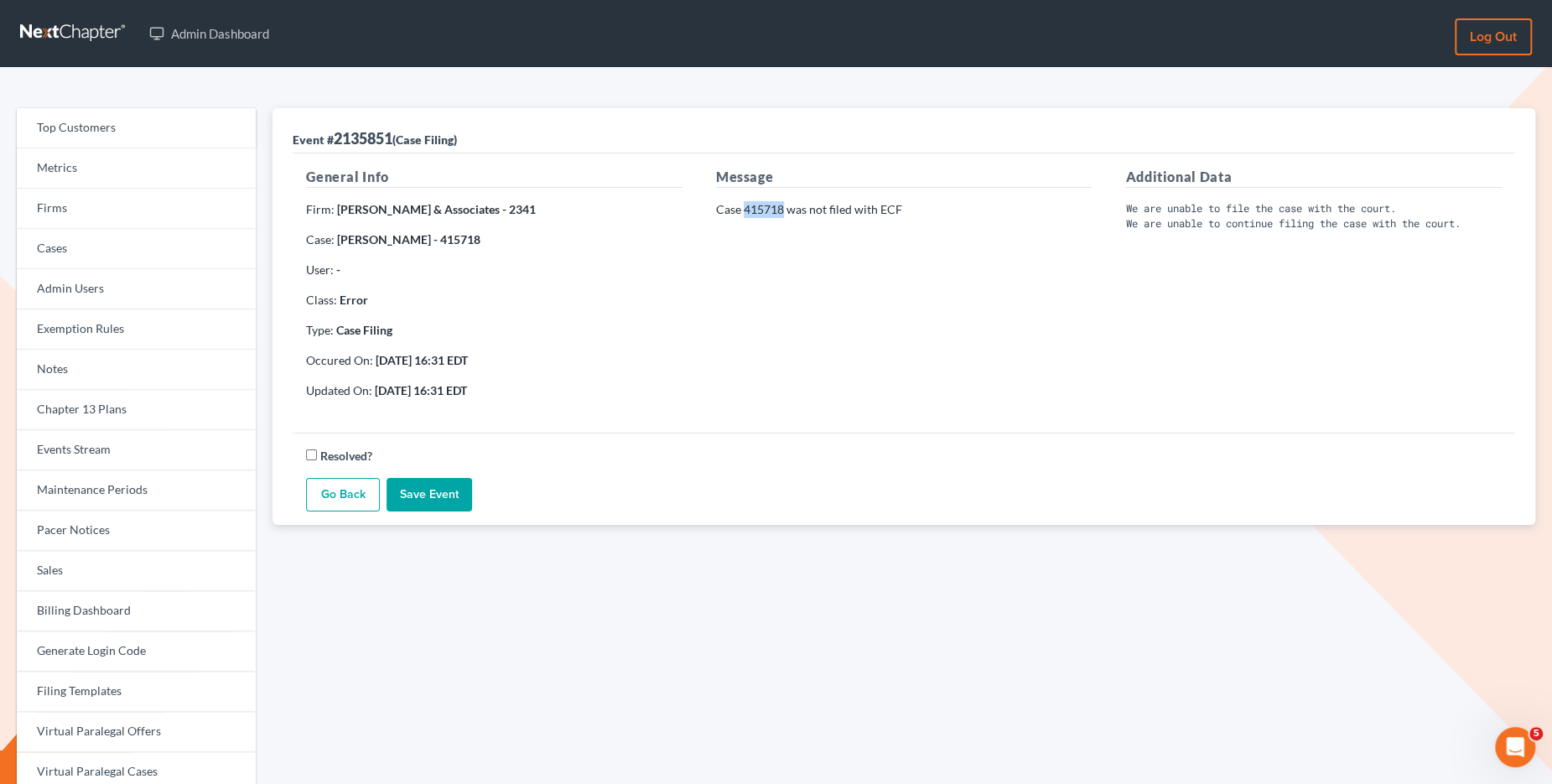
click at [744, 215] on p "Case 415718 was not filed with ECF" at bounding box center [904, 209] width 377 height 17
copy p "415718"
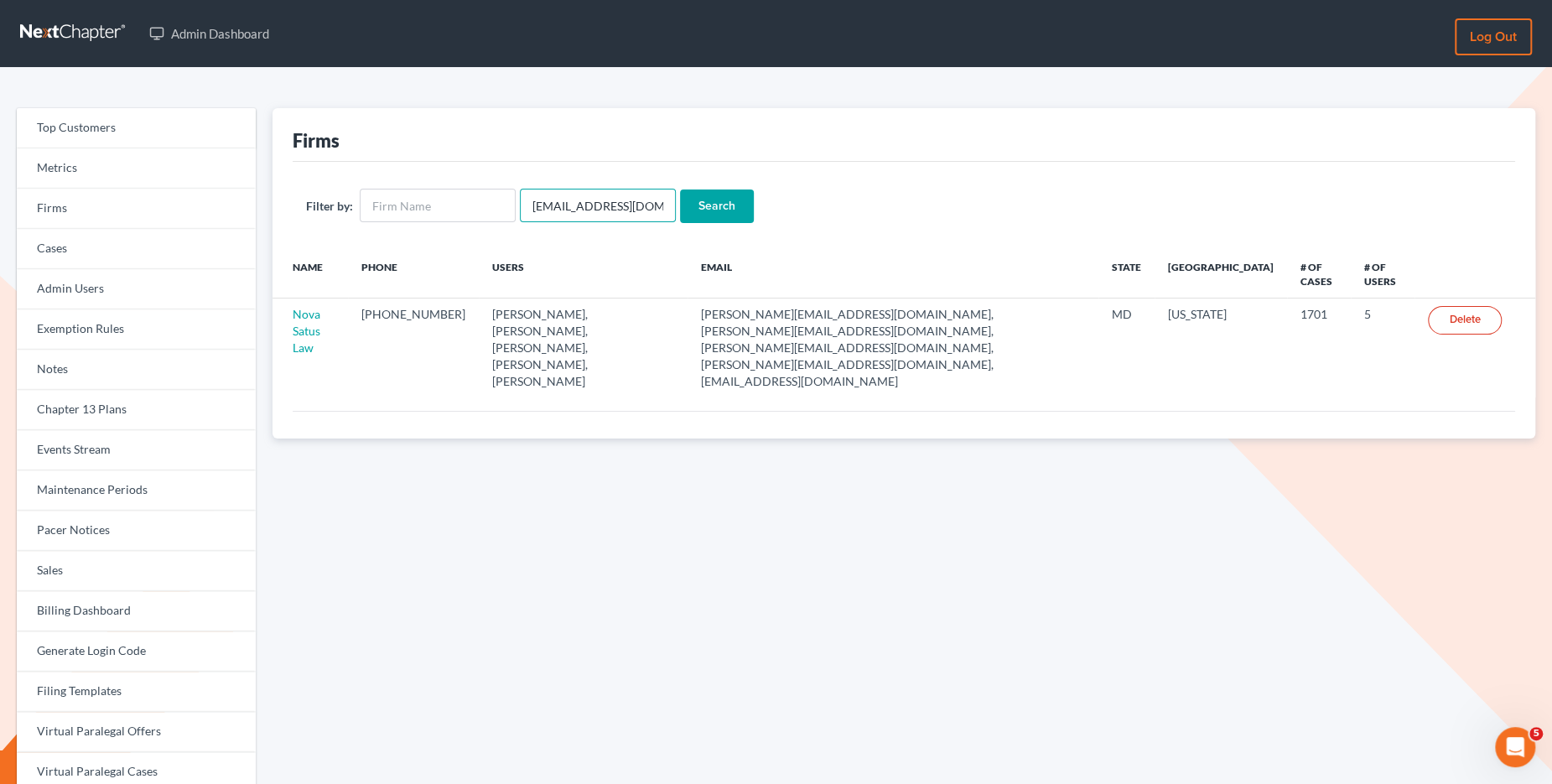
drag, startPoint x: 647, startPoint y: 211, endPoint x: 517, endPoint y: 205, distance: 130.1
click at [515, 206] on form "Filter by: [EMAIL_ADDRESS][DOMAIN_NAME] Search" at bounding box center [903, 206] width 1196 height 34
type input "[PERSON_NAME]"
click at [680, 190] on input "Search" at bounding box center [717, 207] width 74 height 34
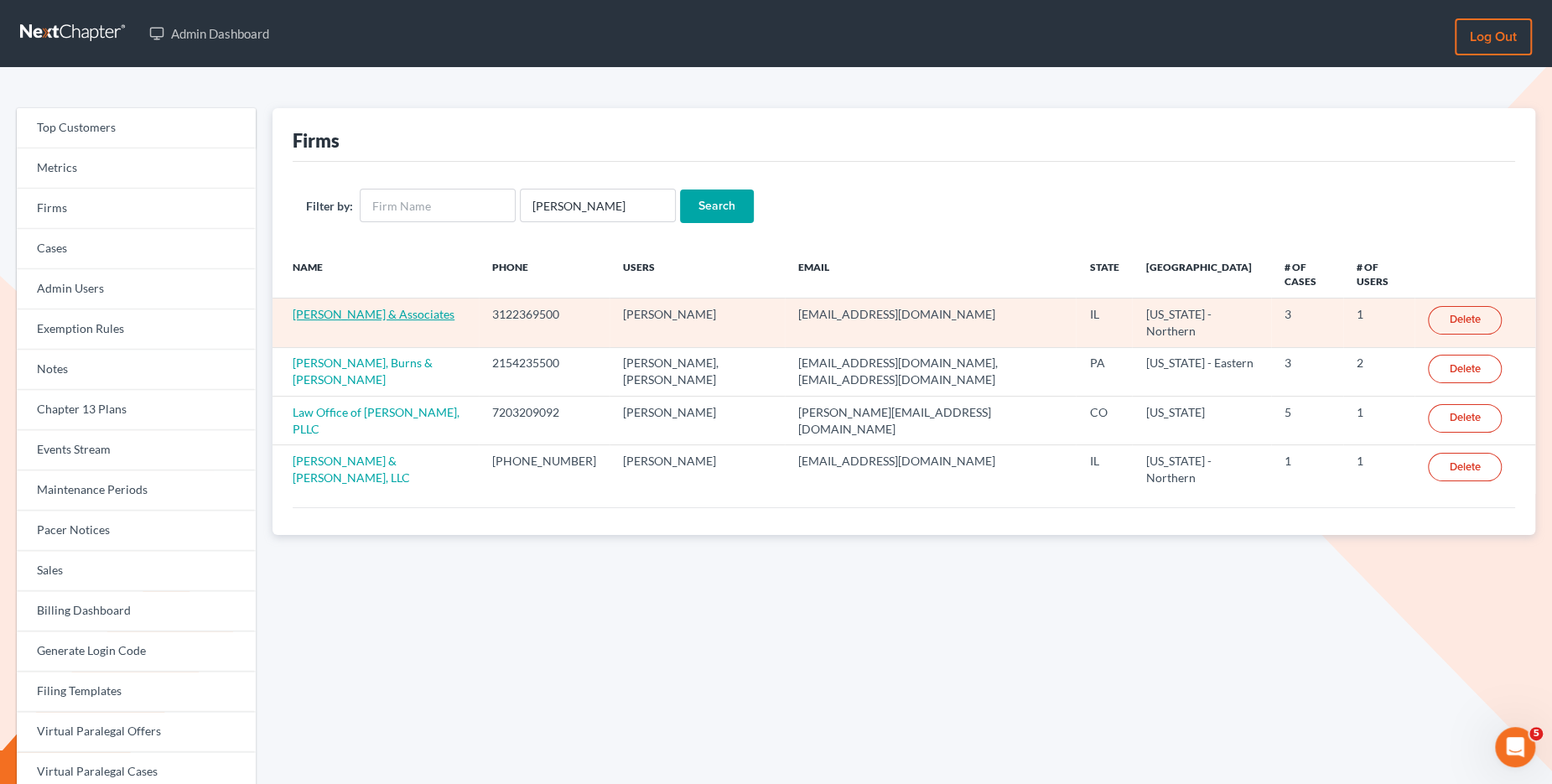
click at [400, 315] on link "Kenny Olatunji & Associates" at bounding box center [373, 314] width 162 height 14
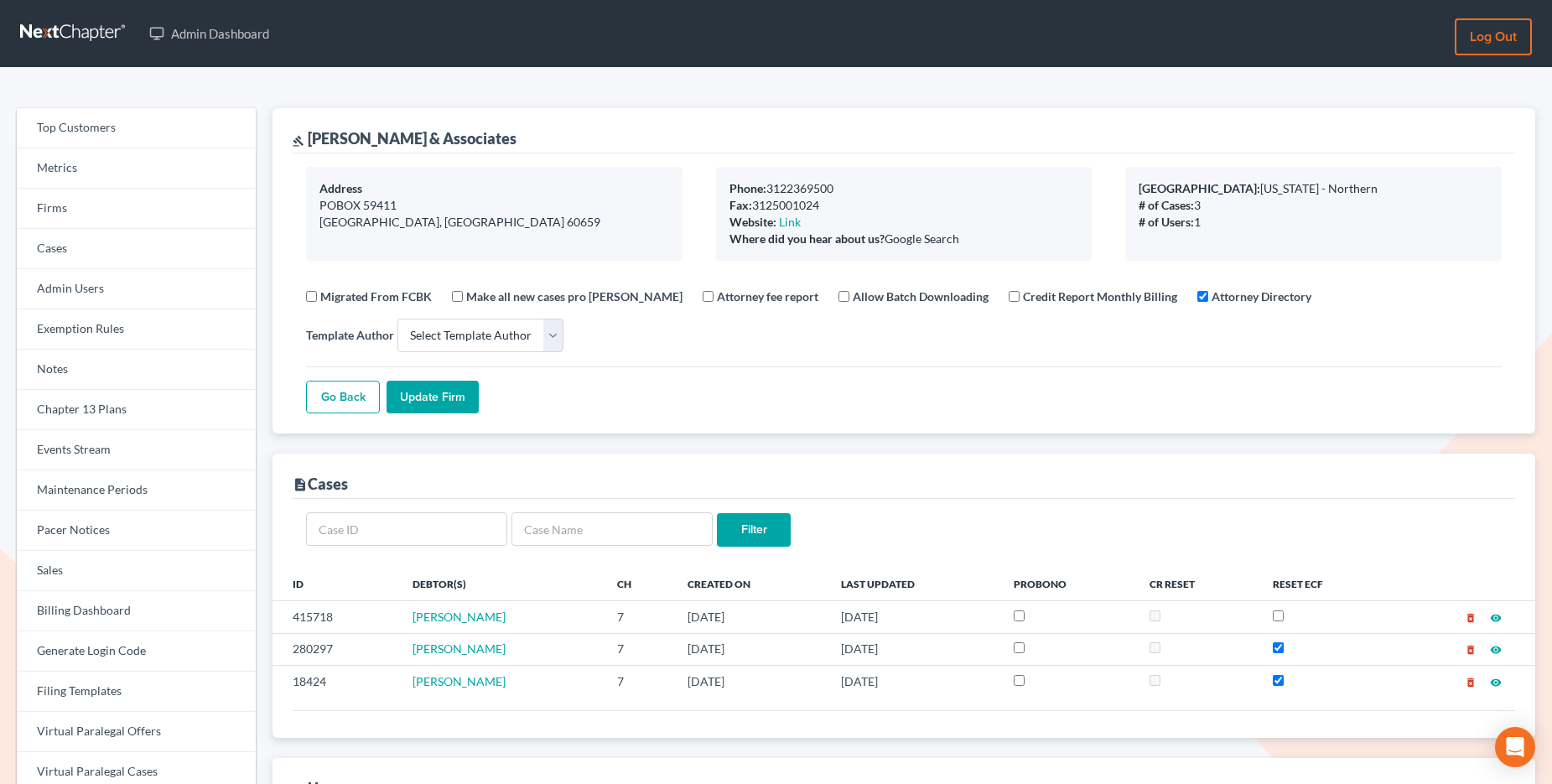
select select
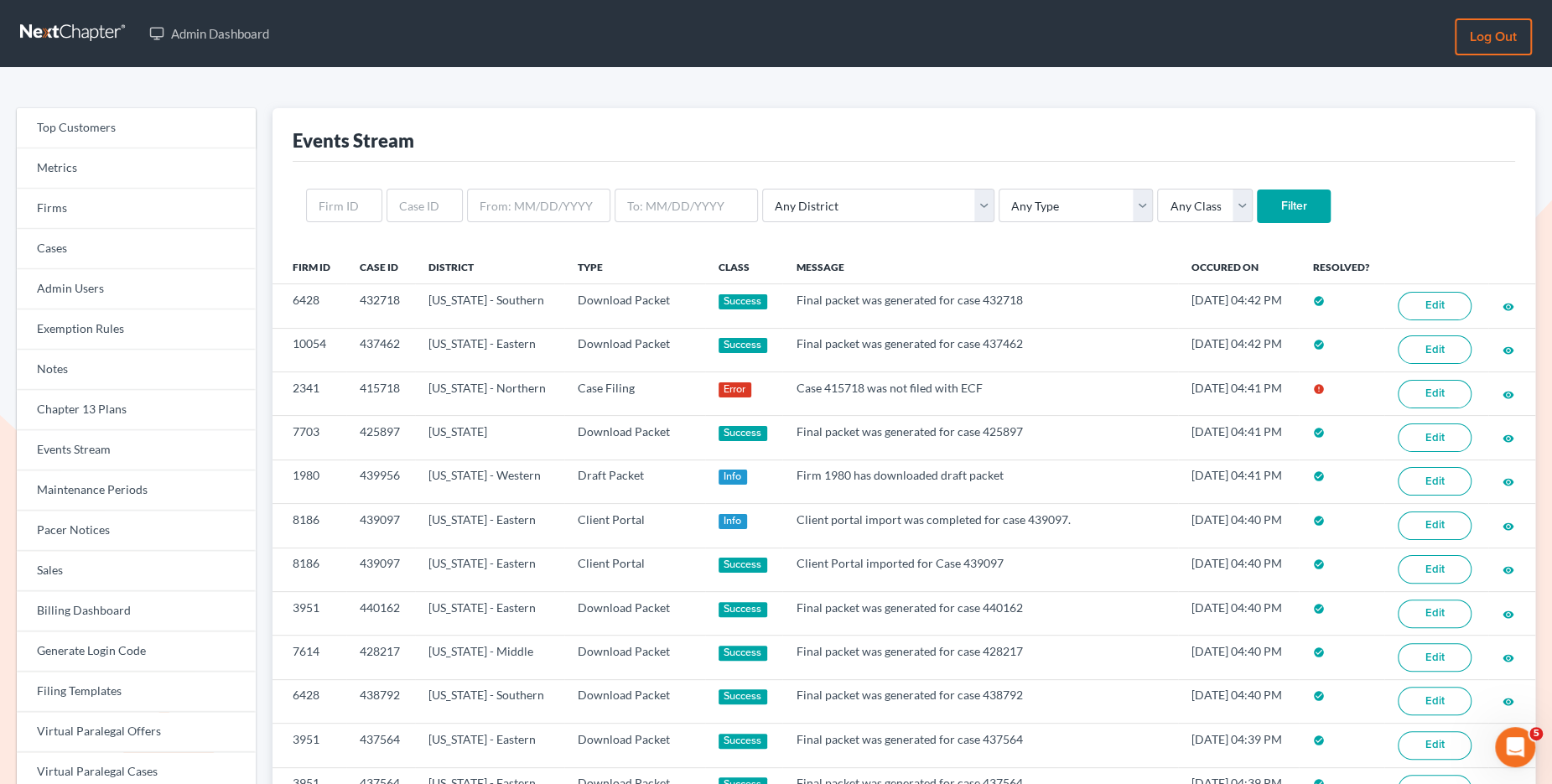
click at [965, 222] on div "Any District [US_STATE] - [GEOGRAPHIC_DATA] [US_STATE] - [GEOGRAPHIC_DATA] [US_…" at bounding box center [903, 206] width 1223 height 88
click at [999, 210] on select "Any Type Case Applied To Plan Case Archive Case Duplicate Case Filing Chapter 1…" at bounding box center [1076, 206] width 155 height 34
select select "case_filing"
click at [999, 189] on select "Any Type Case Applied To Plan Case Archive Case Duplicate Case Filing Chapter 1…" at bounding box center [1076, 206] width 155 height 34
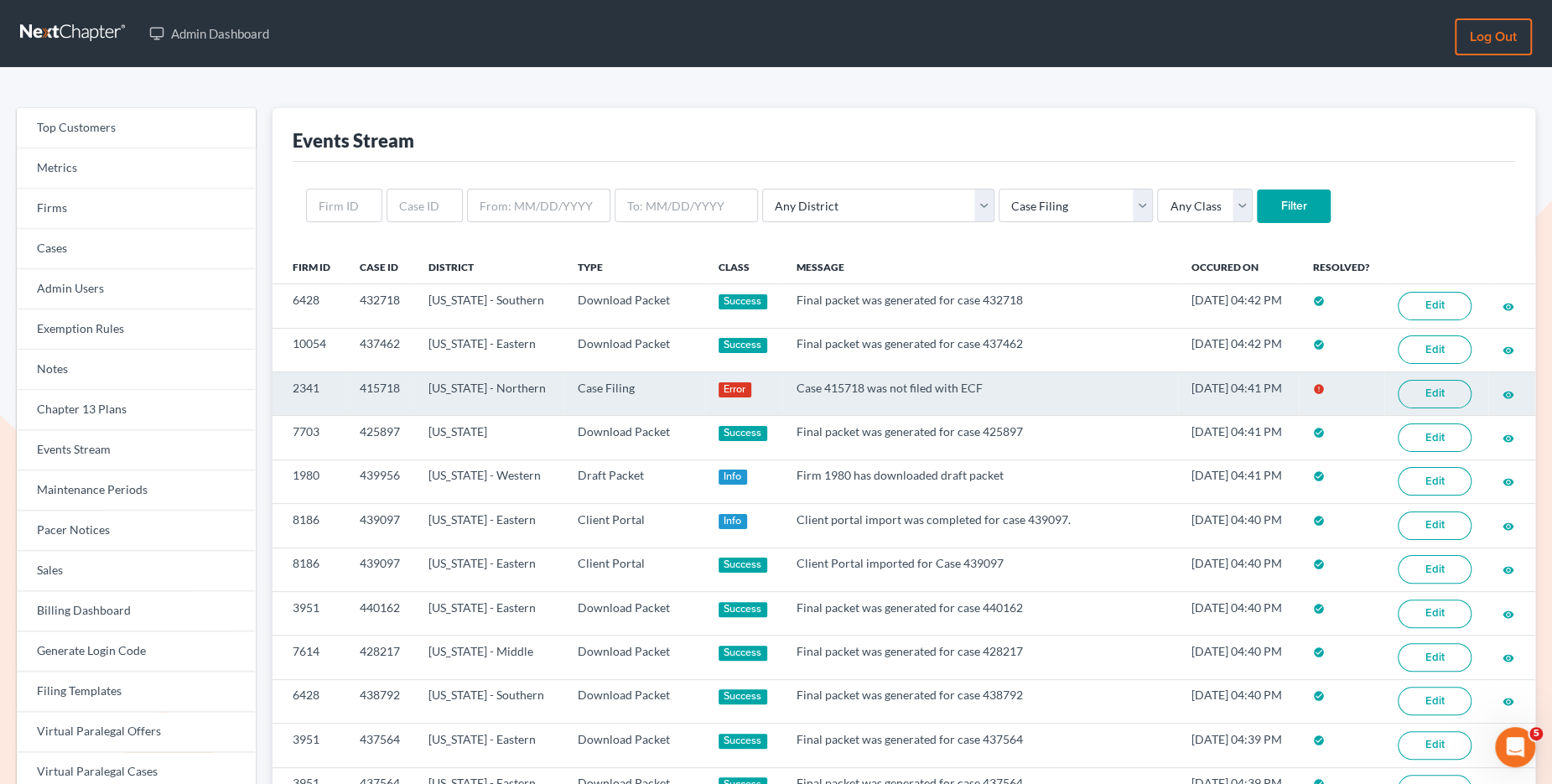
click at [1413, 387] on link "Edit" at bounding box center [1435, 394] width 74 height 29
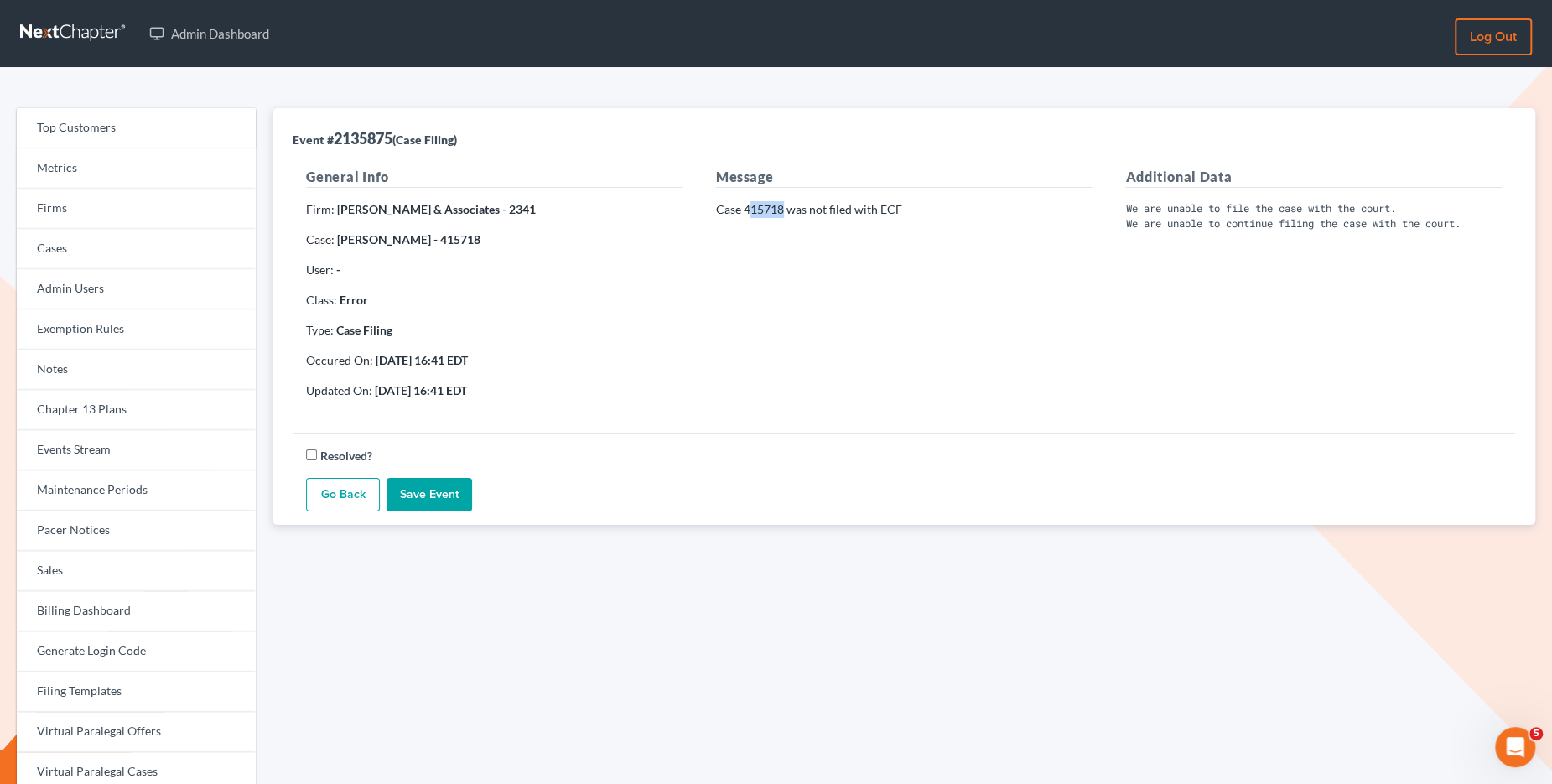
drag, startPoint x: 783, startPoint y: 208, endPoint x: 747, endPoint y: 209, distance: 36.0
click at [747, 209] on p "Case 415718 was not filed with ECF" at bounding box center [904, 209] width 377 height 17
click at [770, 212] on p "Case 415718 was not filed with ECF" at bounding box center [904, 209] width 377 height 17
drag, startPoint x: 782, startPoint y: 208, endPoint x: 744, endPoint y: 208, distance: 38.0
click at [744, 208] on p "Case 415718 was not filed with ECF" at bounding box center [904, 209] width 377 height 17
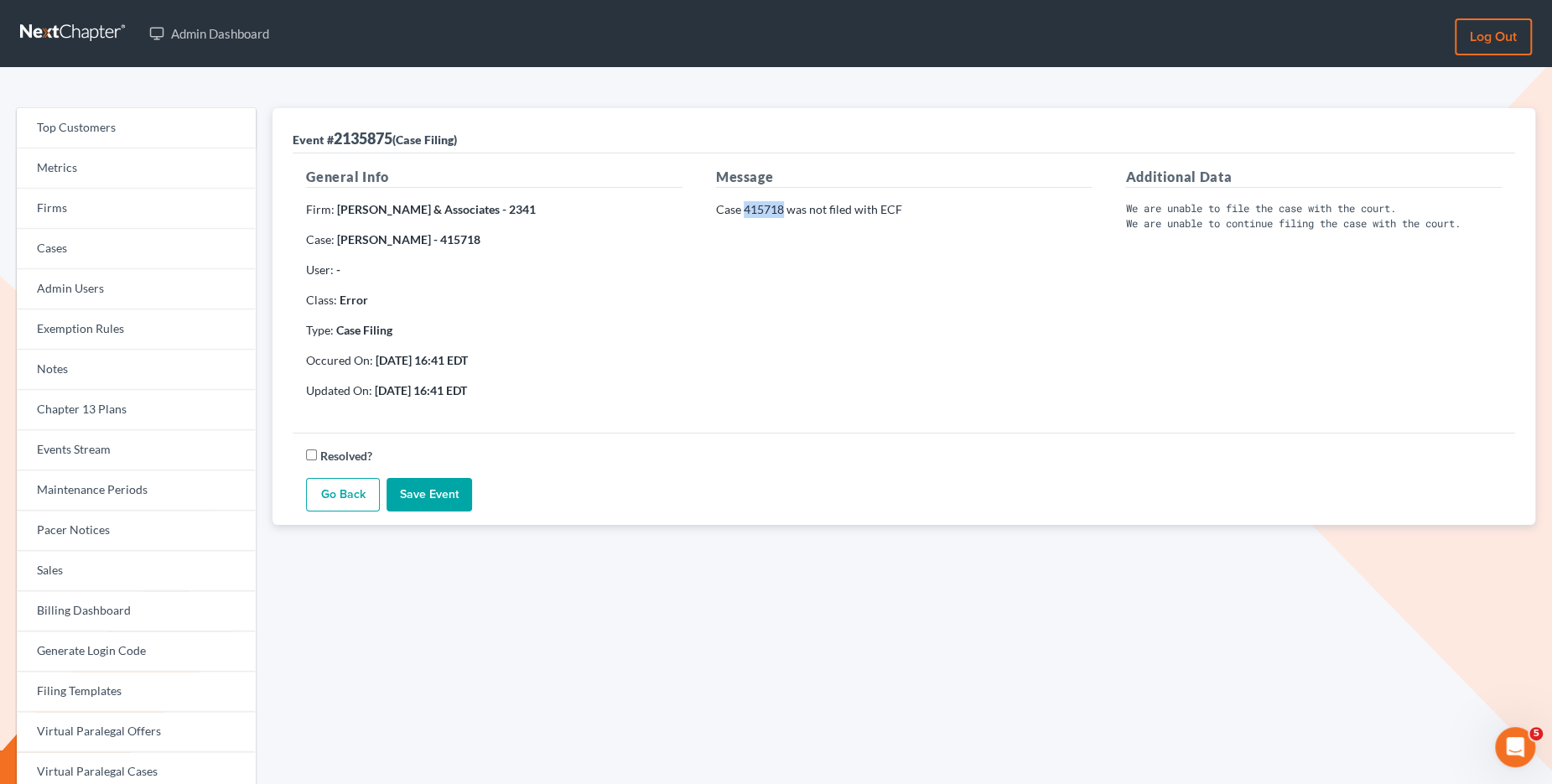
copy p "415718"
click at [417, 209] on strong "Kenny Olatunji & Associates - 2341" at bounding box center [437, 209] width 199 height 14
click at [184, 451] on link "Events Stream" at bounding box center [136, 450] width 239 height 40
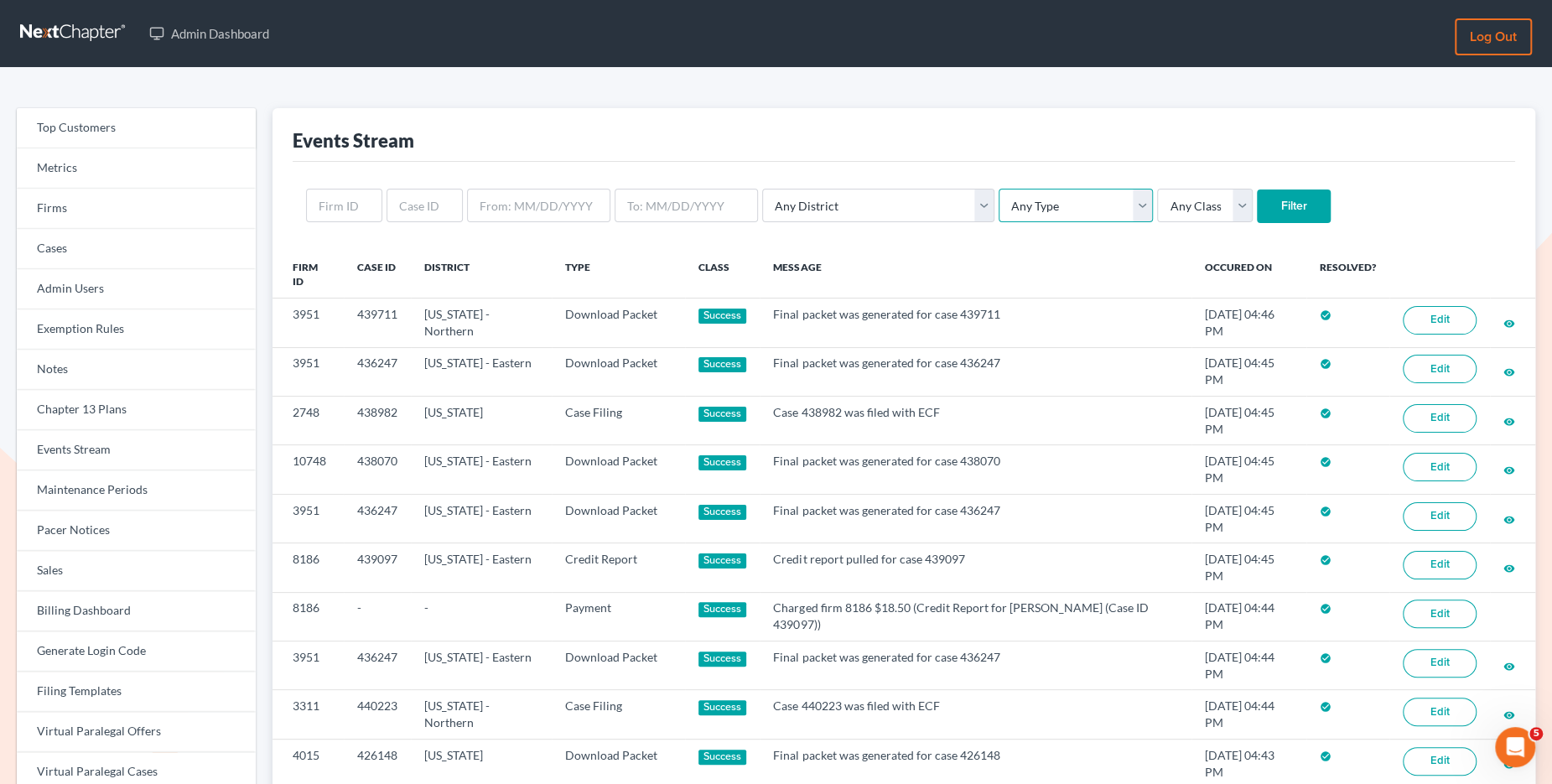
click at [999, 216] on select "Any Type Case Applied To Plan Case Archive Case Duplicate Case Filing Chapter 1…" at bounding box center [1076, 206] width 155 height 34
select select "case_filing"
click at [999, 189] on select "Any Type Case Applied To Plan Case Archive Case Duplicate Case Filing Chapter 1…" at bounding box center [1076, 206] width 155 height 34
click at [1257, 195] on input "Filter" at bounding box center [1293, 207] width 74 height 34
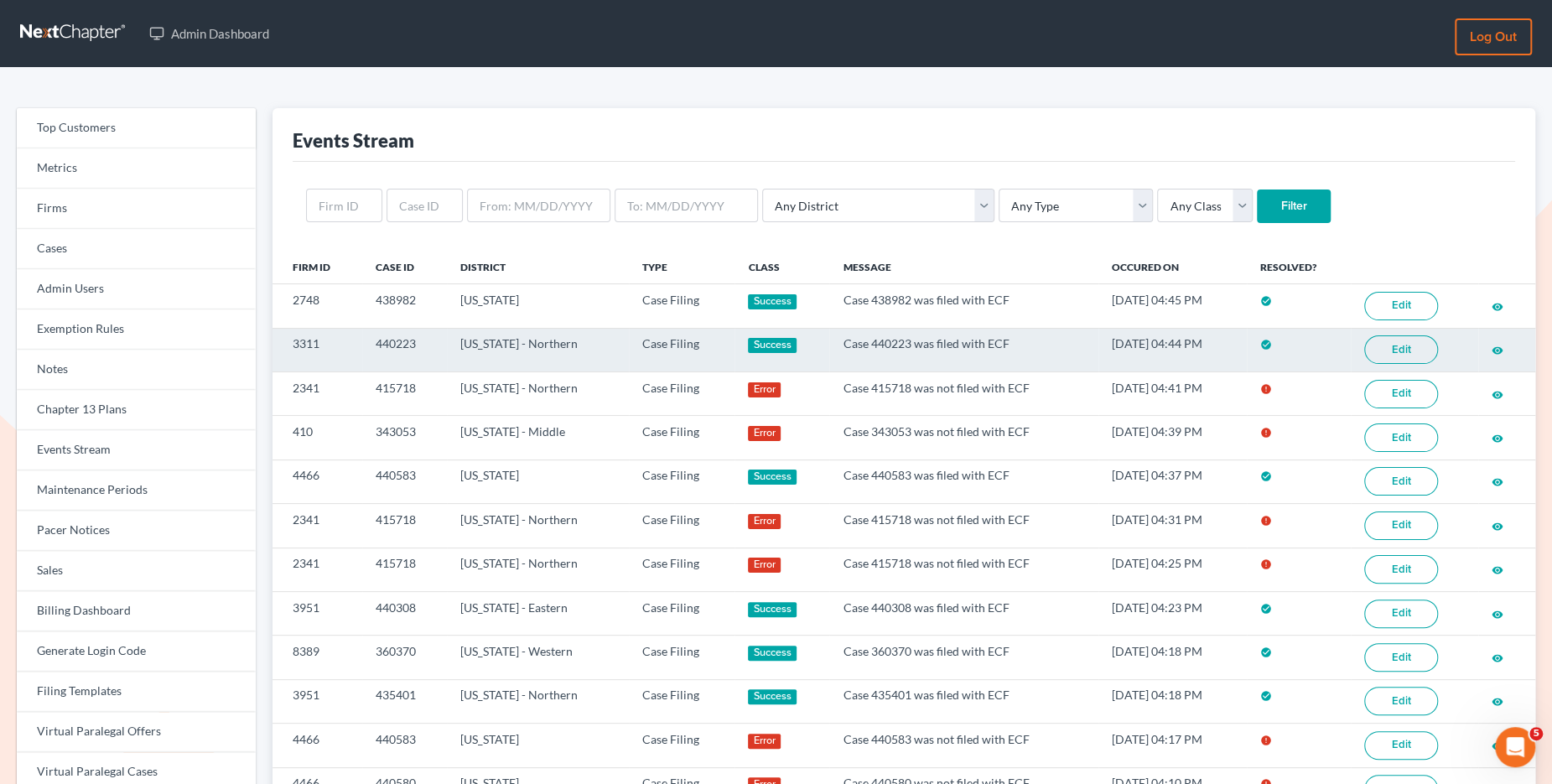
click at [1395, 339] on link "Edit" at bounding box center [1401, 350] width 74 height 29
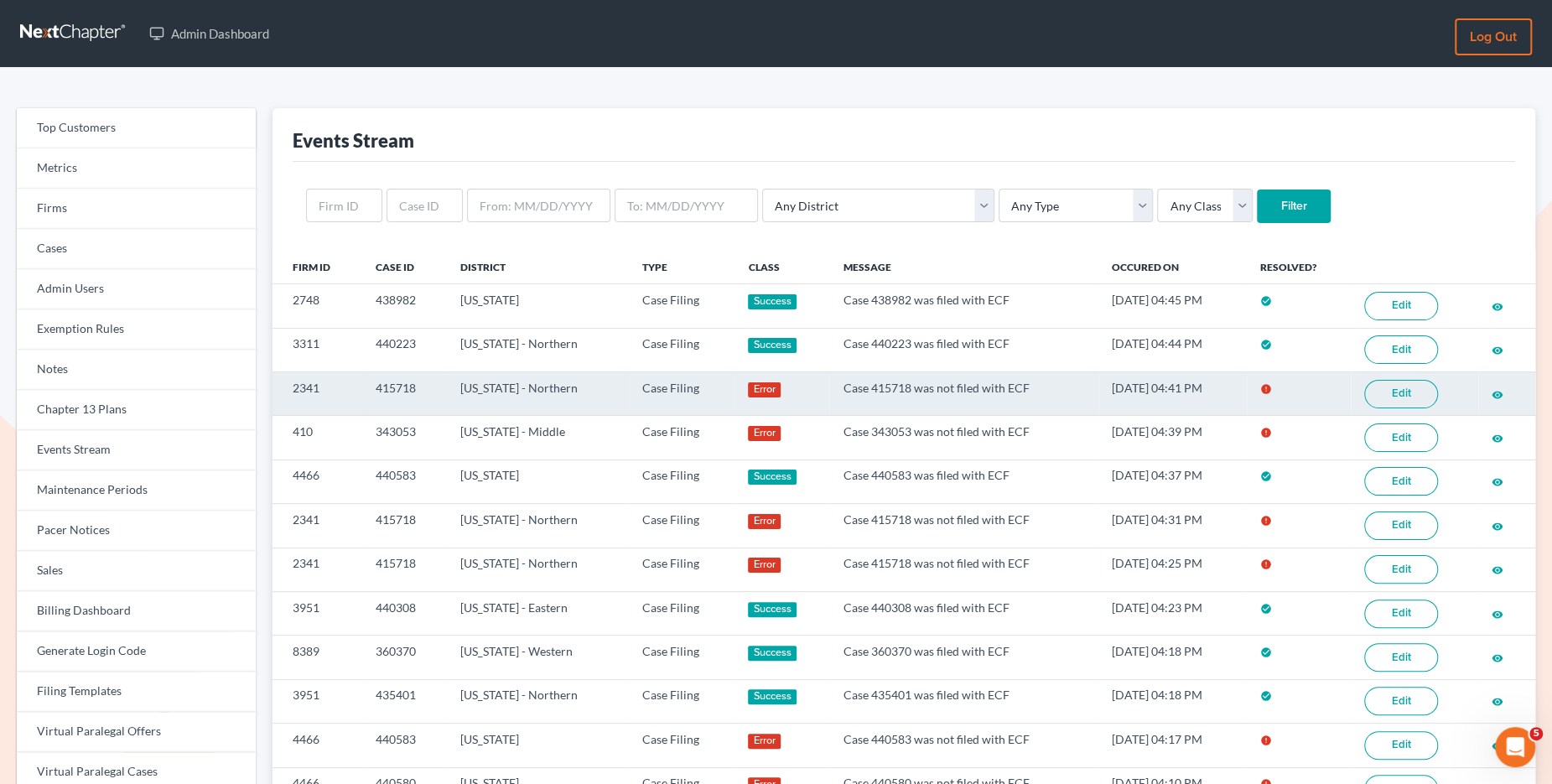
click at [1408, 394] on link "Edit" at bounding box center [1401, 394] width 74 height 29
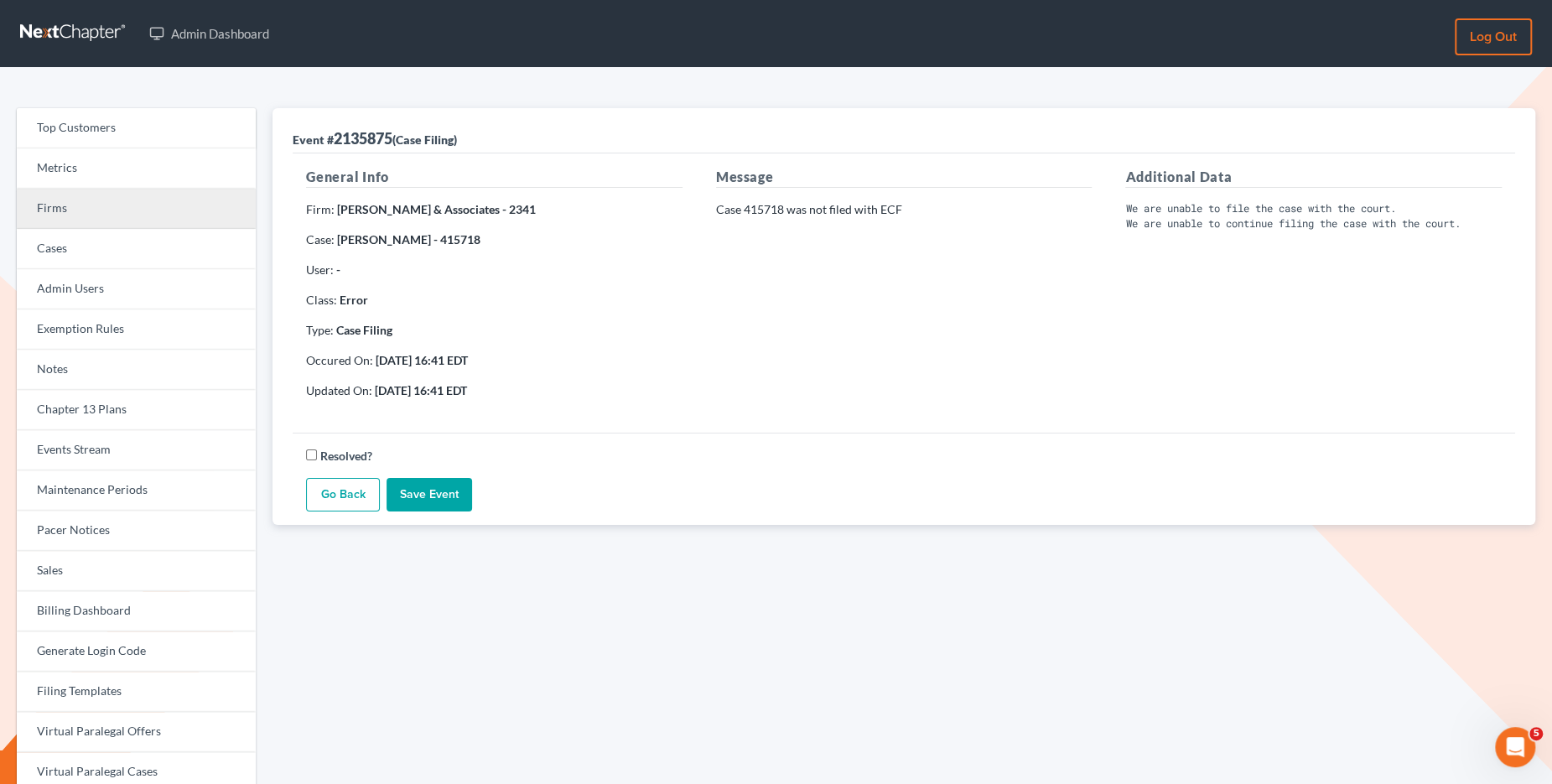
click at [181, 222] on link "Firms" at bounding box center [136, 208] width 239 height 40
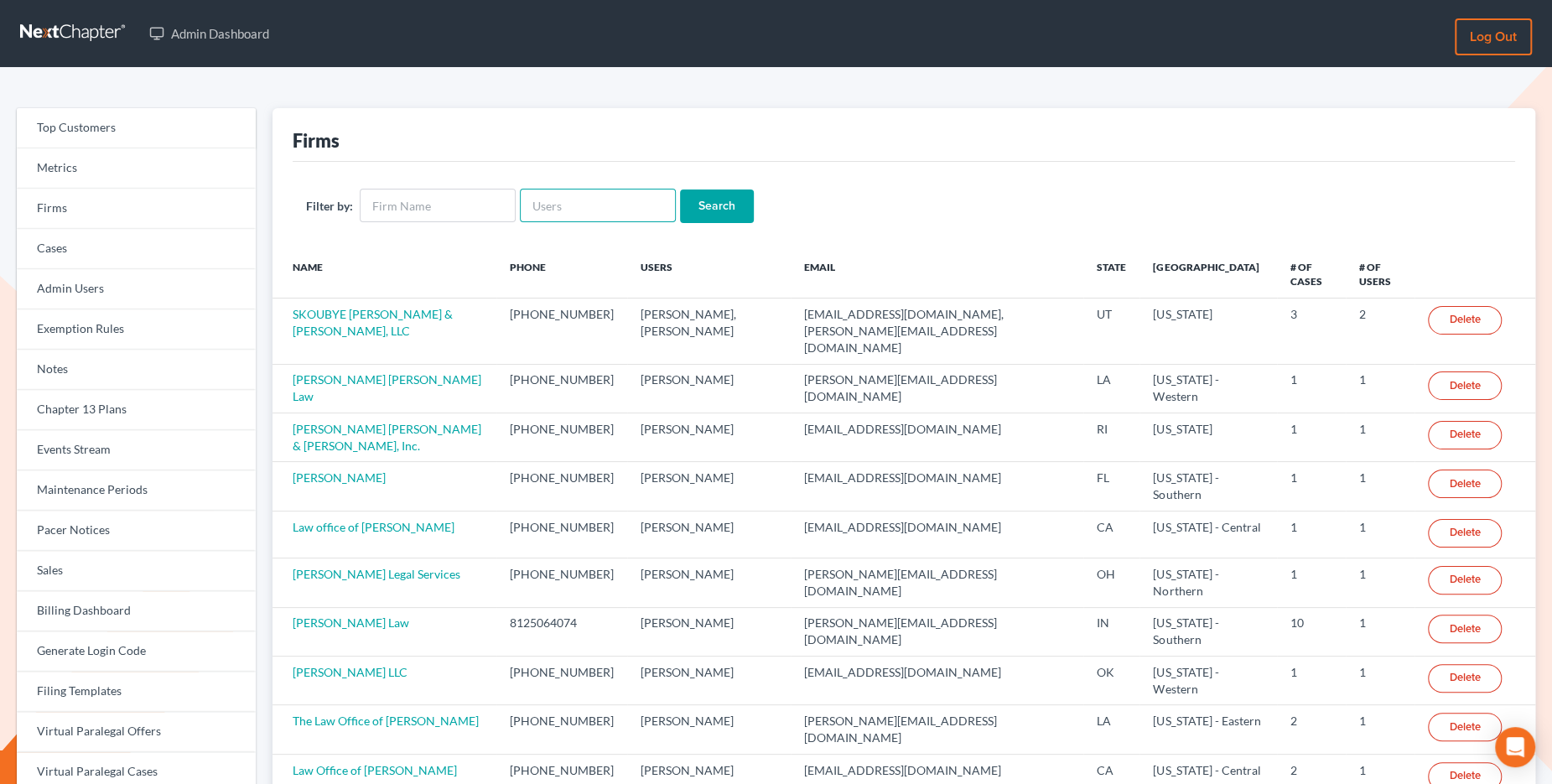
click at [629, 208] on input "text" at bounding box center [598, 206] width 156 height 34
paste input "[EMAIL_ADDRESS][DOMAIN_NAME]"
type input "[EMAIL_ADDRESS][DOMAIN_NAME]"
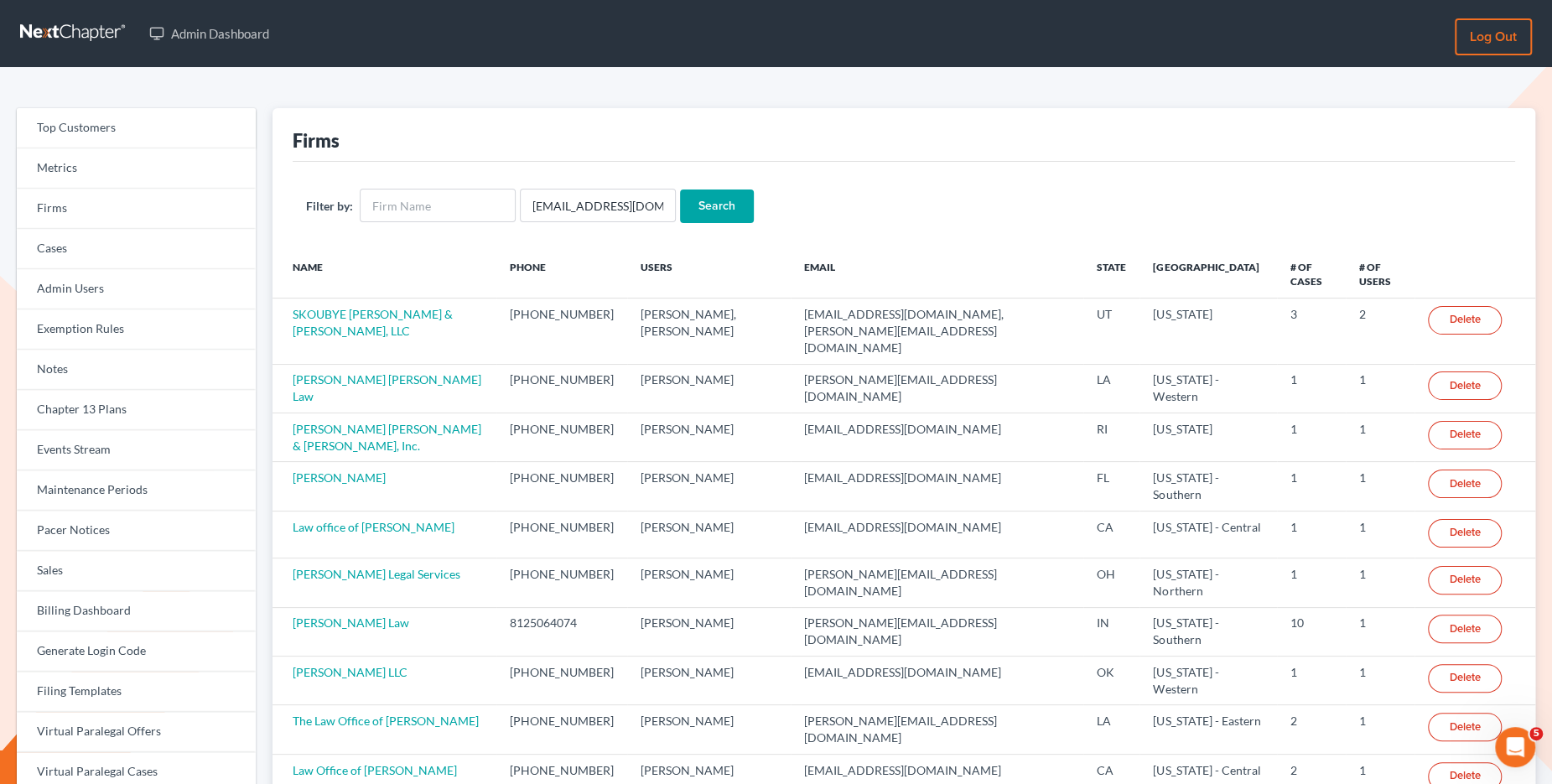
click at [710, 204] on input "Search" at bounding box center [717, 207] width 74 height 34
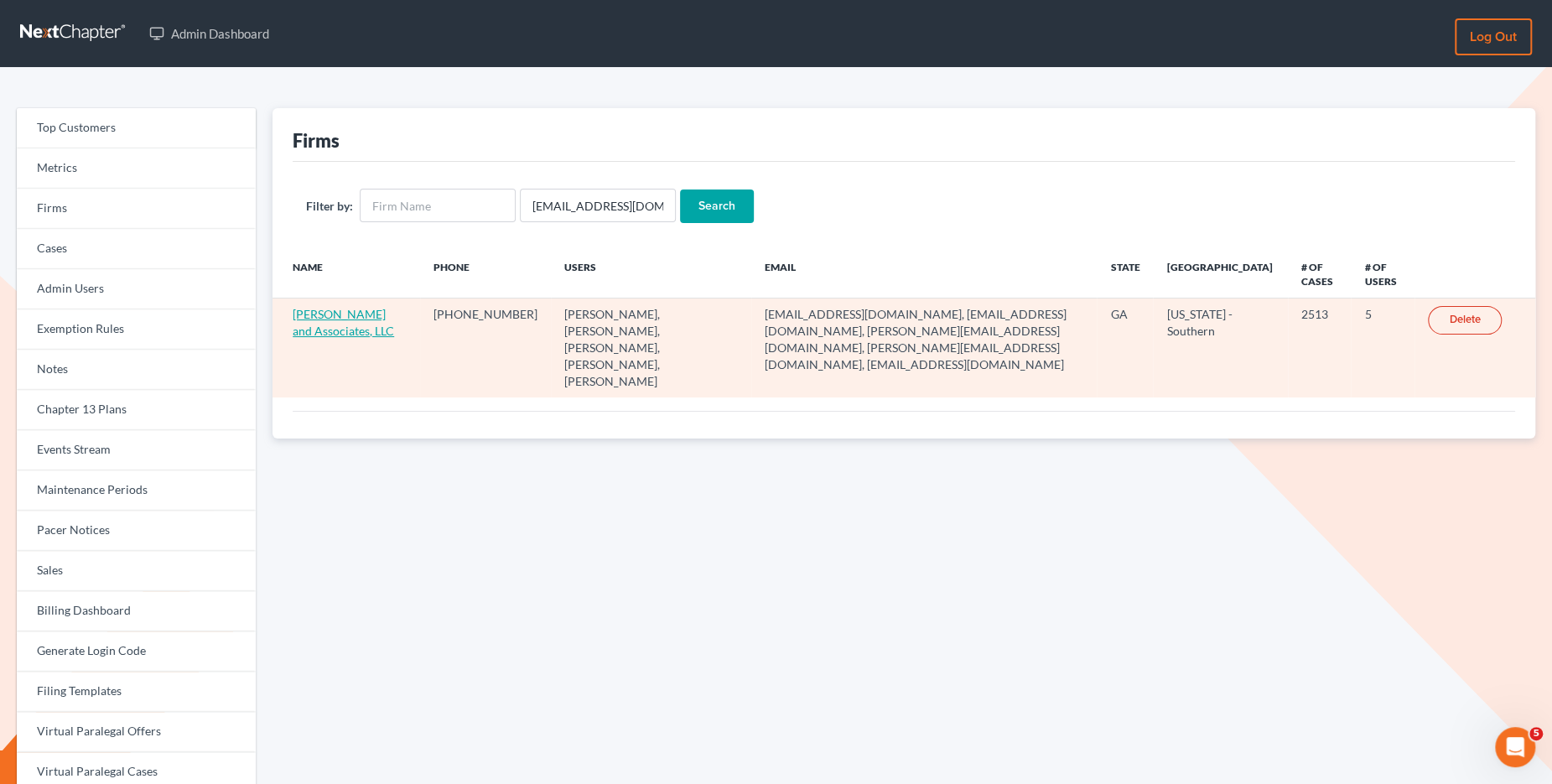
click at [338, 318] on link "Arthur L. Walker and Associates, LLC" at bounding box center [343, 322] width 101 height 31
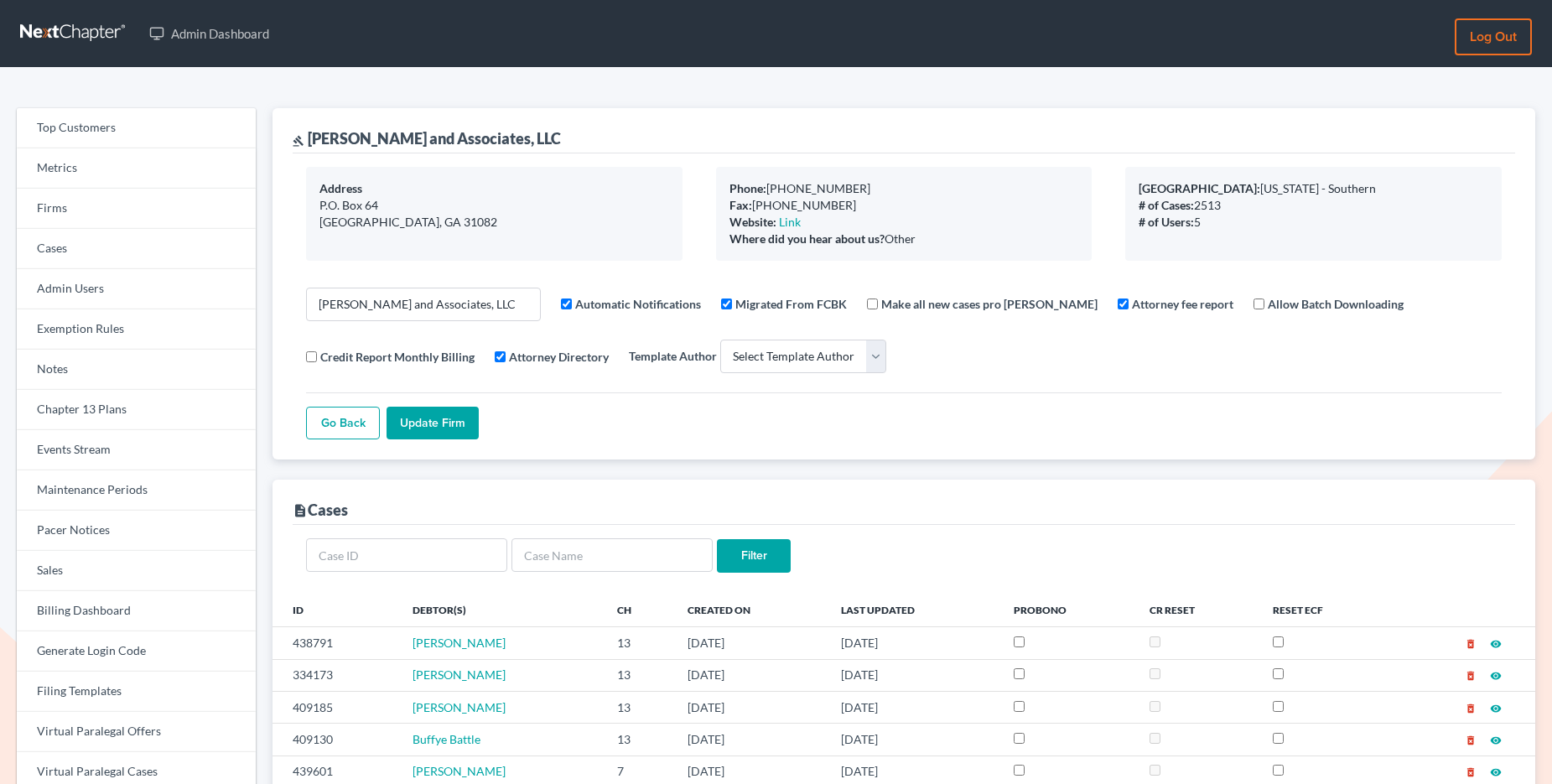
select select
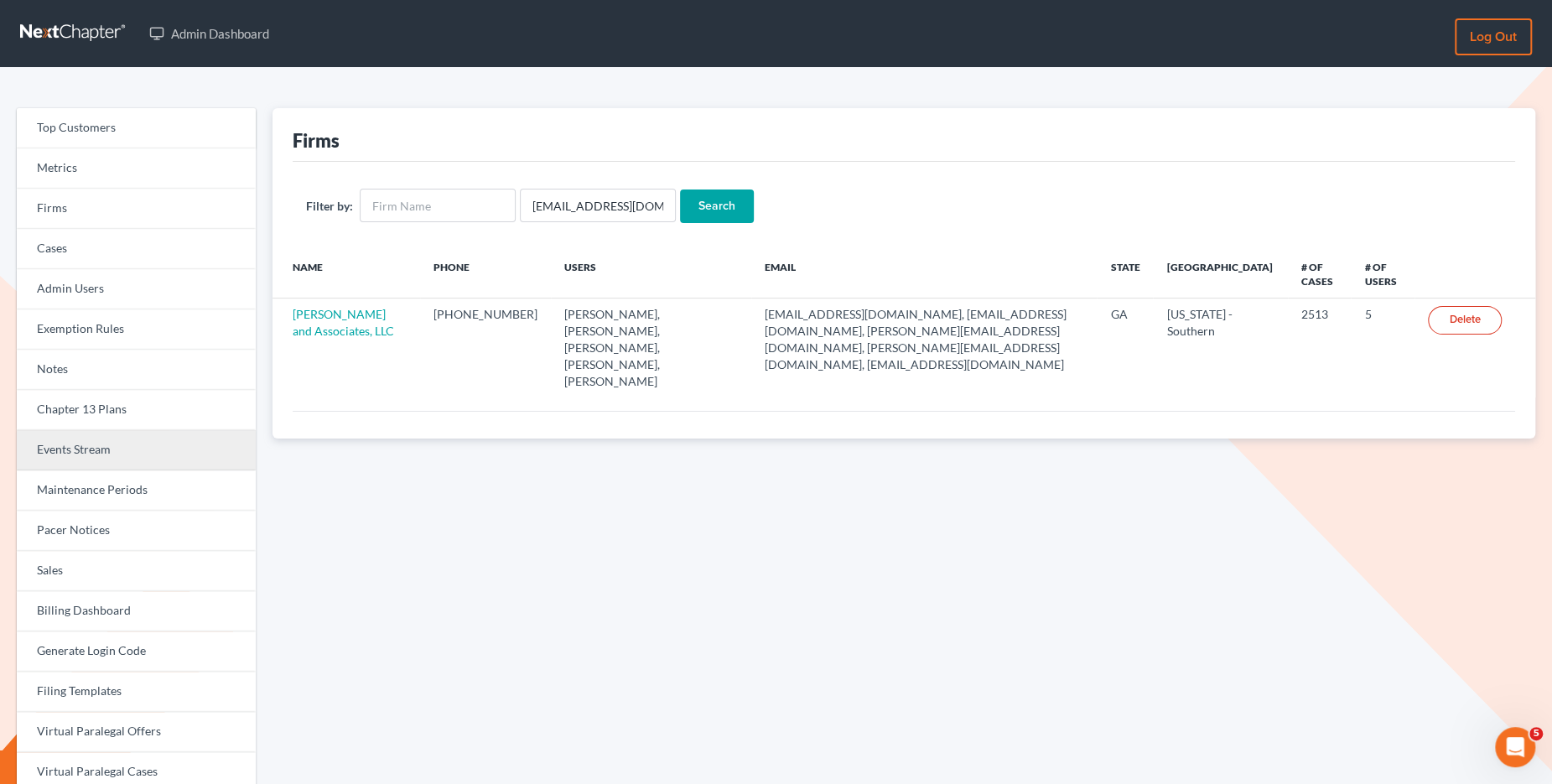
click at [74, 455] on link "Events Stream" at bounding box center [136, 450] width 239 height 40
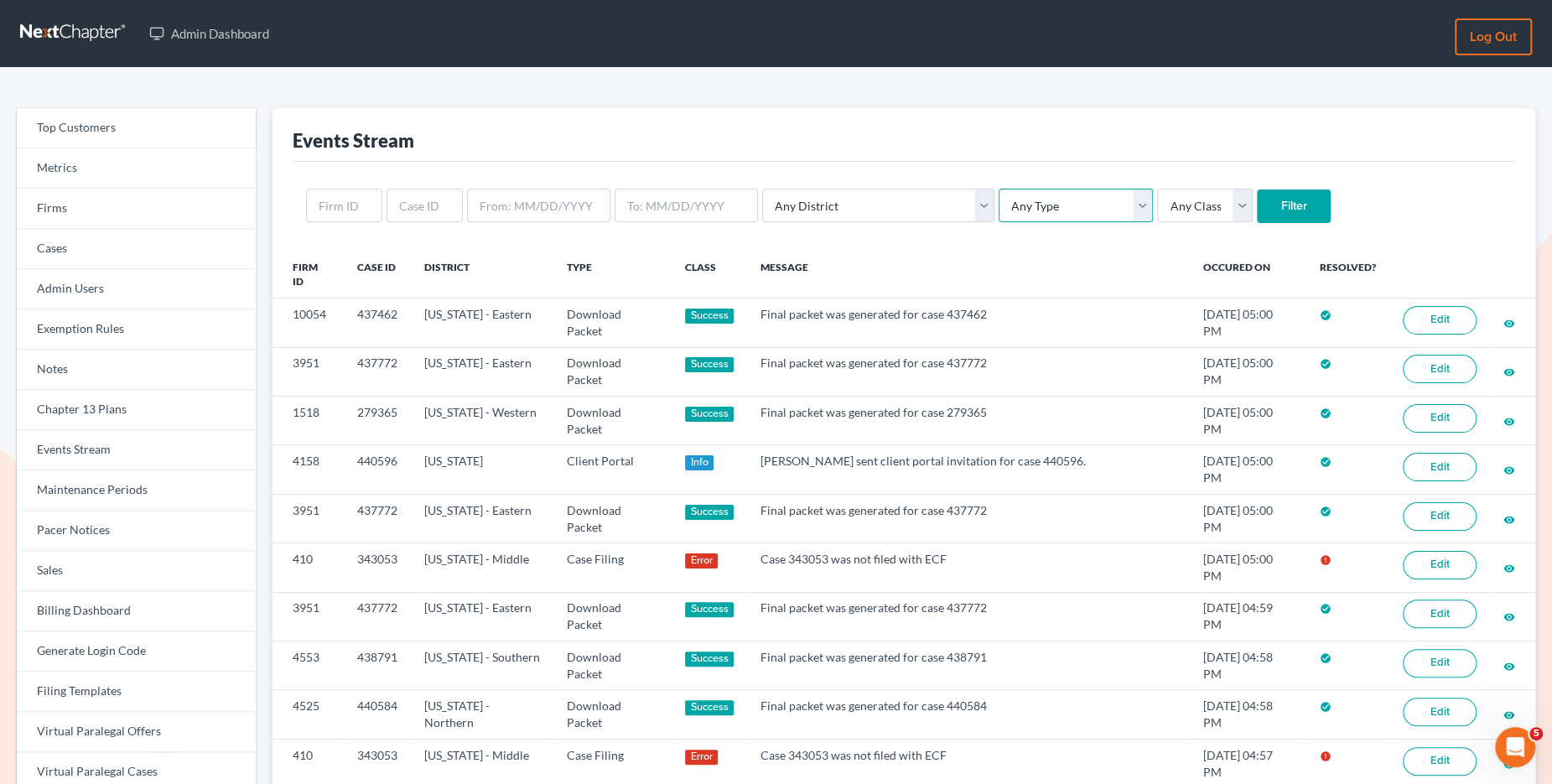
click at [1048, 202] on select "Any Type Case Applied To Plan Case Archive Case Duplicate Case Filing Chapter 1…" at bounding box center [1076, 206] width 155 height 34
select select "case_filing"
click at [999, 189] on select "Any Type Case Applied To Plan Case Archive Case Duplicate Case Filing Chapter 1…" at bounding box center [1076, 206] width 155 height 34
click at [1257, 197] on input "Filter" at bounding box center [1293, 207] width 74 height 34
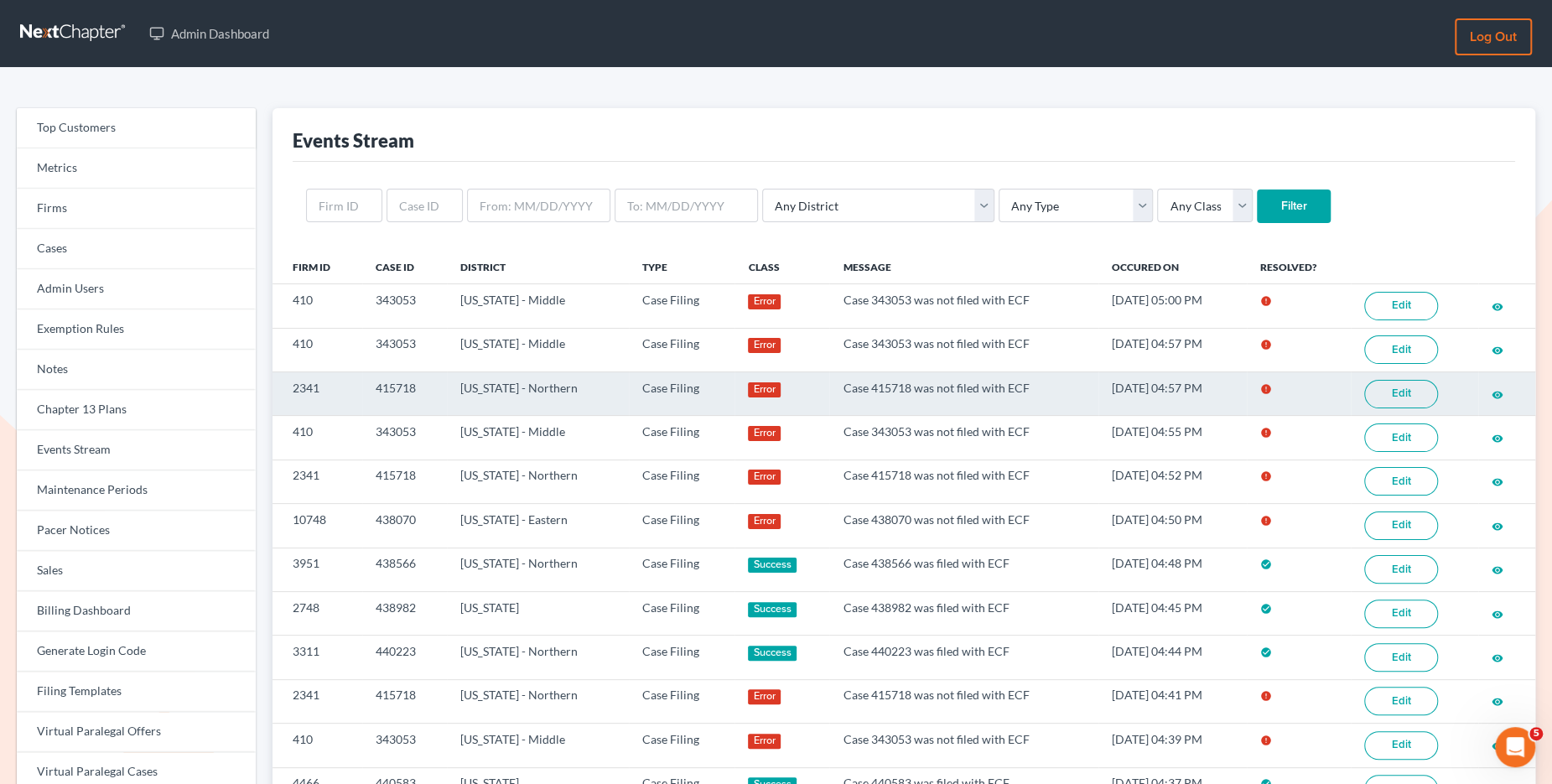
click at [1413, 391] on link "Edit" at bounding box center [1401, 394] width 74 height 29
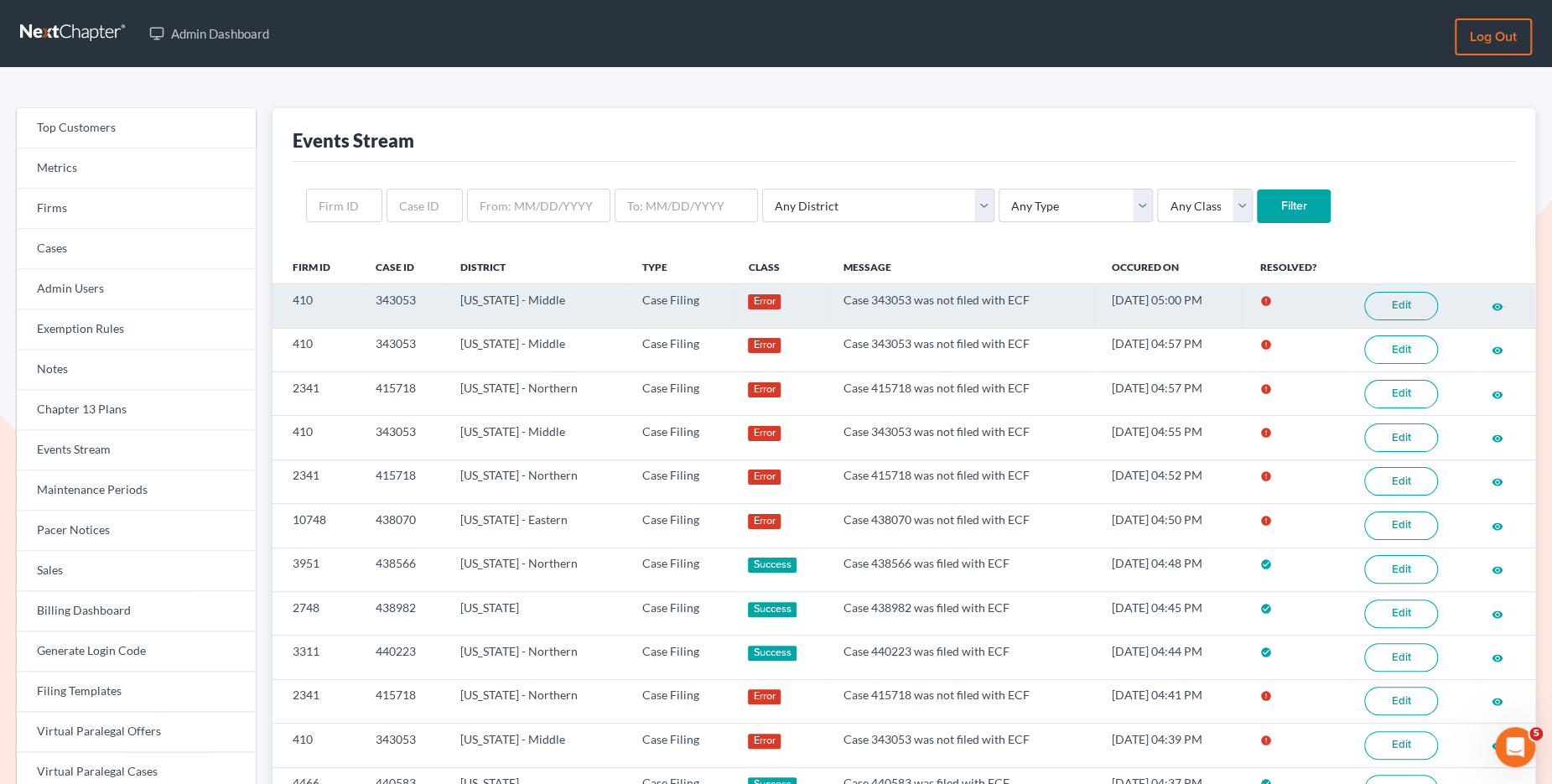
click at [1405, 300] on link "Edit" at bounding box center [1401, 306] width 74 height 29
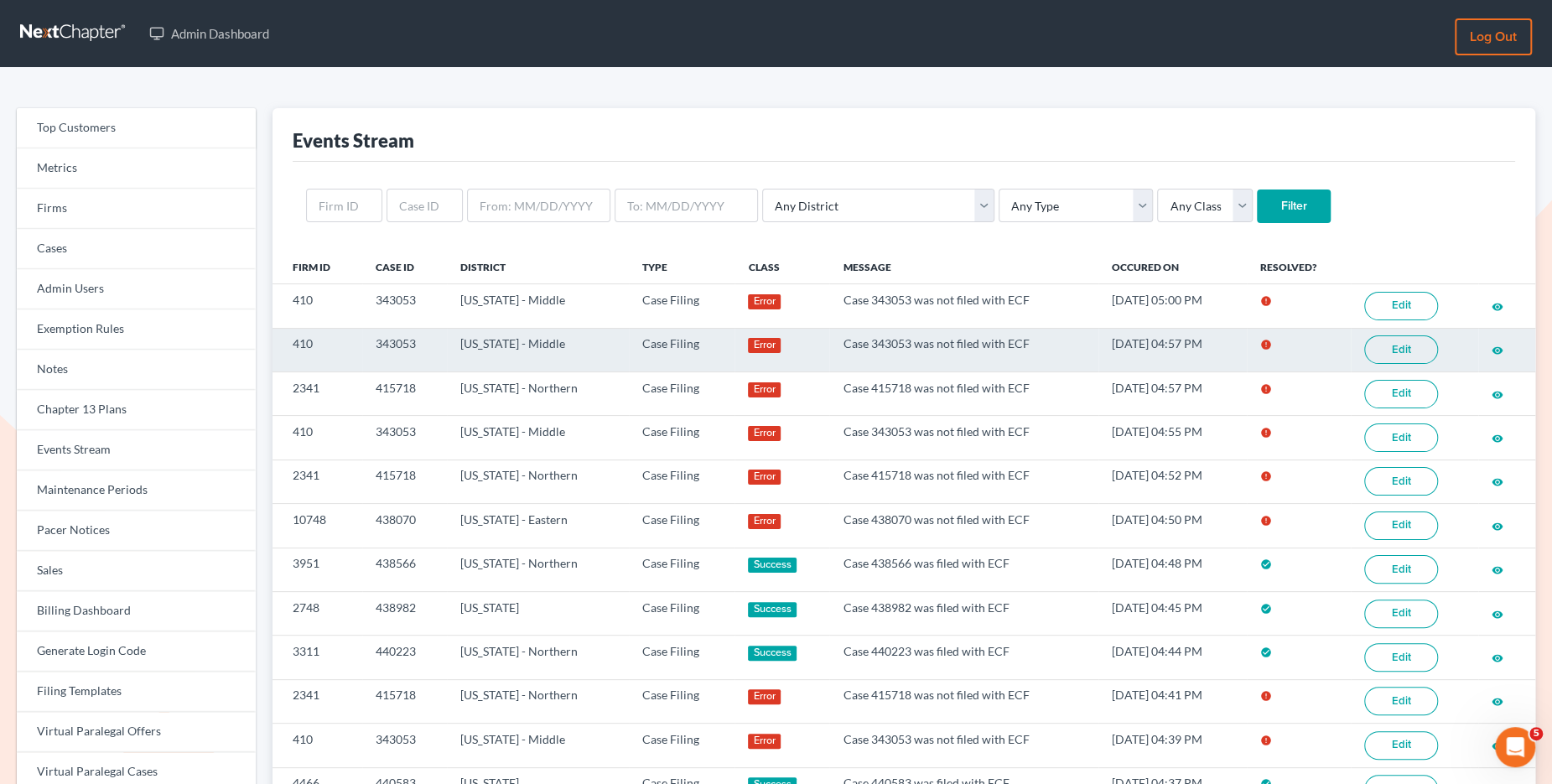
click at [1406, 348] on link "Edit" at bounding box center [1401, 350] width 74 height 29
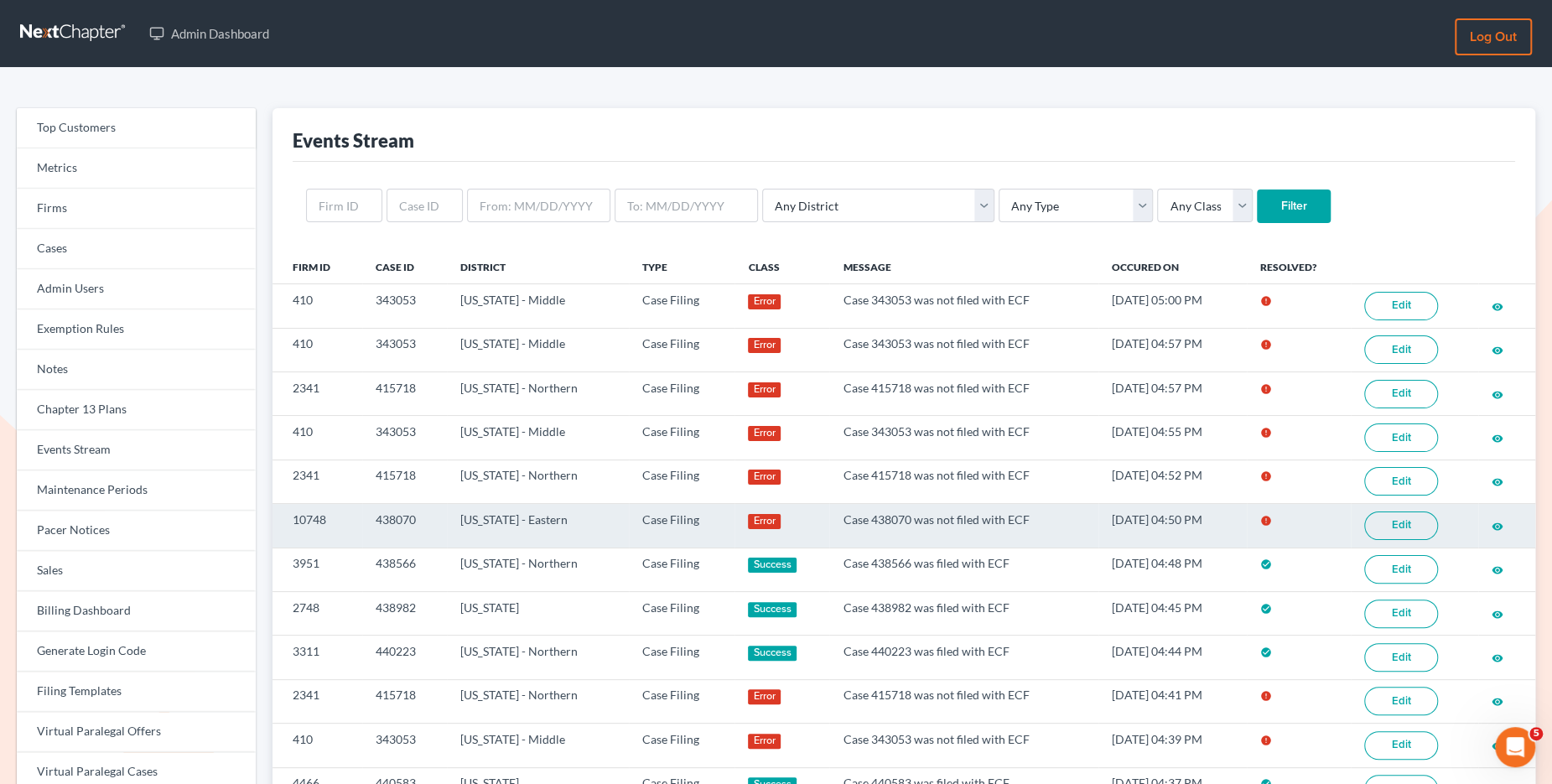
click at [1393, 522] on link "Edit" at bounding box center [1401, 526] width 74 height 29
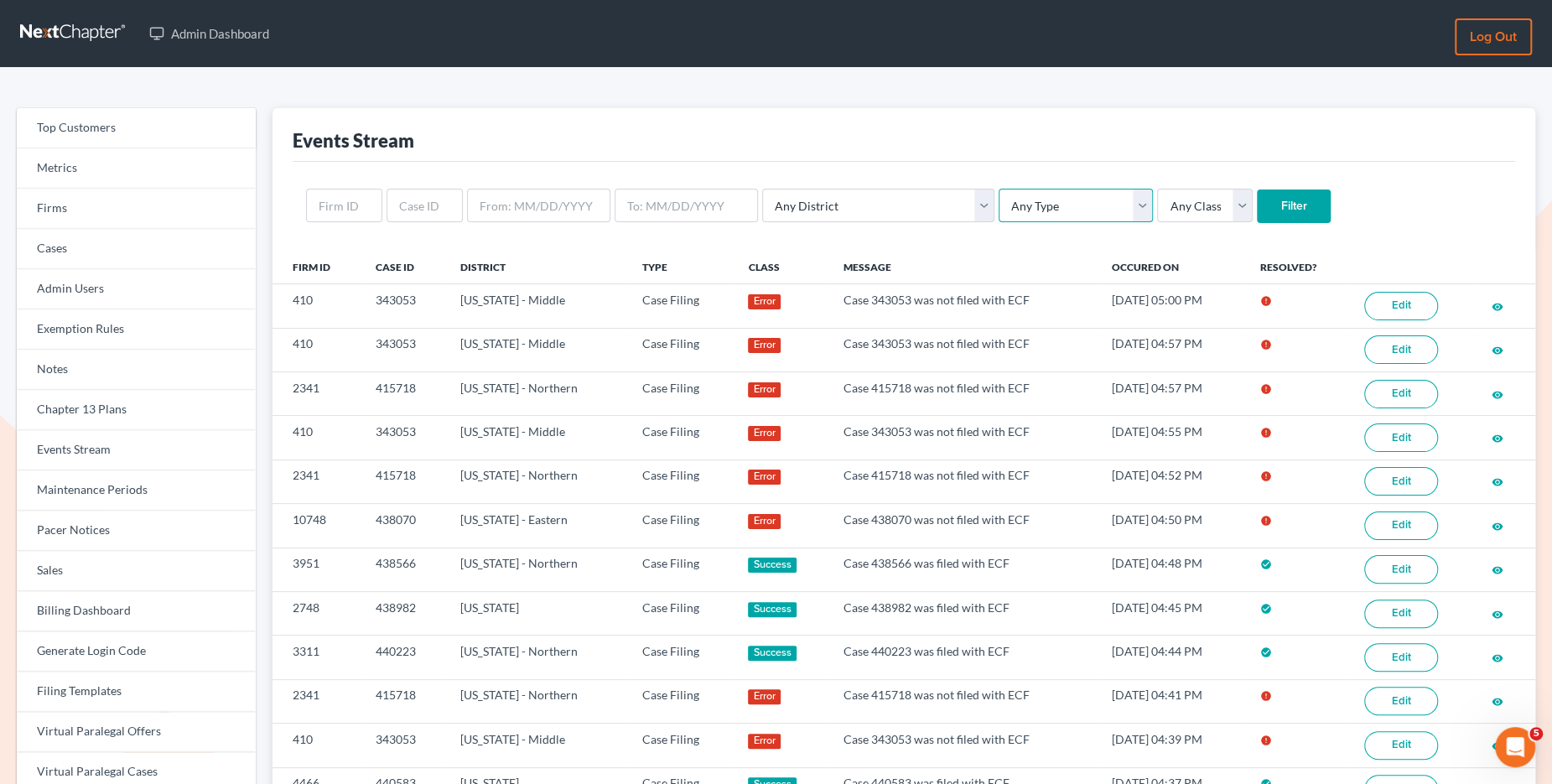
click at [999, 209] on select "Any Type Case Applied To Plan Case Archive Case Duplicate Case Filing Chapter 1…" at bounding box center [1076, 206] width 155 height 34
select select "case_filing"
click at [999, 189] on select "Any Type Case Applied To Plan Case Archive Case Duplicate Case Filing Chapter 1…" at bounding box center [1076, 206] width 155 height 34
click at [1257, 214] on input "Filter" at bounding box center [1293, 207] width 74 height 34
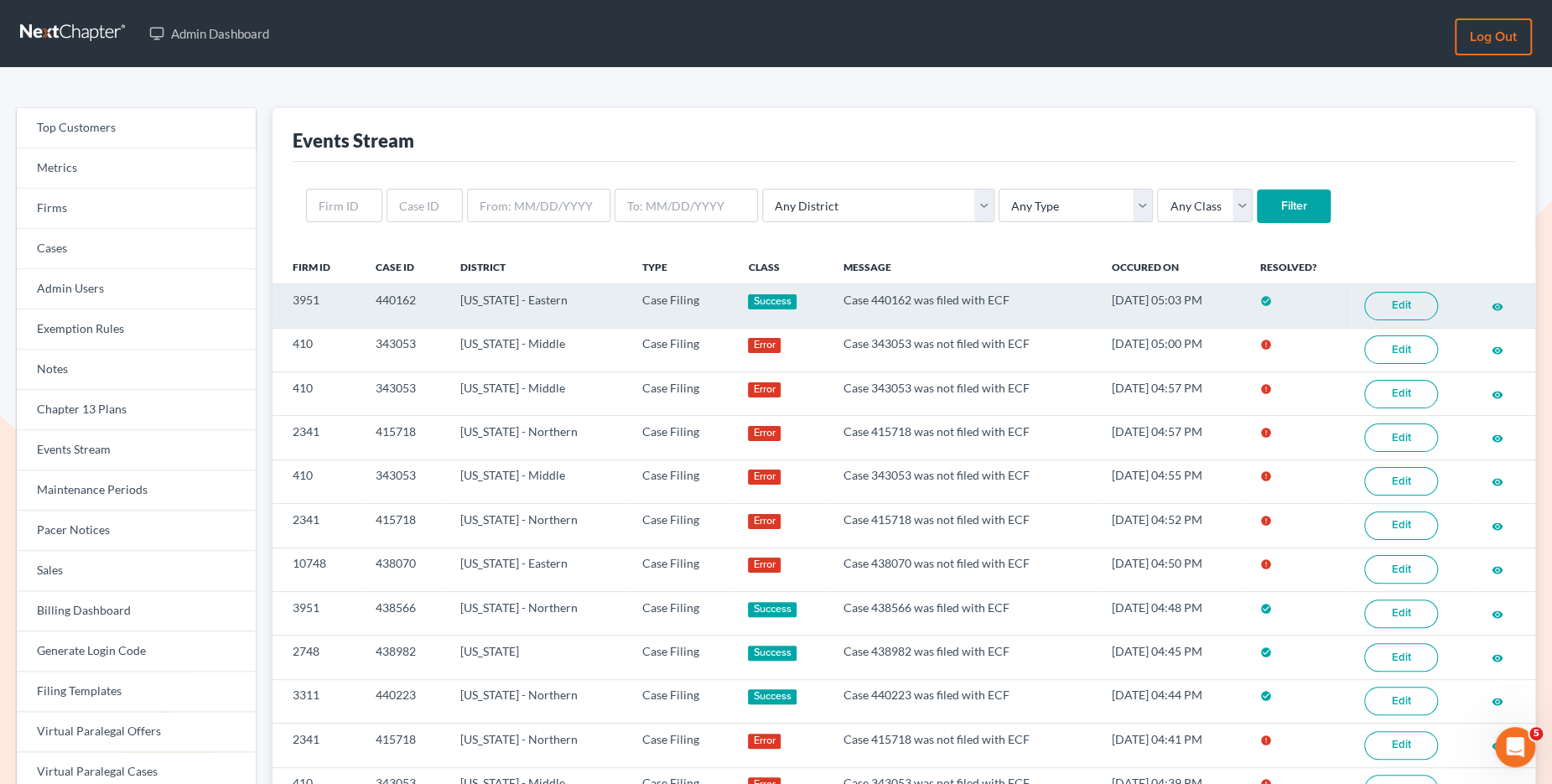
click at [1404, 301] on link "Edit" at bounding box center [1401, 306] width 74 height 29
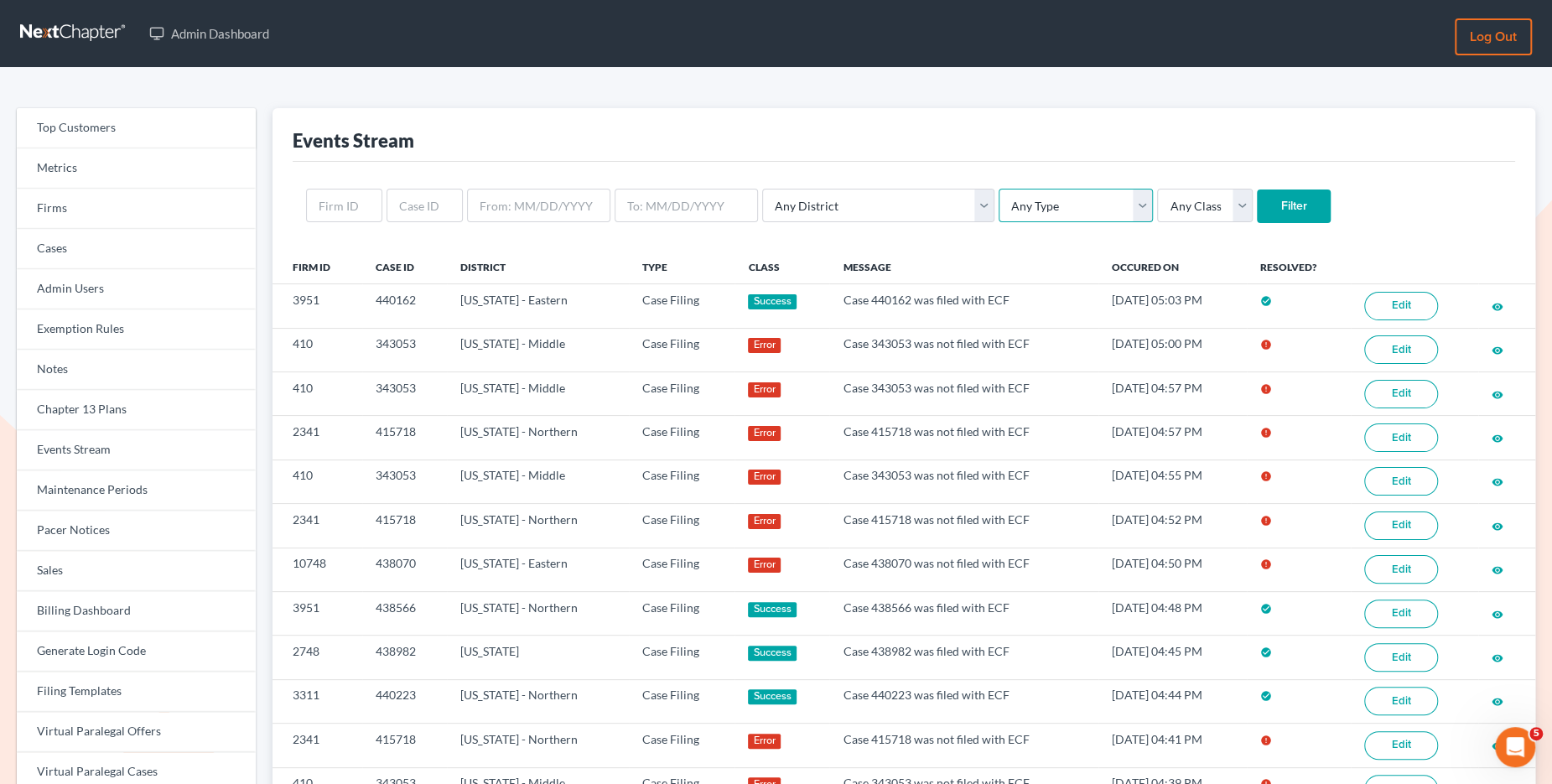
click at [999, 209] on select "Any Type Case Applied To Plan Case Archive Case Duplicate Case Filing Chapter 1…" at bounding box center [1076, 206] width 155 height 34
select select "case_filing"
click at [999, 189] on select "Any Type Case Applied To Plan Case Archive Case Duplicate Case Filing Chapter 1…" at bounding box center [1076, 206] width 155 height 34
click at [1257, 199] on input "Filter" at bounding box center [1293, 207] width 74 height 34
click at [1023, 224] on div "Any District Alabama - Middle Alabama - Northern Alabama - Southern Alaska Ariz…" at bounding box center [903, 206] width 1223 height 88
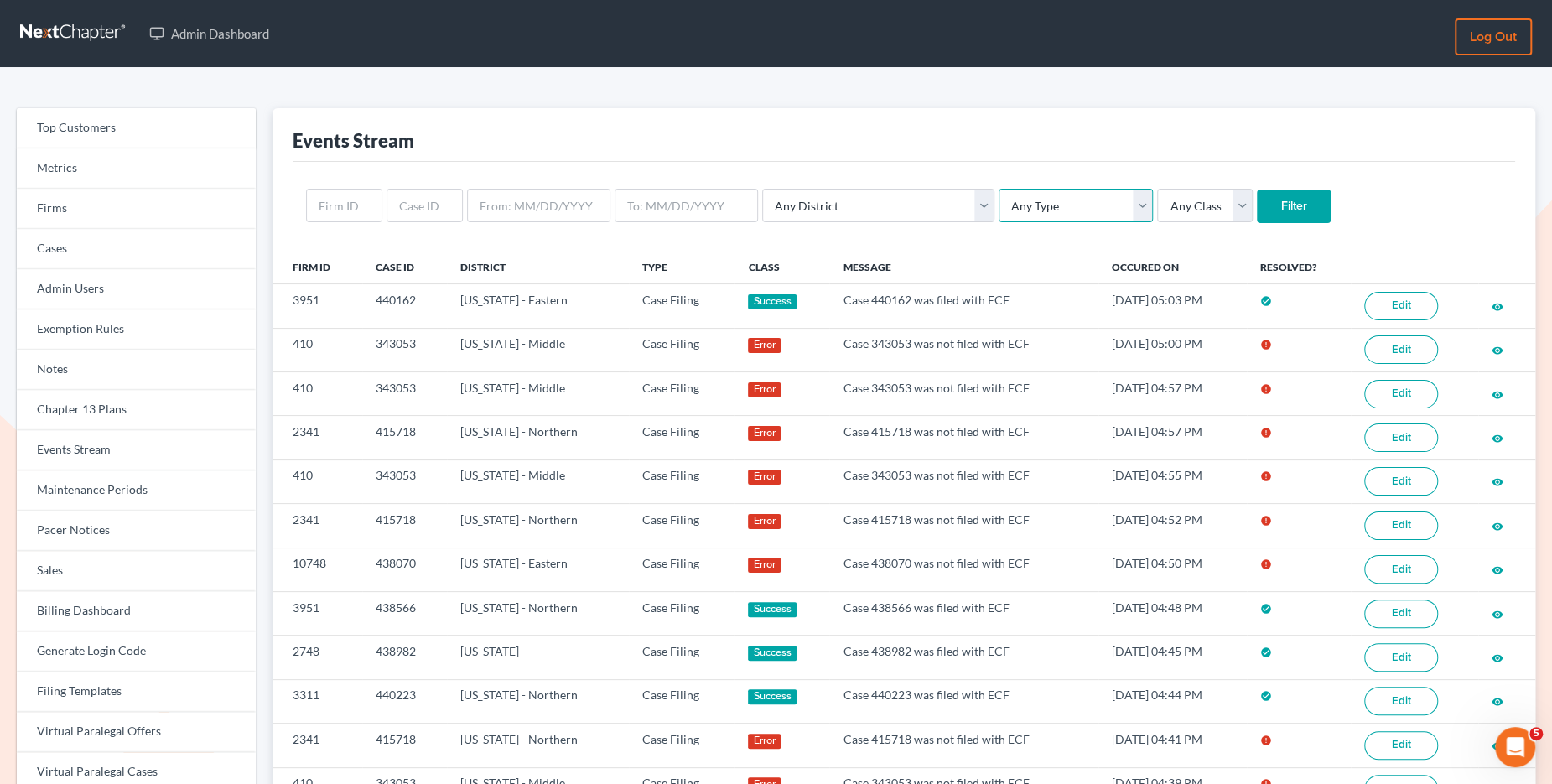
click at [1016, 212] on select "Any Type Case Applied To Plan Case Archive Case Duplicate Case Filing Chapter 1…" at bounding box center [1076, 206] width 155 height 34
select select "case_filing"
click at [999, 189] on select "Any Type Case Applied To Plan Case Archive Case Duplicate Case Filing Chapter 1…" at bounding box center [1076, 206] width 155 height 34
click at [1257, 199] on input "Filter" at bounding box center [1293, 207] width 74 height 34
click at [999, 215] on select "Any Type Case Applied To Plan Case Archive Case Duplicate Case Filing Chapter 1…" at bounding box center [1076, 206] width 155 height 34
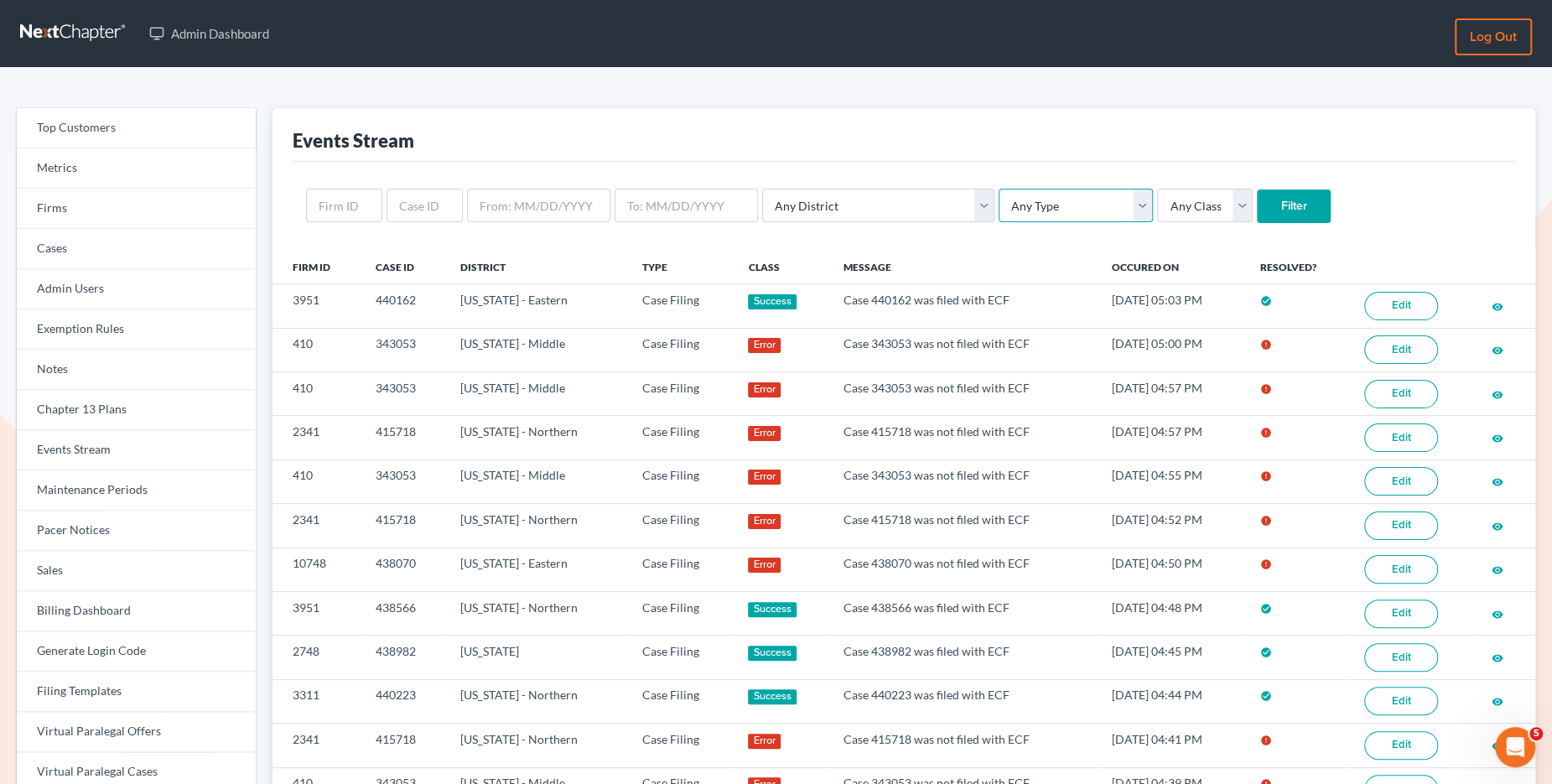
select select "case_filing"
click at [999, 189] on select "Any Type Case Applied To Plan Case Archive Case Duplicate Case Filing Chapter 1…" at bounding box center [1076, 206] width 155 height 34
click at [1257, 200] on input "Filter" at bounding box center [1293, 207] width 74 height 34
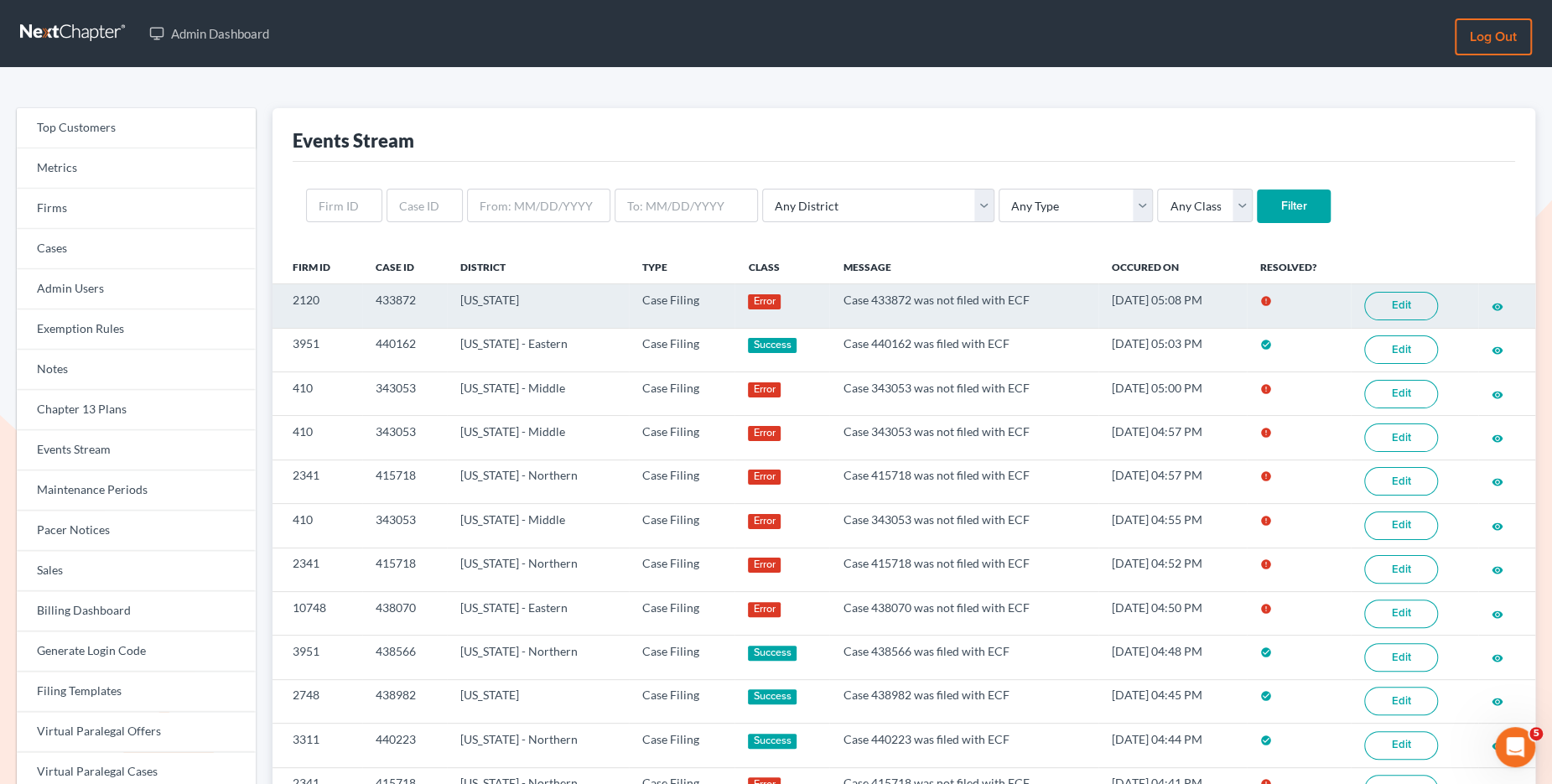
click at [1399, 305] on link "Edit" at bounding box center [1401, 306] width 74 height 29
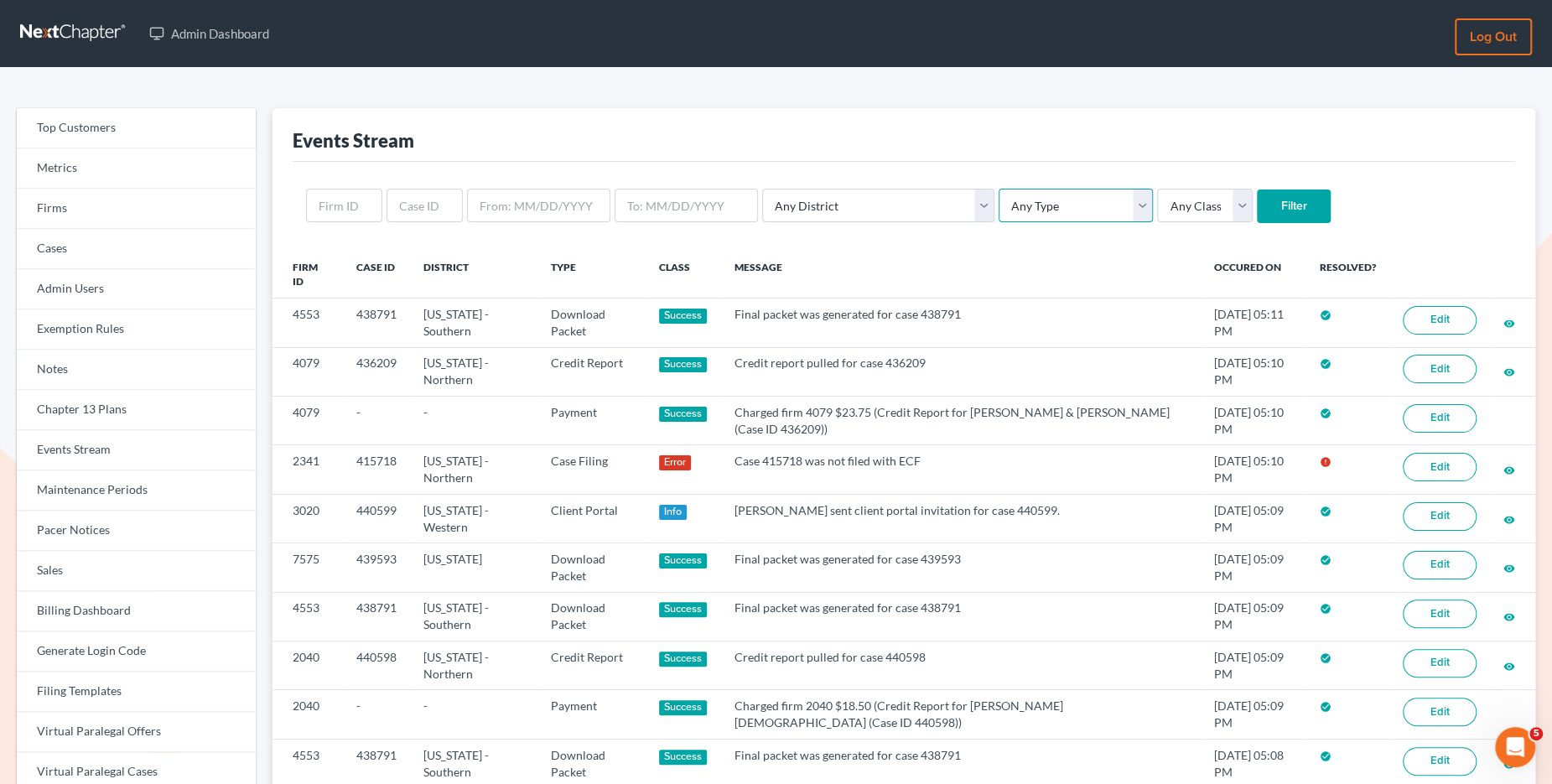
click at [1008, 201] on select "Any Type Case Applied To Plan Case Archive Case Duplicate Case Filing Chapter 1…" at bounding box center [1076, 206] width 155 height 34
select select "case_filing"
click at [999, 189] on select "Any Type Case Applied To Plan Case Archive Case Duplicate Case Filing Chapter 1…" at bounding box center [1076, 206] width 155 height 34
click at [1257, 203] on input "Filter" at bounding box center [1293, 207] width 74 height 34
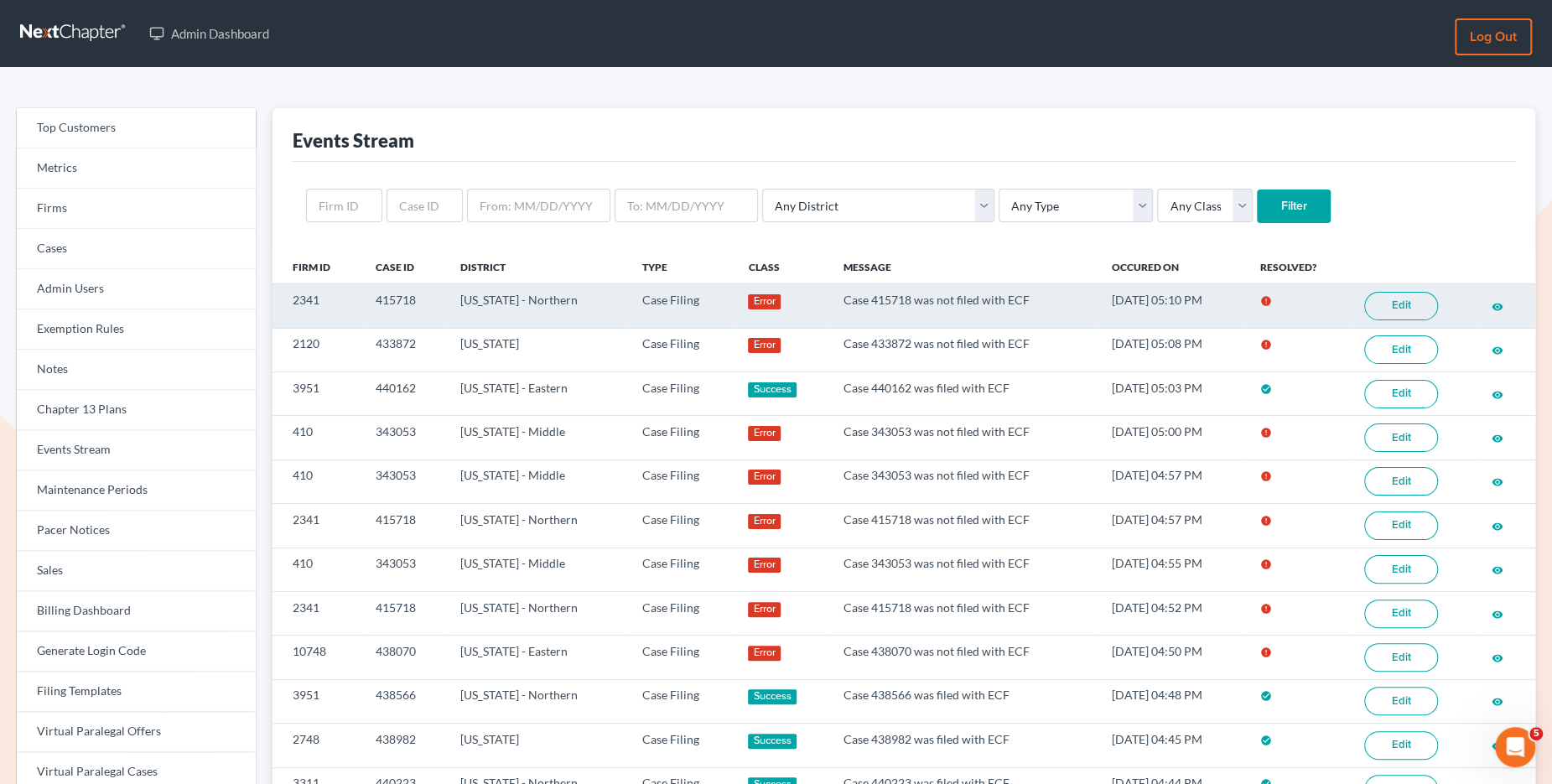
click at [1391, 301] on link "Edit" at bounding box center [1401, 306] width 74 height 29
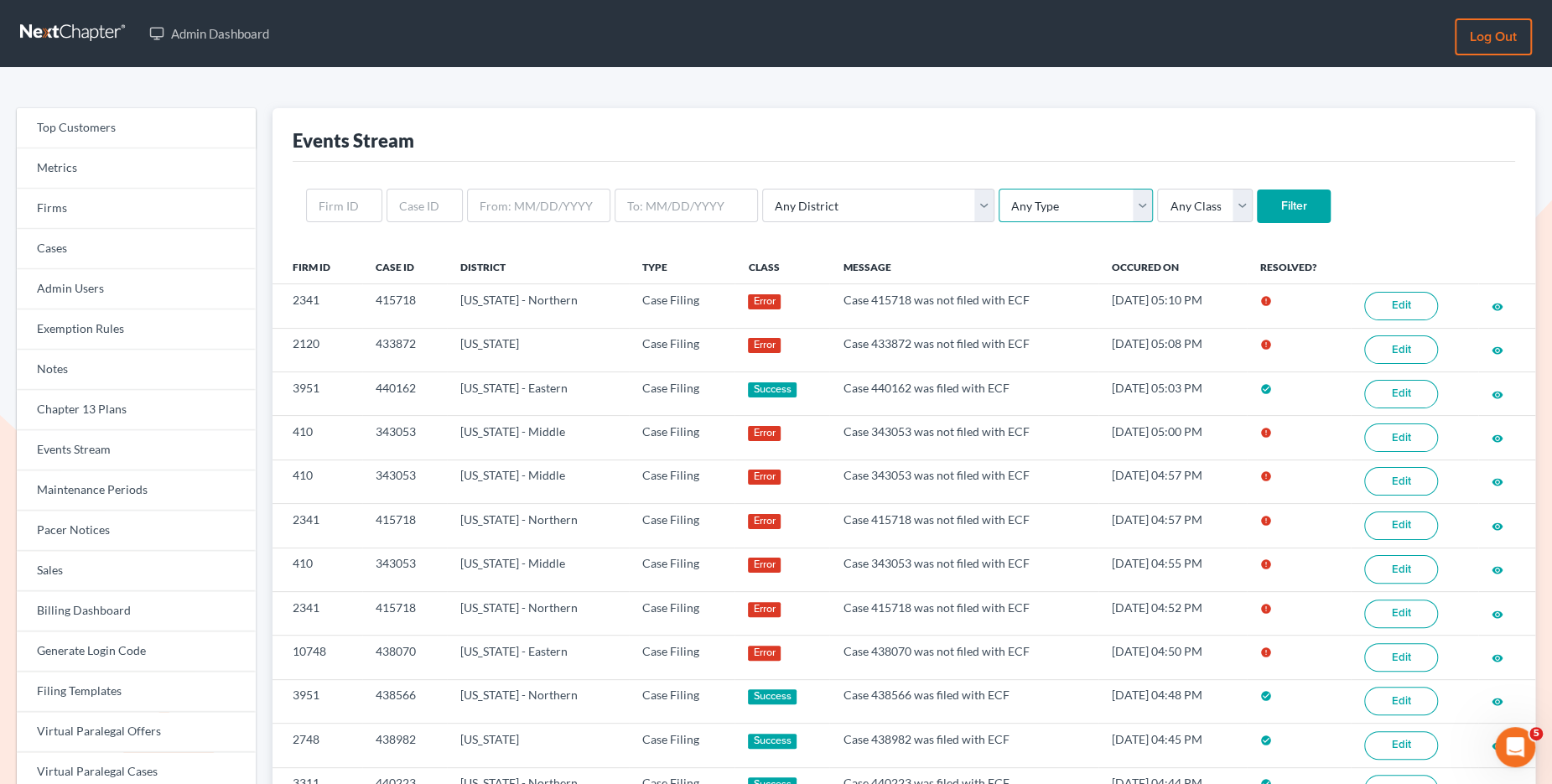
click at [1028, 205] on select "Any Type Case Applied To Plan Case Archive Case Duplicate Case Filing Chapter 1…" at bounding box center [1076, 206] width 155 height 34
select select "case_filing"
click at [999, 189] on select "Any Type Case Applied To Plan Case Archive Case Duplicate Case Filing Chapter 1…" at bounding box center [1076, 206] width 155 height 34
click at [1257, 198] on input "Filter" at bounding box center [1293, 207] width 74 height 34
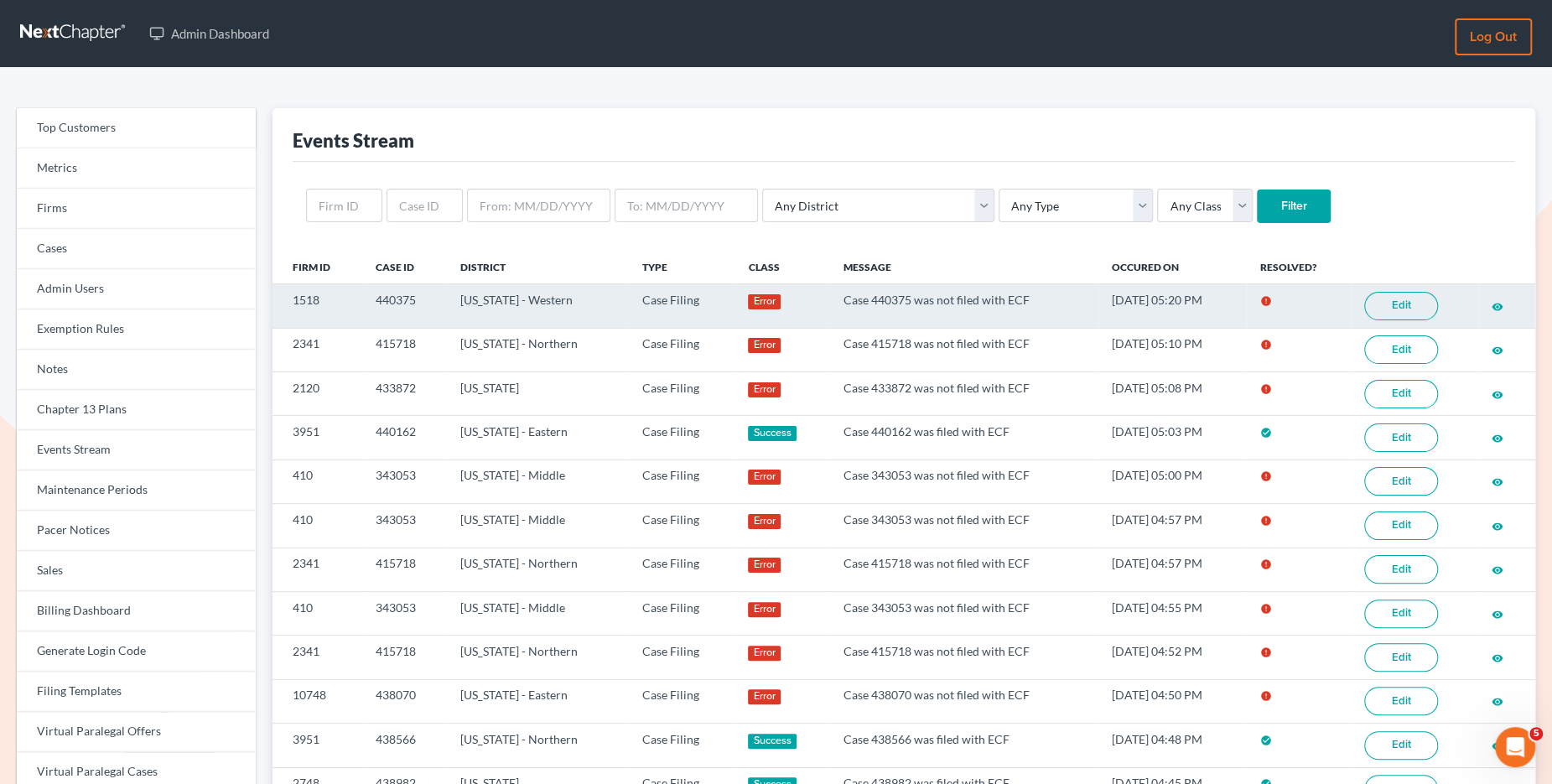
click at [1395, 302] on link "Edit" at bounding box center [1401, 306] width 74 height 29
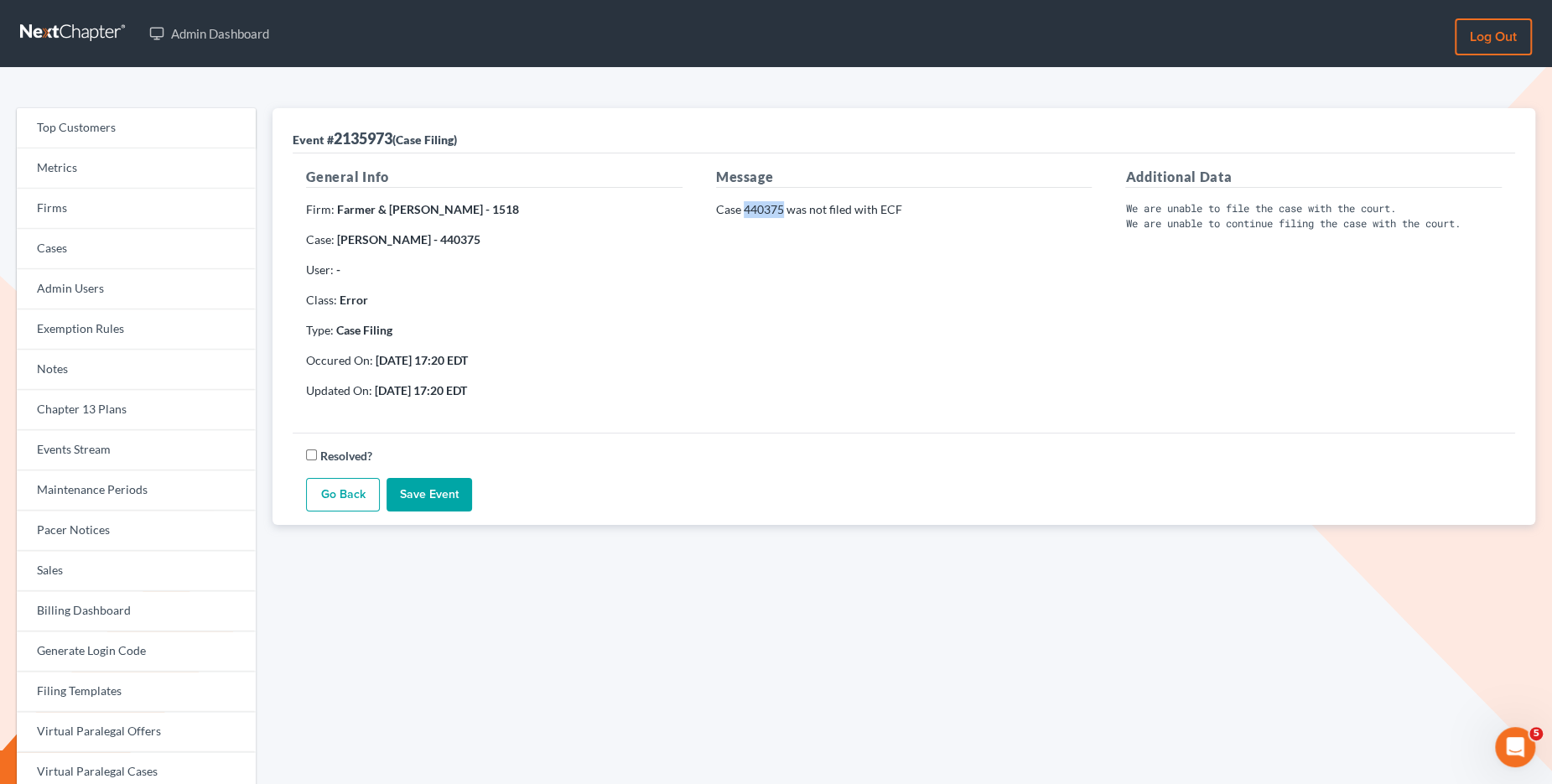
drag, startPoint x: 783, startPoint y: 211, endPoint x: 744, endPoint y: 211, distance: 39.0
click at [744, 211] on p "Case 440375 was not filed with ECF" at bounding box center [904, 209] width 377 height 17
copy p "440375"
click at [113, 443] on link "Events Stream" at bounding box center [136, 450] width 239 height 40
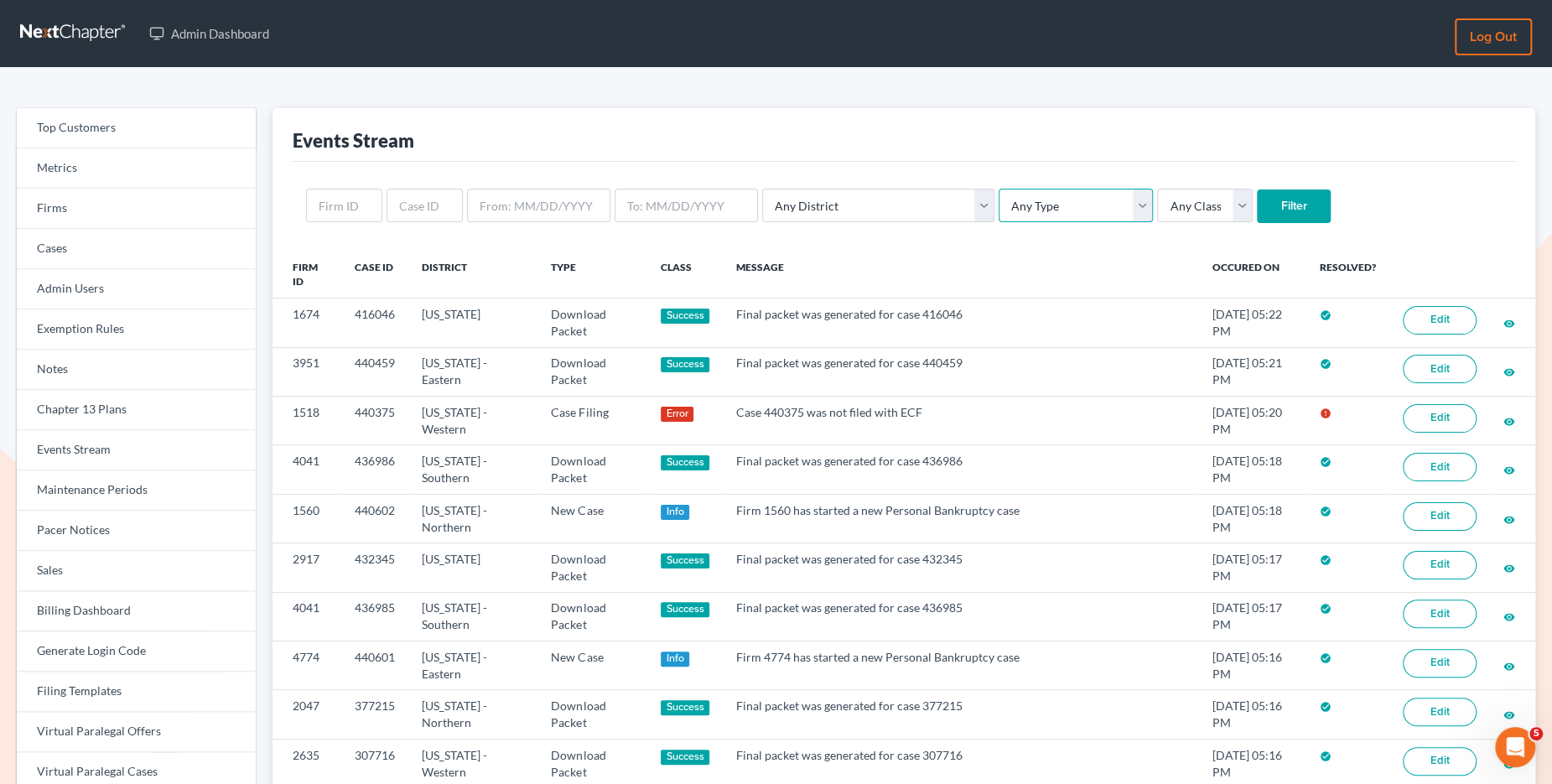
click at [999, 207] on select "Any Type Case Applied To Plan Case Archive Case Duplicate Case Filing Chapter 1…" at bounding box center [1076, 206] width 155 height 34
click at [999, 192] on select "Any Type Case Applied To Plan Case Archive Case Duplicate Case Filing Chapter 1…" at bounding box center [1076, 206] width 155 height 34
select select "case_filing"
click at [999, 189] on select "Any Type Case Applied To Plan Case Archive Case Duplicate Case Filing Chapter 1…" at bounding box center [1076, 206] width 155 height 34
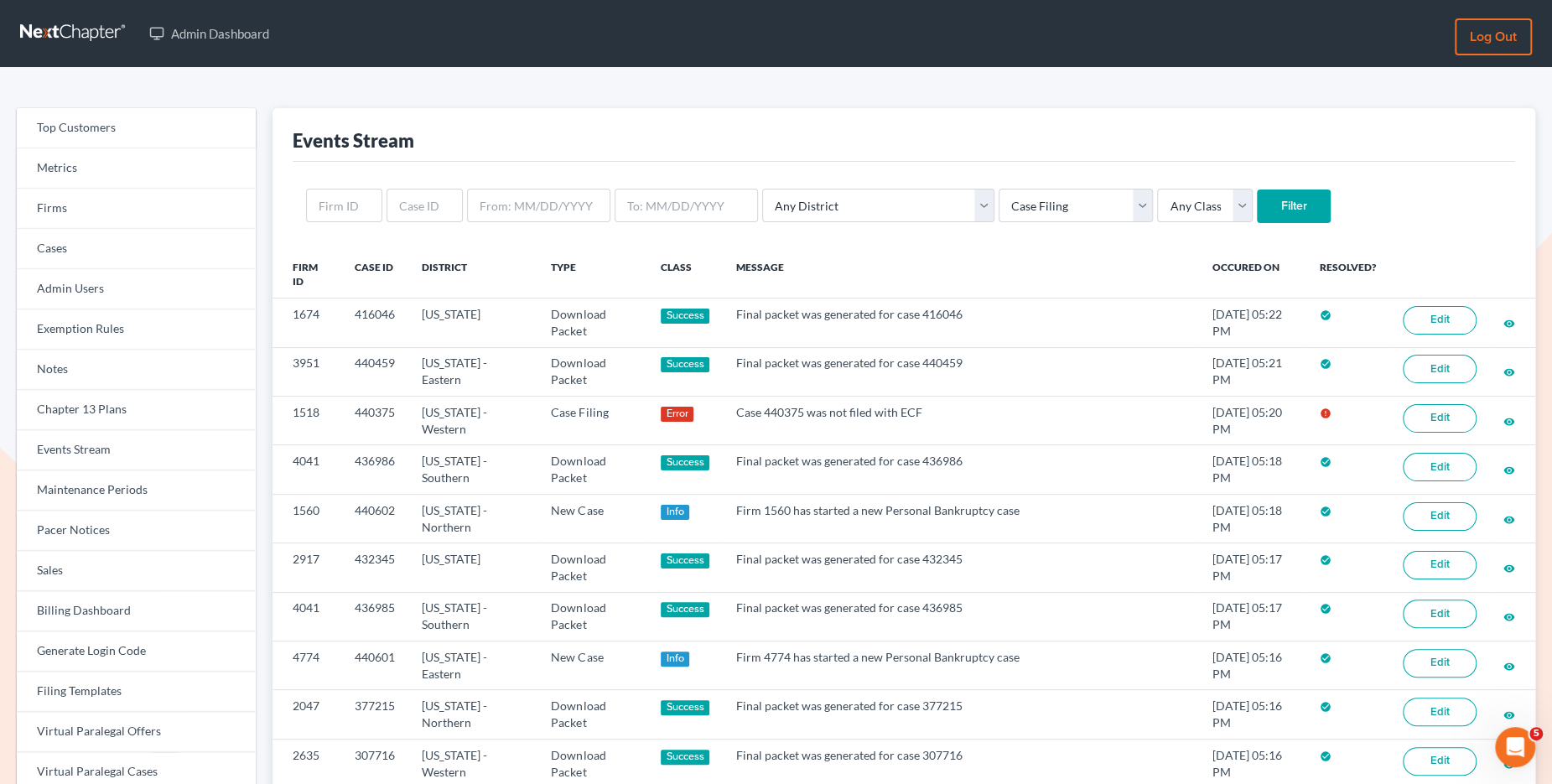
click at [1257, 196] on input "Filter" at bounding box center [1293, 207] width 74 height 34
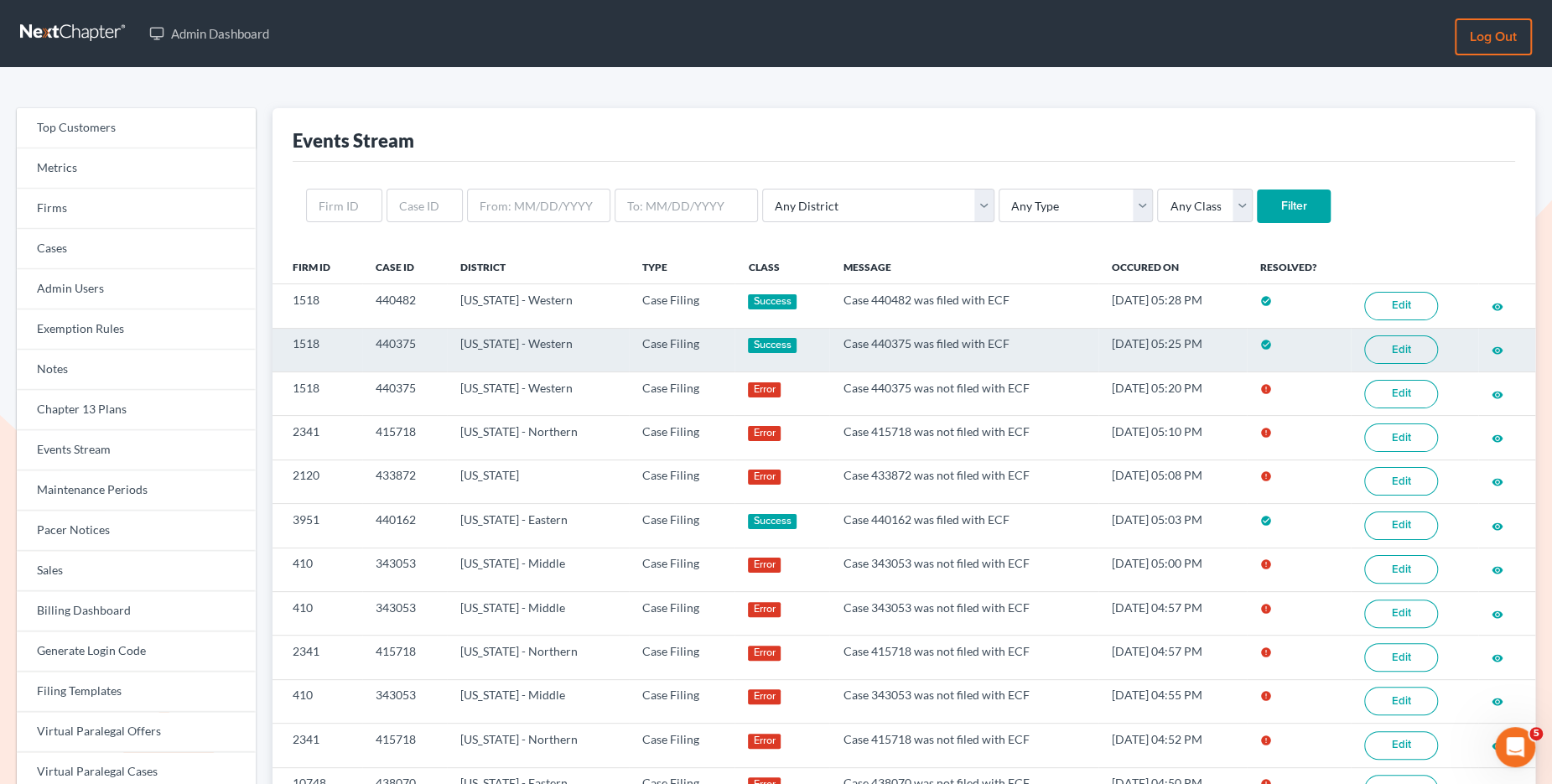
click at [1388, 352] on link "Edit" at bounding box center [1401, 350] width 74 height 29
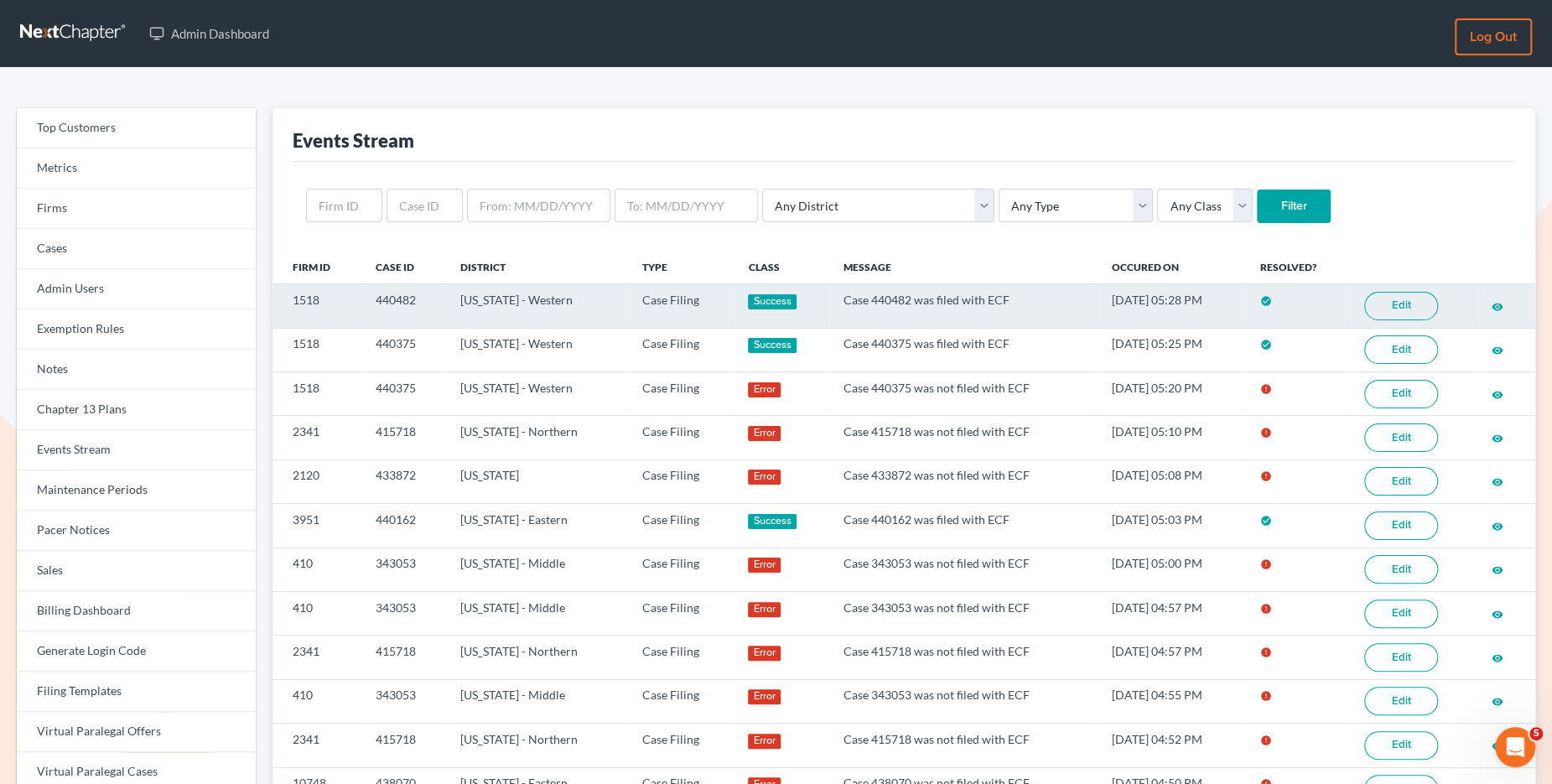
click at [1394, 309] on link "Edit" at bounding box center [1401, 306] width 74 height 29
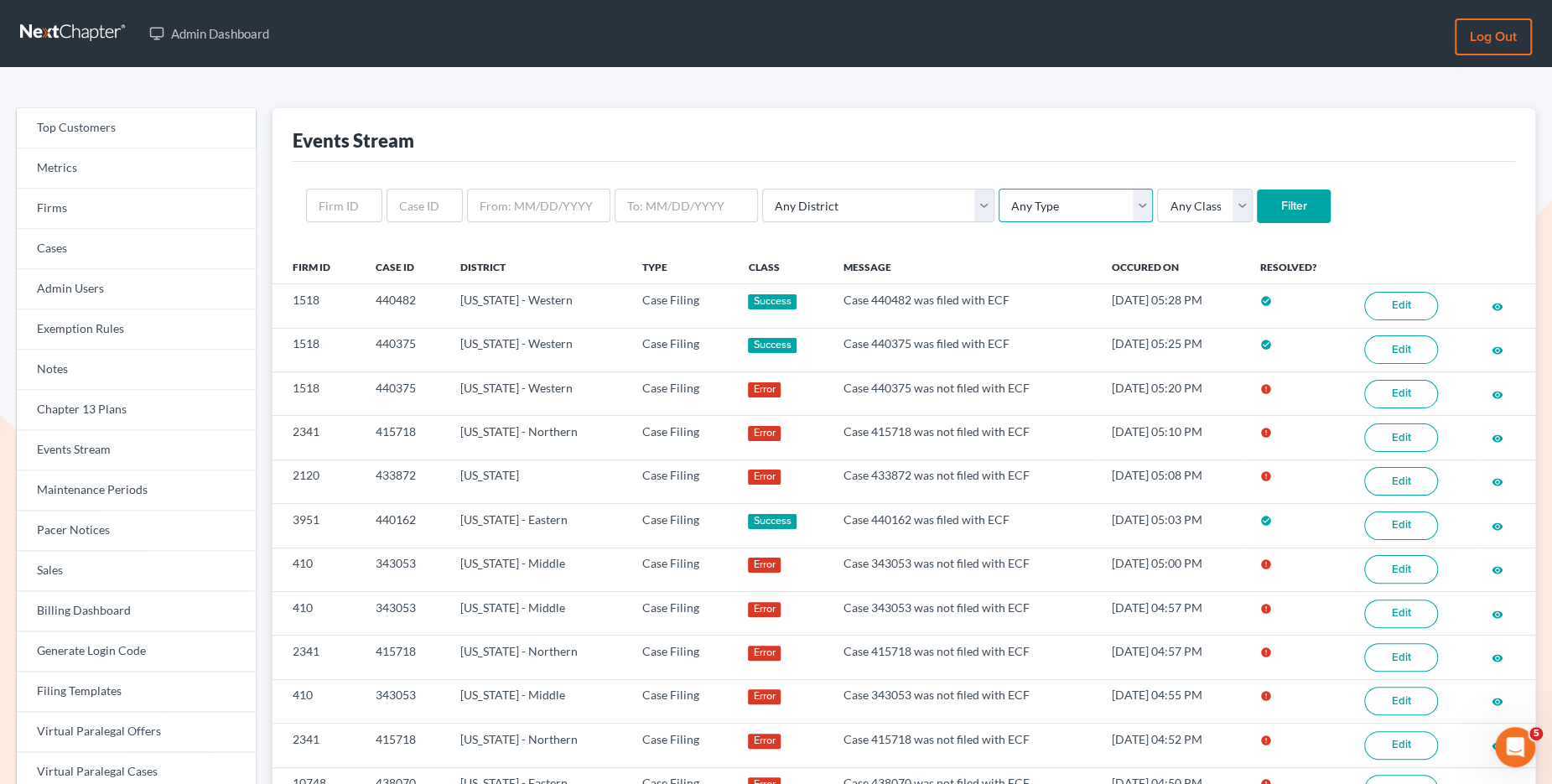
click at [1022, 212] on select "Any Type Case Applied To Plan Case Archive Case Duplicate Case Filing Chapter 1…" at bounding box center [1076, 206] width 155 height 34
select select "case_filing"
click at [999, 189] on select "Any Type Case Applied To Plan Case Archive Case Duplicate Case Filing Chapter 1…" at bounding box center [1076, 206] width 155 height 34
click at [1257, 206] on input "Filter" at bounding box center [1293, 207] width 74 height 34
click at [999, 212] on select "Any Type Case Applied To Plan Case Archive Case Duplicate Case Filing Chapter 1…" at bounding box center [1076, 206] width 155 height 34
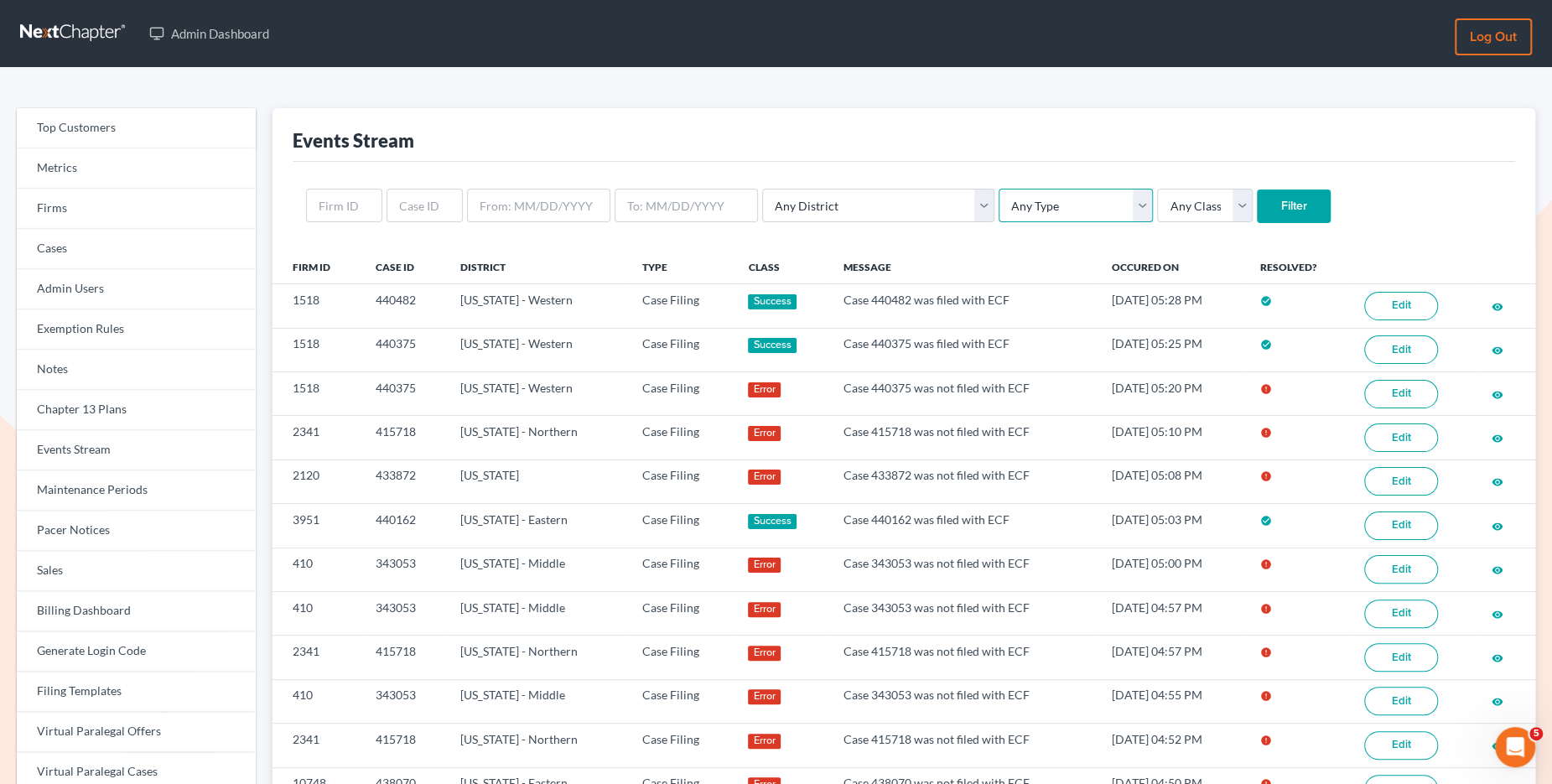
select select "case_filing"
click at [999, 189] on select "Any Type Case Applied To Plan Case Archive Case Duplicate Case Filing Chapter 1…" at bounding box center [1076, 206] width 155 height 34
click at [1257, 205] on input "Filter" at bounding box center [1293, 207] width 74 height 34
click at [1028, 220] on select "Any Type Case Applied To Plan Case Archive Case Duplicate Case Filing Chapter 1…" at bounding box center [1076, 206] width 155 height 34
select select "case_filing"
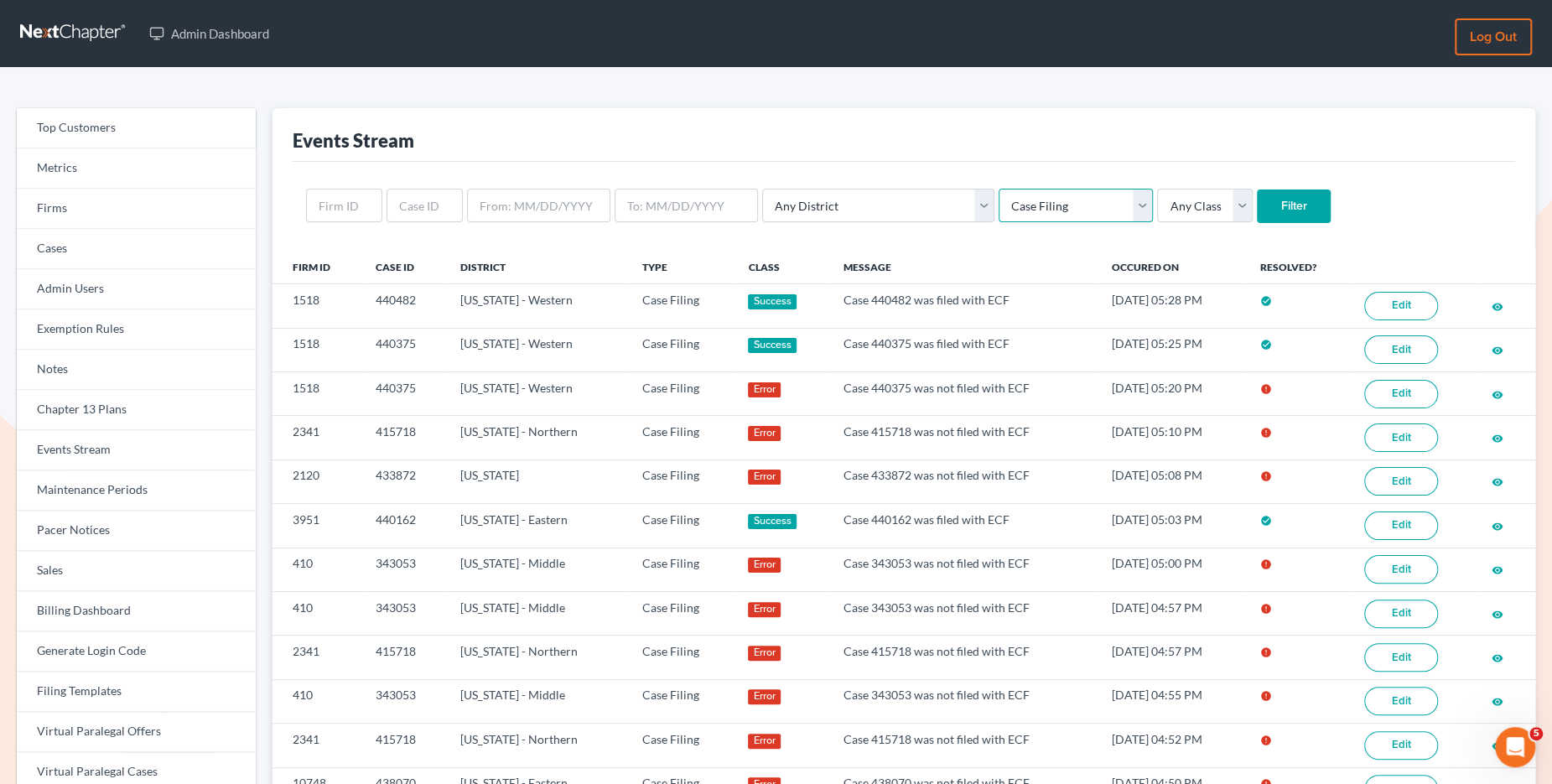
click at [999, 189] on select "Any Type Case Applied To Plan Case Archive Case Duplicate Case Filing Chapter 1…" at bounding box center [1076, 206] width 155 height 34
click at [1257, 203] on input "Filter" at bounding box center [1293, 207] width 74 height 34
click at [999, 194] on select "Any Type Case Applied To Plan Case Archive Case Duplicate Case Filing Chapter 1…" at bounding box center [1076, 206] width 155 height 34
select select "case_filing"
click at [999, 189] on select "Any Type Case Applied To Plan Case Archive Case Duplicate Case Filing Chapter 1…" at bounding box center [1076, 206] width 155 height 34
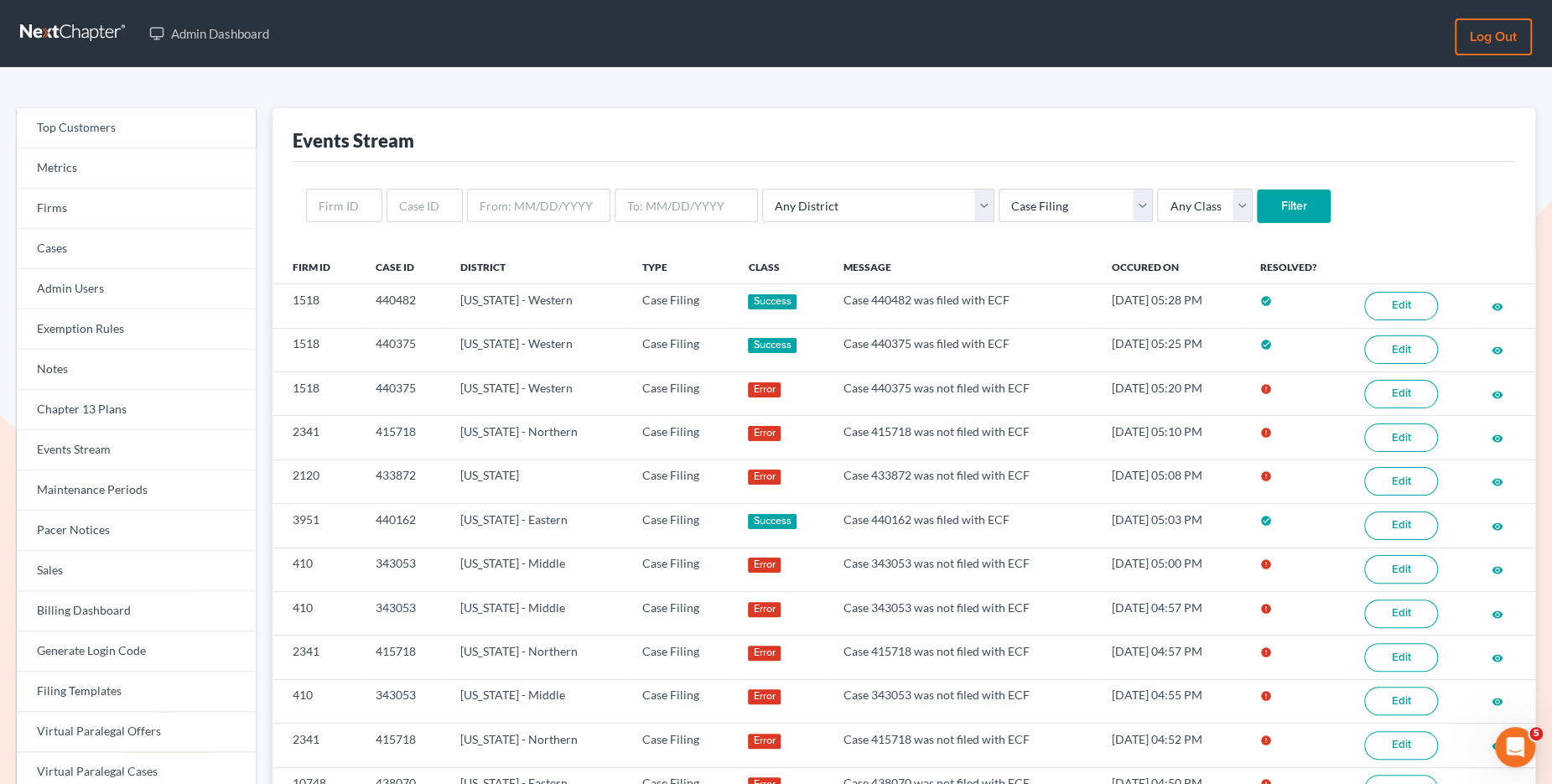
click at [1257, 198] on input "Filter" at bounding box center [1293, 207] width 74 height 34
click at [999, 192] on select "Any Type Case Applied To Plan Case Archive Case Duplicate Case Filing Chapter 1…" at bounding box center [1076, 206] width 155 height 34
select select "case_filing"
click at [999, 189] on select "Any Type Case Applied To Plan Case Archive Case Duplicate Case Filing Chapter 1…" at bounding box center [1076, 206] width 155 height 34
click at [1257, 200] on input "Filter" at bounding box center [1293, 207] width 74 height 34
